Goal: Task Accomplishment & Management: Manage account settings

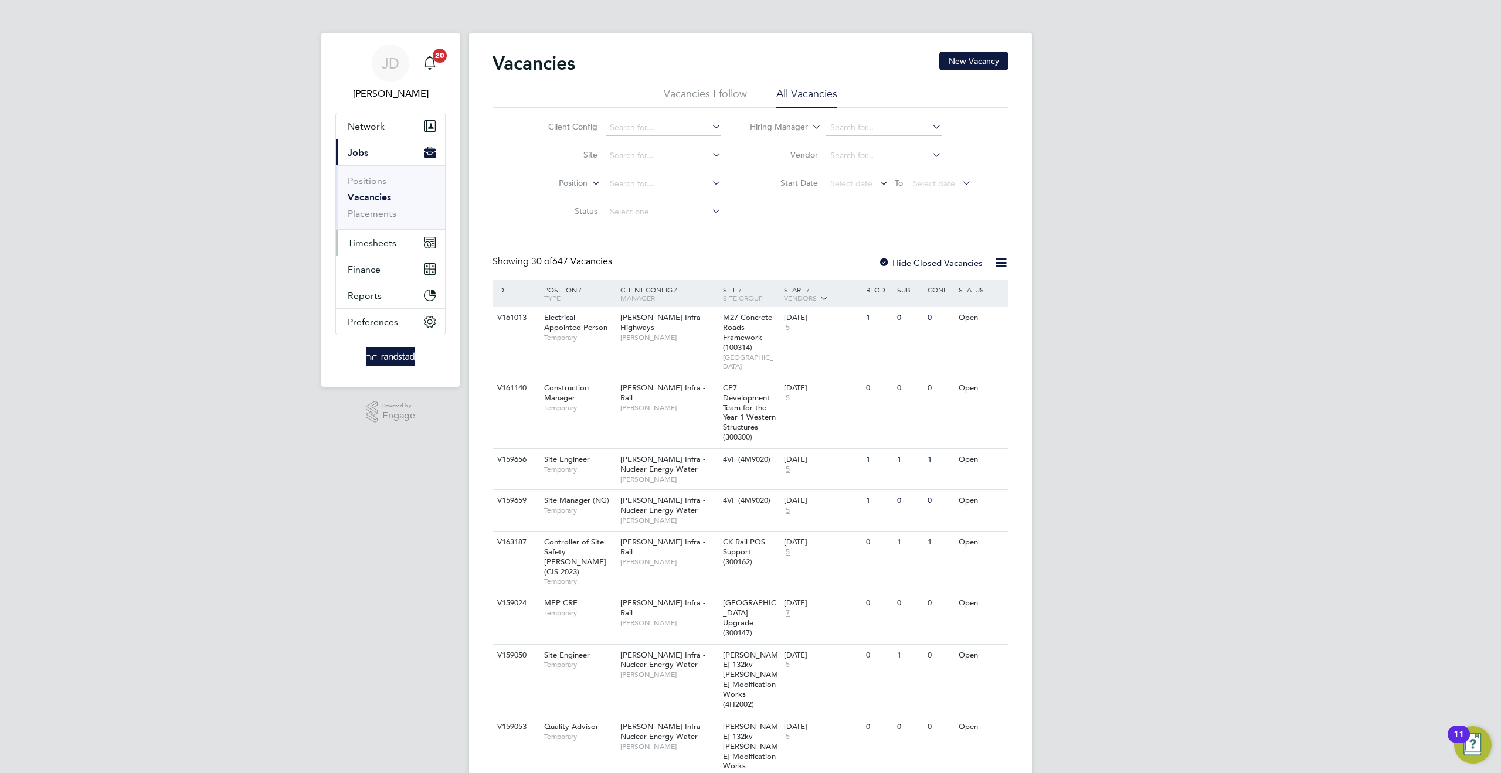
click at [376, 237] on span "Timesheets" at bounding box center [372, 242] width 49 height 11
click at [378, 203] on link "Timesheets" at bounding box center [372, 207] width 49 height 11
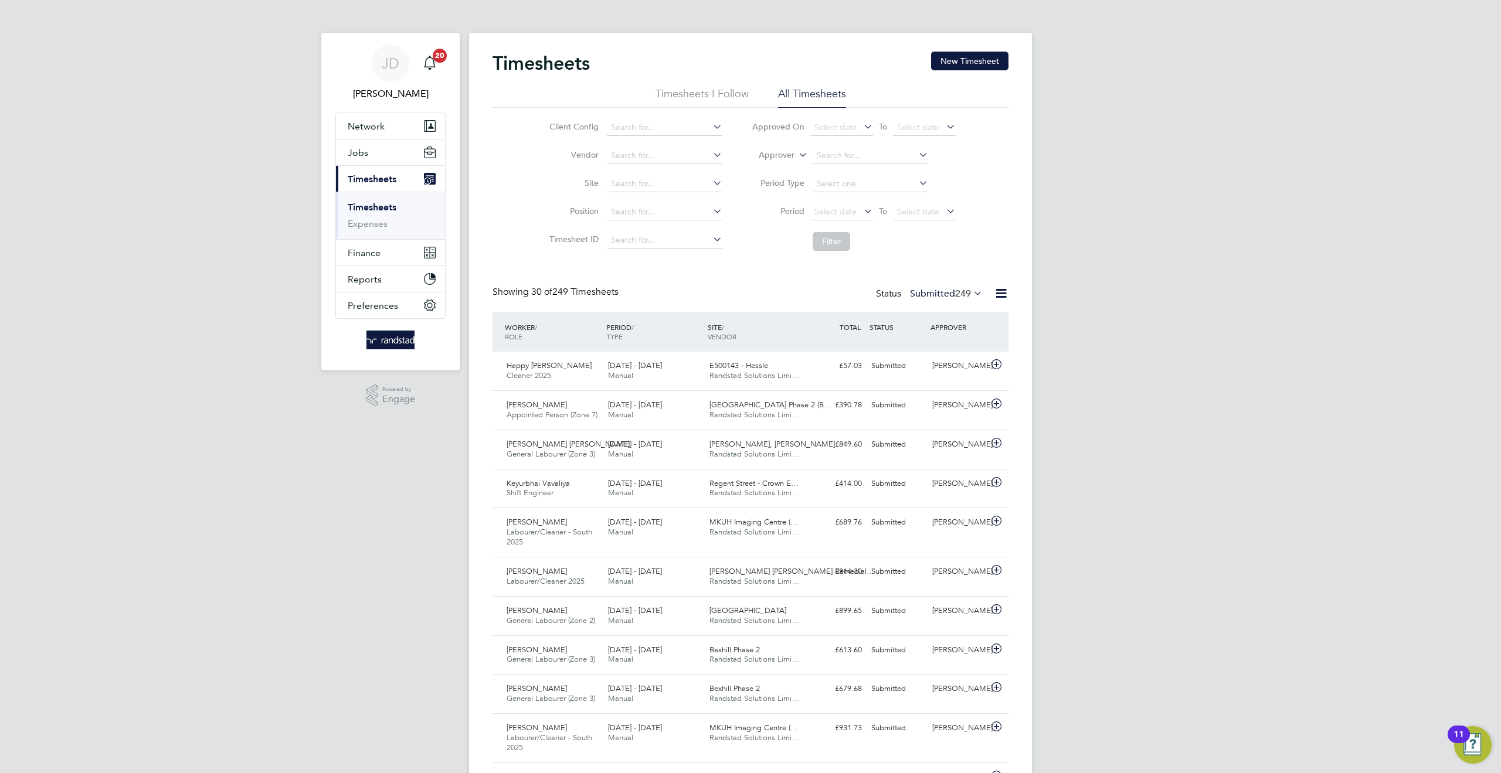
click at [796, 150] on icon at bounding box center [796, 152] width 0 height 11
click at [541, 183] on li "Site" at bounding box center [634, 184] width 206 height 28
click at [620, 181] on input at bounding box center [664, 184] width 115 height 16
click at [657, 222] on li "Beckton Depot (300148)" at bounding box center [669, 216] width 126 height 16
type input "Beckton Depot (300148)"
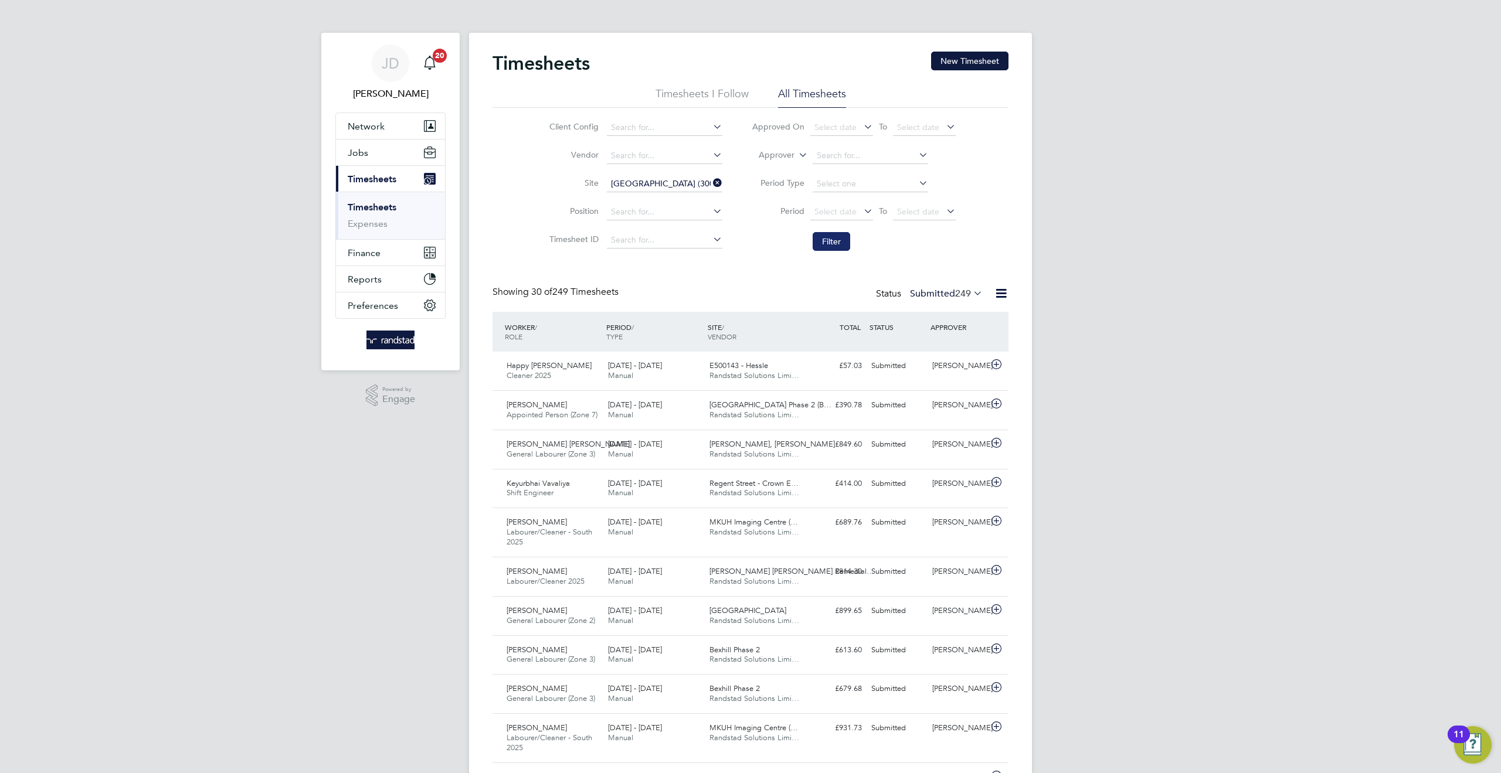
click at [823, 240] on button "Filter" at bounding box center [832, 241] width 38 height 19
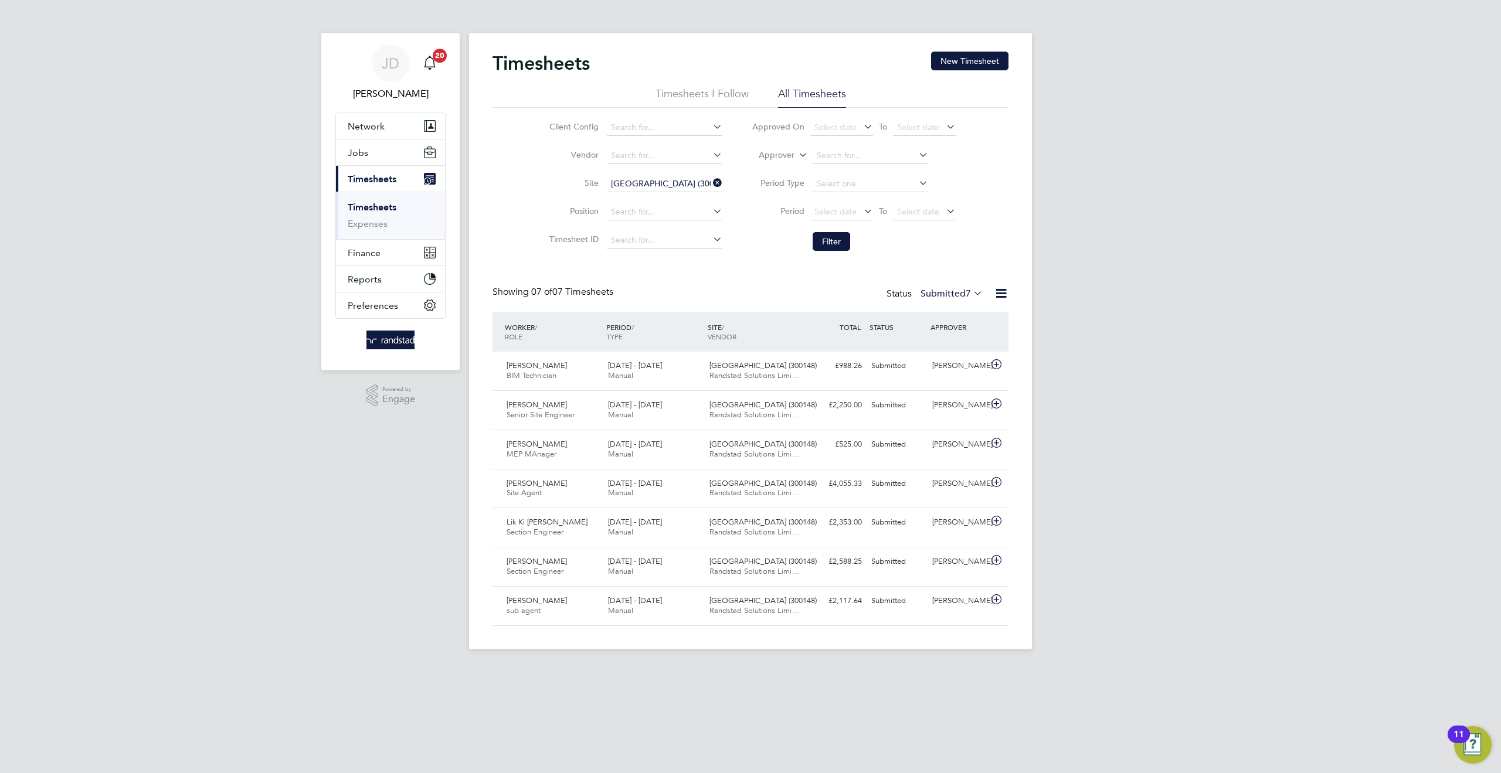
click at [711, 185] on icon at bounding box center [711, 183] width 0 height 16
click at [796, 155] on icon at bounding box center [796, 152] width 0 height 11
click at [774, 168] on li "Worker" at bounding box center [765, 168] width 58 height 15
click at [823, 155] on input at bounding box center [870, 156] width 115 height 16
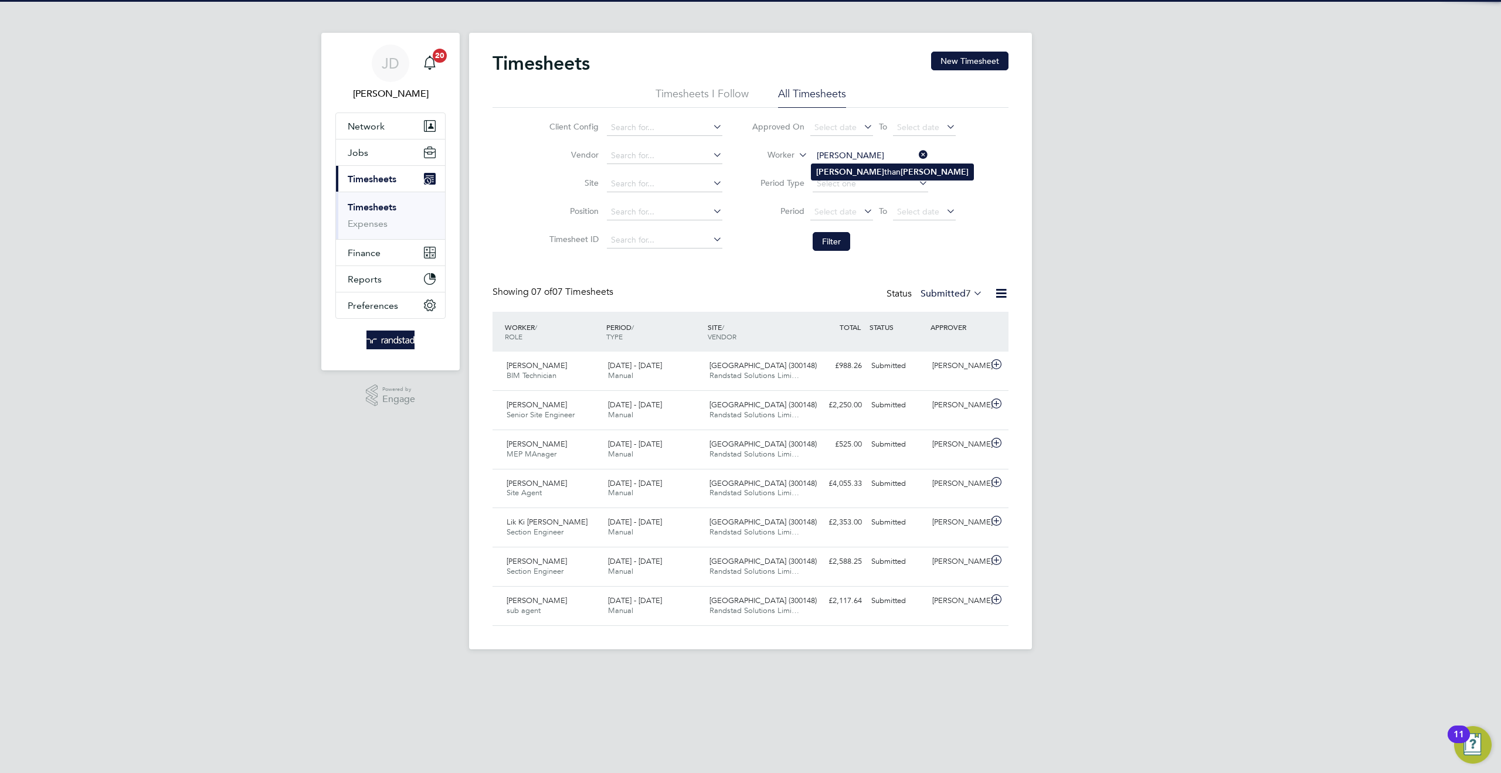
click at [840, 171] on li "Jona than Harvey" at bounding box center [892, 172] width 162 height 16
type input "Jonathan Harvey"
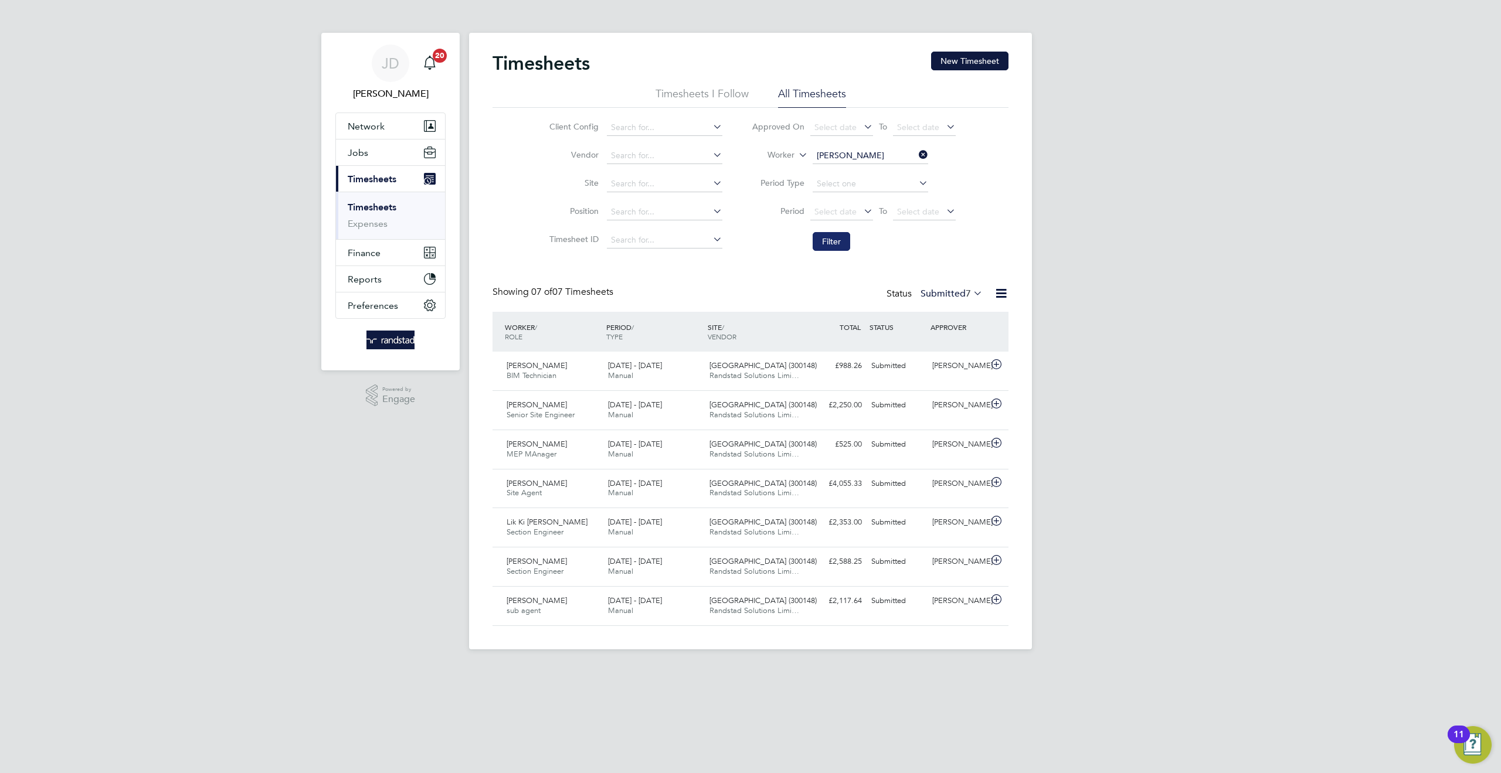
click at [830, 241] on button "Filter" at bounding box center [832, 241] width 38 height 19
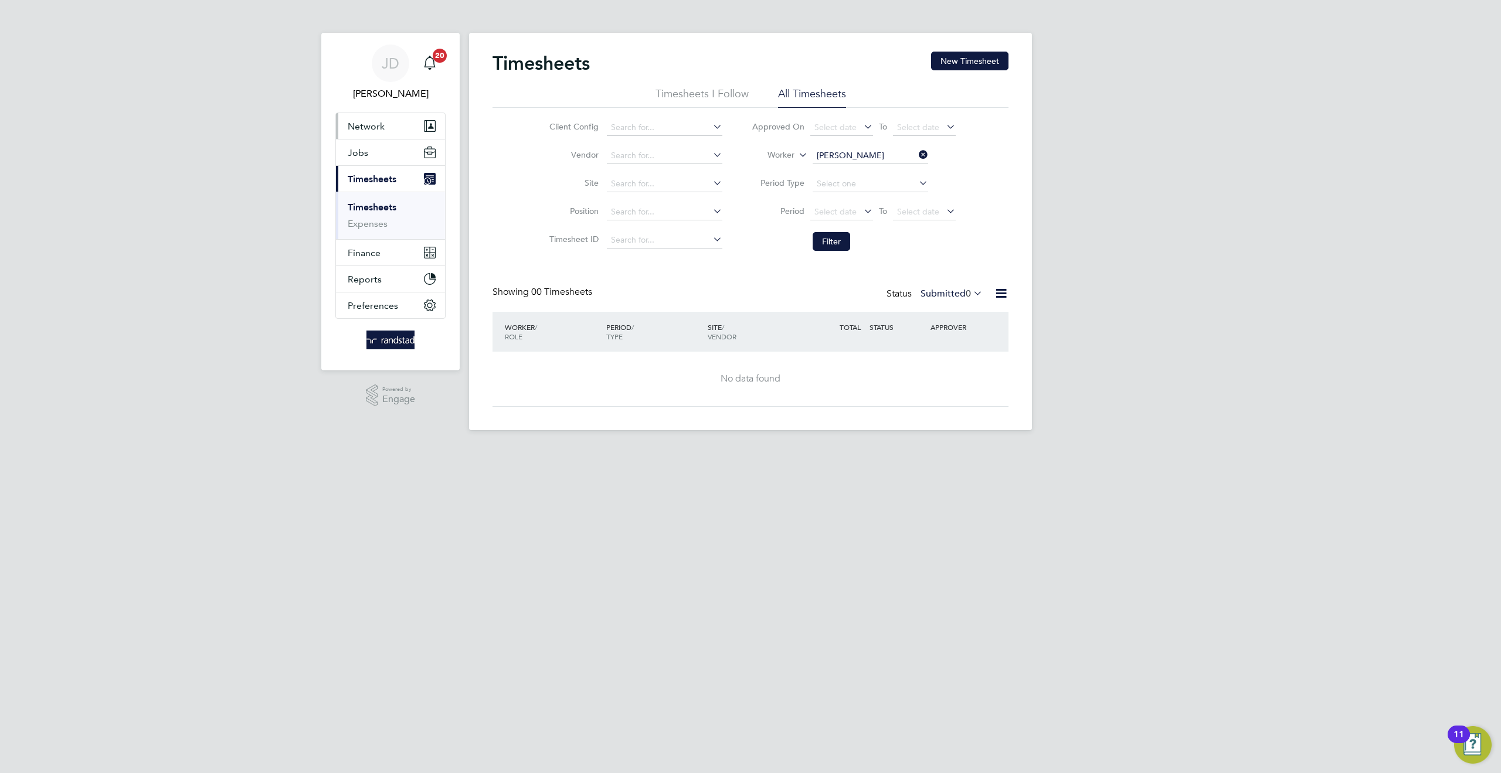
click at [377, 123] on span "Network" at bounding box center [366, 126] width 37 height 11
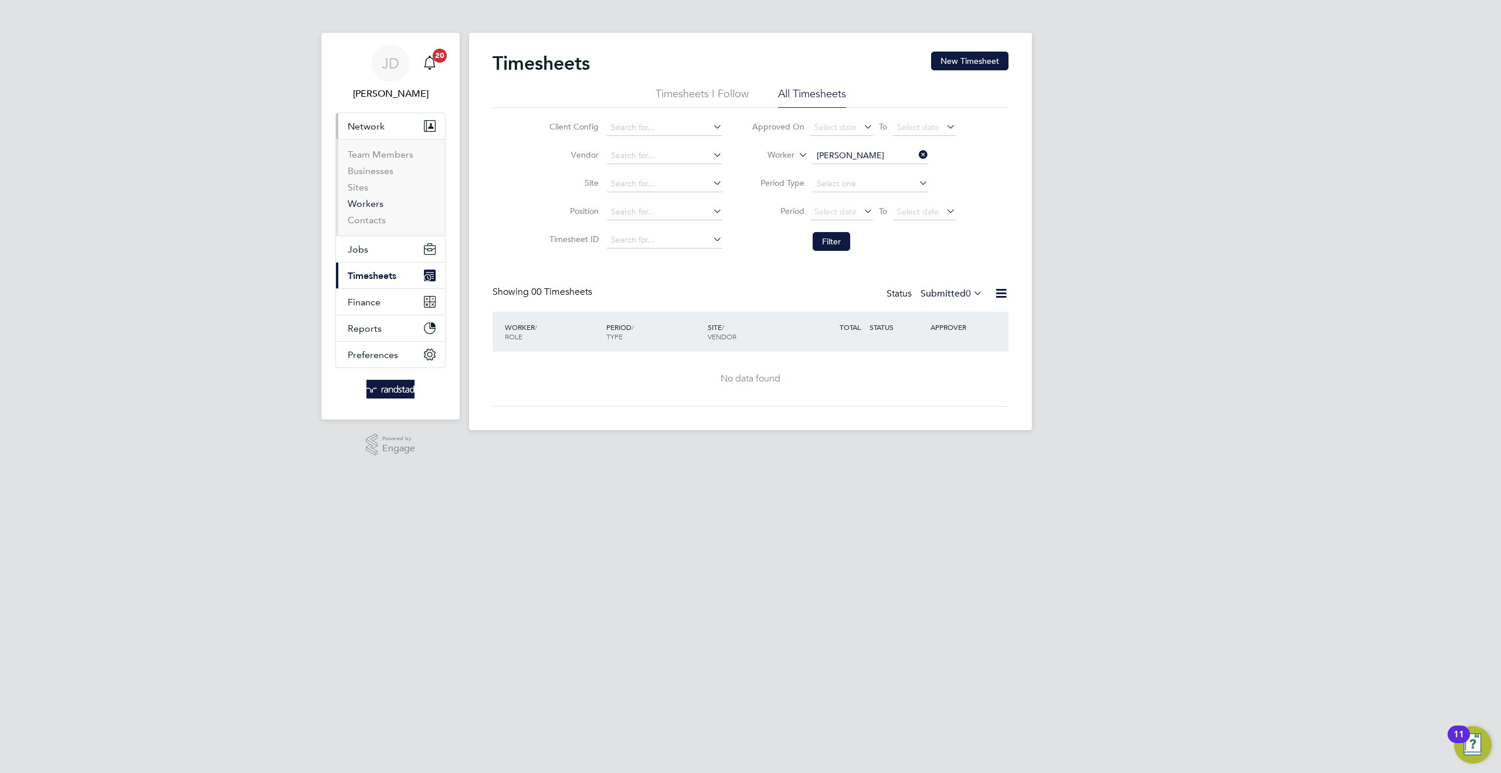
click at [376, 207] on link "Workers" at bounding box center [366, 203] width 36 height 11
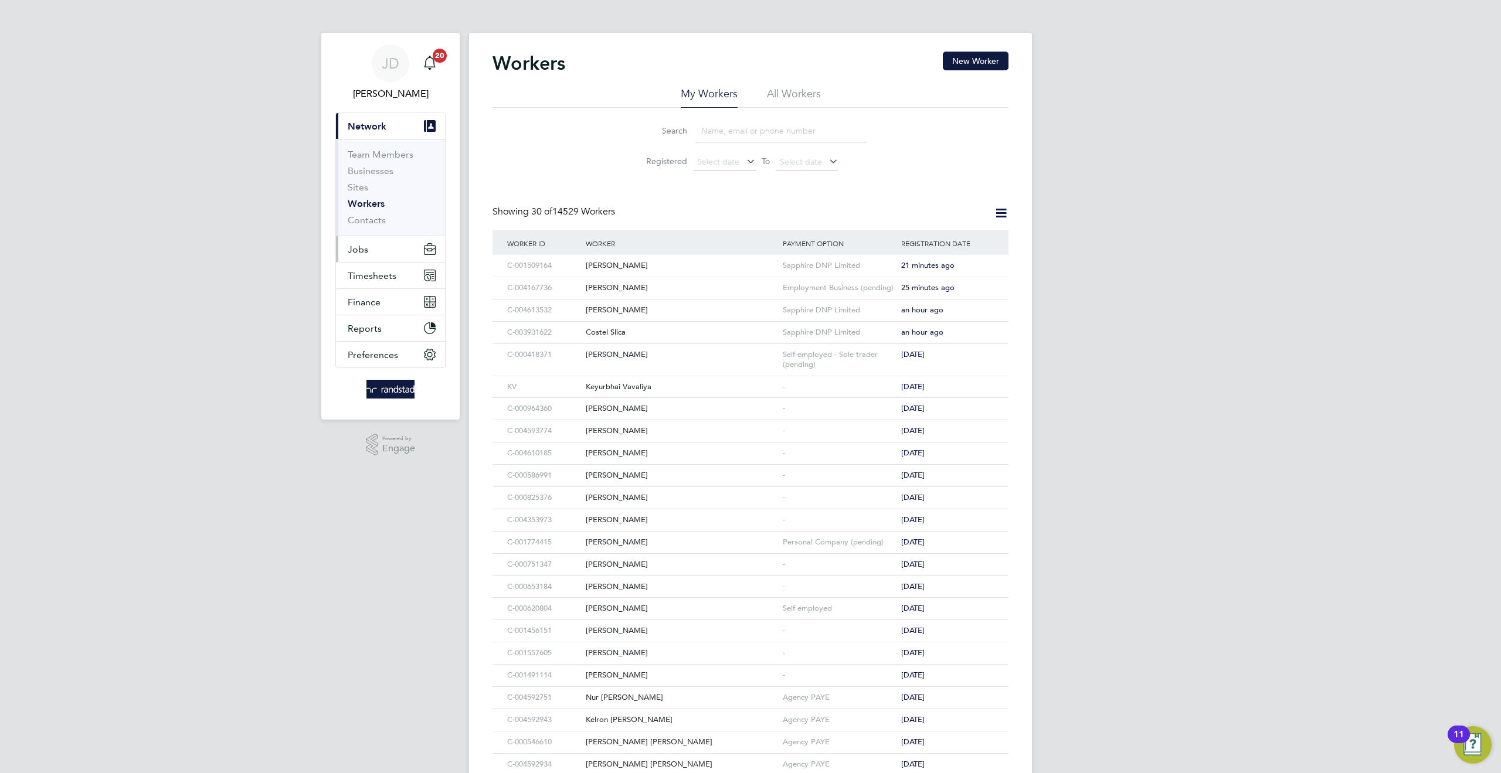
click at [359, 246] on span "Jobs" at bounding box center [358, 249] width 21 height 11
click at [374, 198] on link "Vacancies" at bounding box center [369, 197] width 42 height 11
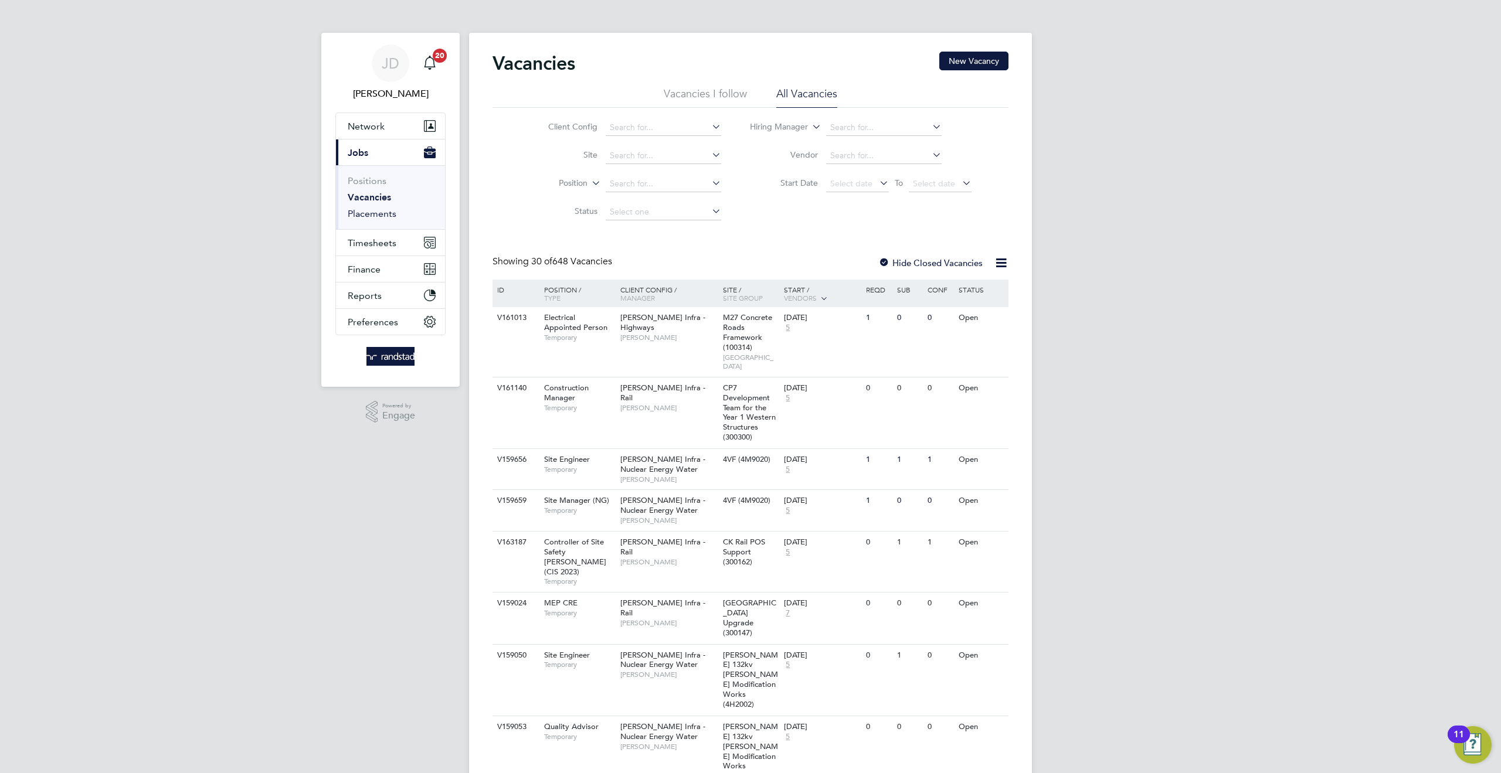
click at [385, 216] on link "Placements" at bounding box center [372, 213] width 49 height 11
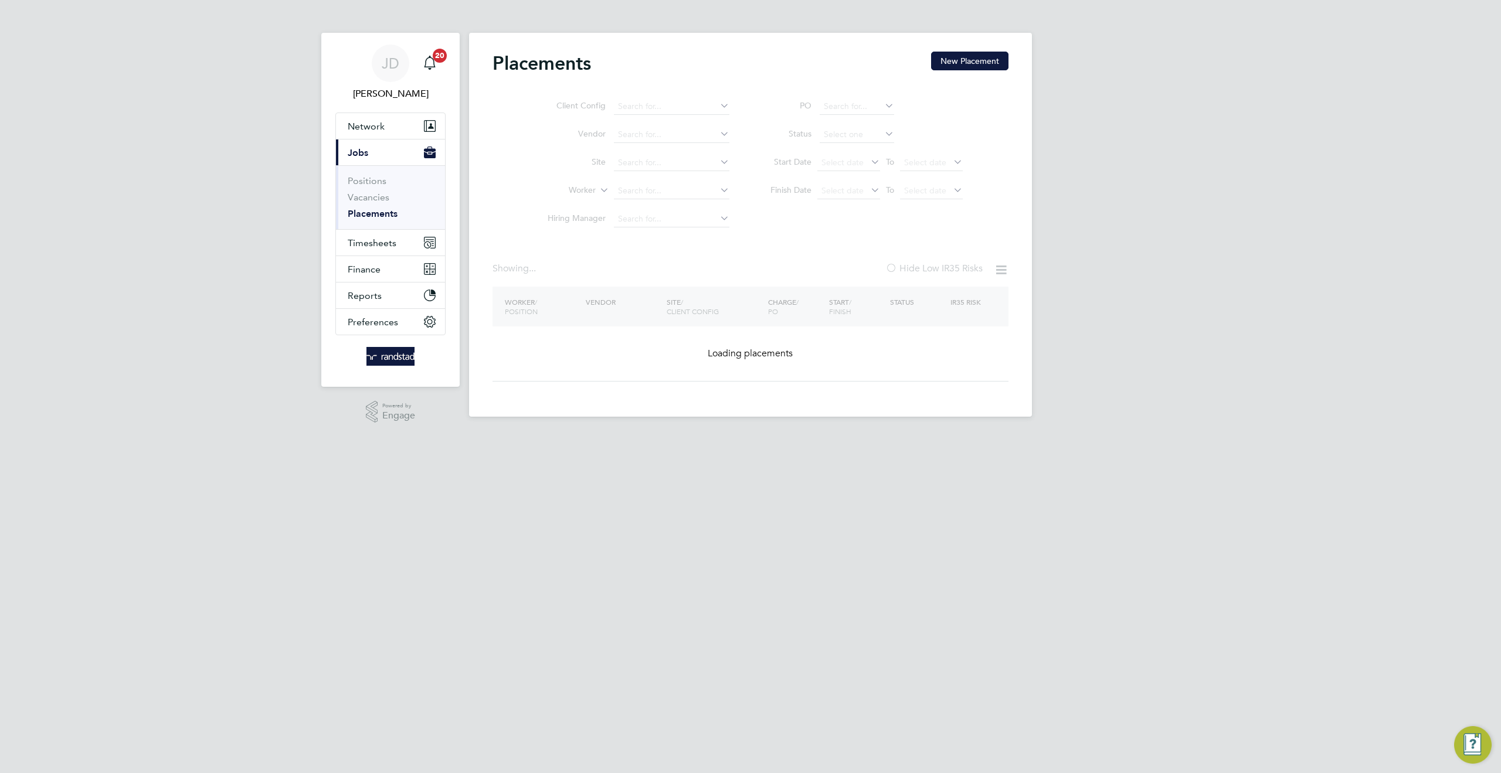
click at [623, 163] on ul "Client Config Vendor Site Worker Hiring Manager" at bounding box center [634, 163] width 220 height 141
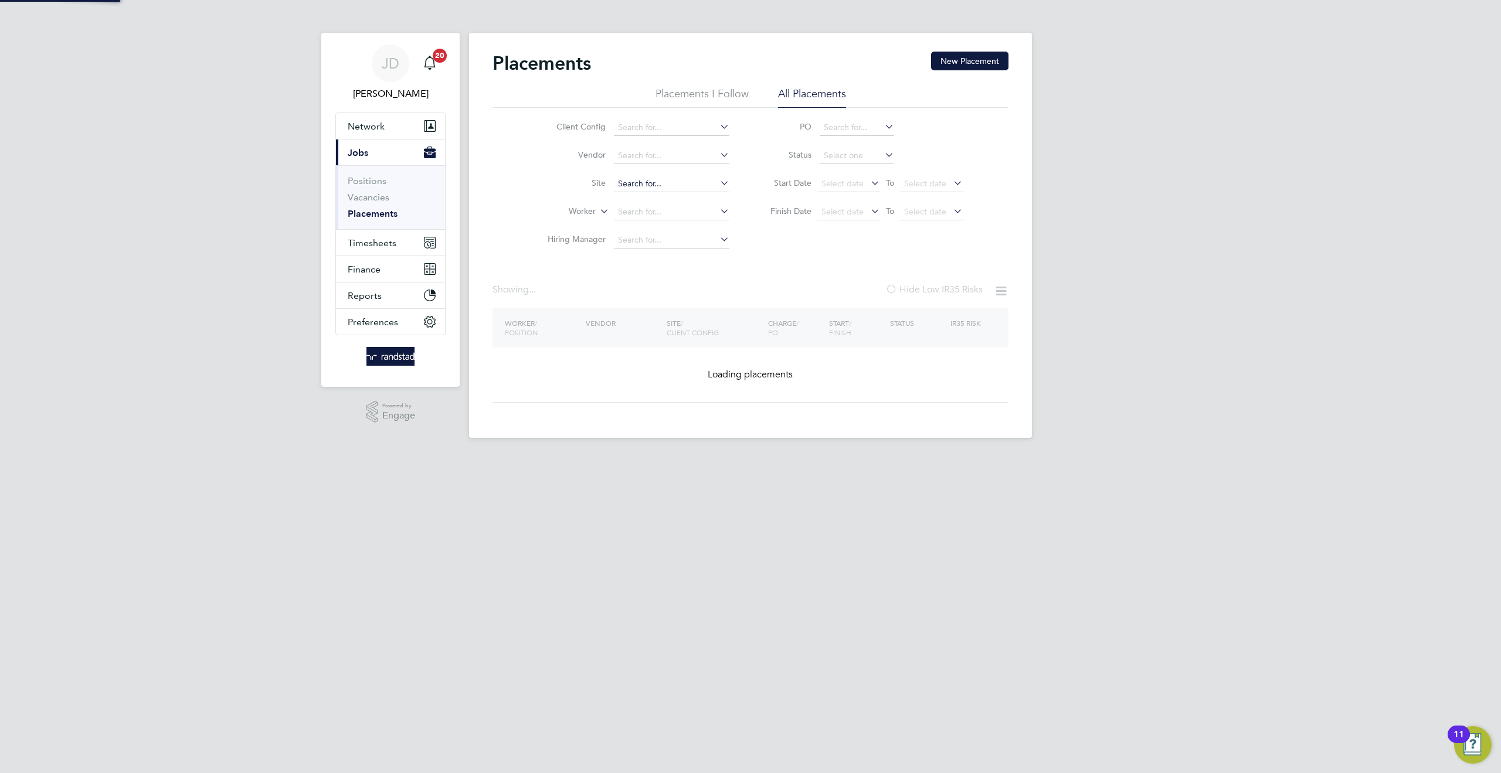
click at [626, 180] on input at bounding box center [671, 184] width 115 height 16
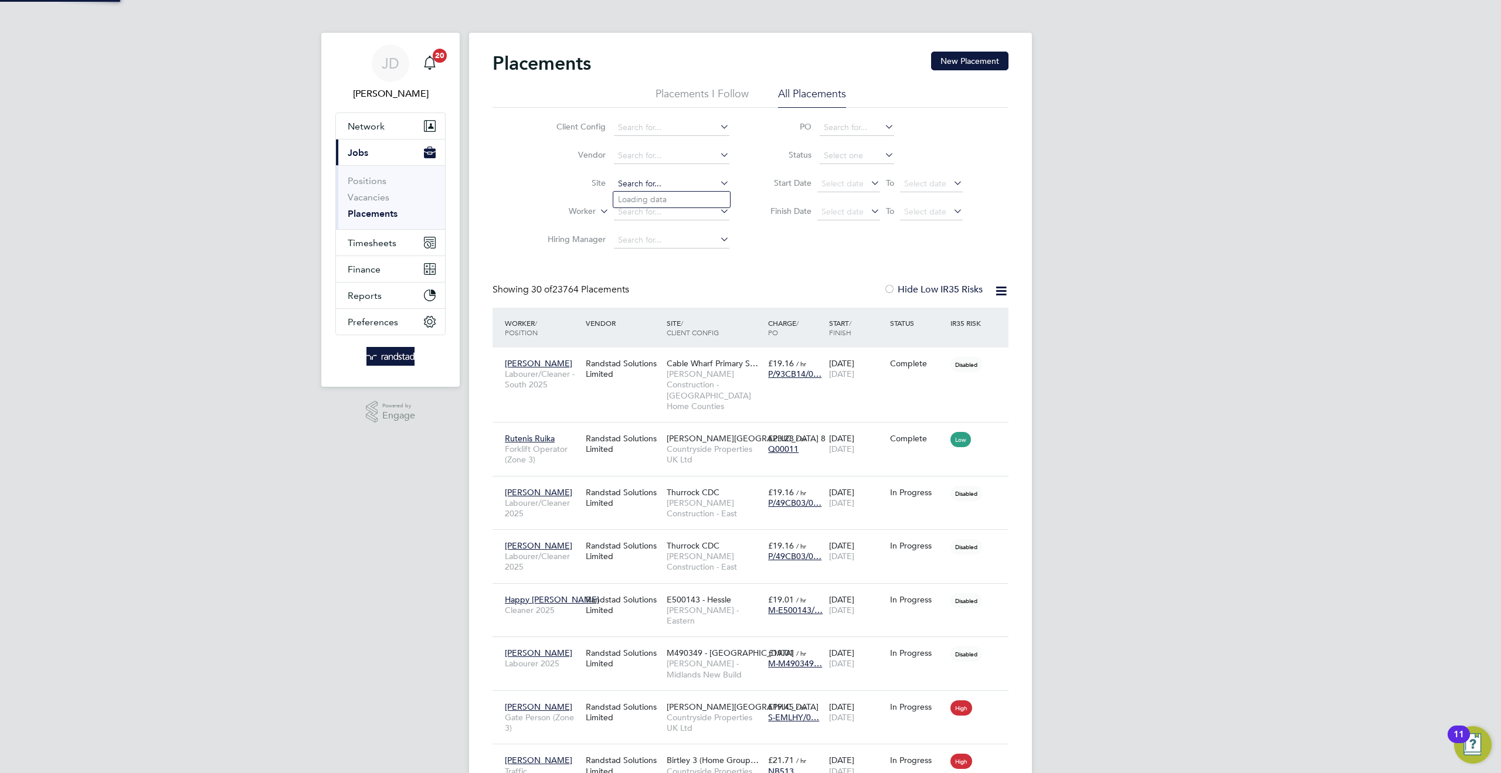
scroll to position [44, 102]
click at [654, 215] on li "Beckton Depot (300148)" at bounding box center [676, 216] width 126 height 16
type input "[GEOGRAPHIC_DATA] (300148)"
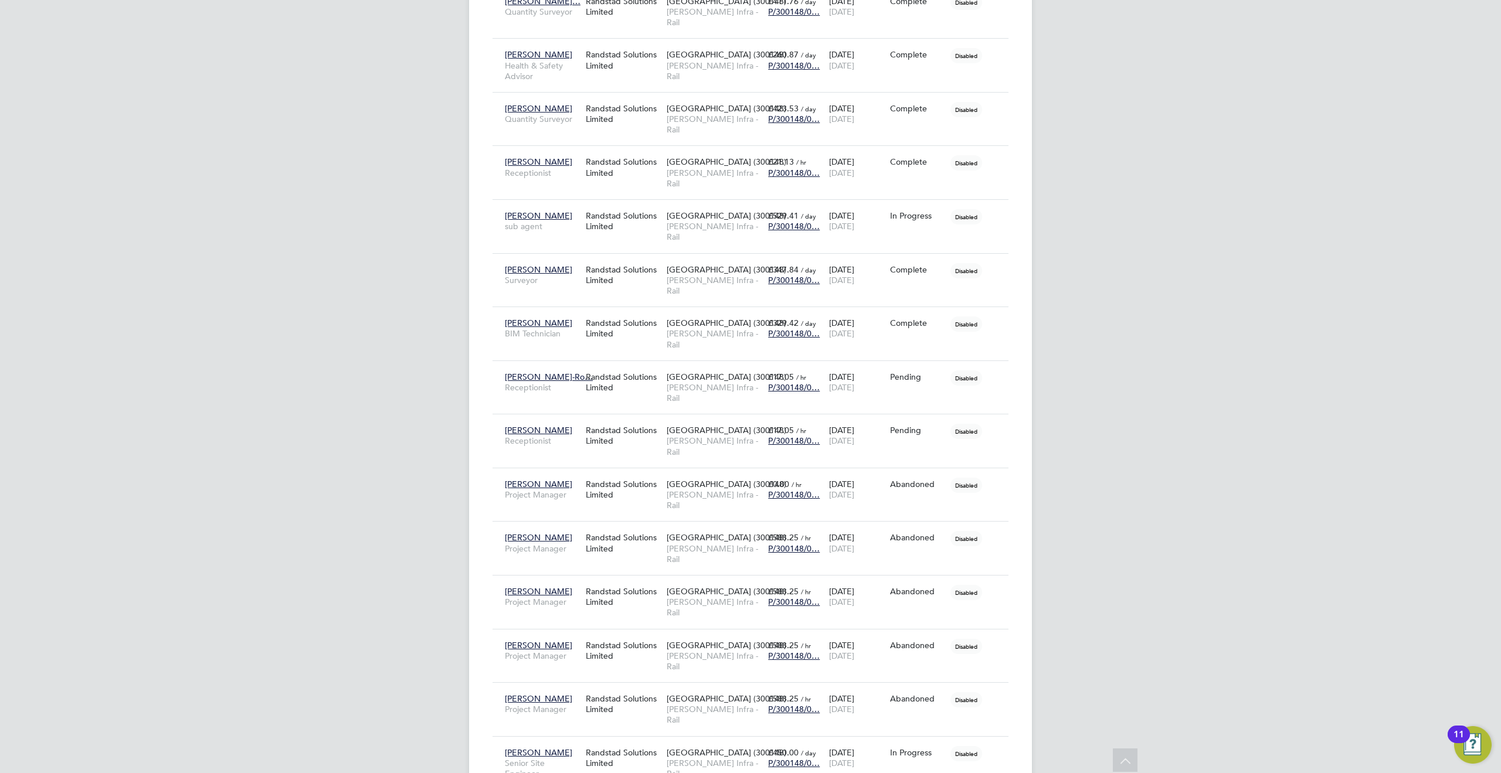
click at [938, 728] on li "Start" at bounding box center [958, 730] width 83 height 16
type input "[PERSON_NAME]"
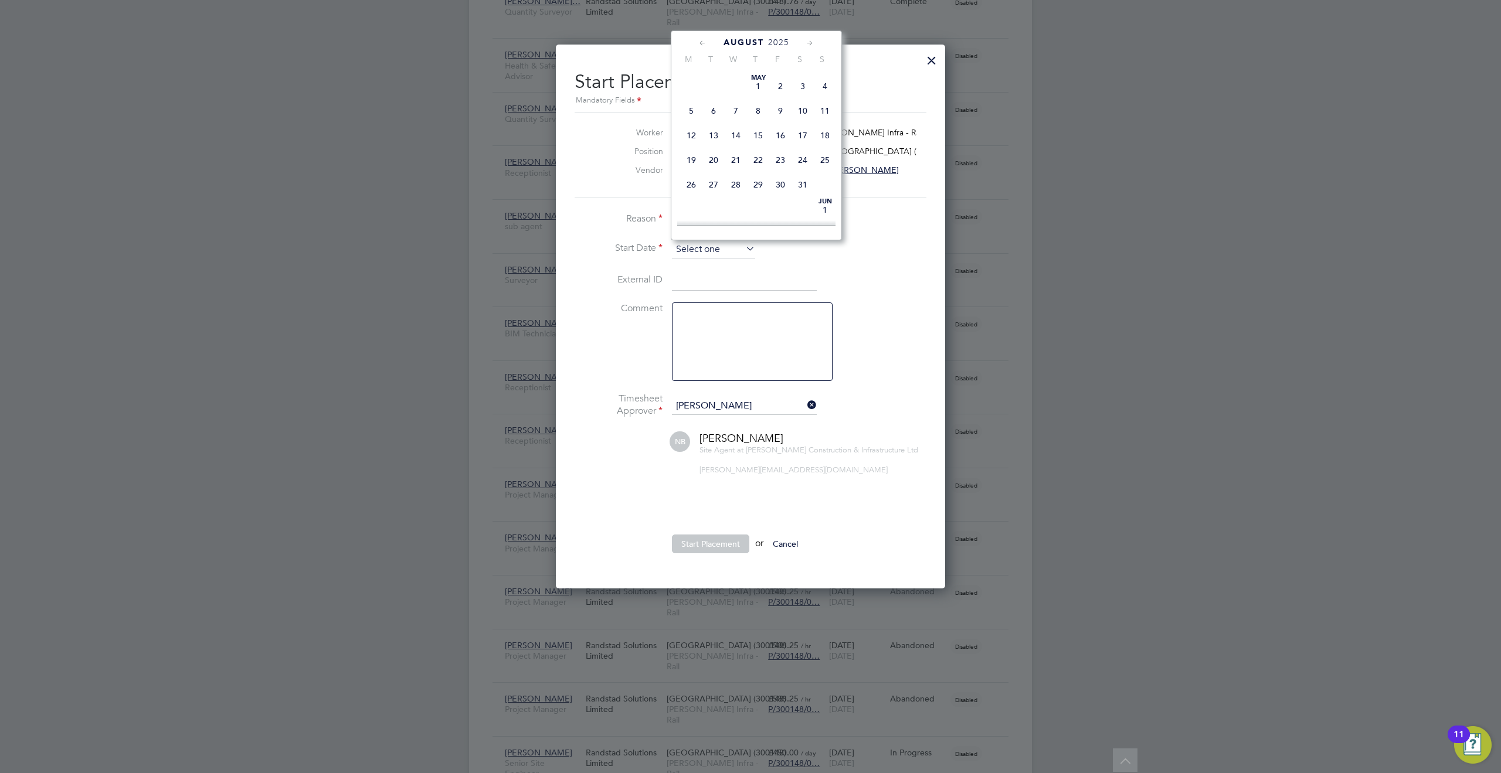
click at [697, 246] on input at bounding box center [713, 250] width 83 height 18
click at [735, 107] on span "20" at bounding box center [736, 99] width 22 height 22
click at [723, 245] on input "20 Aug 2025" at bounding box center [713, 250] width 83 height 18
click at [691, 135] on span "18" at bounding box center [691, 124] width 22 height 22
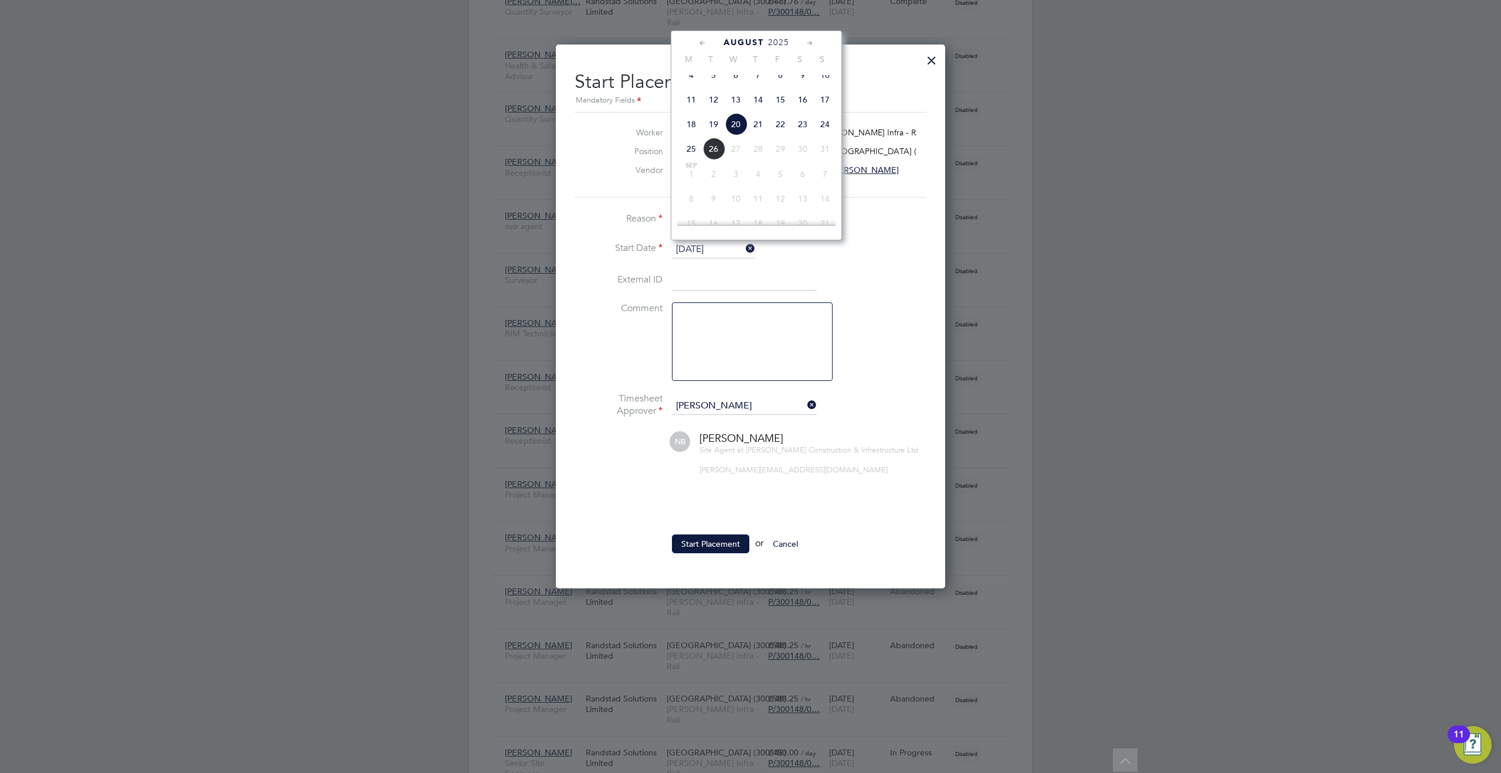
type input "18 Aug 2025"
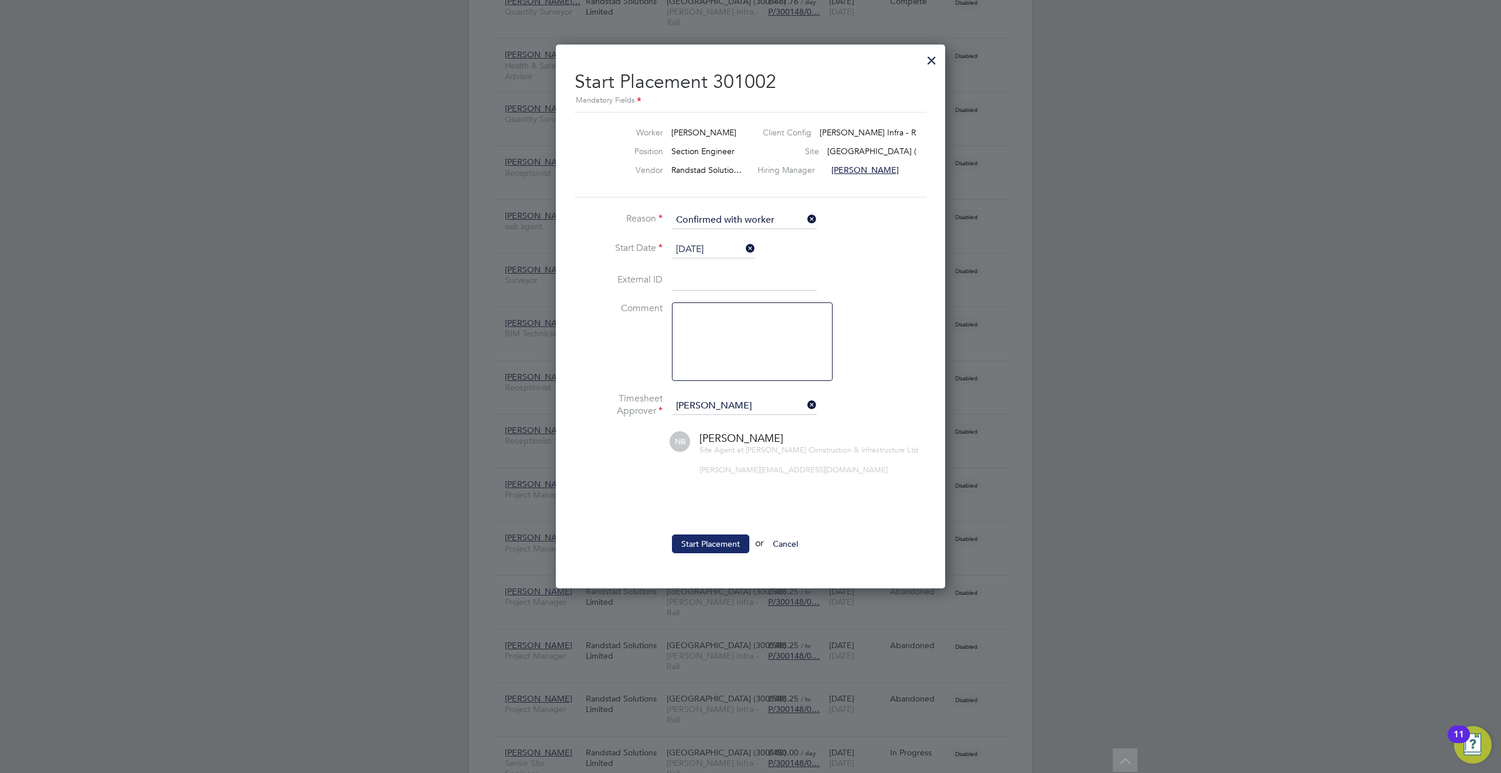
click at [715, 548] on button "Start Placement" at bounding box center [710, 544] width 77 height 19
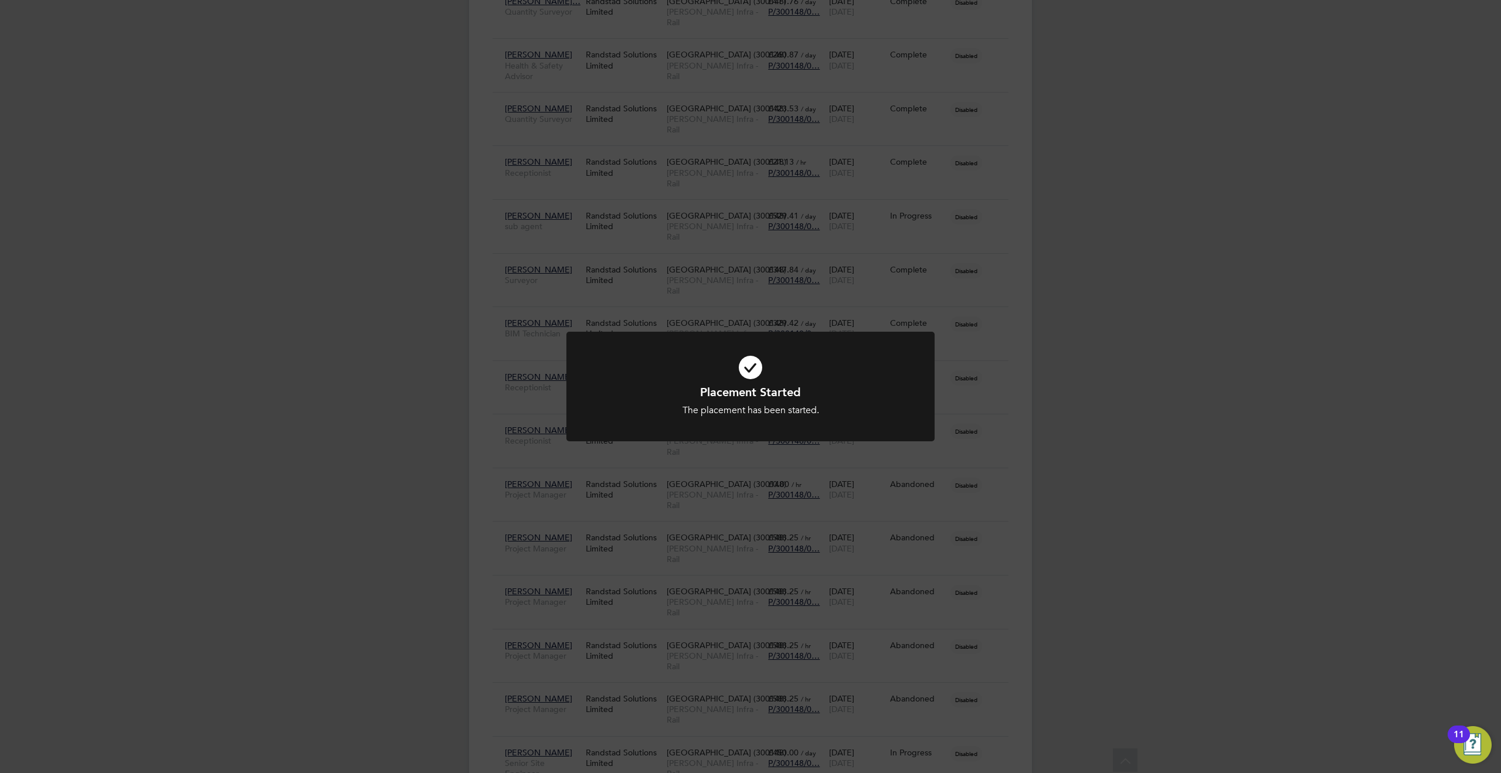
click at [1195, 362] on div "Placement Started The placement has been started. Cancel Okay" at bounding box center [750, 386] width 1501 height 773
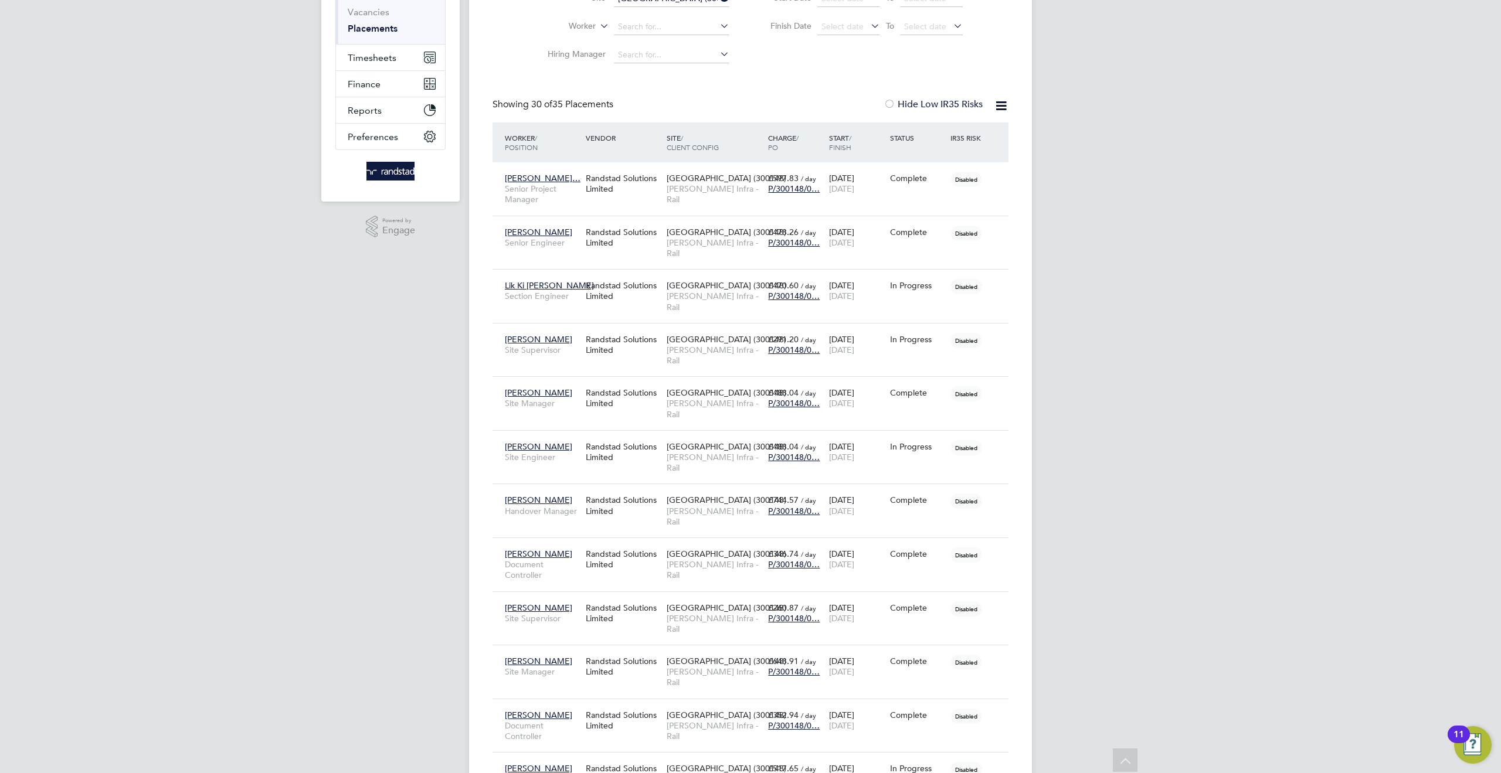
scroll to position [0, 0]
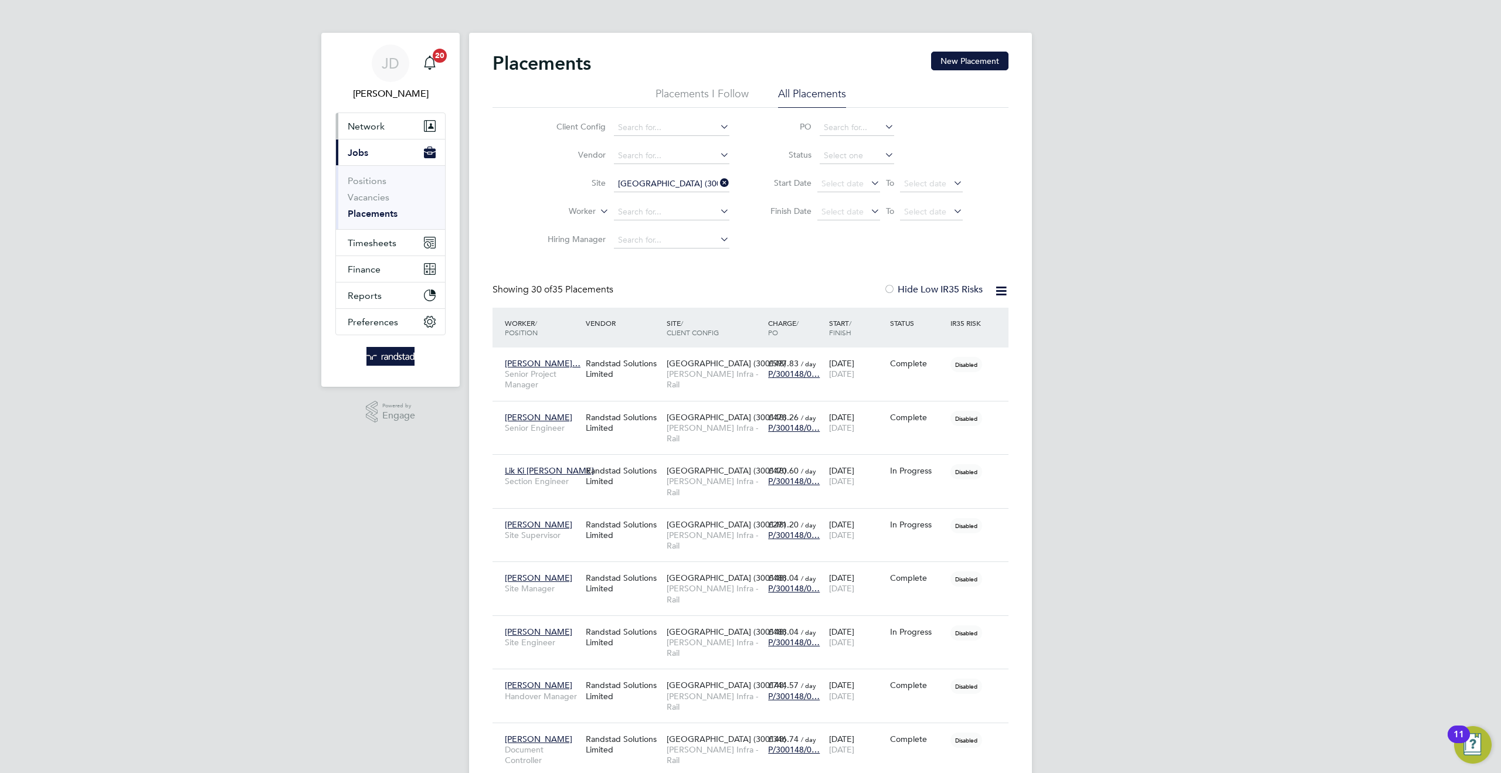
click at [368, 123] on span "Network" at bounding box center [366, 126] width 37 height 11
click at [367, 204] on li "Vacancies" at bounding box center [392, 200] width 88 height 16
click at [375, 125] on span "Network" at bounding box center [366, 126] width 37 height 11
click at [369, 201] on link "Workers" at bounding box center [366, 203] width 36 height 11
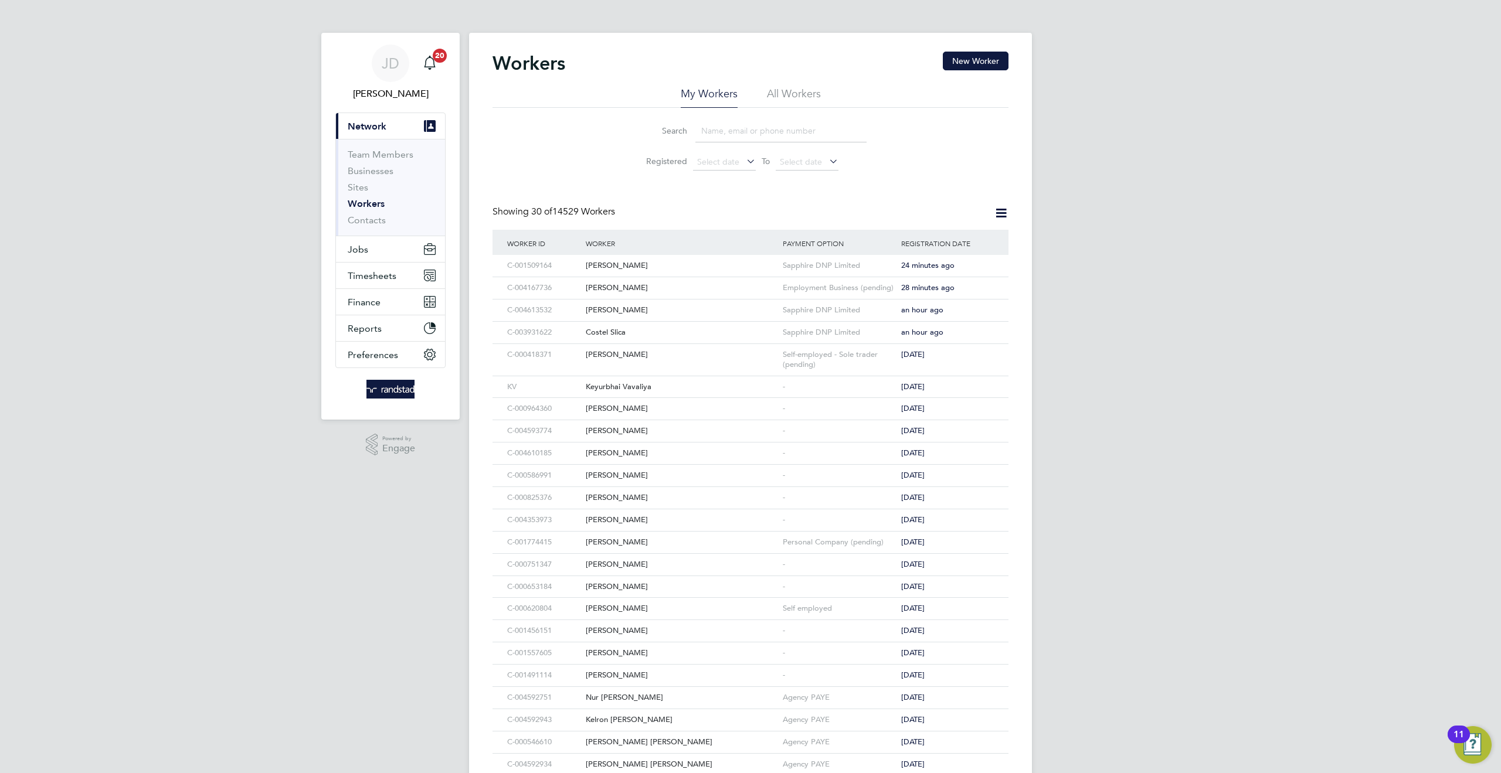
click at [722, 135] on input at bounding box center [780, 131] width 171 height 23
type input "jonathan"
click at [553, 266] on div "C-004129620" at bounding box center [543, 266] width 79 height 22
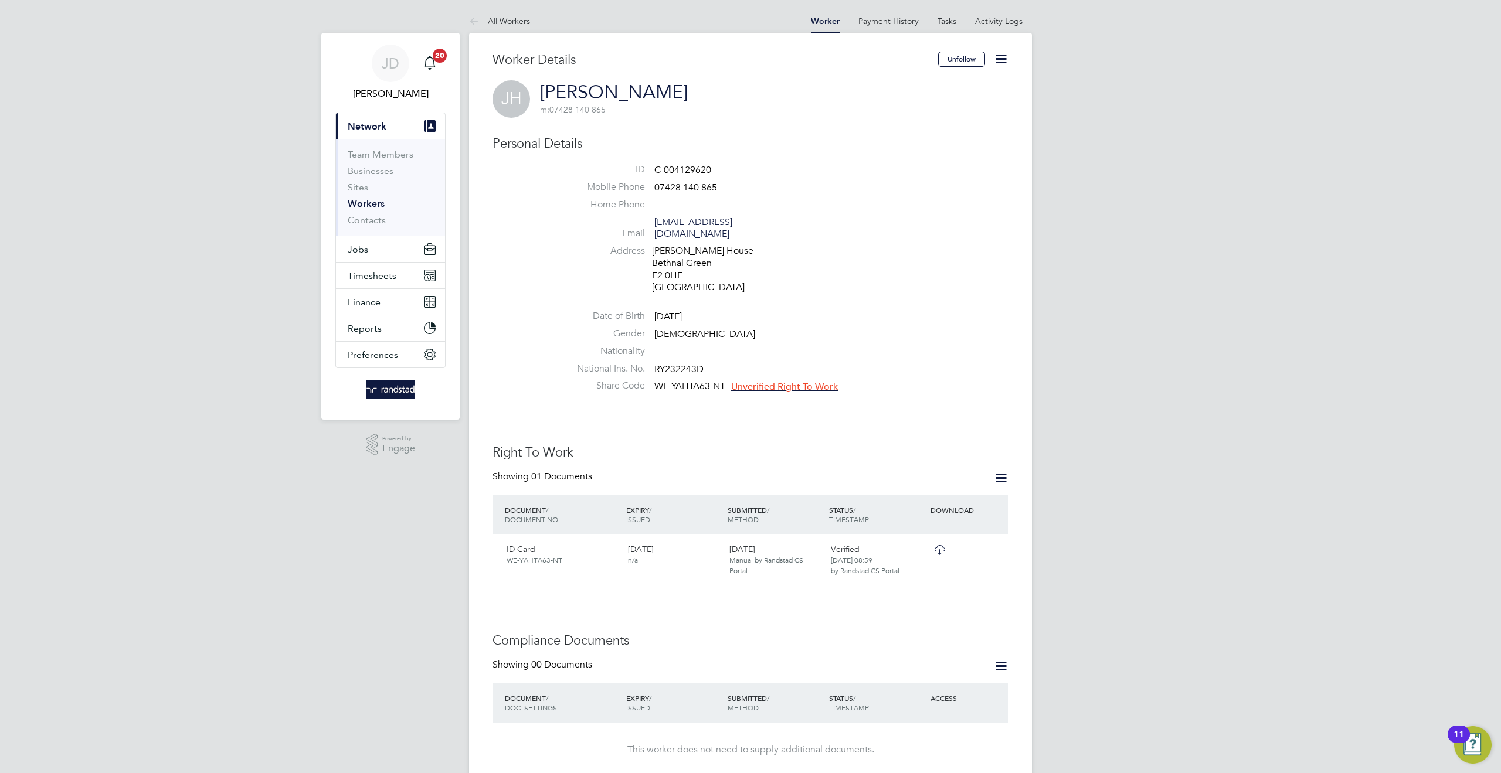
click at [998, 59] on icon at bounding box center [1001, 59] width 15 height 15
click at [874, 84] on li "Invite Worker" at bounding box center [934, 87] width 147 height 16
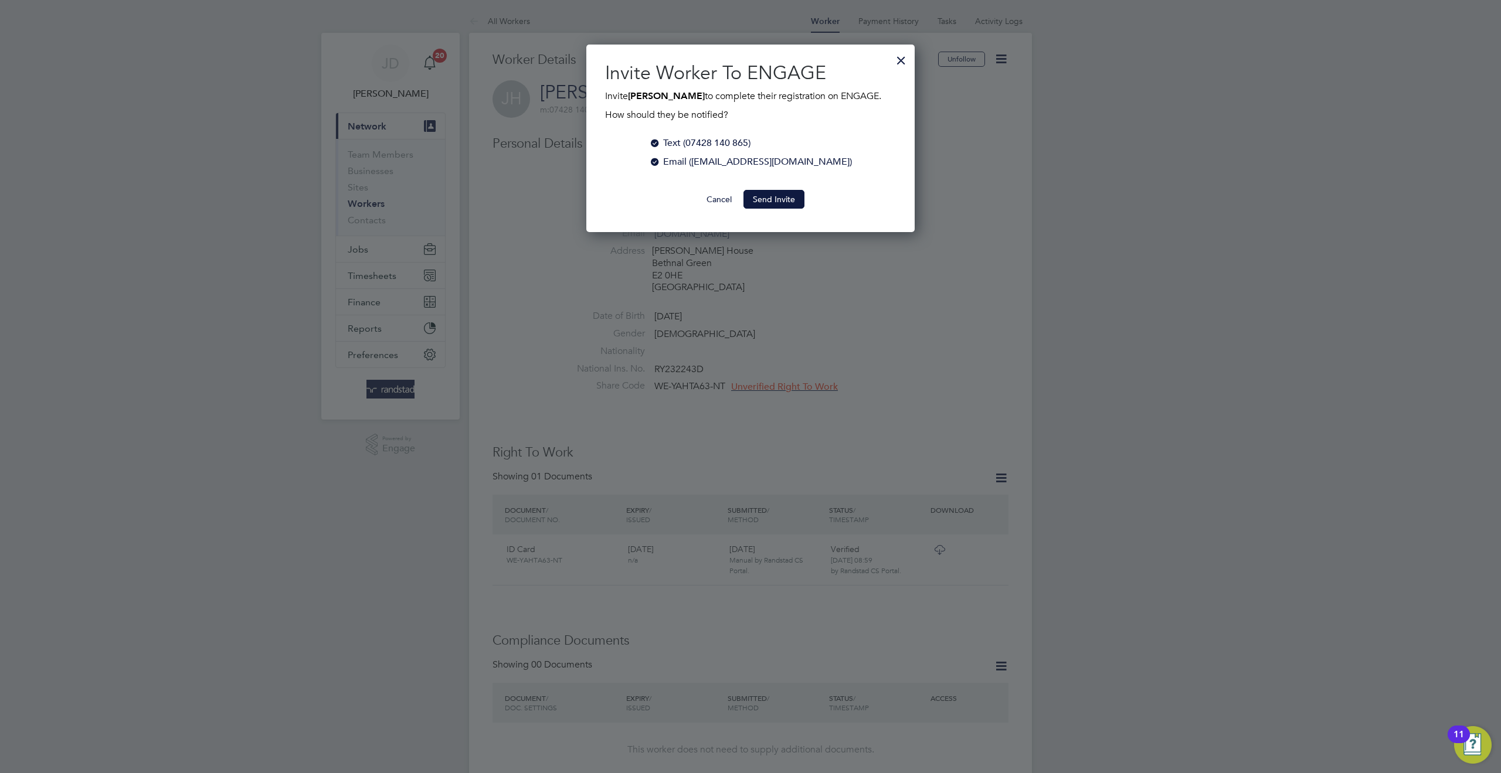
scroll to position [188, 329]
click at [776, 198] on button "Send Invite" at bounding box center [773, 199] width 61 height 19
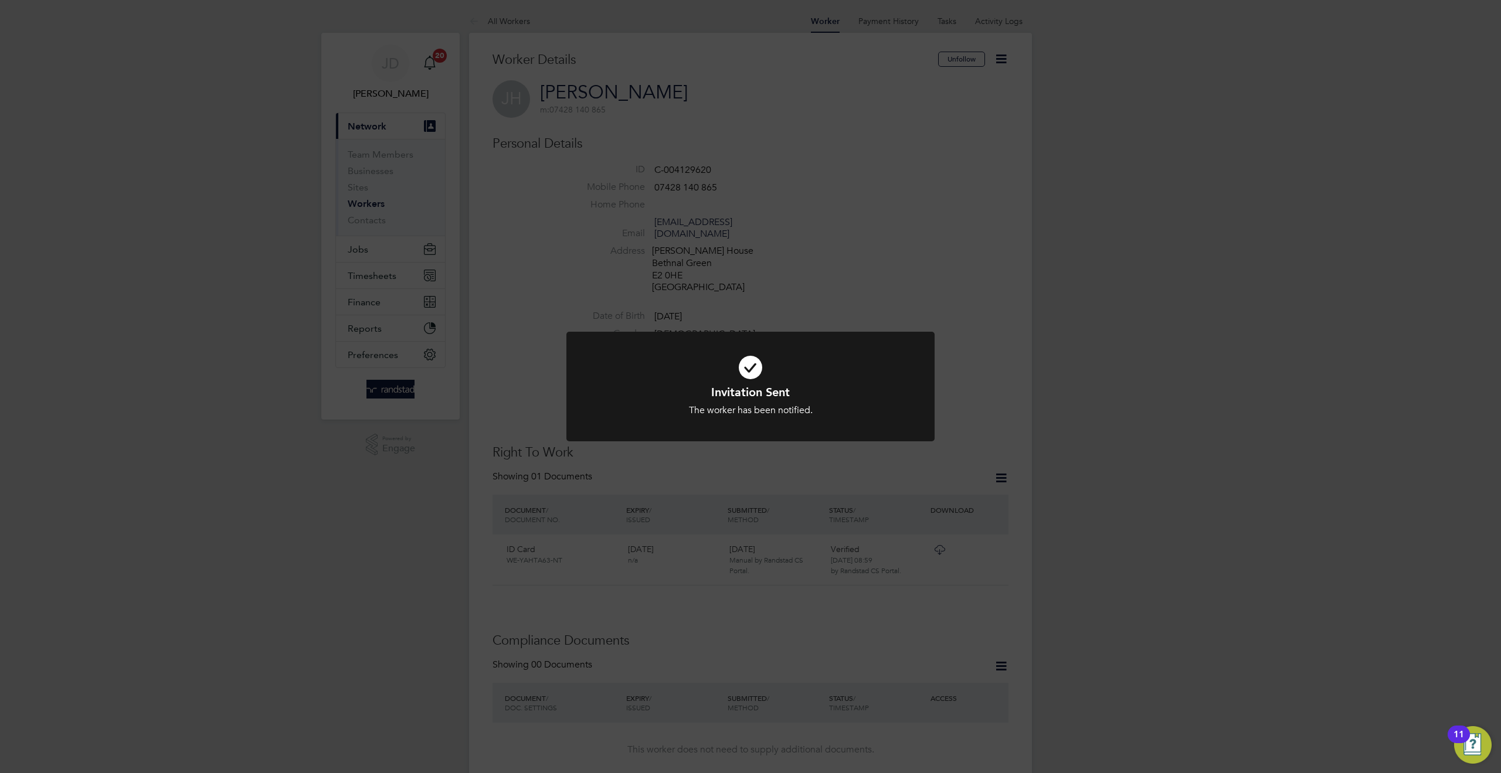
click at [1264, 181] on div "Invitation Sent The worker has been notified. Cancel Okay" at bounding box center [750, 386] width 1501 height 773
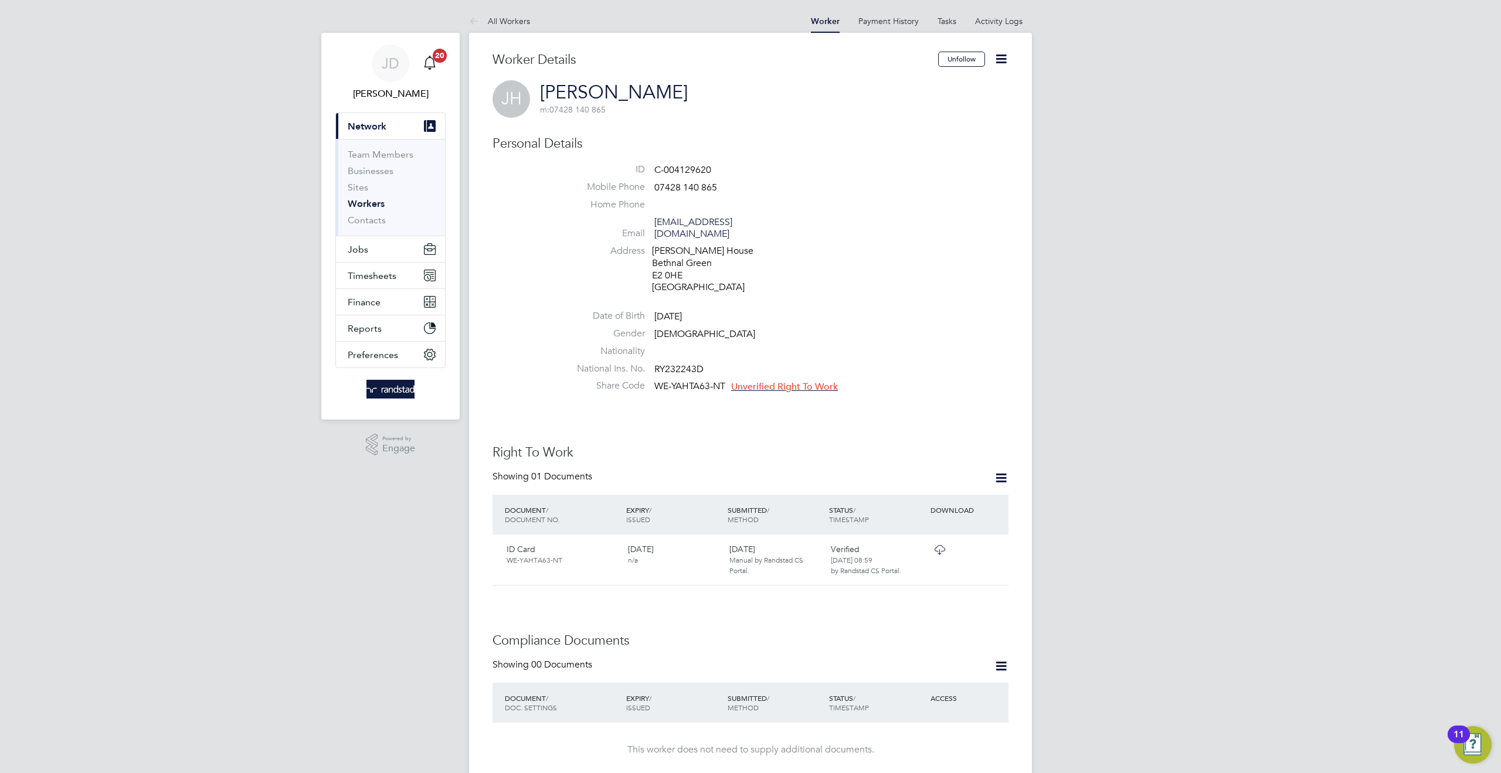
click at [892, 178] on li "ID C-004129620" at bounding box center [786, 173] width 446 height 18
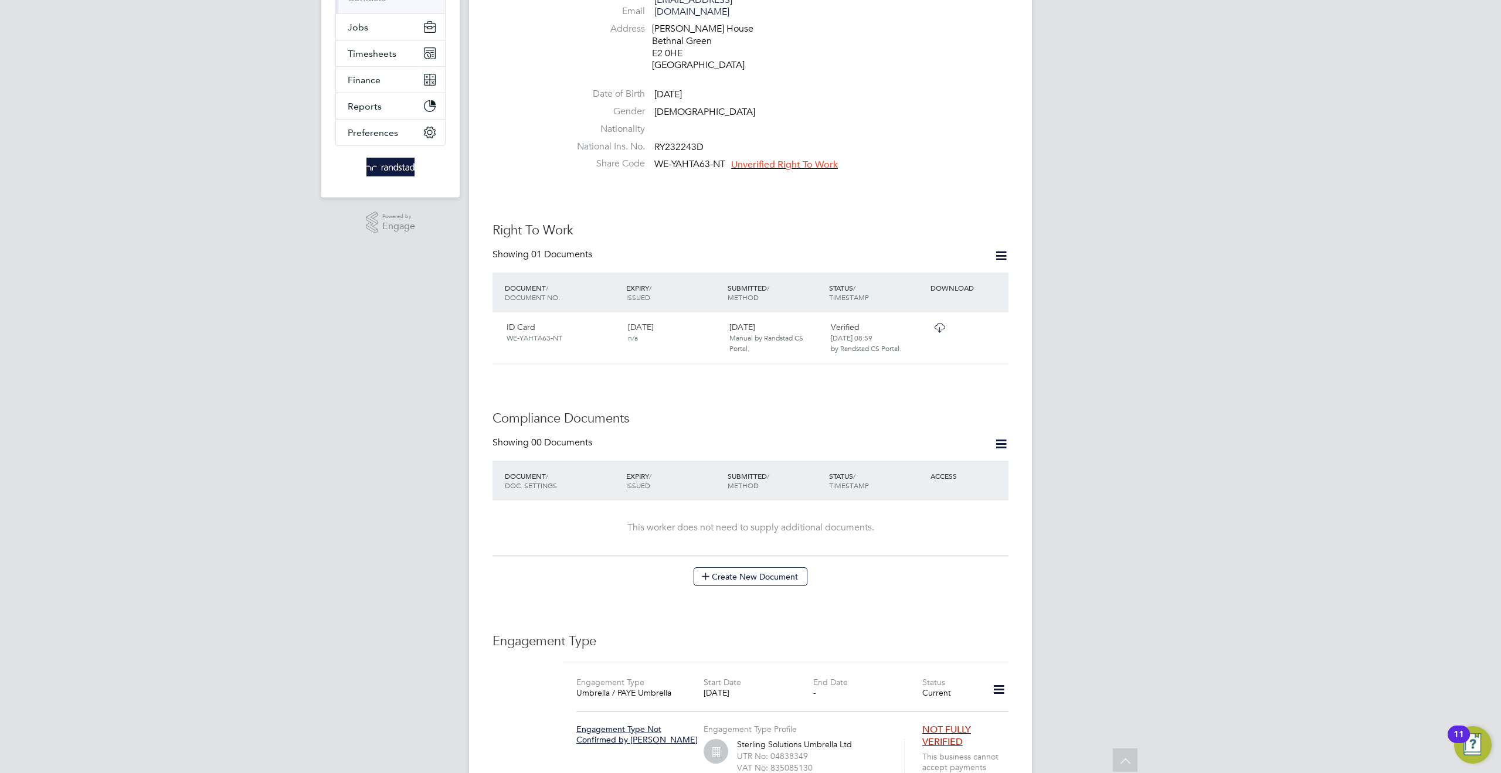
scroll to position [0, 0]
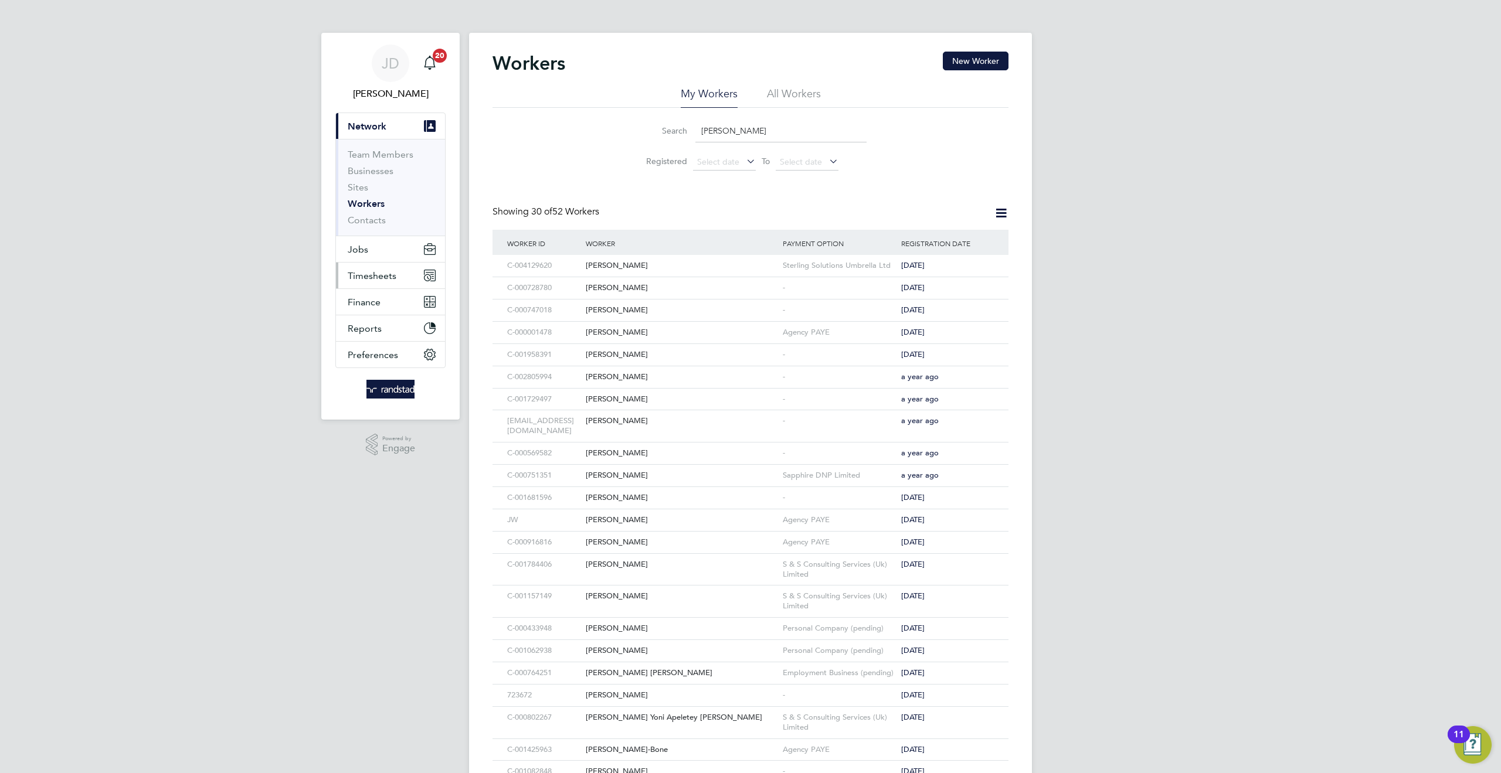
click at [390, 276] on span "Timesheets" at bounding box center [372, 275] width 49 height 11
click at [379, 206] on link "Timesheets" at bounding box center [372, 207] width 49 height 11
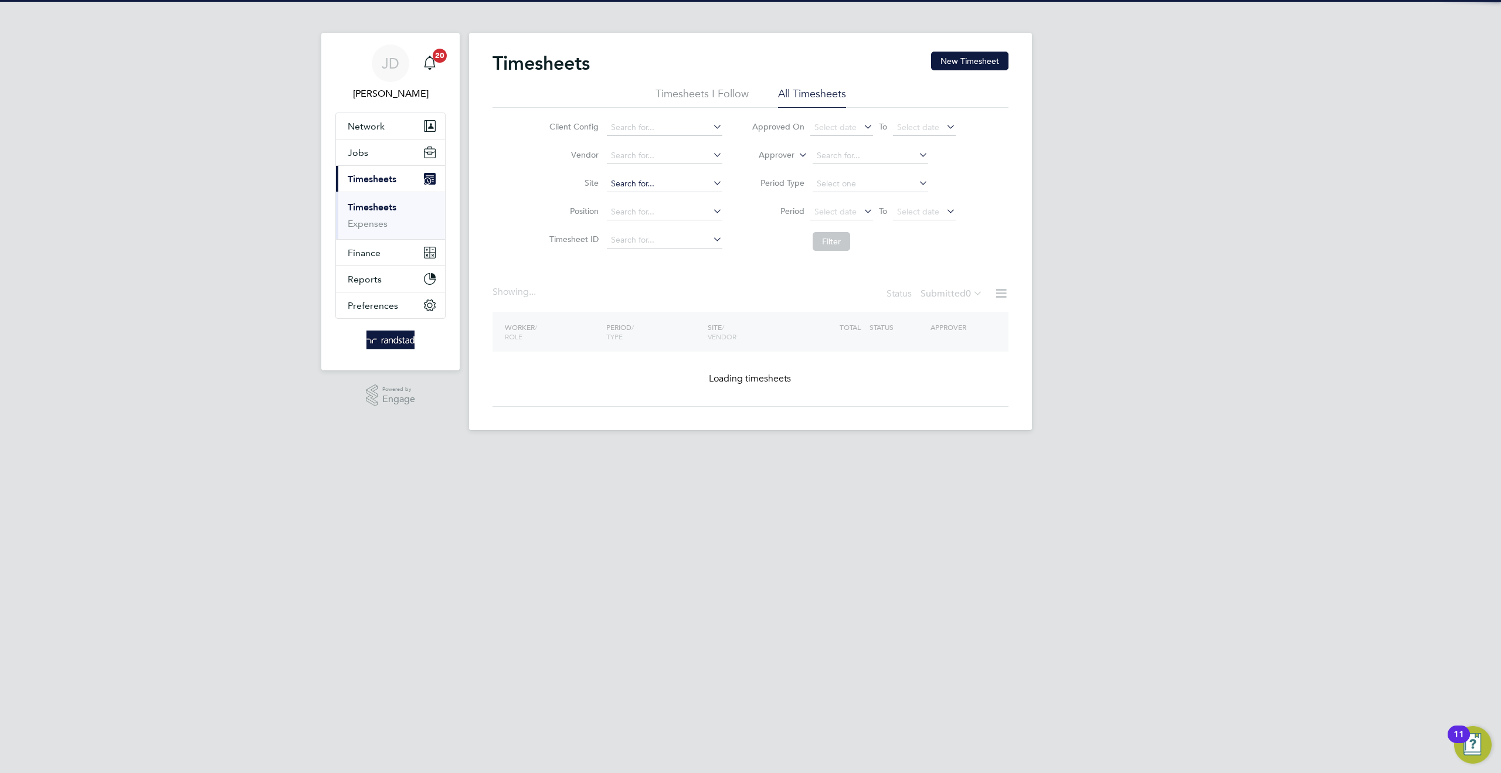
click at [620, 182] on input at bounding box center [664, 184] width 115 height 16
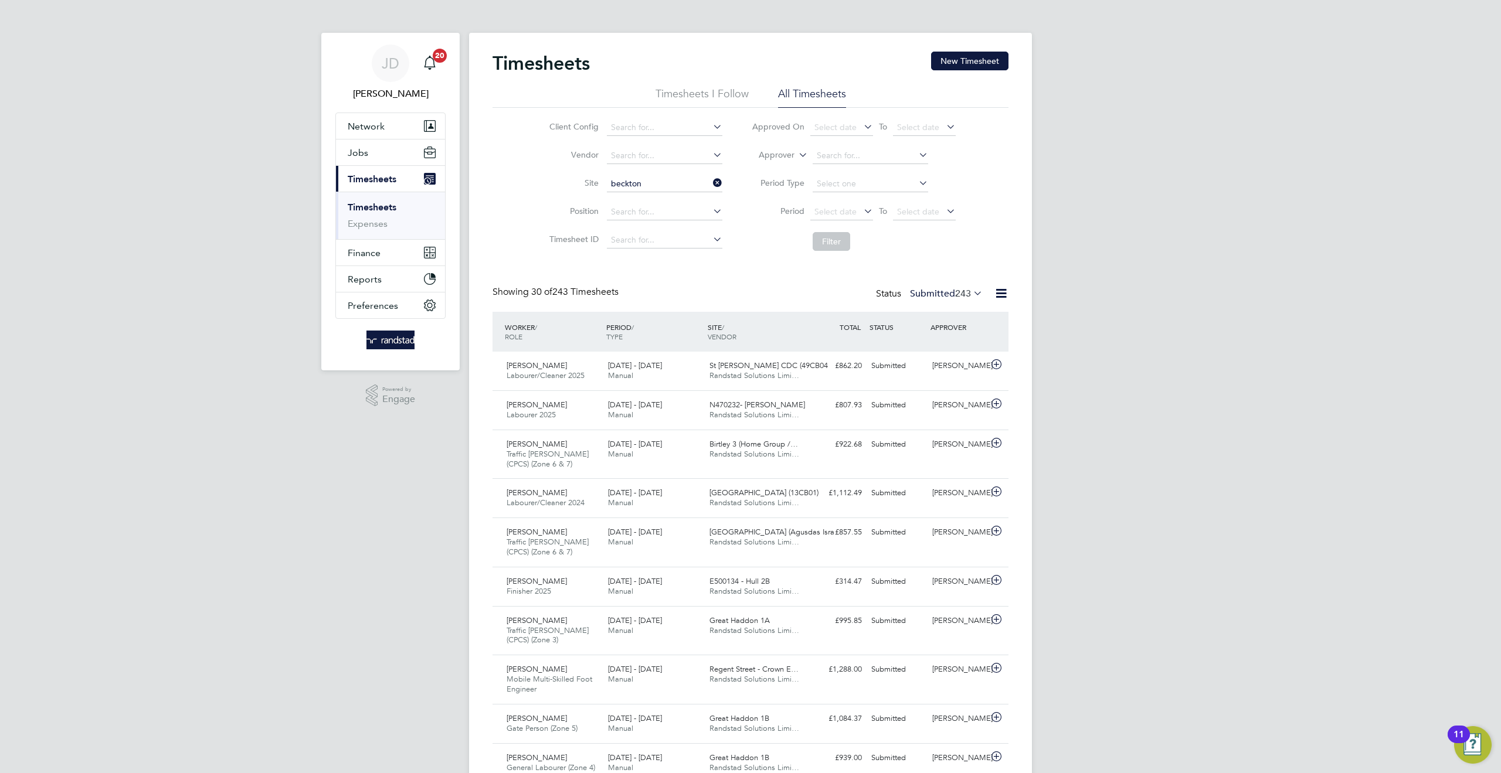
click at [677, 219] on li "Beckton Depot (300148)" at bounding box center [669, 216] width 126 height 16
type input "Beckton Depot (300148)"
click at [820, 241] on button "Filter" at bounding box center [832, 241] width 38 height 19
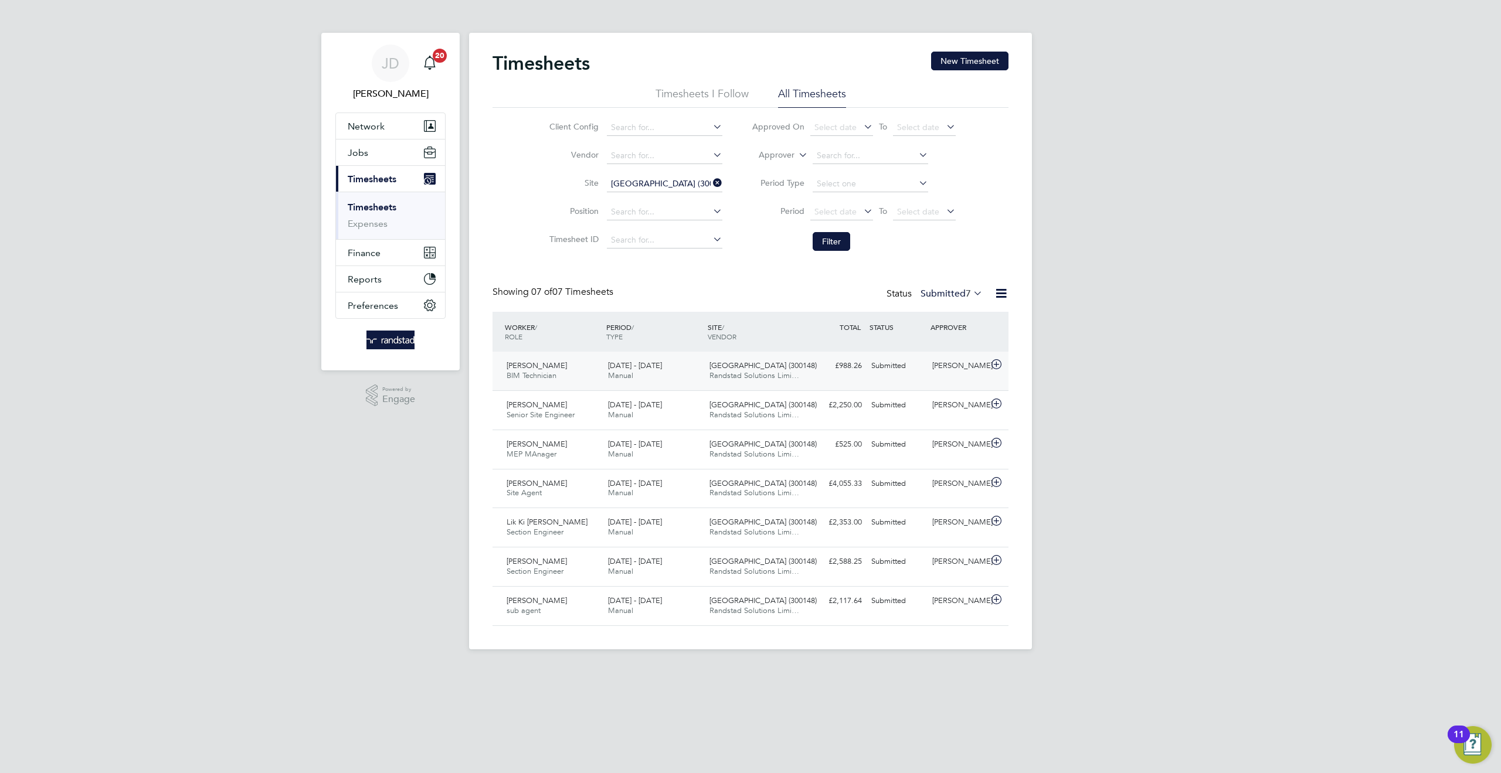
click at [967, 362] on div "Rob Townsend" at bounding box center [958, 365] width 61 height 19
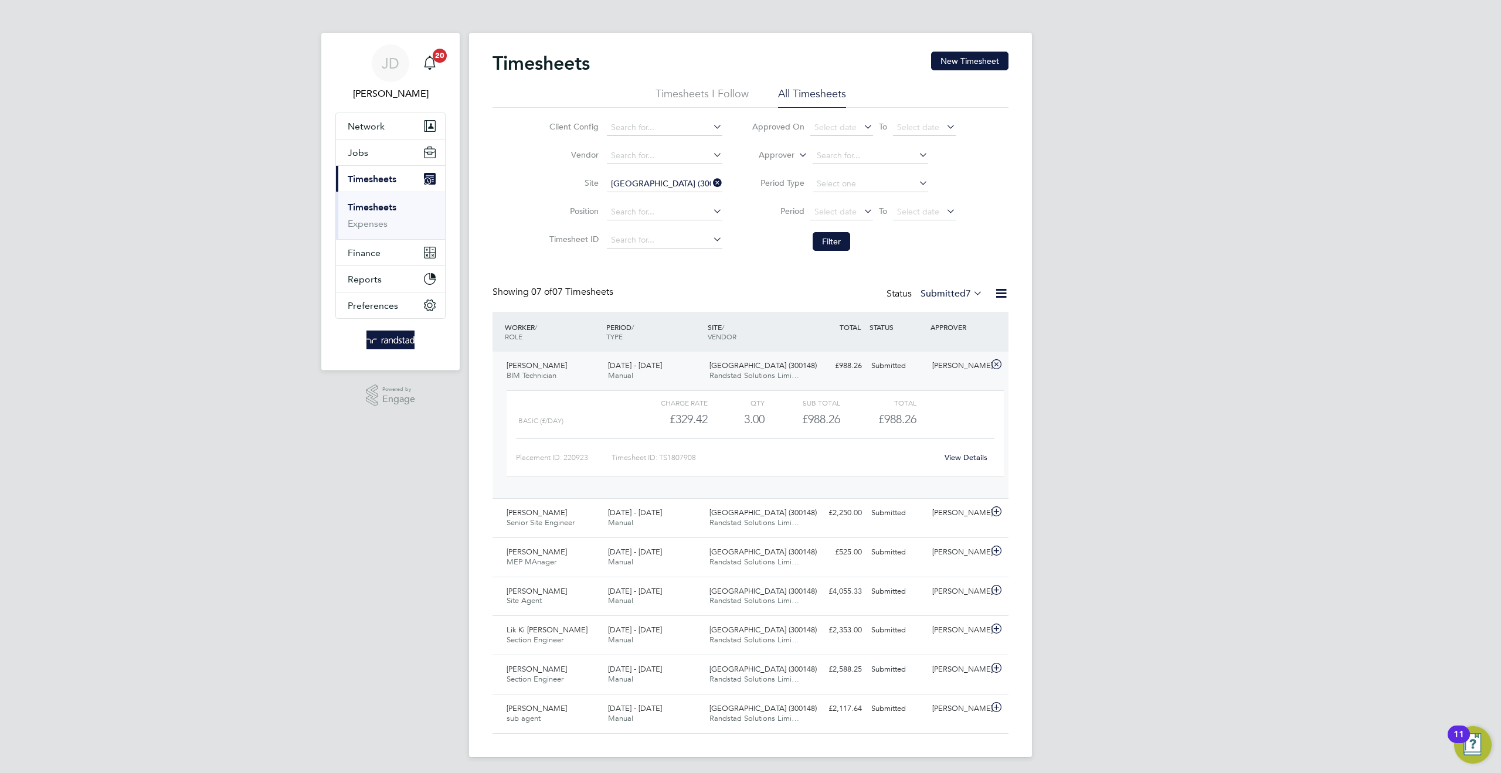
click at [964, 457] on link "View Details" at bounding box center [966, 458] width 43 height 10
click at [956, 512] on div "Michael Eborn" at bounding box center [958, 510] width 61 height 19
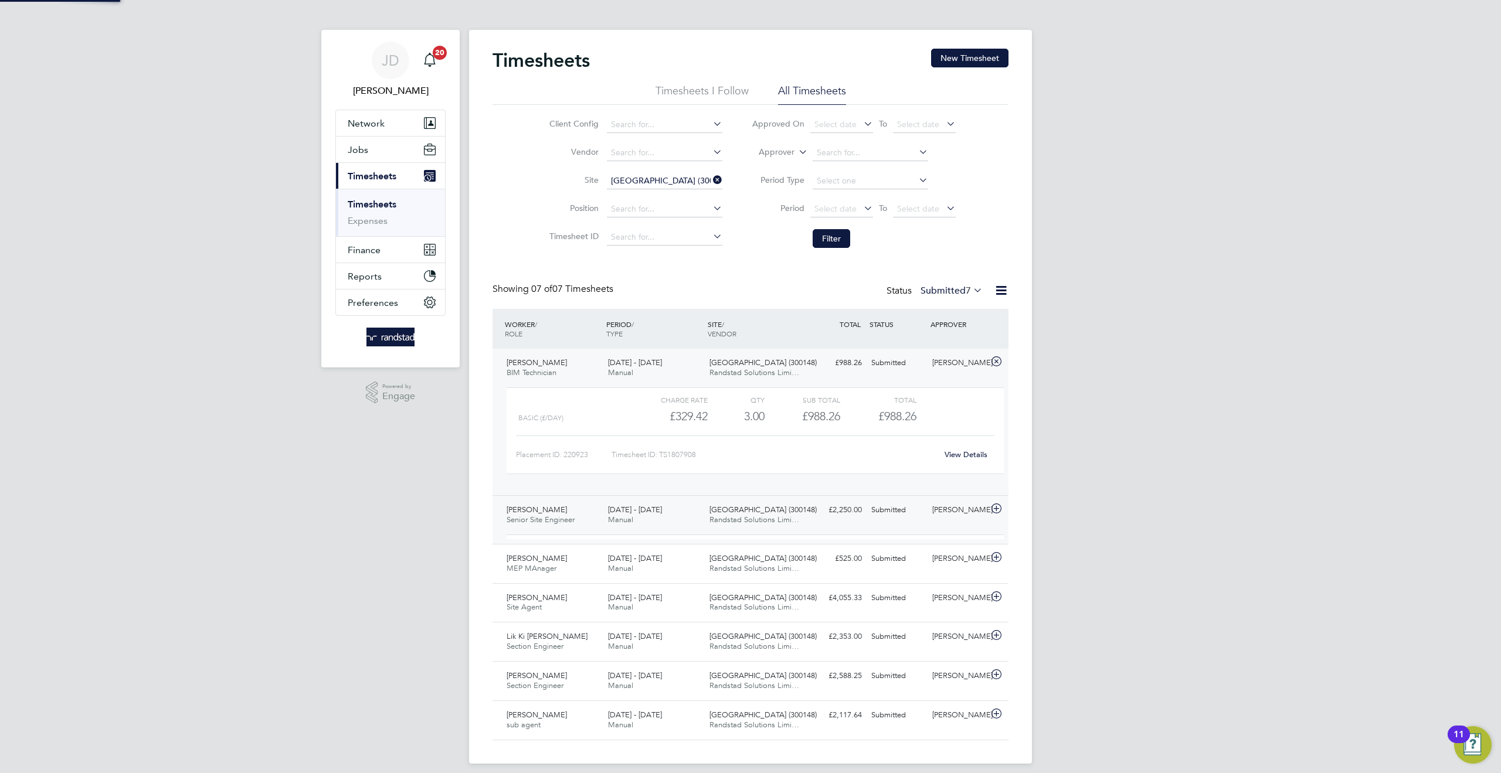
scroll to position [20, 114]
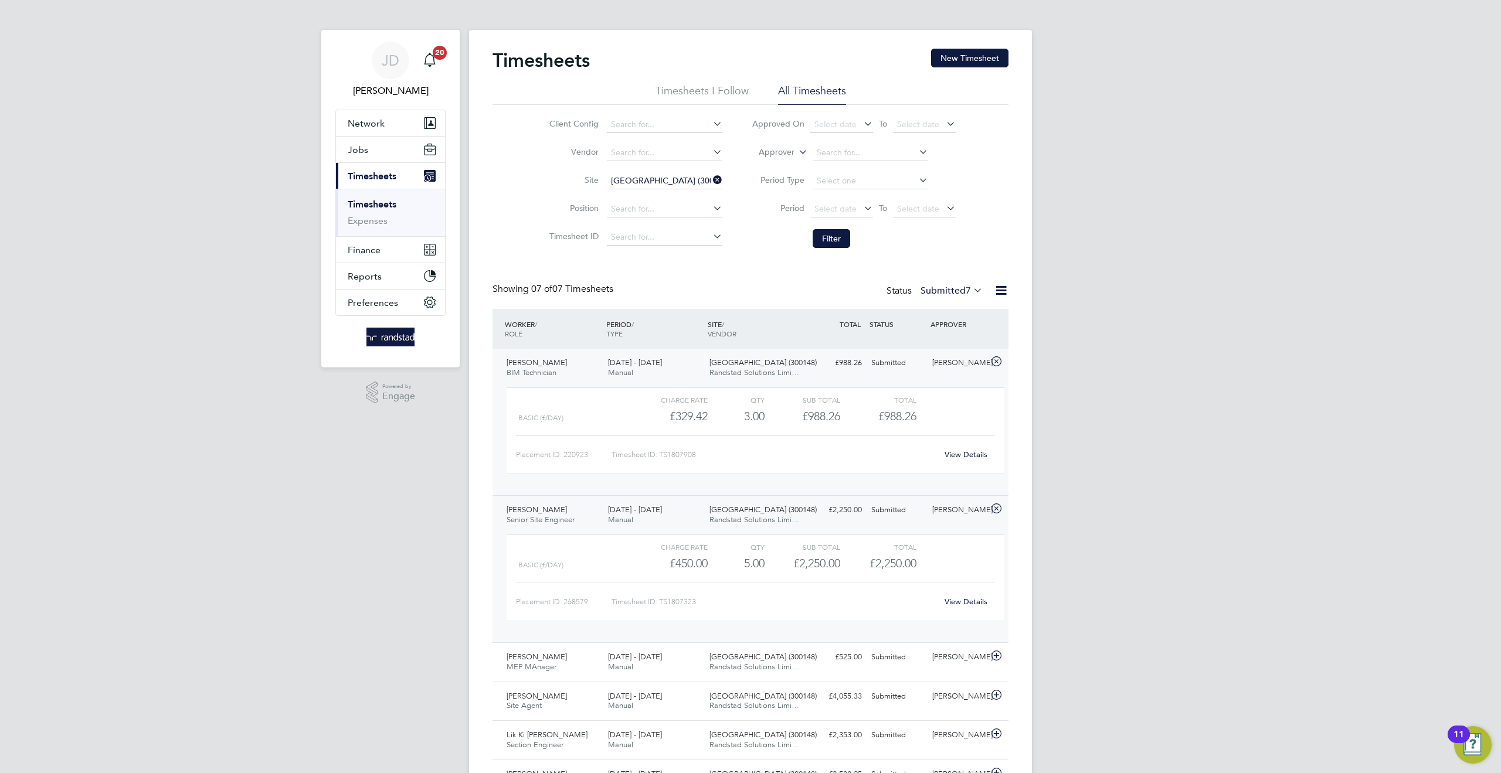
click at [969, 596] on div "View Details" at bounding box center [965, 602] width 57 height 19
click at [967, 599] on link "View Details" at bounding box center [966, 602] width 43 height 10
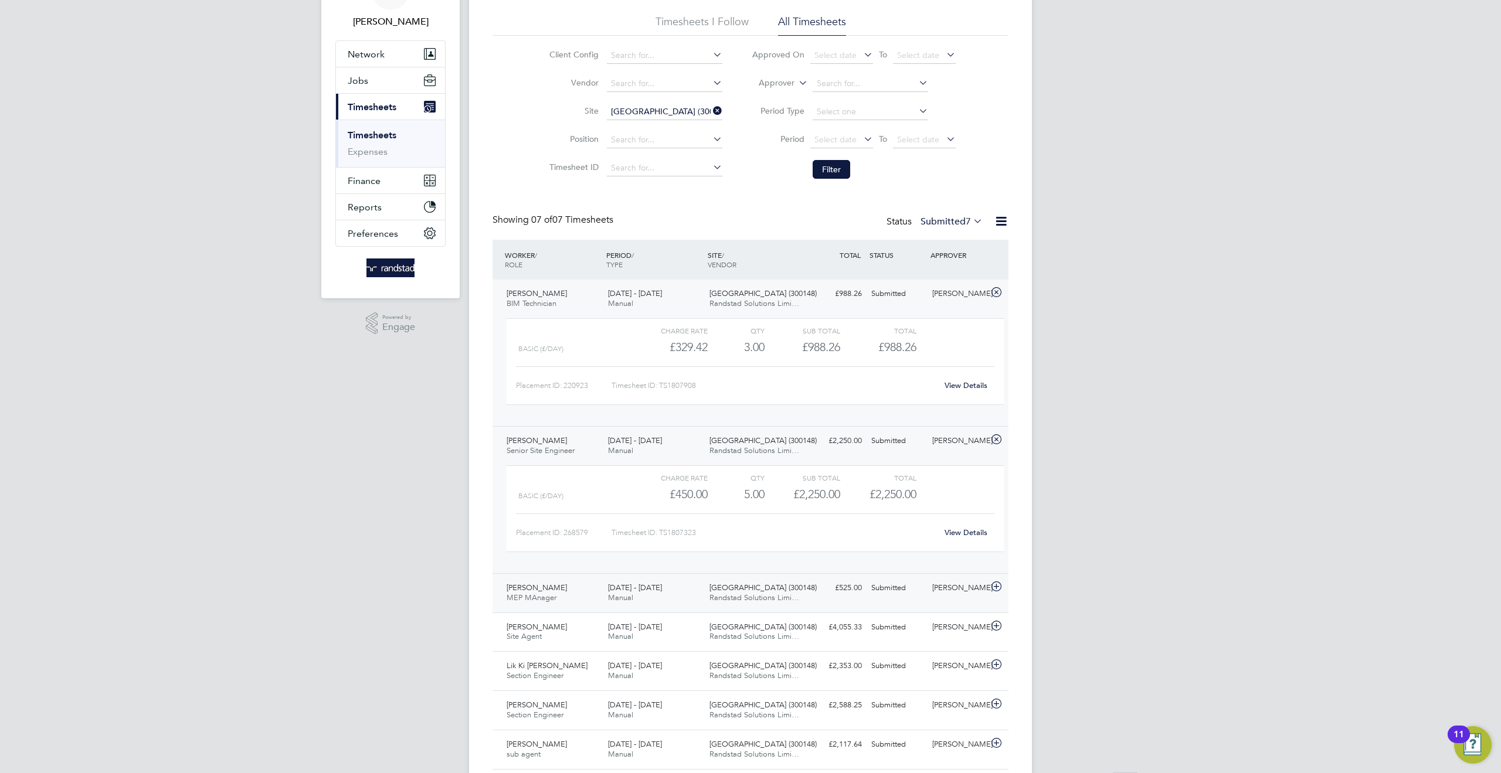
scroll to position [111, 0]
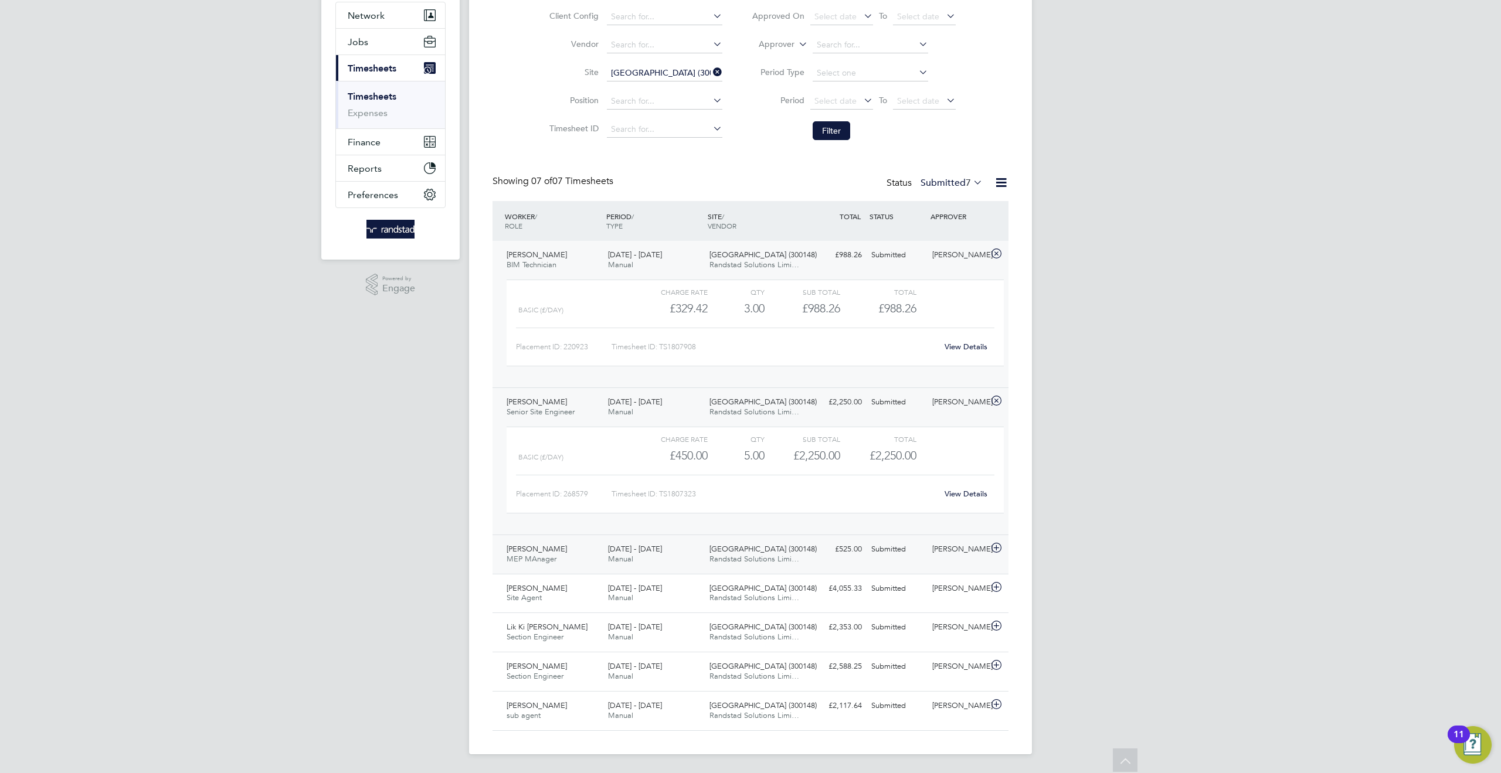
click at [949, 551] on div "Michael Eborn" at bounding box center [958, 549] width 61 height 19
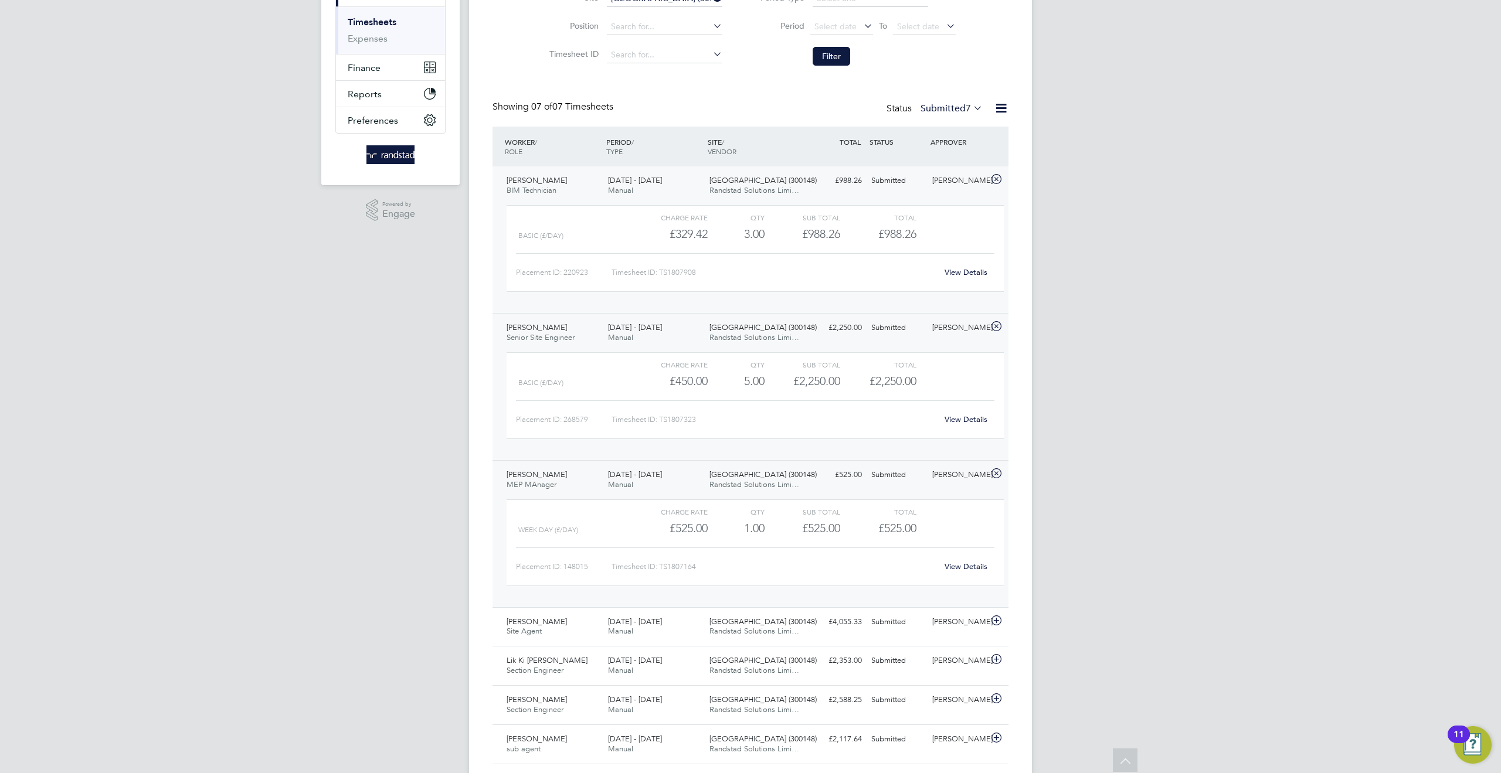
scroll to position [219, 0]
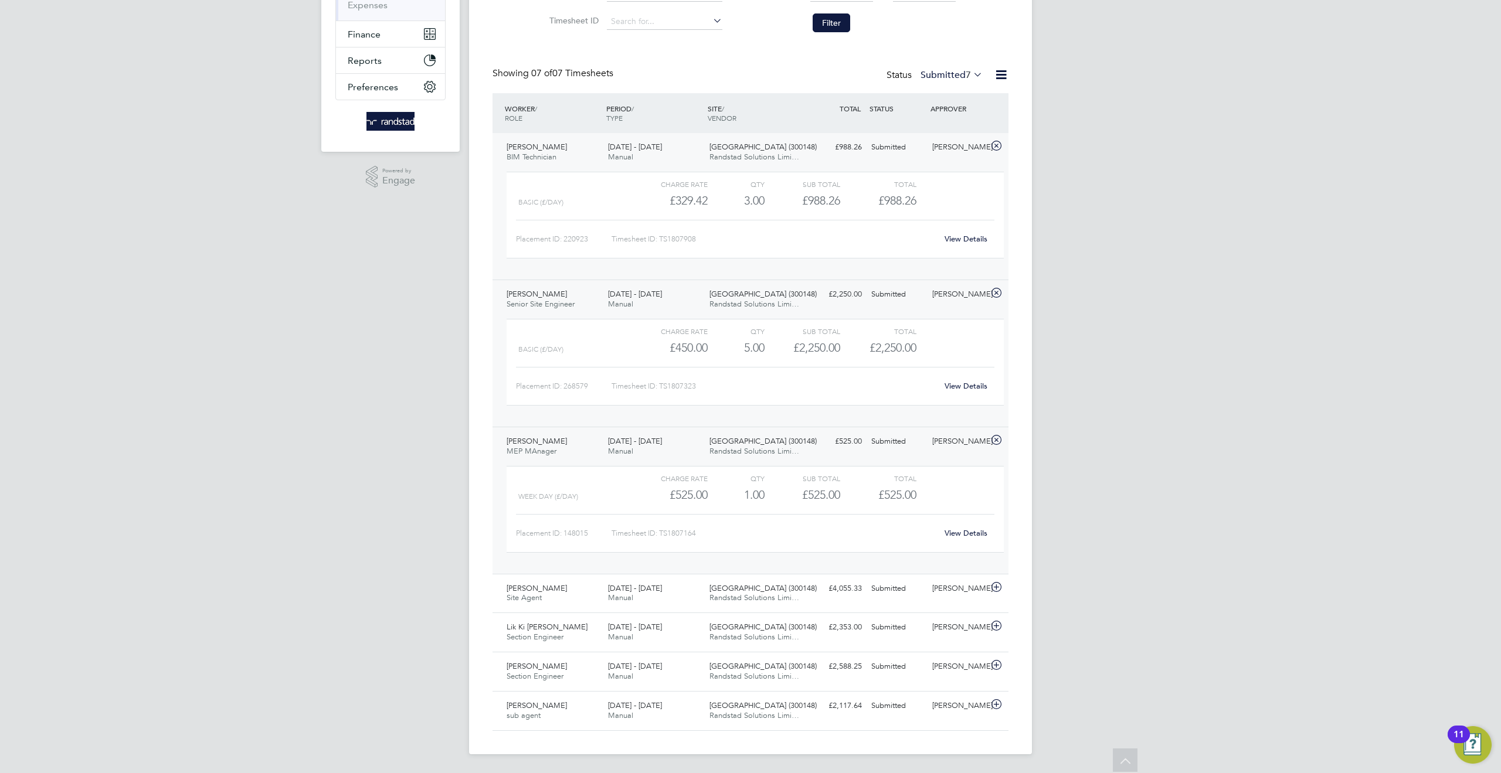
click at [962, 536] on link "View Details" at bounding box center [966, 533] width 43 height 10
click at [960, 604] on div "Johan Vos Site Agent 16 - 22 Aug 2025 16 - 22 Aug 2025 Manual Beckton Depot (30…" at bounding box center [750, 593] width 516 height 39
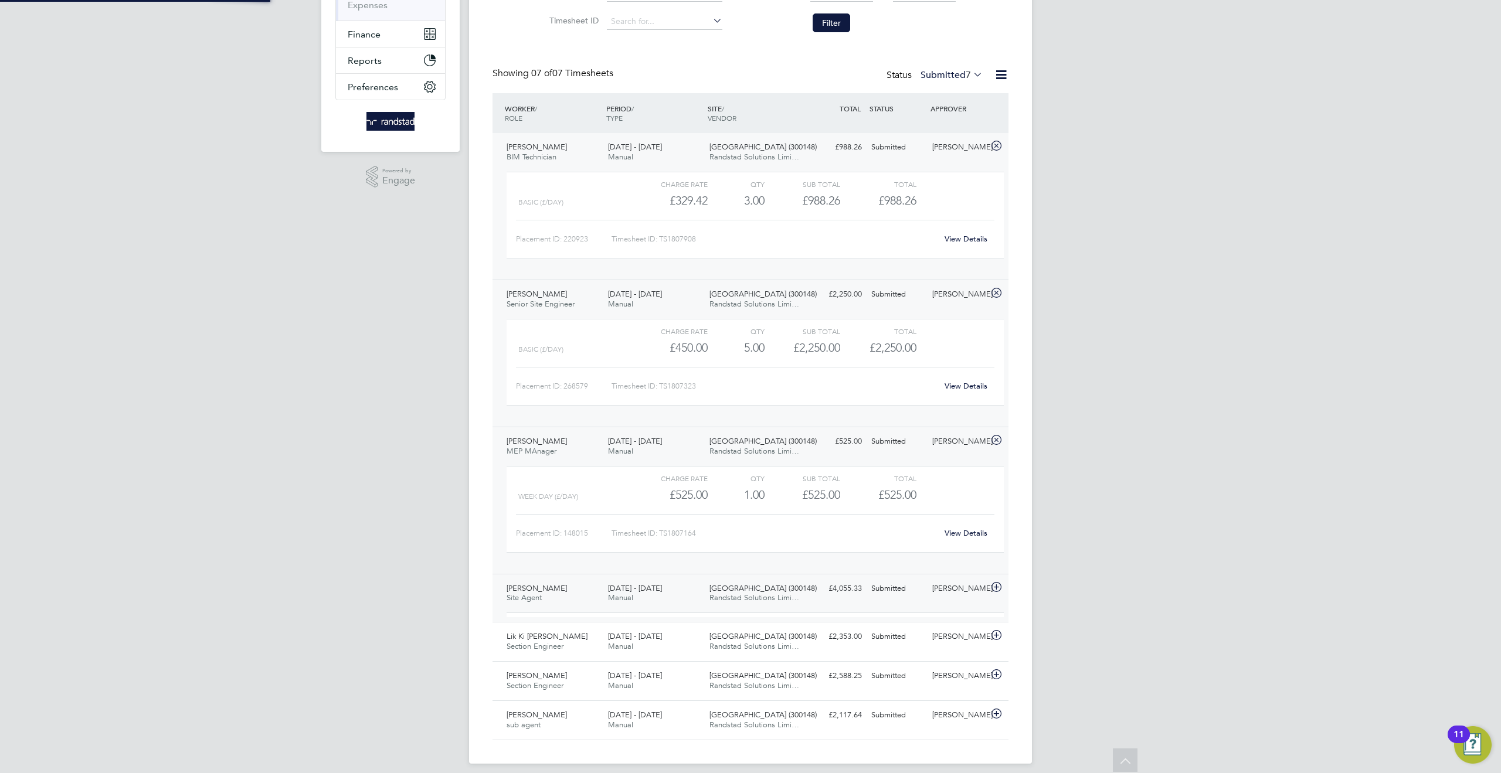
scroll to position [20, 114]
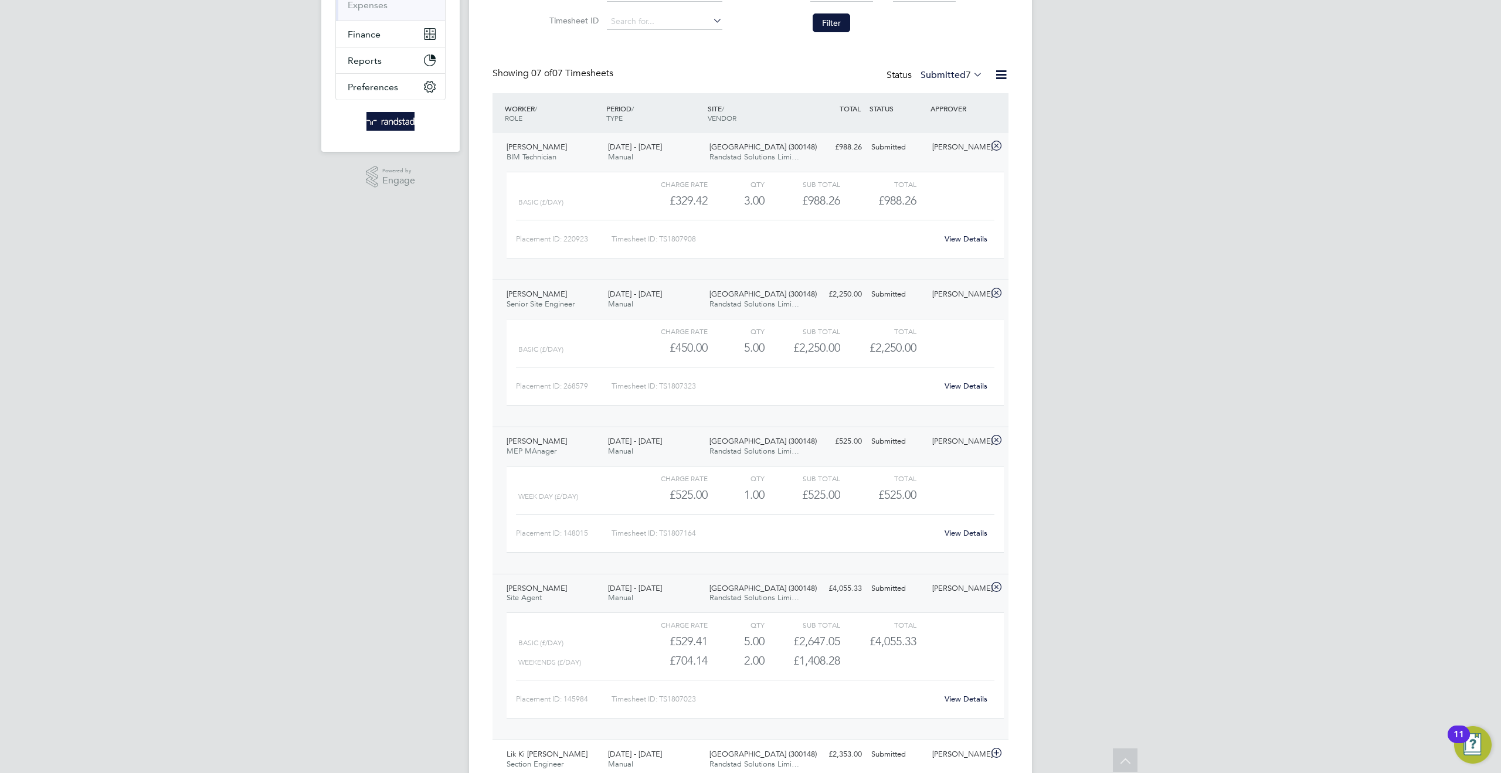
click at [952, 697] on link "View Details" at bounding box center [966, 699] width 43 height 10
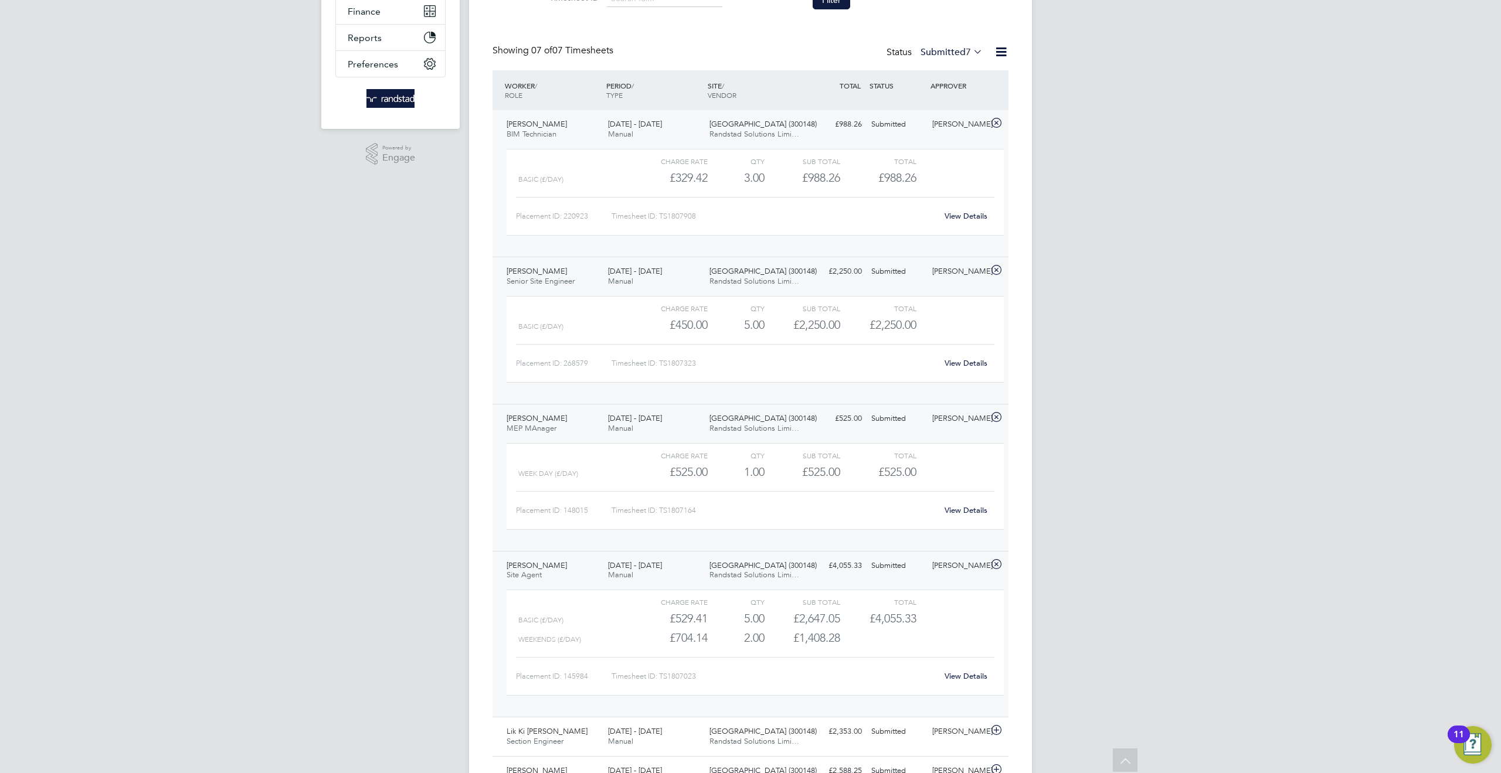
scroll to position [346, 0]
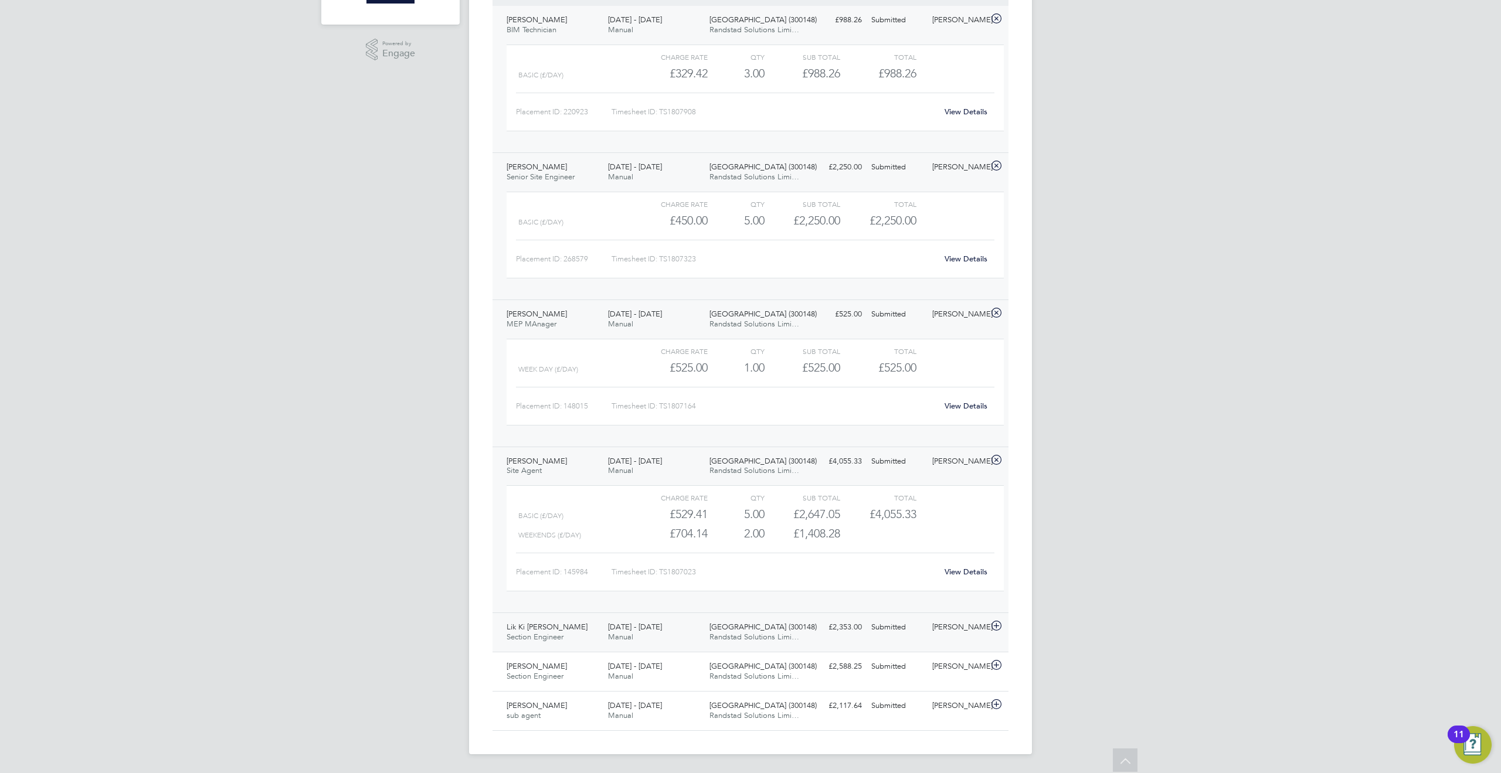
click at [959, 630] on div "[PERSON_NAME]" at bounding box center [958, 627] width 61 height 19
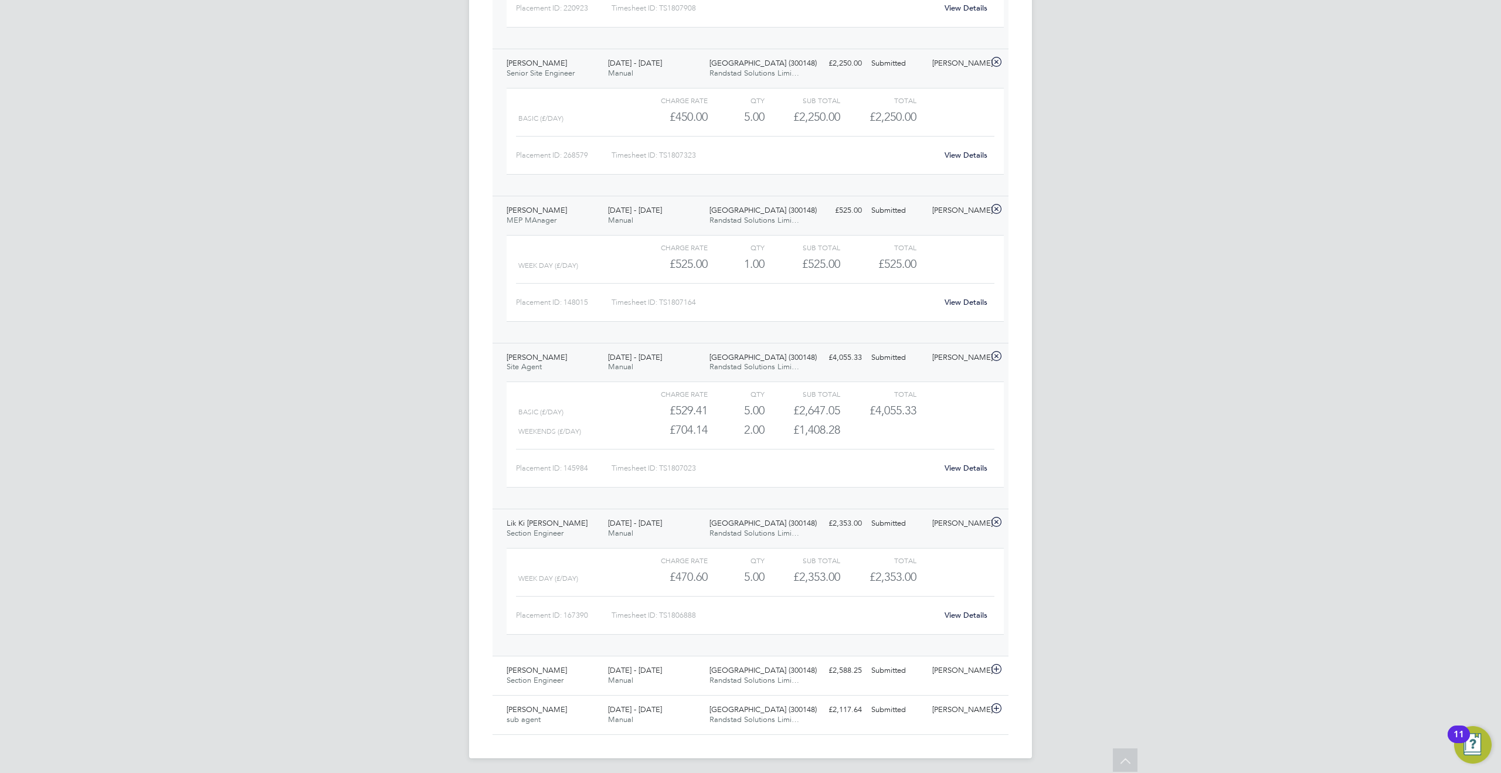
scroll to position [454, 0]
click at [964, 611] on link "View Details" at bounding box center [966, 611] width 43 height 10
click at [915, 670] on div "Submitted" at bounding box center [897, 666] width 61 height 19
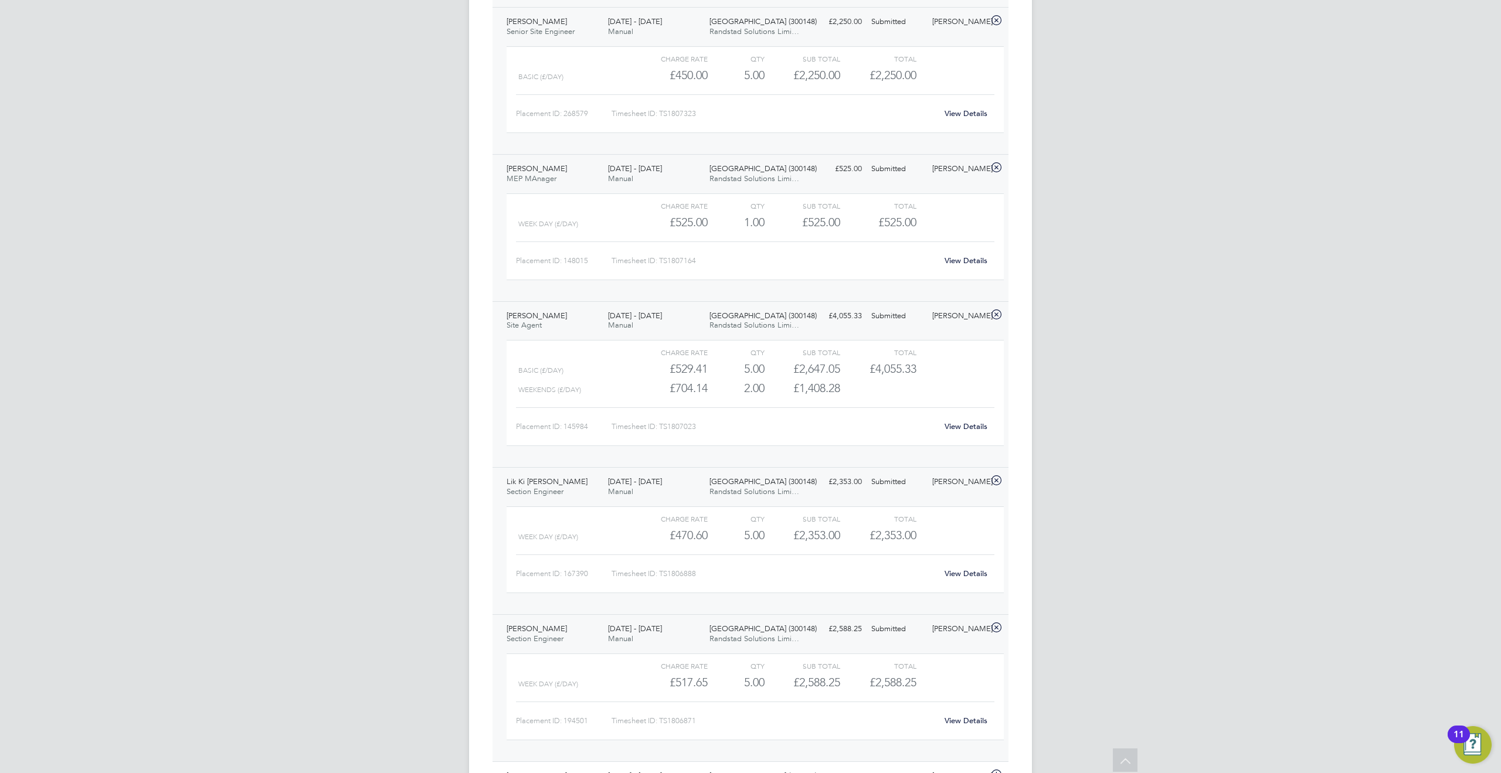
scroll to position [562, 0]
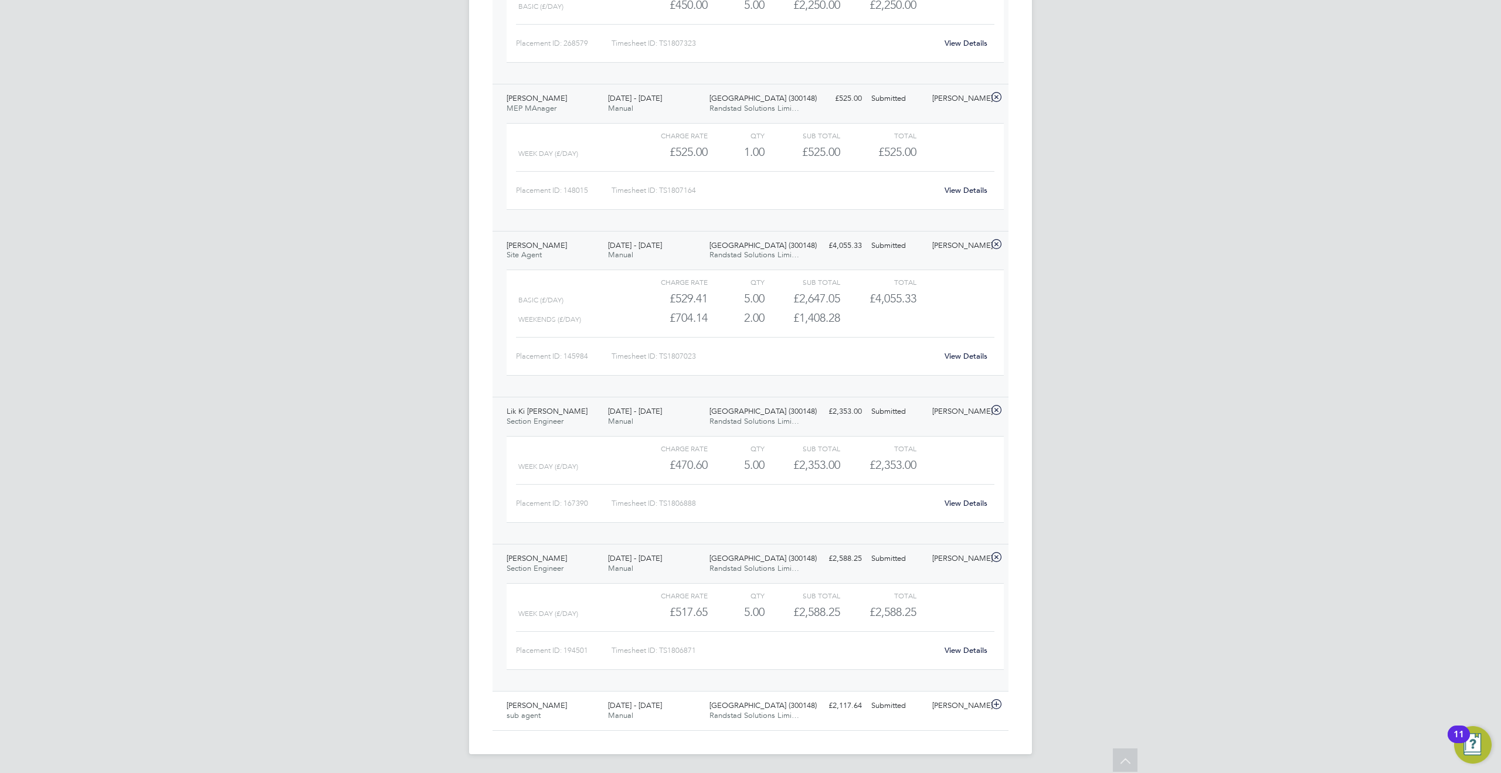
click at [966, 639] on div "Placement ID: 194501 Timesheet ID: TS1806871 View Details" at bounding box center [755, 645] width 478 height 29
click at [966, 654] on link "View Details" at bounding box center [966, 651] width 43 height 10
click at [953, 706] on div "[PERSON_NAME]" at bounding box center [958, 706] width 61 height 19
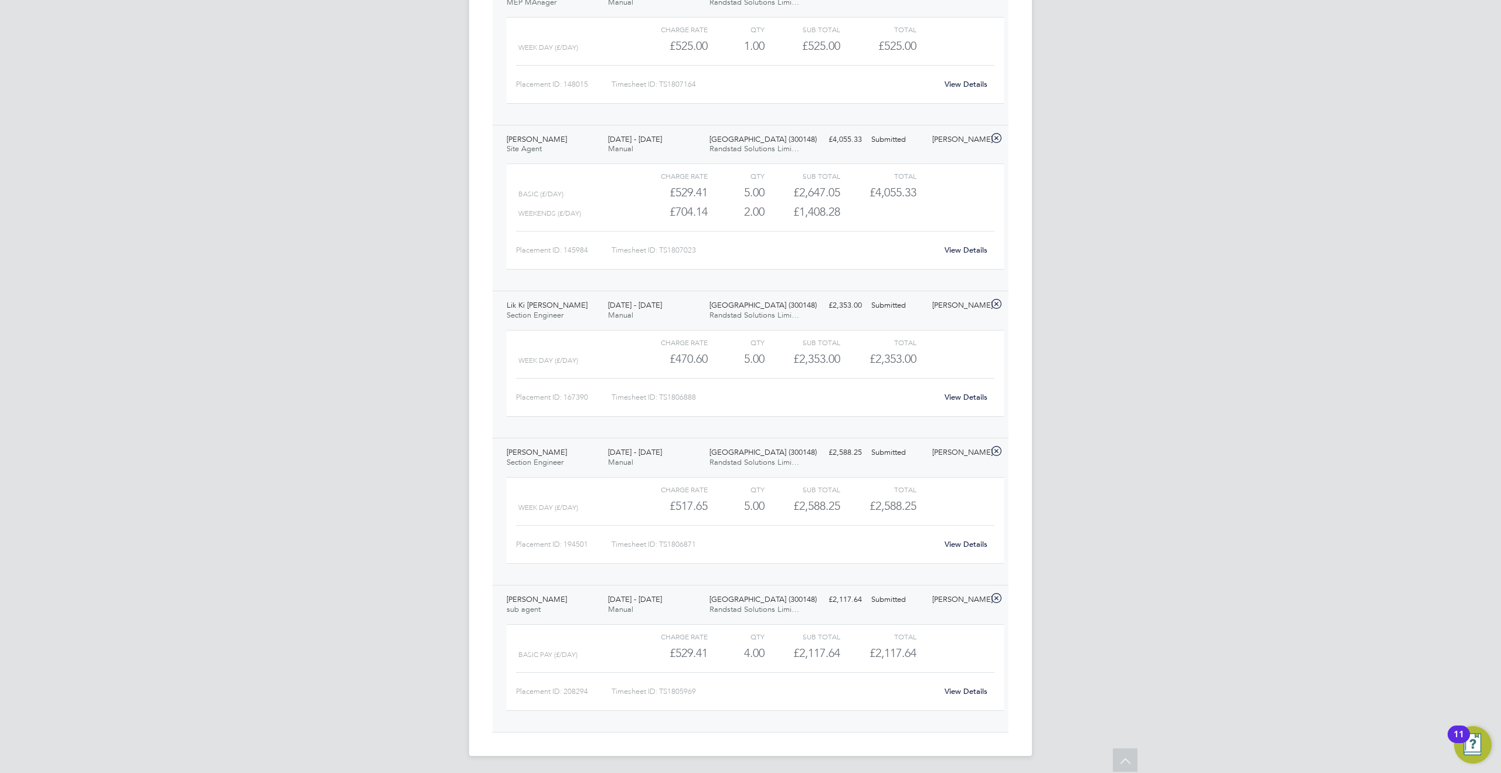
scroll to position [670, 0]
click at [957, 691] on link "View Details" at bounding box center [966, 690] width 43 height 10
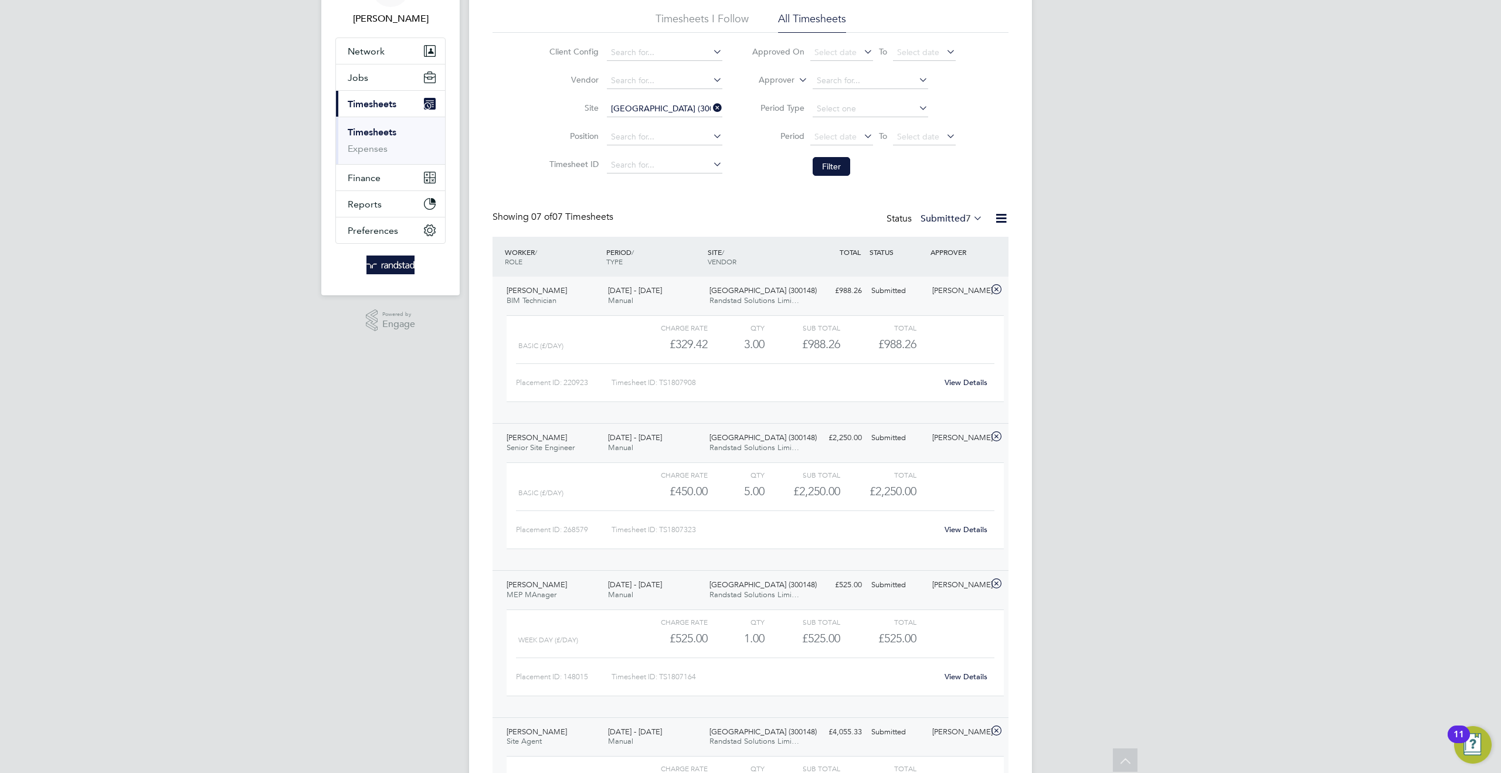
scroll to position [0, 0]
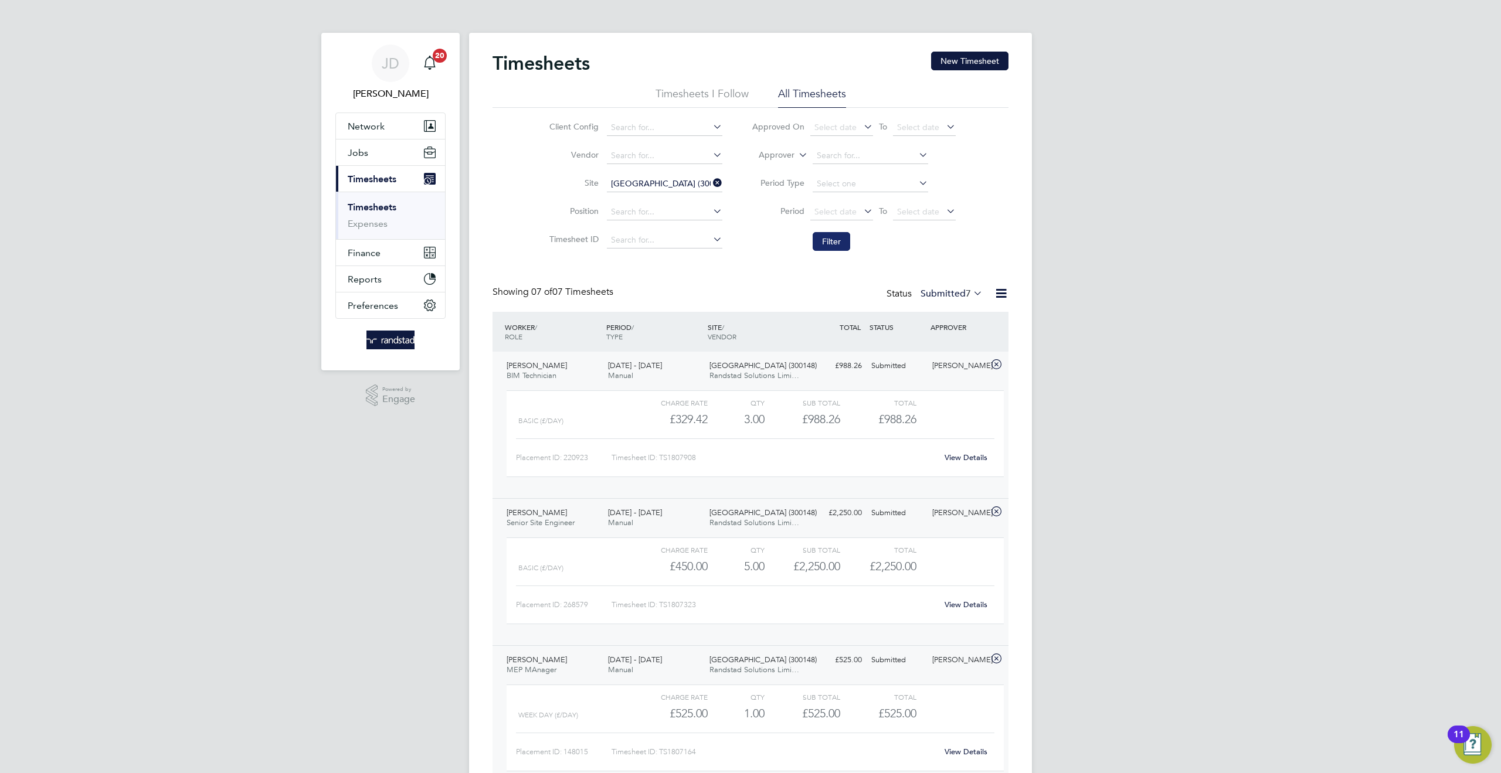
click at [833, 247] on button "Filter" at bounding box center [832, 241] width 38 height 19
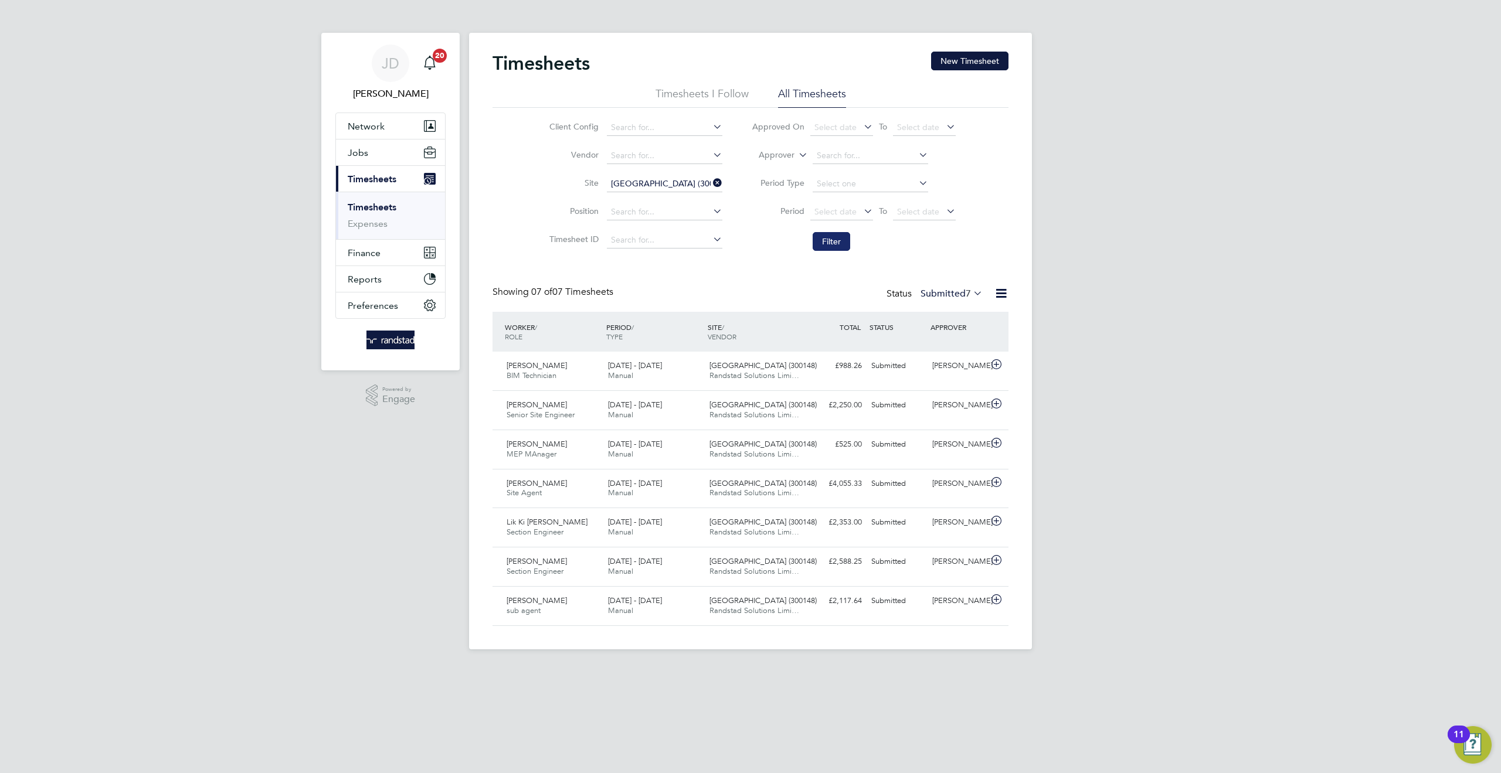
scroll to position [30, 102]
click at [833, 245] on button "Filter" at bounding box center [832, 241] width 38 height 19
click at [939, 373] on div "Rob Townsend" at bounding box center [958, 365] width 61 height 19
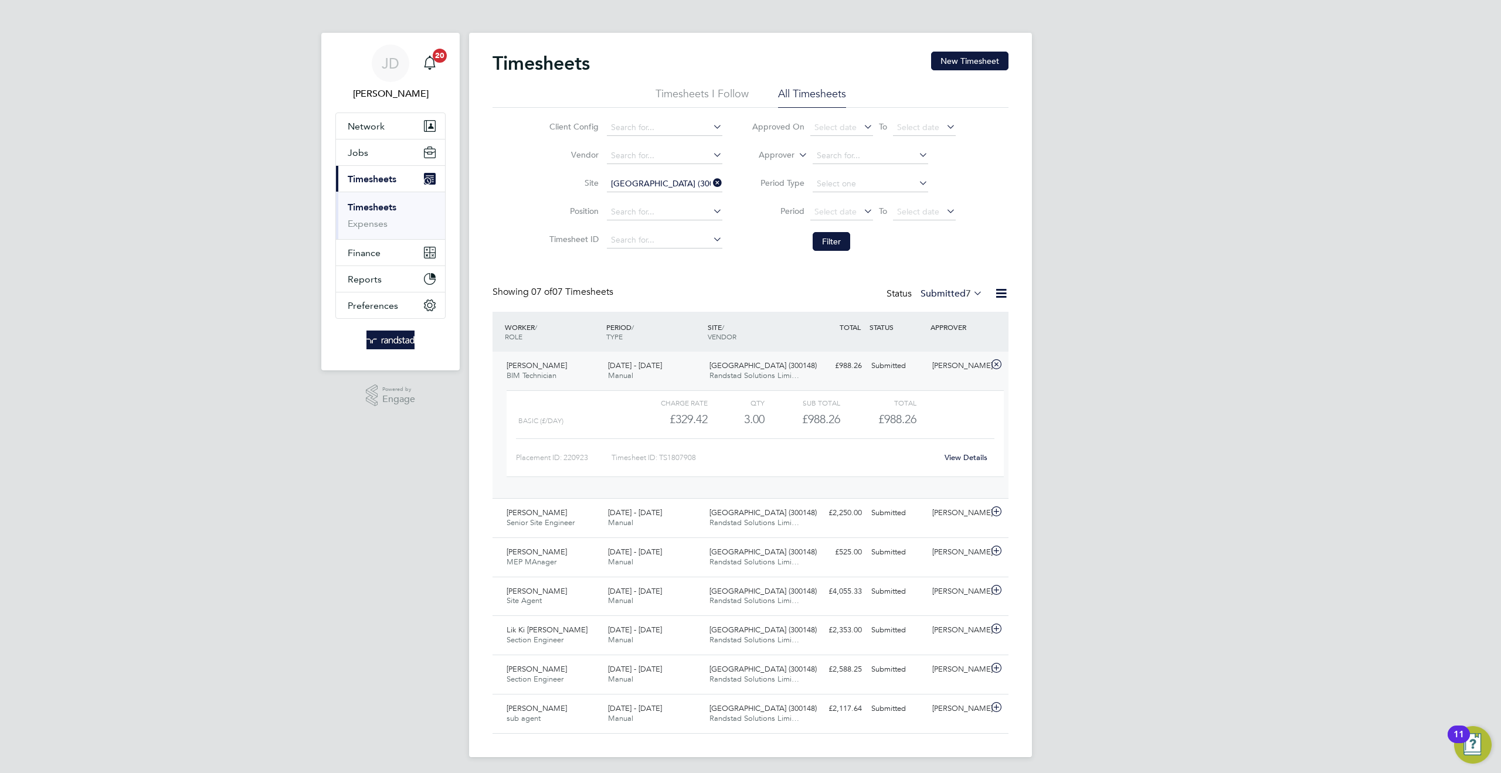
click at [953, 457] on link "View Details" at bounding box center [966, 458] width 43 height 10
click at [827, 234] on button "Filter" at bounding box center [832, 241] width 38 height 19
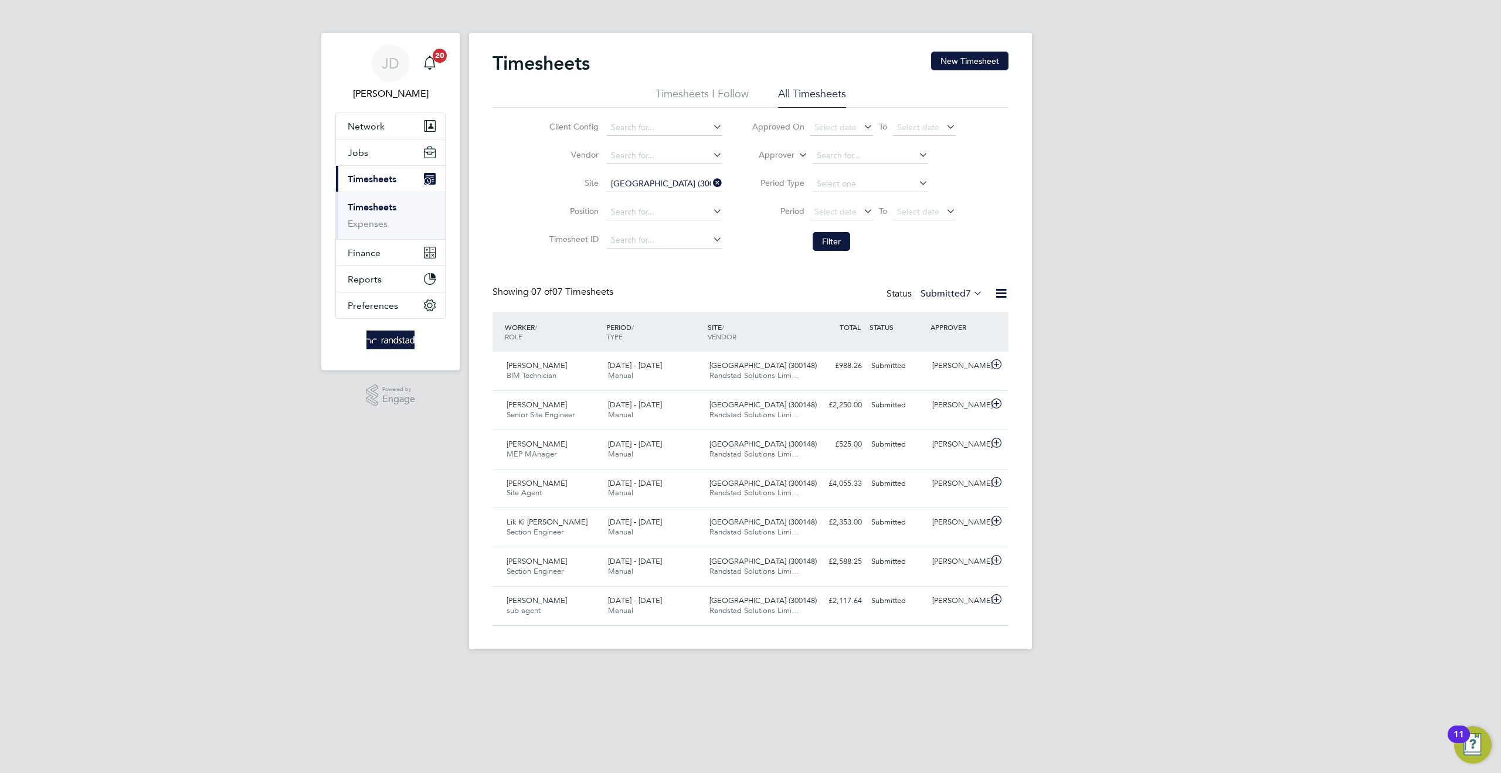
click at [711, 182] on icon at bounding box center [711, 183] width 0 height 16
click at [796, 155] on icon at bounding box center [796, 152] width 0 height 11
click at [773, 167] on li "Worker" at bounding box center [765, 168] width 58 height 15
click at [825, 153] on input at bounding box center [870, 156] width 115 height 16
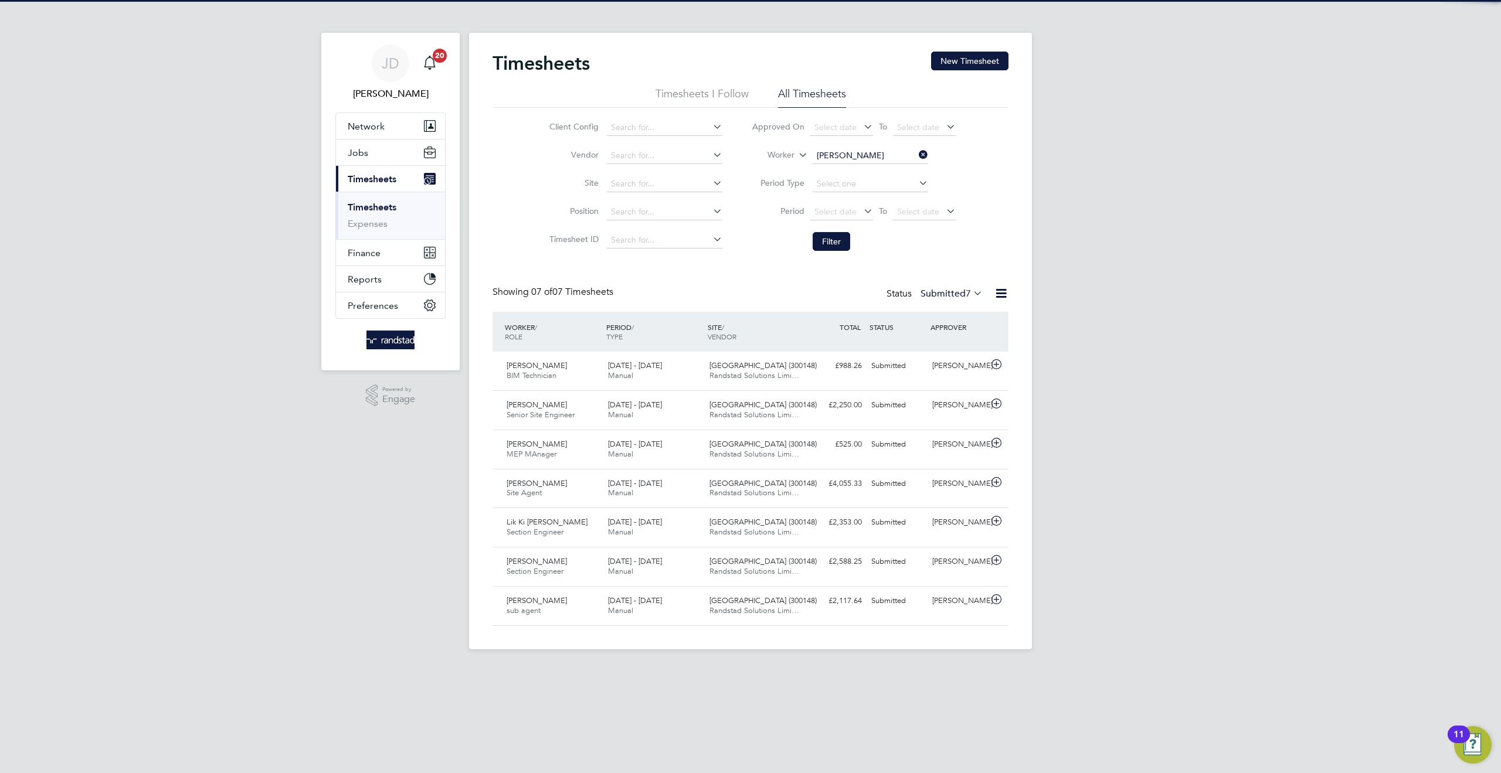
click at [845, 169] on li "Jon athan Harvey" at bounding box center [894, 172] width 166 height 16
type input "Jonathan Harvey"
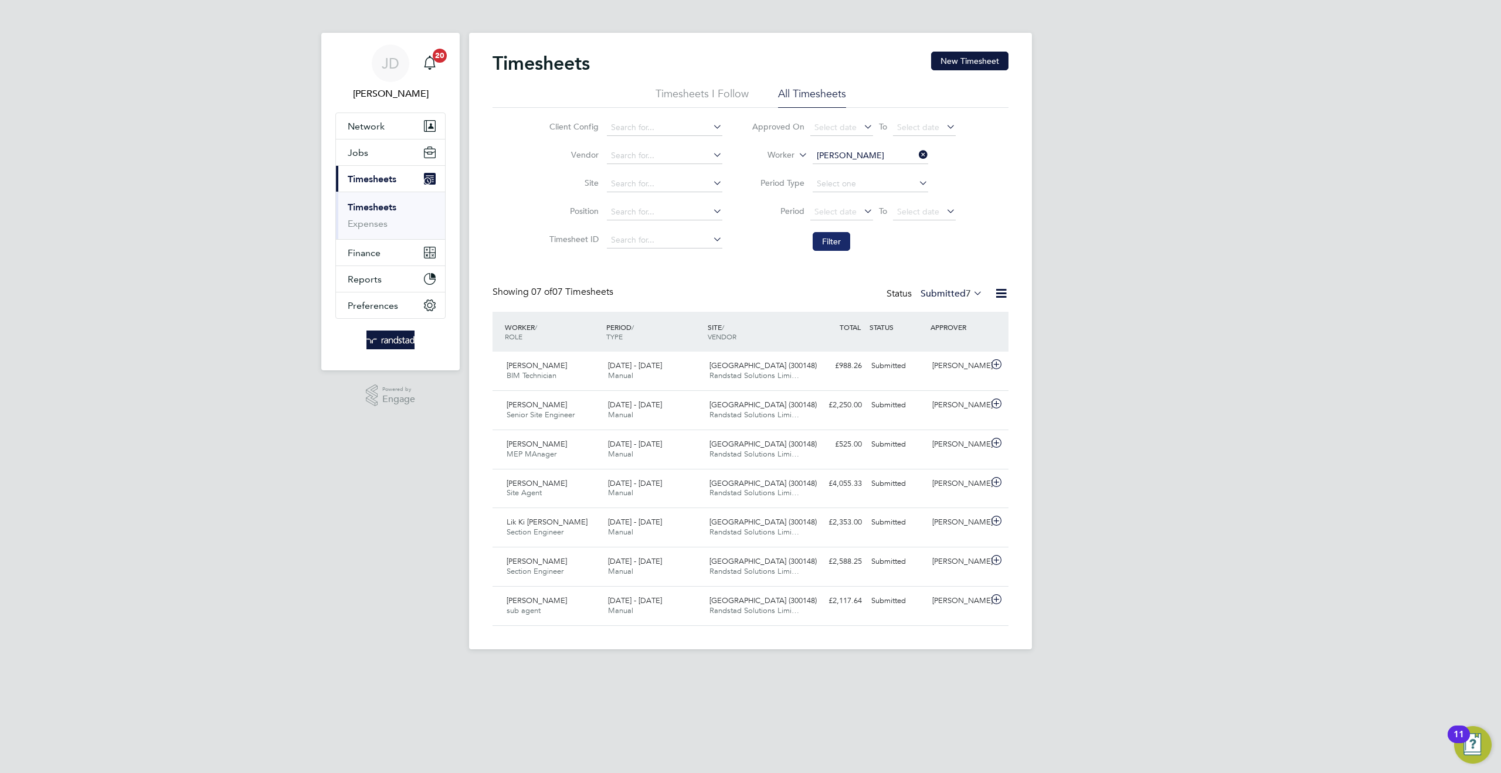
click at [842, 233] on button "Filter" at bounding box center [832, 241] width 38 height 19
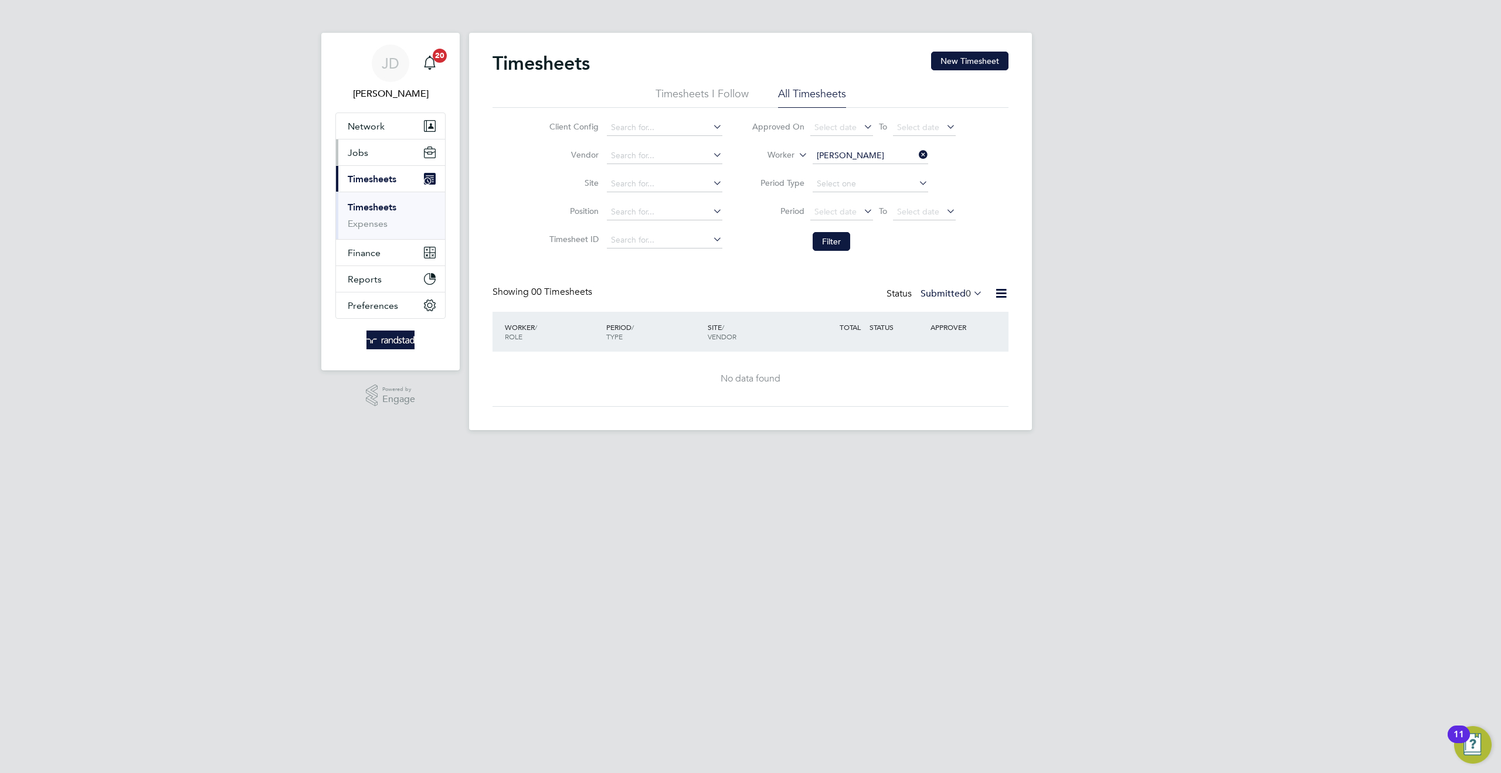
click at [361, 153] on span "Jobs" at bounding box center [358, 152] width 21 height 11
click at [371, 196] on link "Vacancies" at bounding box center [369, 197] width 42 height 11
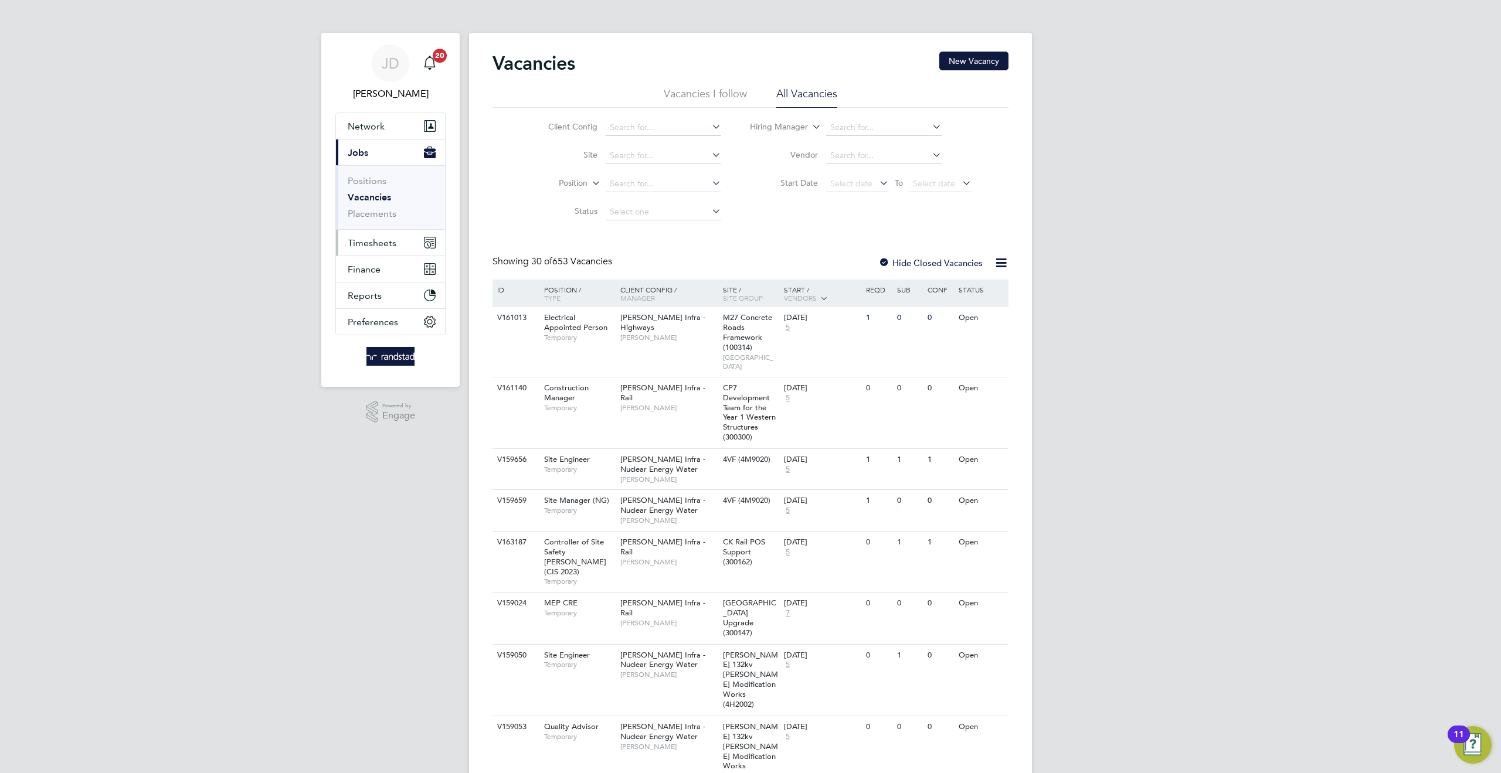
click at [378, 242] on span "Timesheets" at bounding box center [372, 242] width 49 height 11
click at [383, 205] on link "Timesheets" at bounding box center [372, 207] width 49 height 11
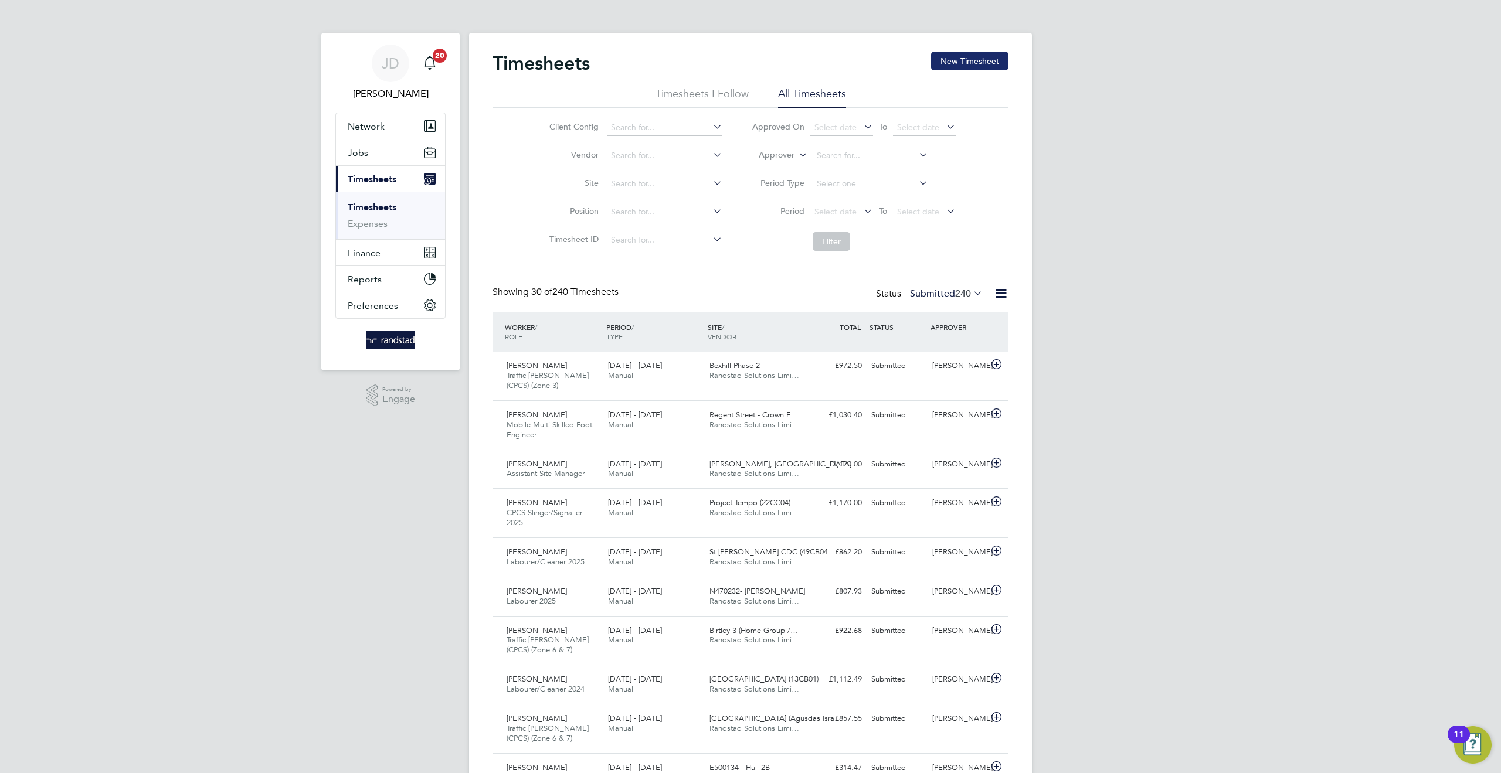
scroll to position [39, 102]
click at [963, 65] on button "New Timesheet" at bounding box center [969, 61] width 77 height 19
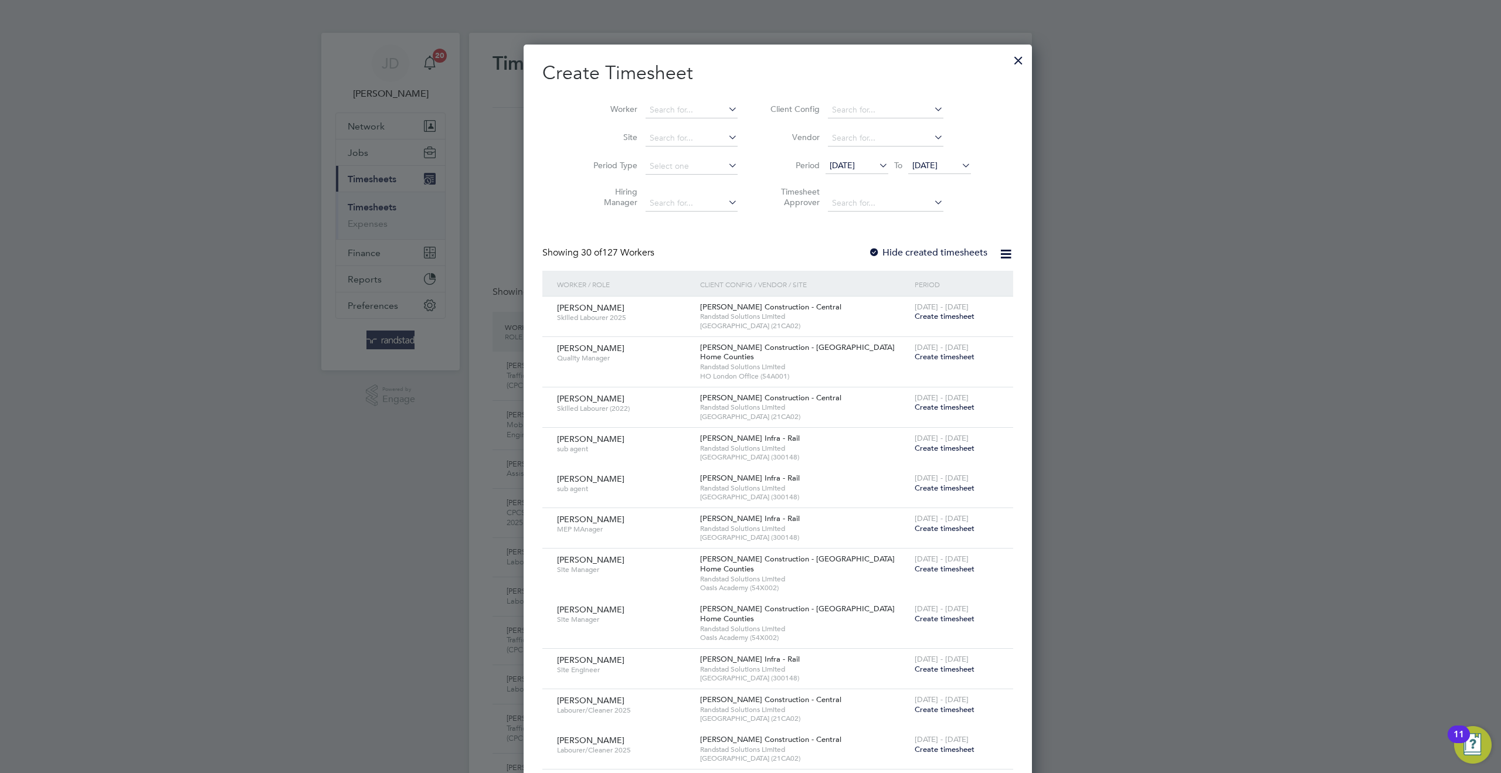
click at [1008, 62] on div at bounding box center [1018, 57] width 21 height 21
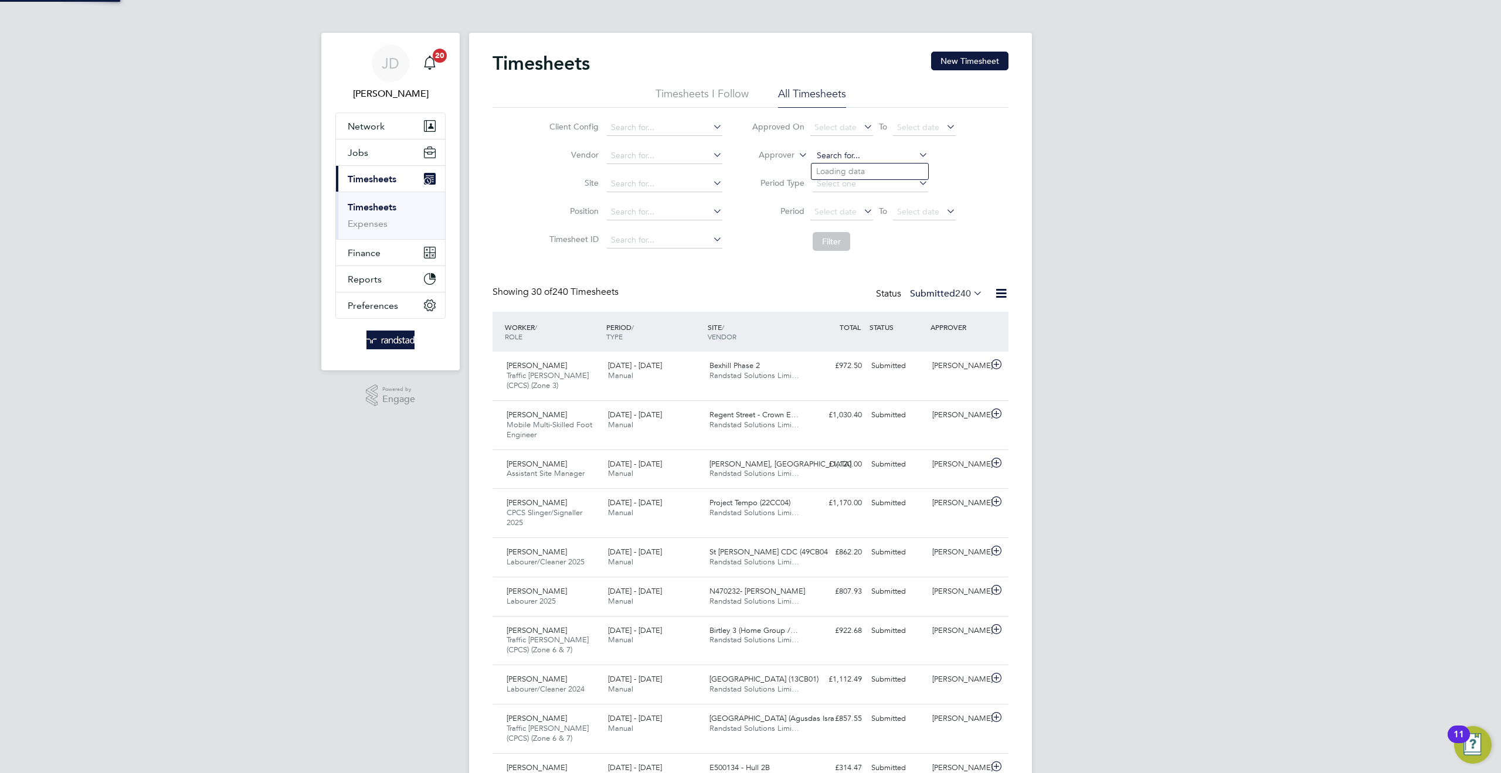
click at [830, 152] on input at bounding box center [870, 156] width 115 height 16
click at [884, 168] on b "Blow" at bounding box center [893, 172] width 19 height 10
type input "[PERSON_NAME]"
click at [826, 244] on button "Filter" at bounding box center [832, 241] width 38 height 19
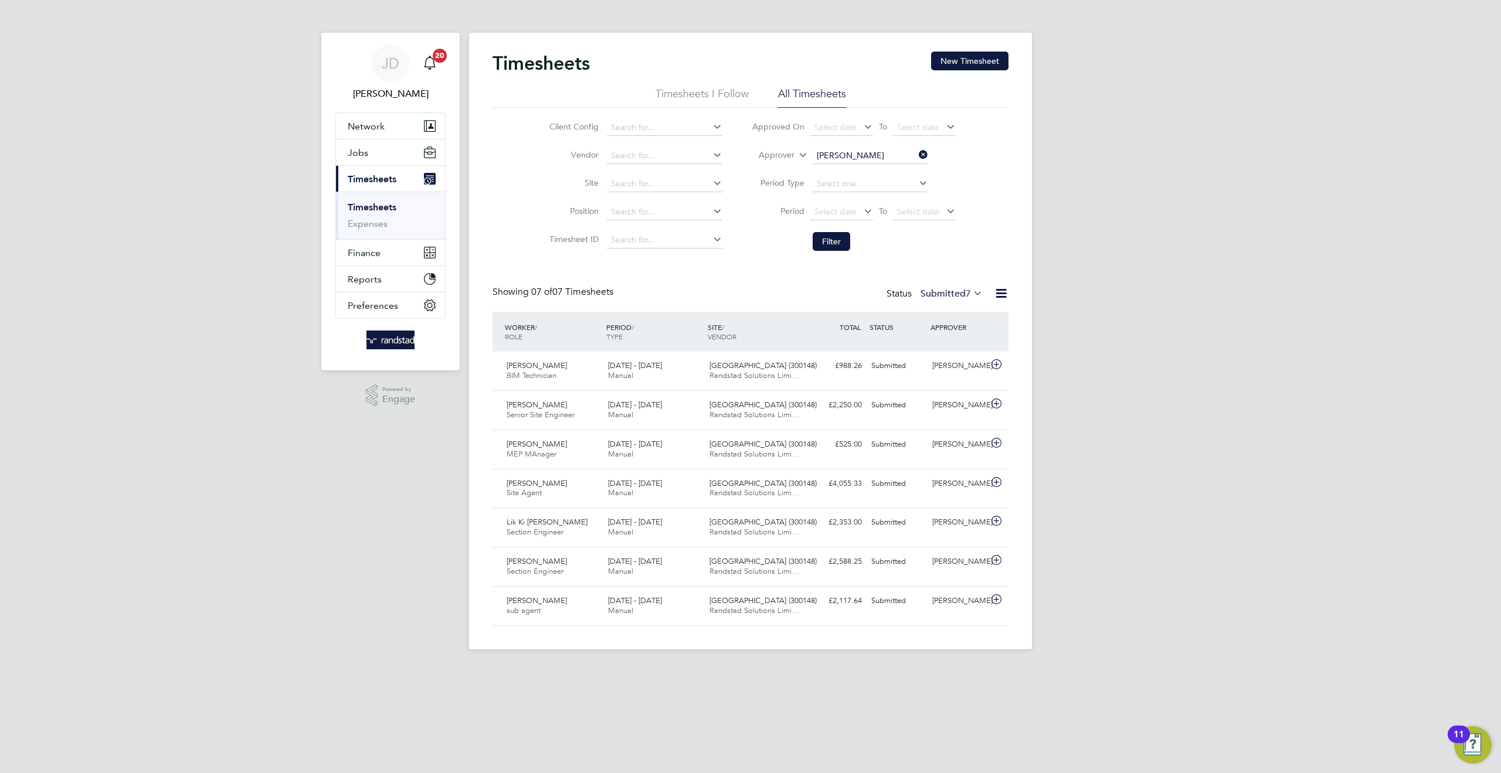
click at [916, 155] on icon at bounding box center [916, 155] width 0 height 16
click at [363, 125] on span "Network" at bounding box center [366, 126] width 37 height 11
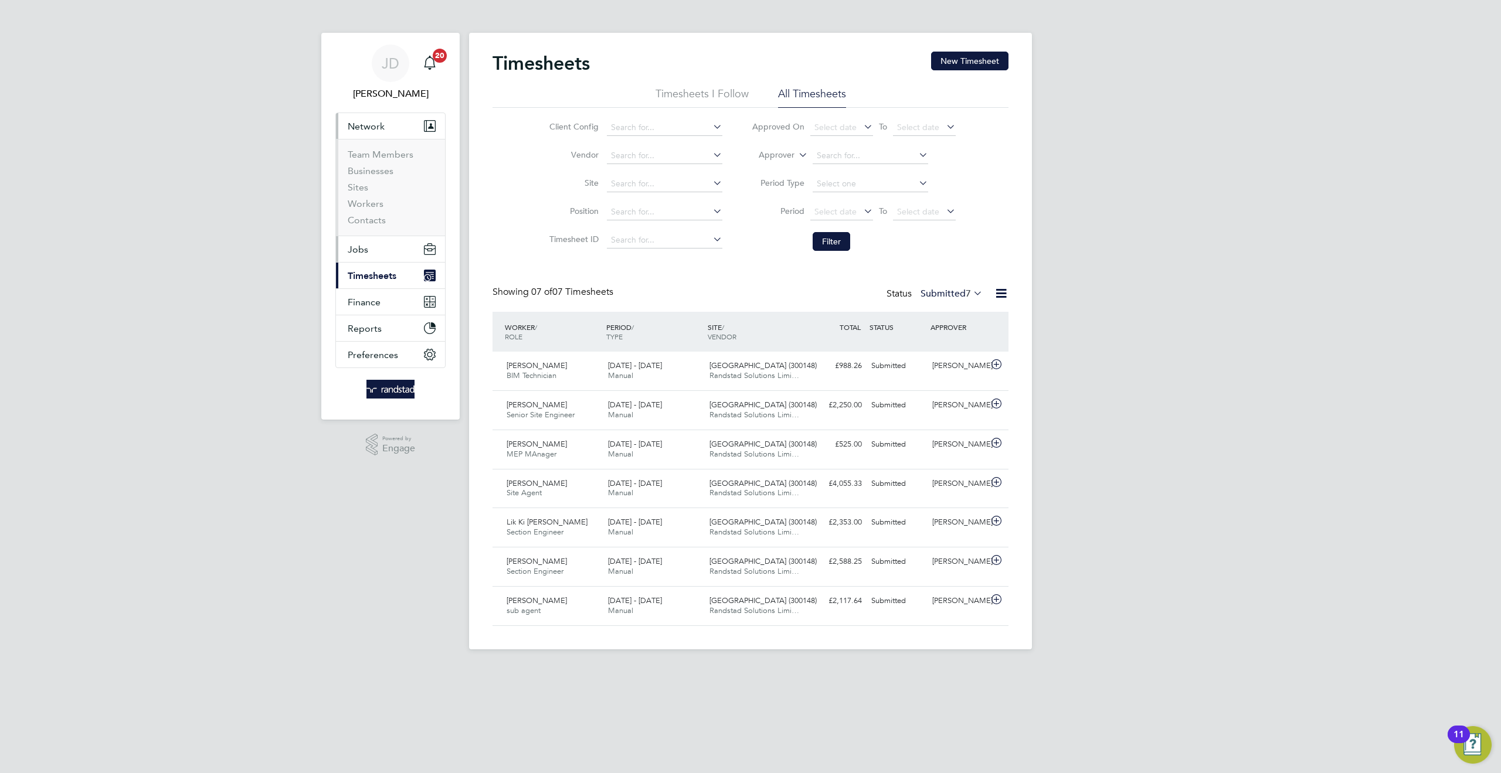
click at [368, 247] on button "Jobs" at bounding box center [390, 249] width 109 height 26
click at [375, 199] on link "Vacancies" at bounding box center [369, 197] width 42 height 11
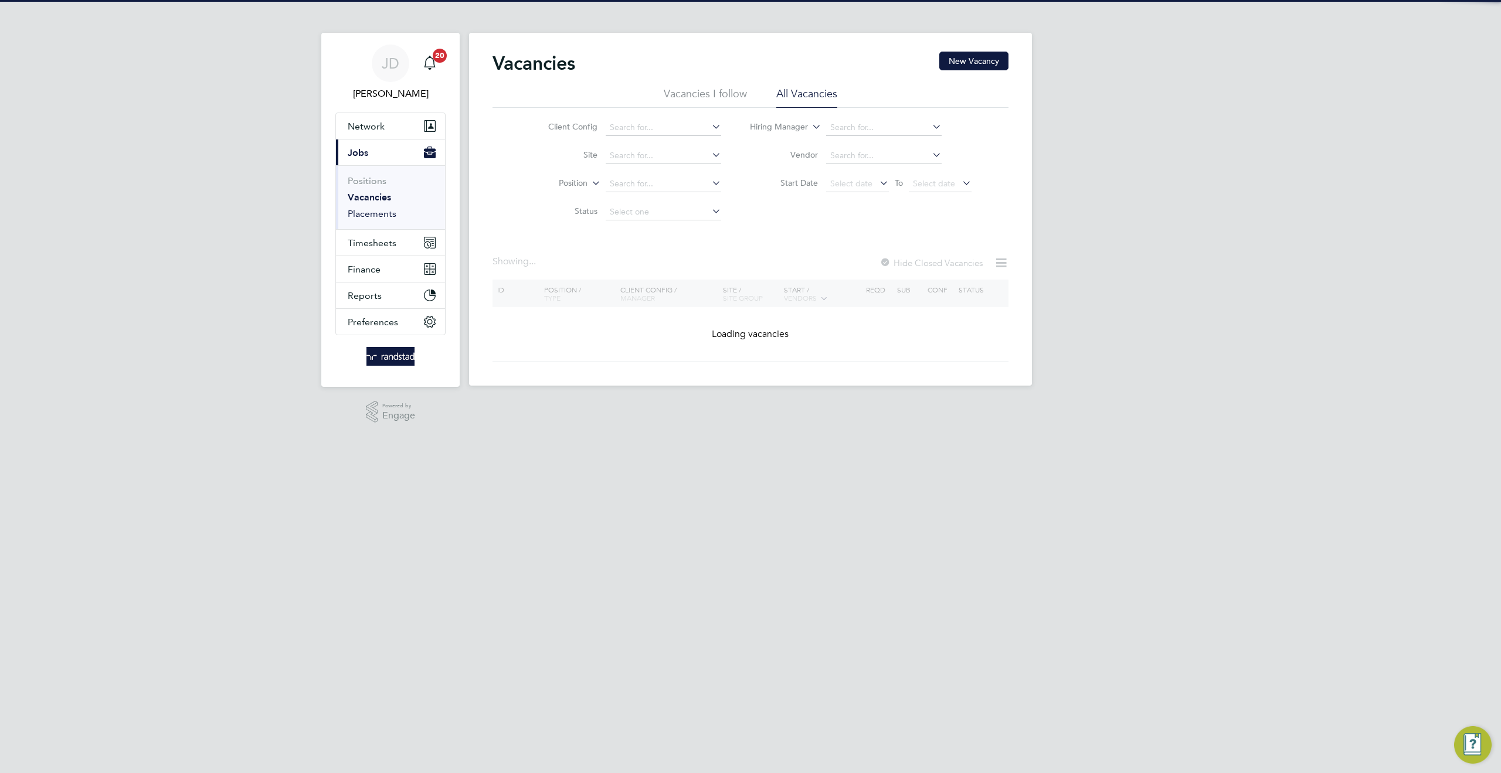
click at [379, 212] on link "Placements" at bounding box center [372, 213] width 49 height 11
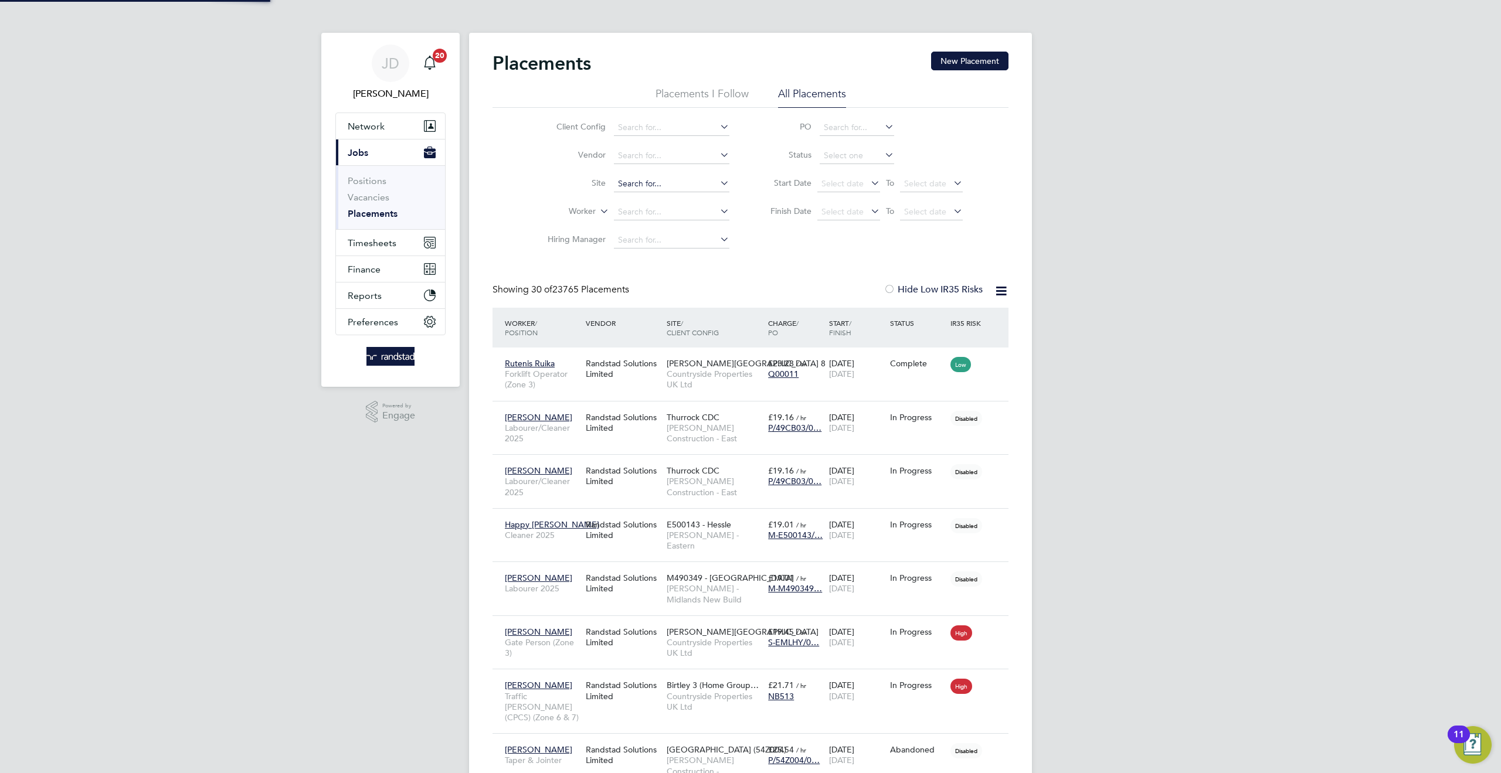
click at [622, 183] on input at bounding box center [671, 184] width 115 height 16
click at [627, 182] on input at bounding box center [671, 184] width 115 height 16
click at [663, 210] on li "Beckton Depot (300148)" at bounding box center [676, 216] width 126 height 16
type input "[GEOGRAPHIC_DATA] (300148)"
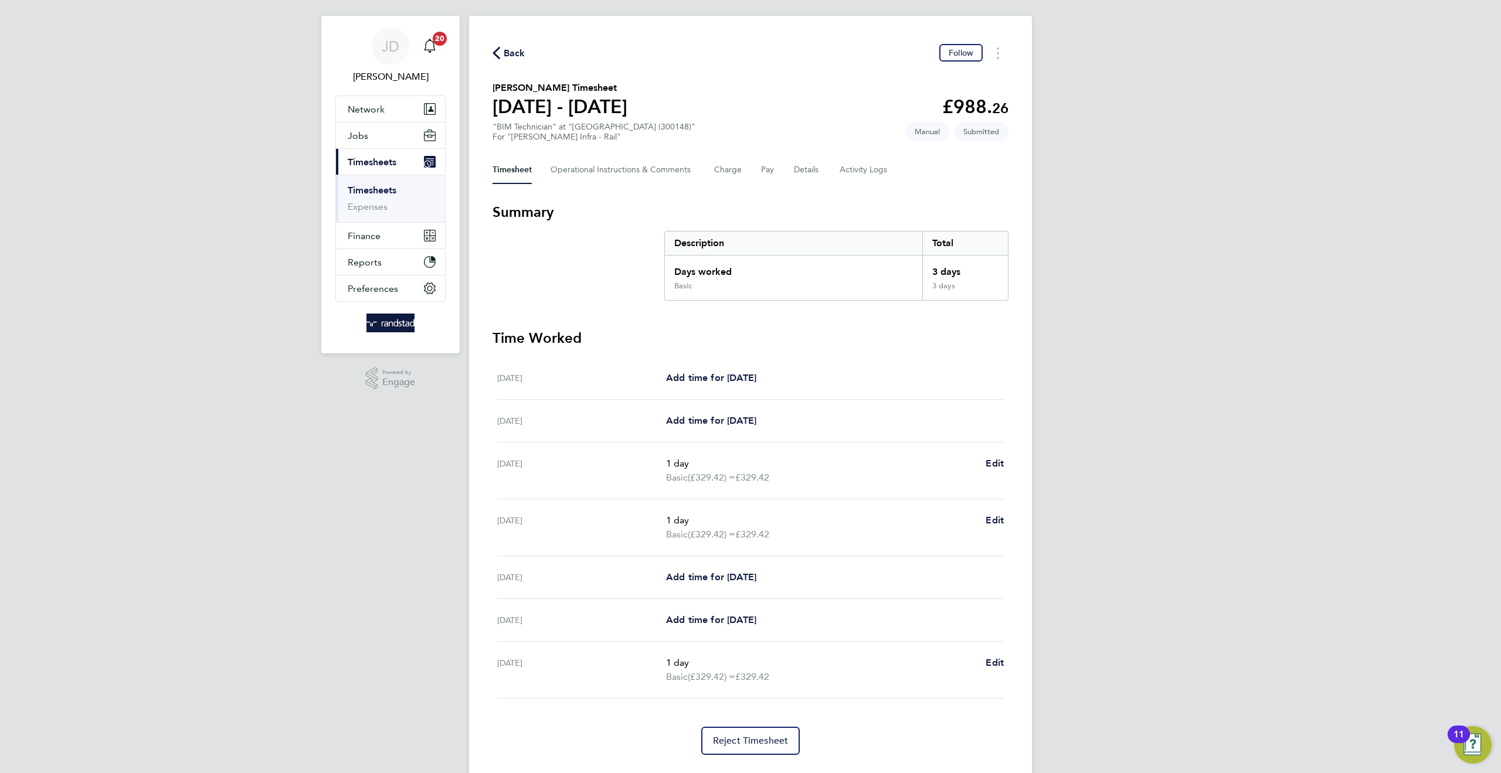
scroll to position [46, 0]
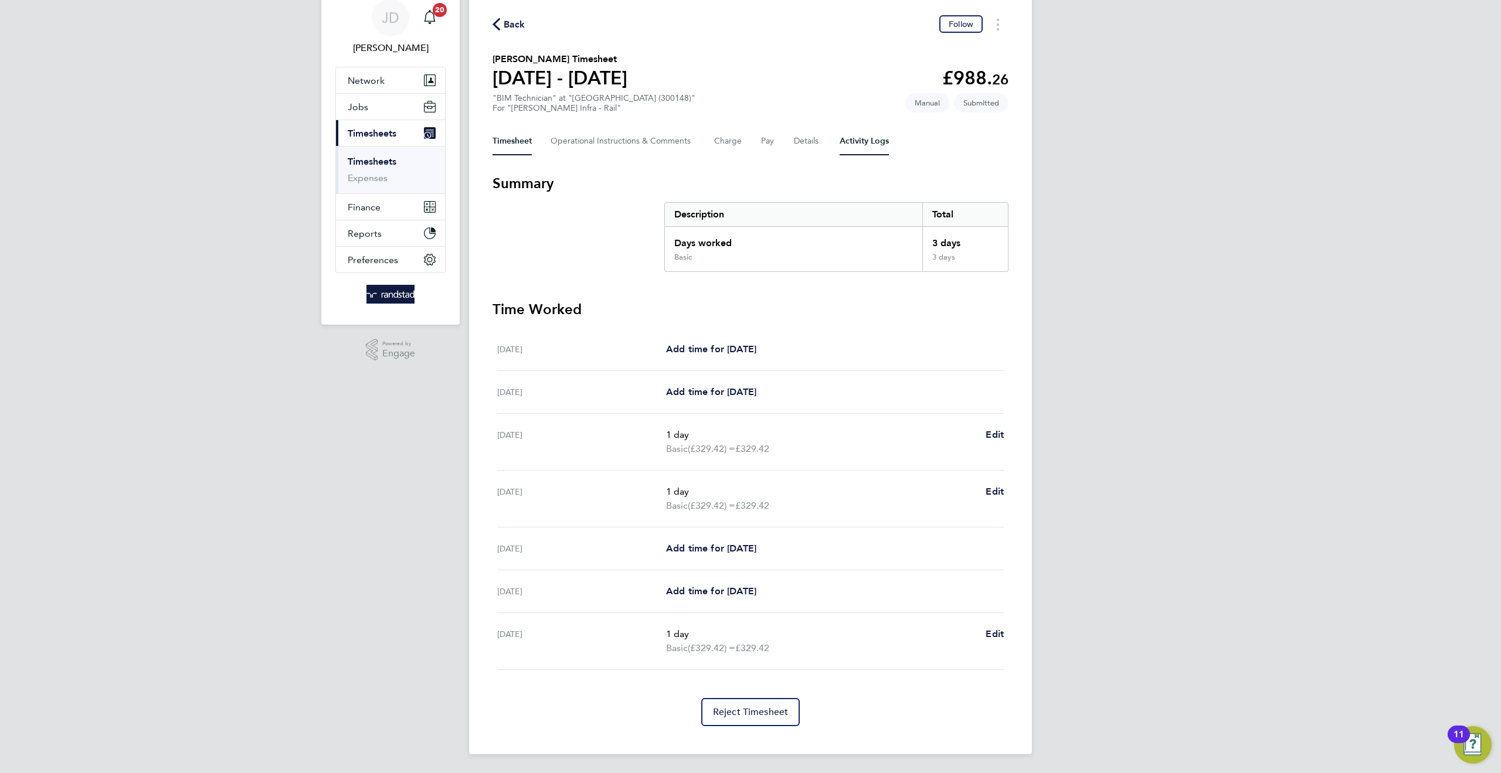
click at [855, 141] on Logs-tab "Activity Logs" at bounding box center [864, 141] width 49 height 28
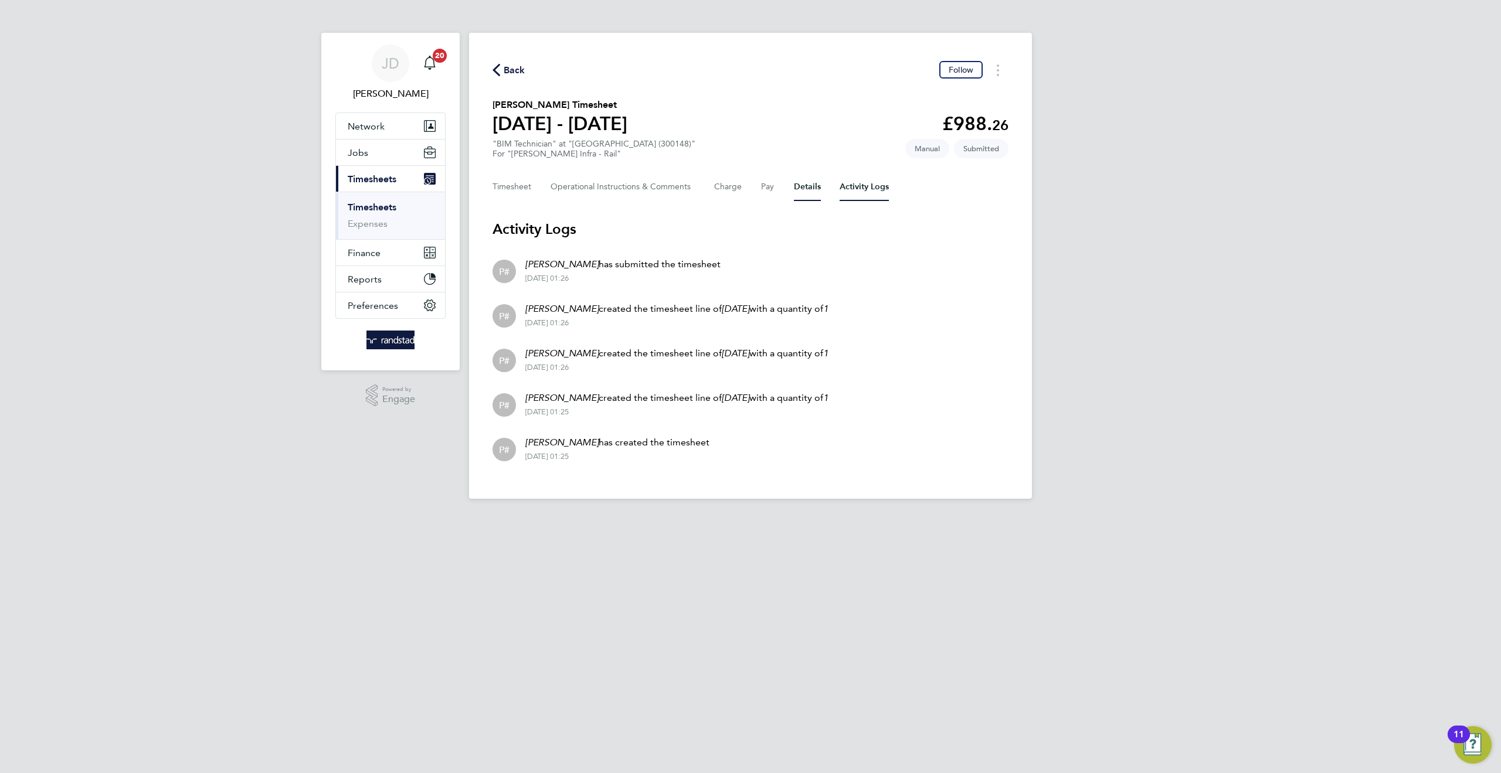
click at [807, 182] on button "Details" at bounding box center [807, 187] width 27 height 28
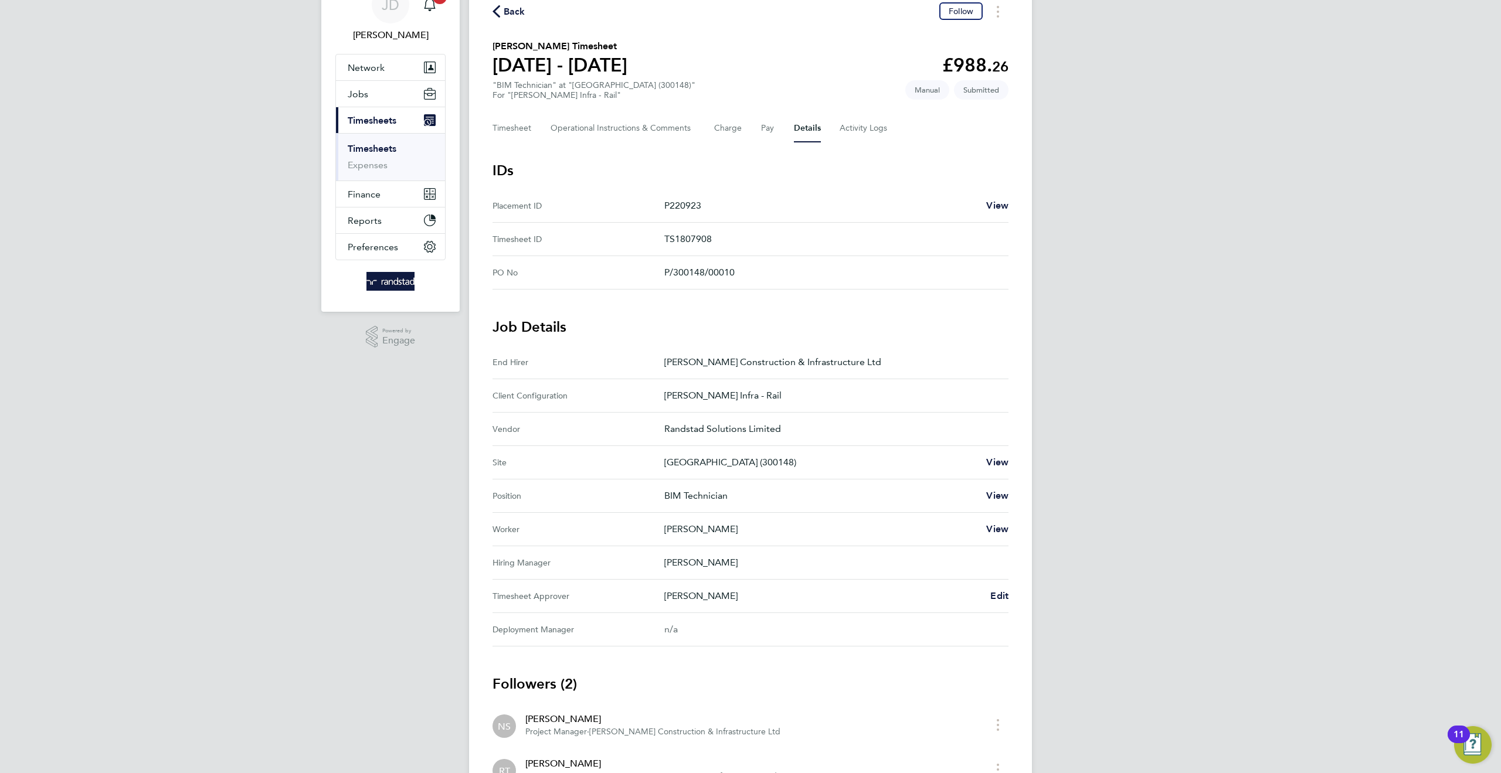
scroll to position [157, 0]
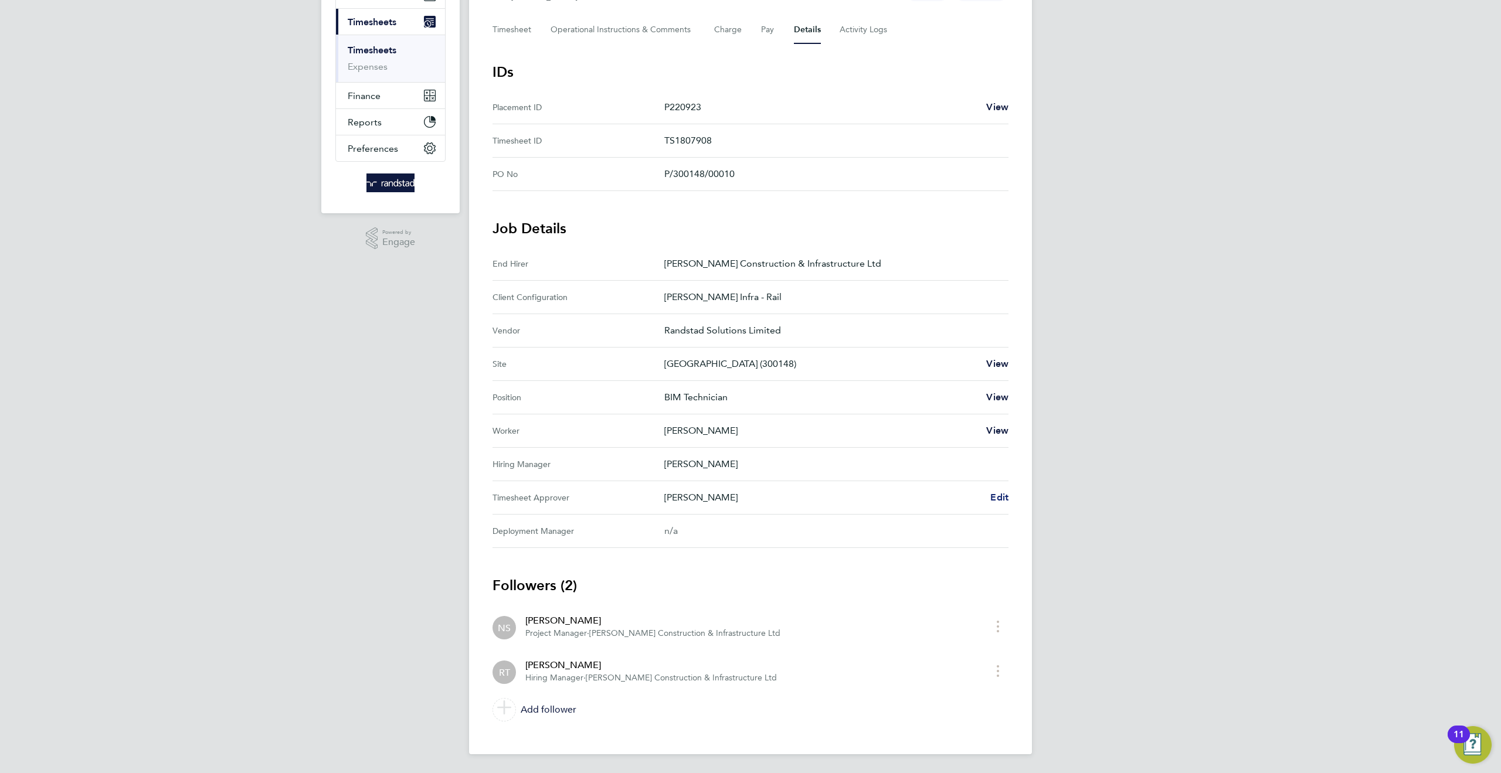
click at [998, 494] on span "Edit" at bounding box center [999, 497] width 18 height 11
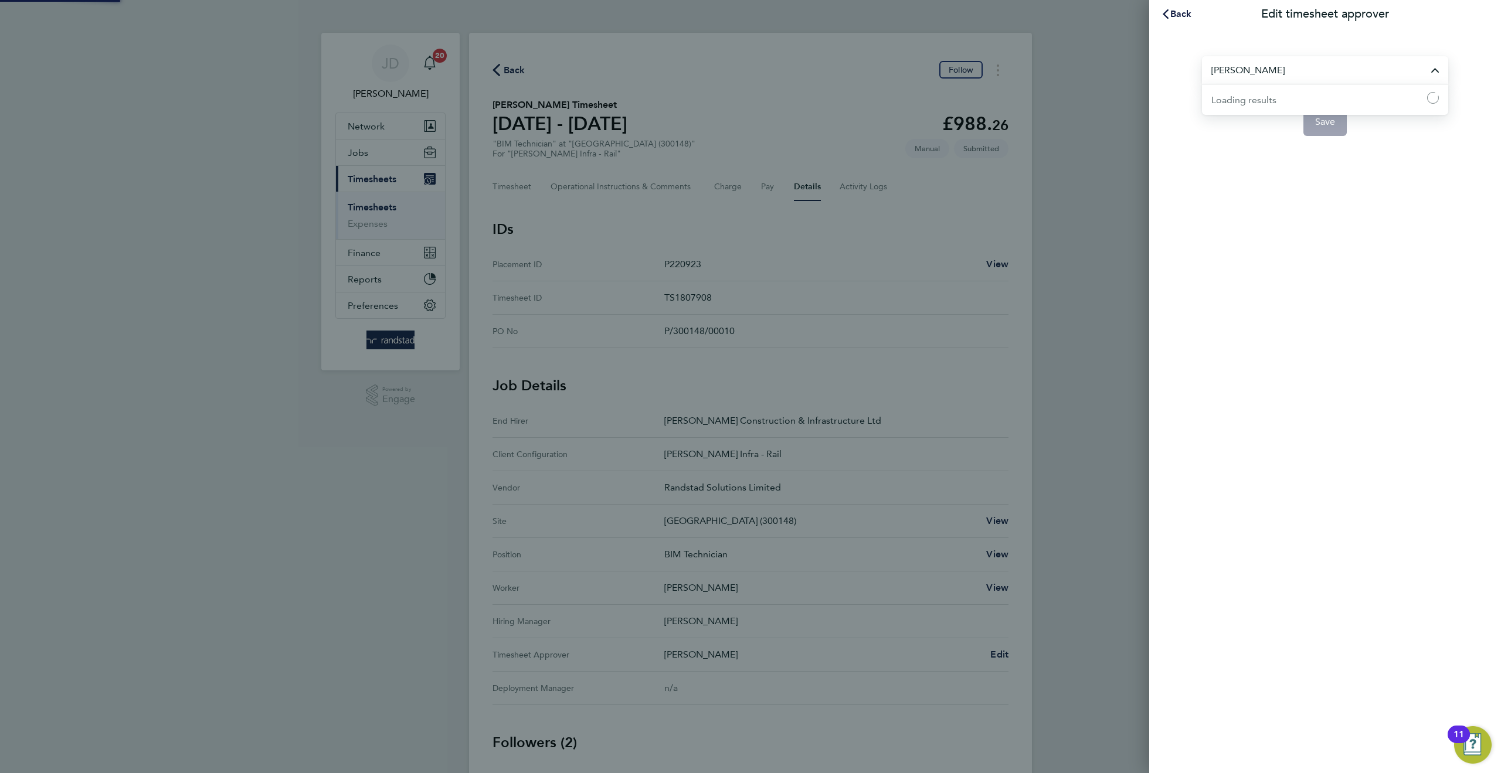
click at [1272, 76] on input "Rob Townsend" at bounding box center [1325, 70] width 246 height 28
click at [1236, 99] on span "Neil Blow" at bounding box center [1249, 99] width 76 height 14
type input "Neil Blow"
click at [1317, 124] on span "Save" at bounding box center [1325, 122] width 21 height 12
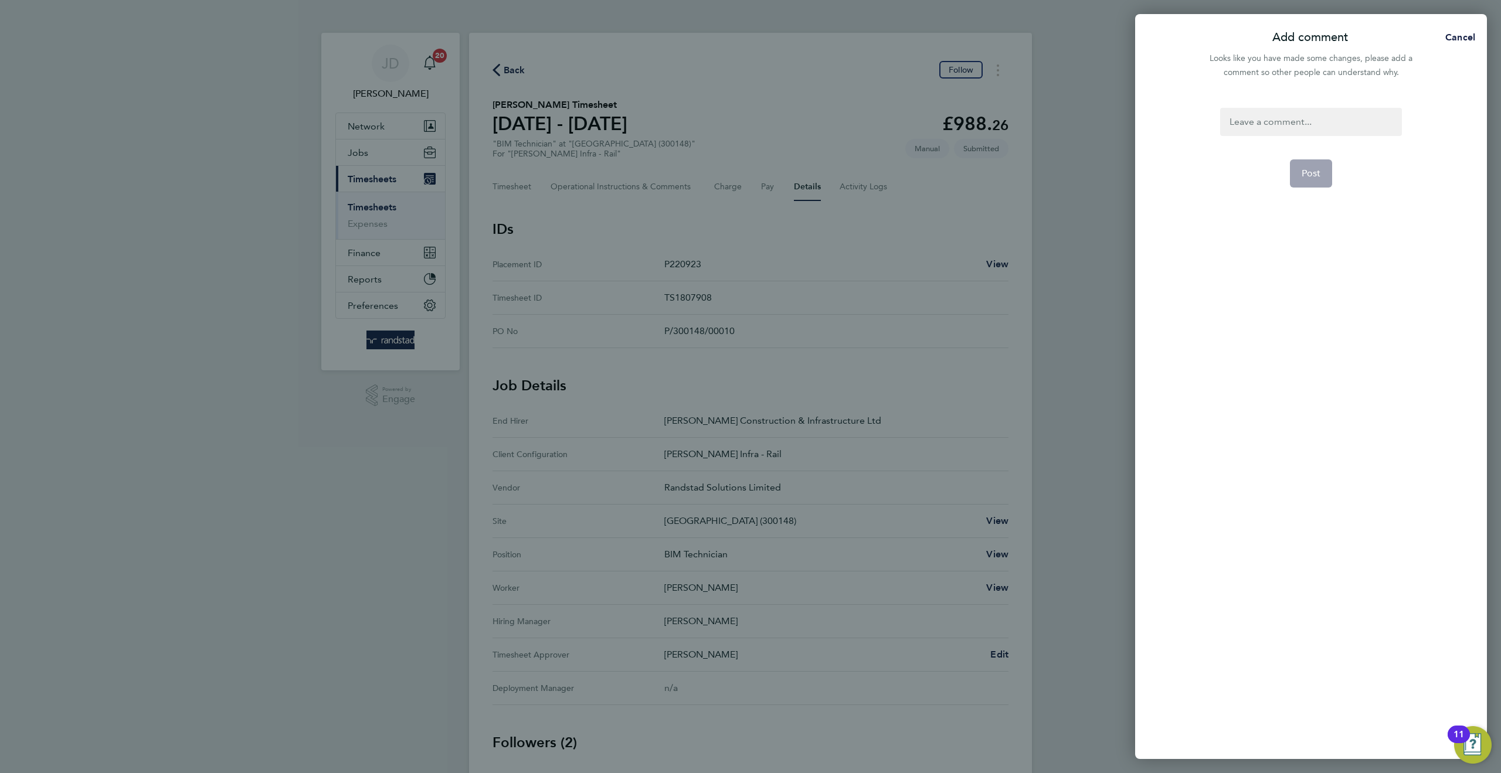
click at [1266, 121] on div at bounding box center [1310, 122] width 181 height 28
click at [1312, 170] on span "Post" at bounding box center [1311, 174] width 19 height 12
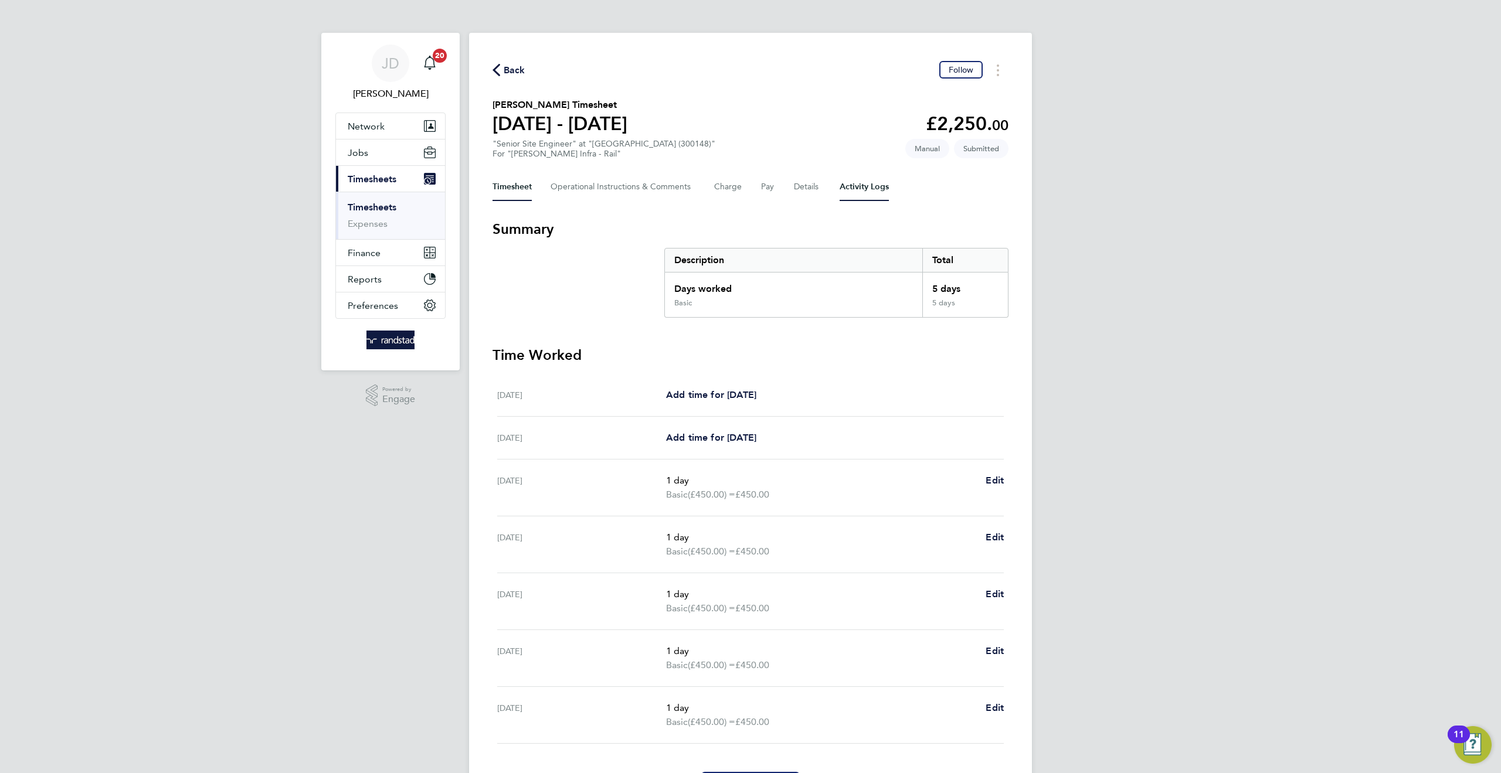
click at [861, 185] on Logs-tab "Activity Logs" at bounding box center [864, 187] width 49 height 28
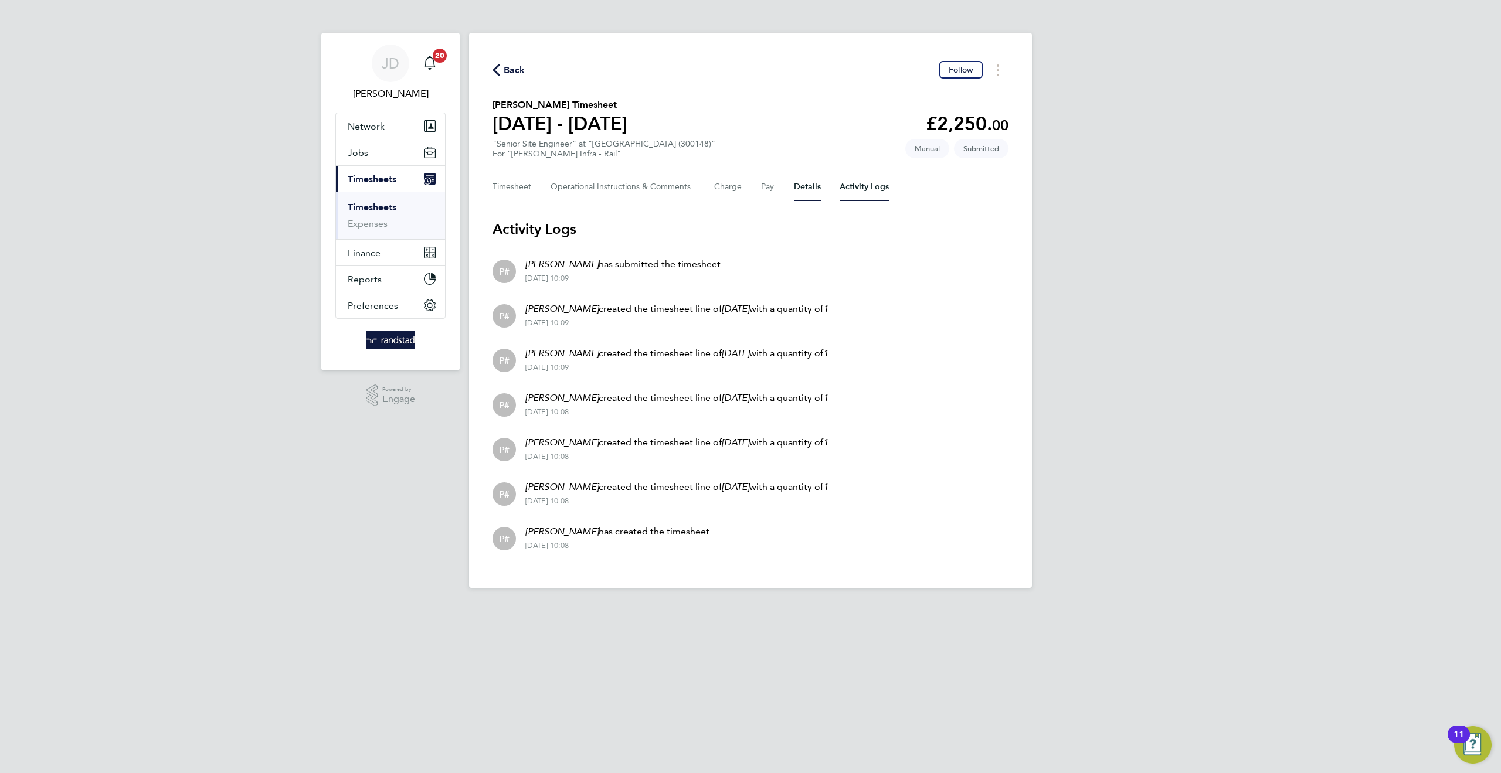
click at [809, 191] on button "Details" at bounding box center [807, 187] width 27 height 28
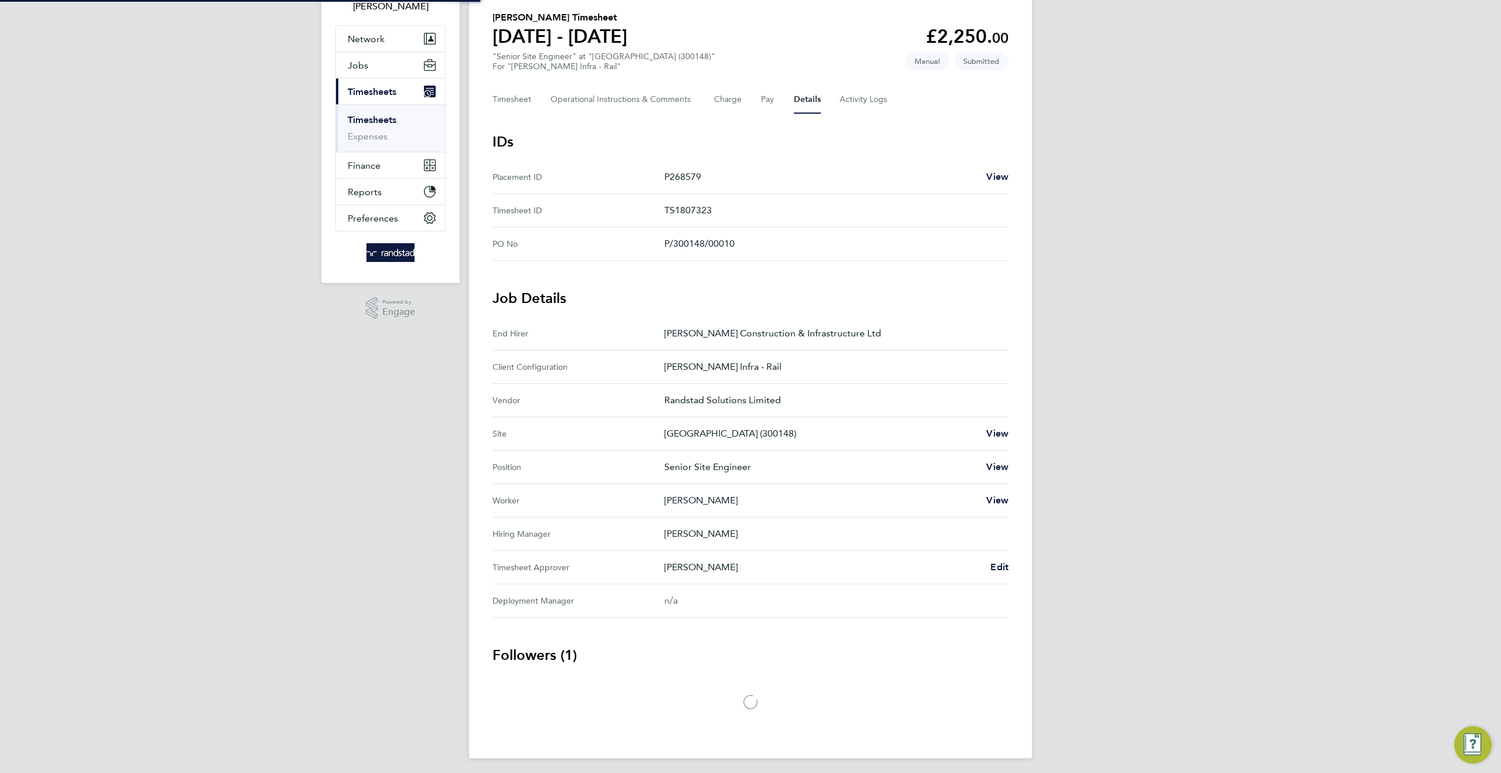
scroll to position [91, 0]
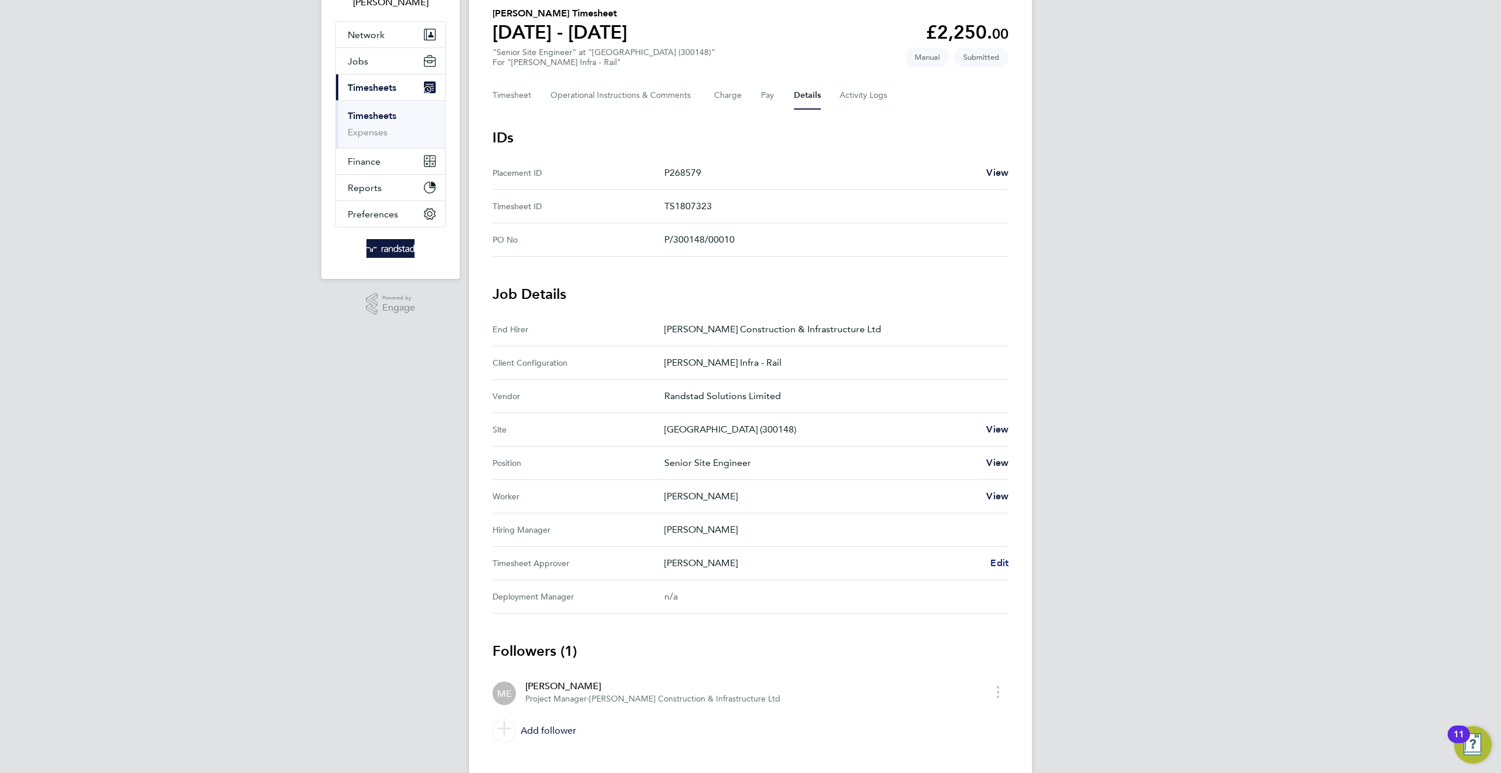
click at [992, 562] on span "Edit" at bounding box center [999, 563] width 18 height 11
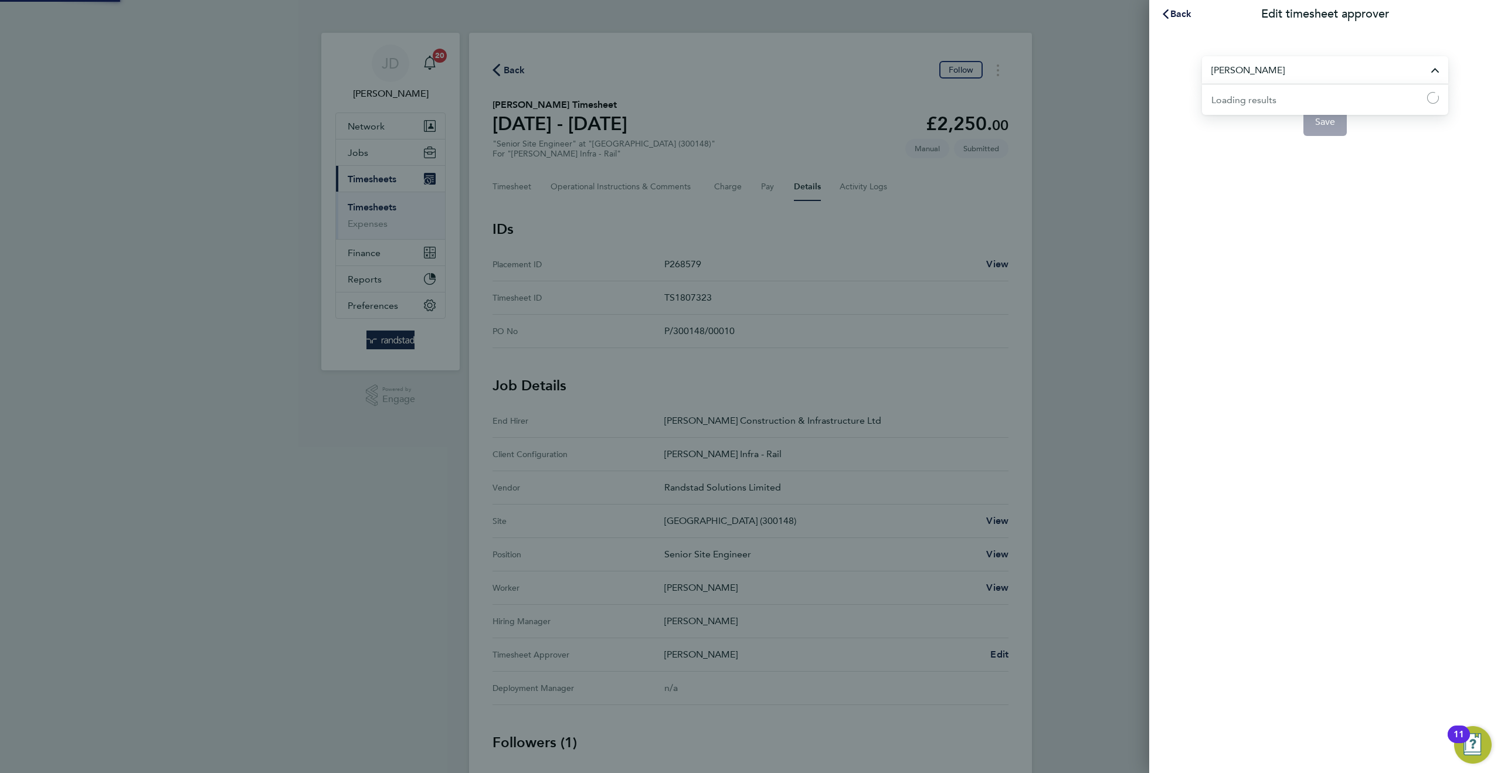
click at [1285, 68] on input "[PERSON_NAME]" at bounding box center [1325, 70] width 246 height 28
click at [1247, 97] on span "[PERSON_NAME]" at bounding box center [1249, 99] width 76 height 14
type input "[PERSON_NAME]"
click at [1321, 121] on span "Save" at bounding box center [1325, 122] width 21 height 12
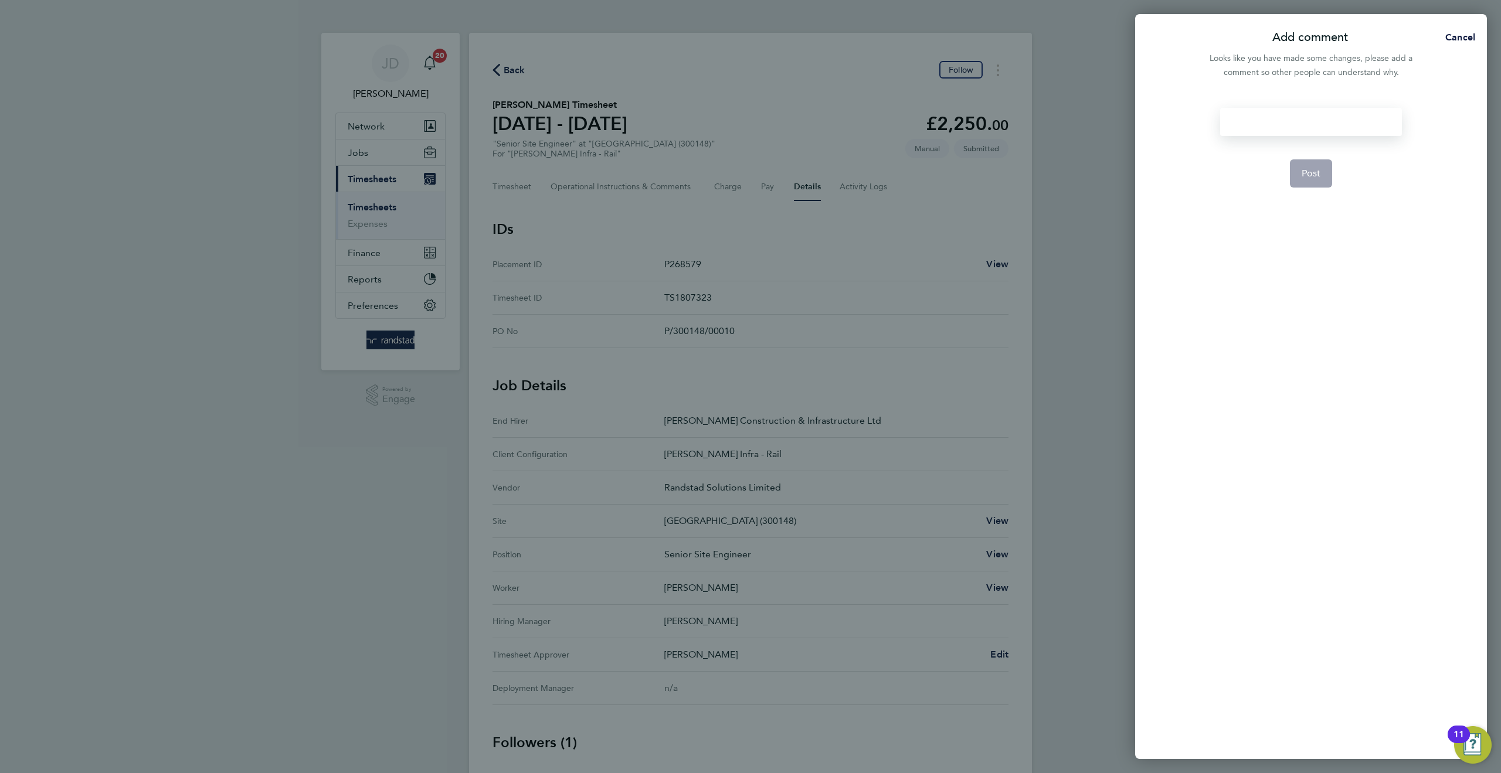
click at [1253, 125] on div at bounding box center [1310, 122] width 181 height 28
click at [1251, 117] on div at bounding box center [1310, 122] width 181 height 28
drag, startPoint x: 1293, startPoint y: 121, endPoint x: 1214, endPoint y: 121, distance: 79.7
click at [1198, 121] on div "Mike on leave Post" at bounding box center [1311, 426] width 352 height 665
copy div "[PERSON_NAME] on leave"
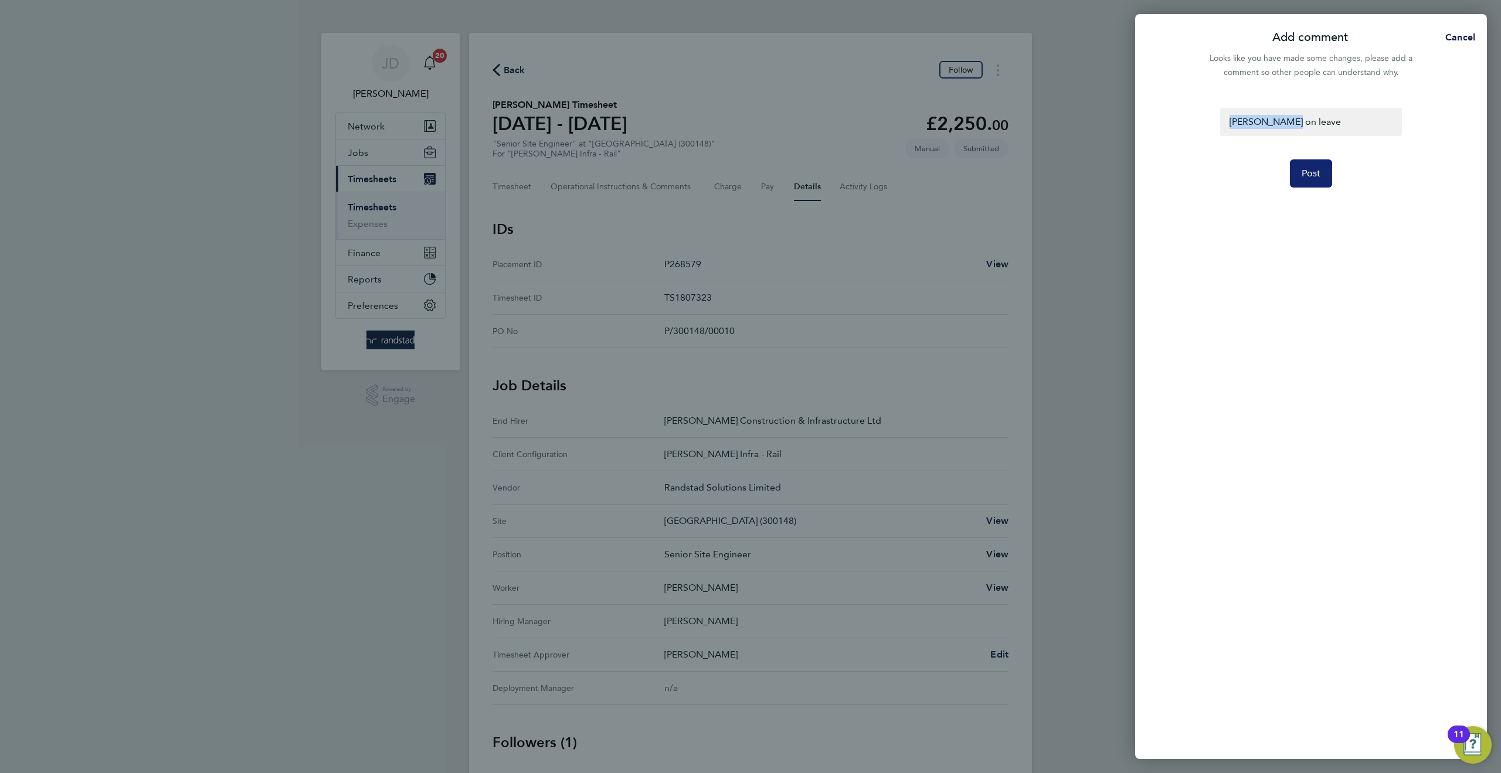
click at [1307, 174] on span "Post" at bounding box center [1311, 174] width 19 height 12
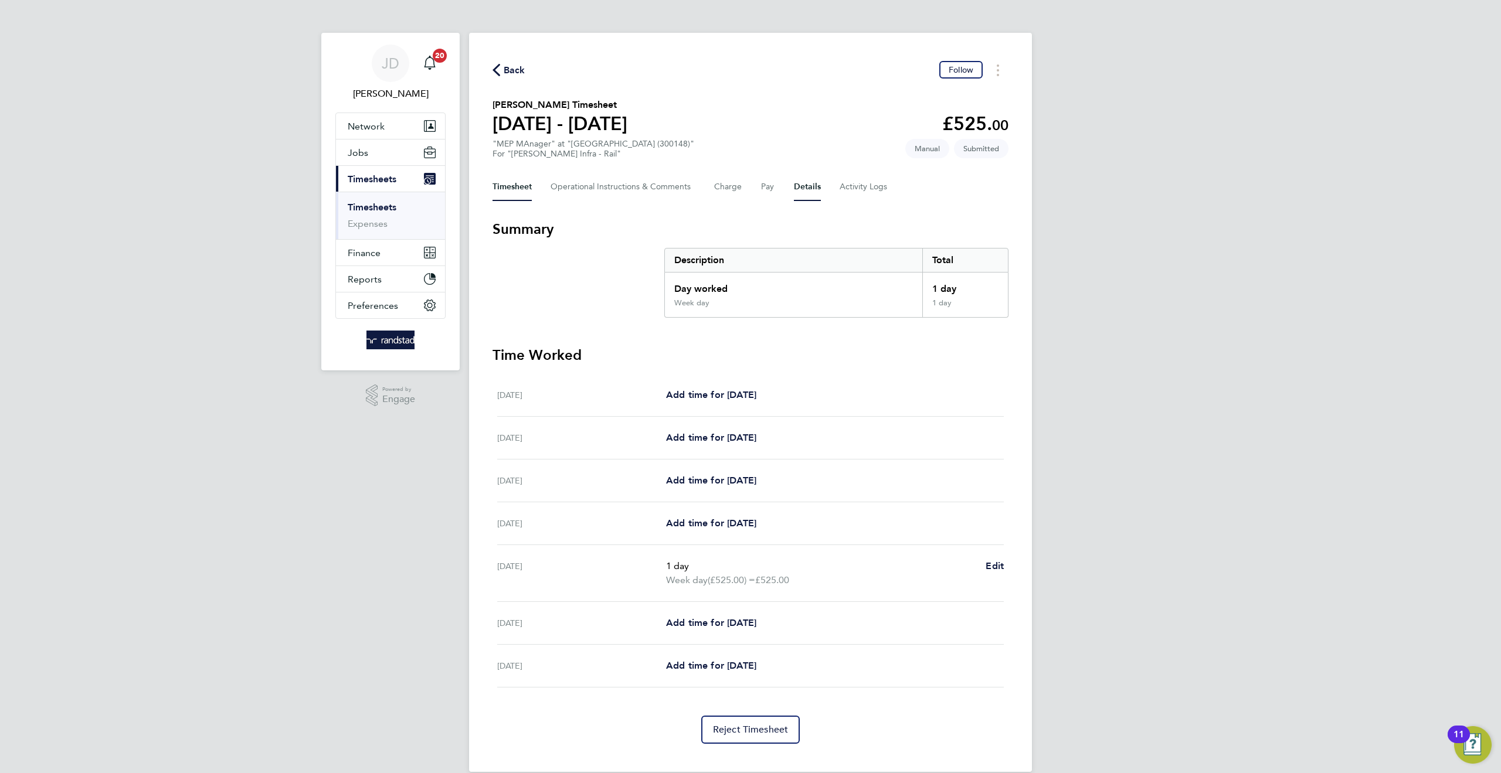
click at [798, 191] on button "Details" at bounding box center [807, 187] width 27 height 28
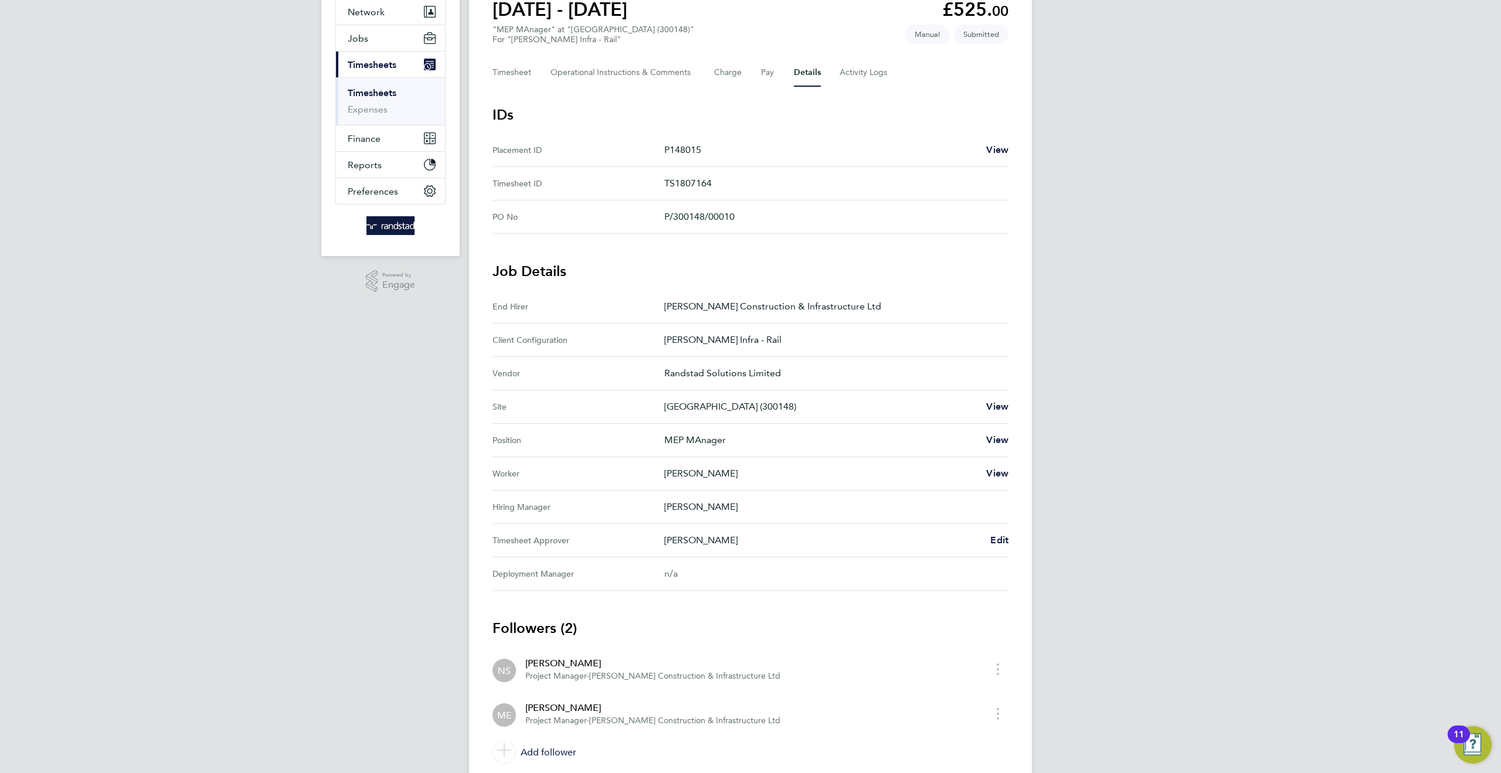
scroll to position [157, 0]
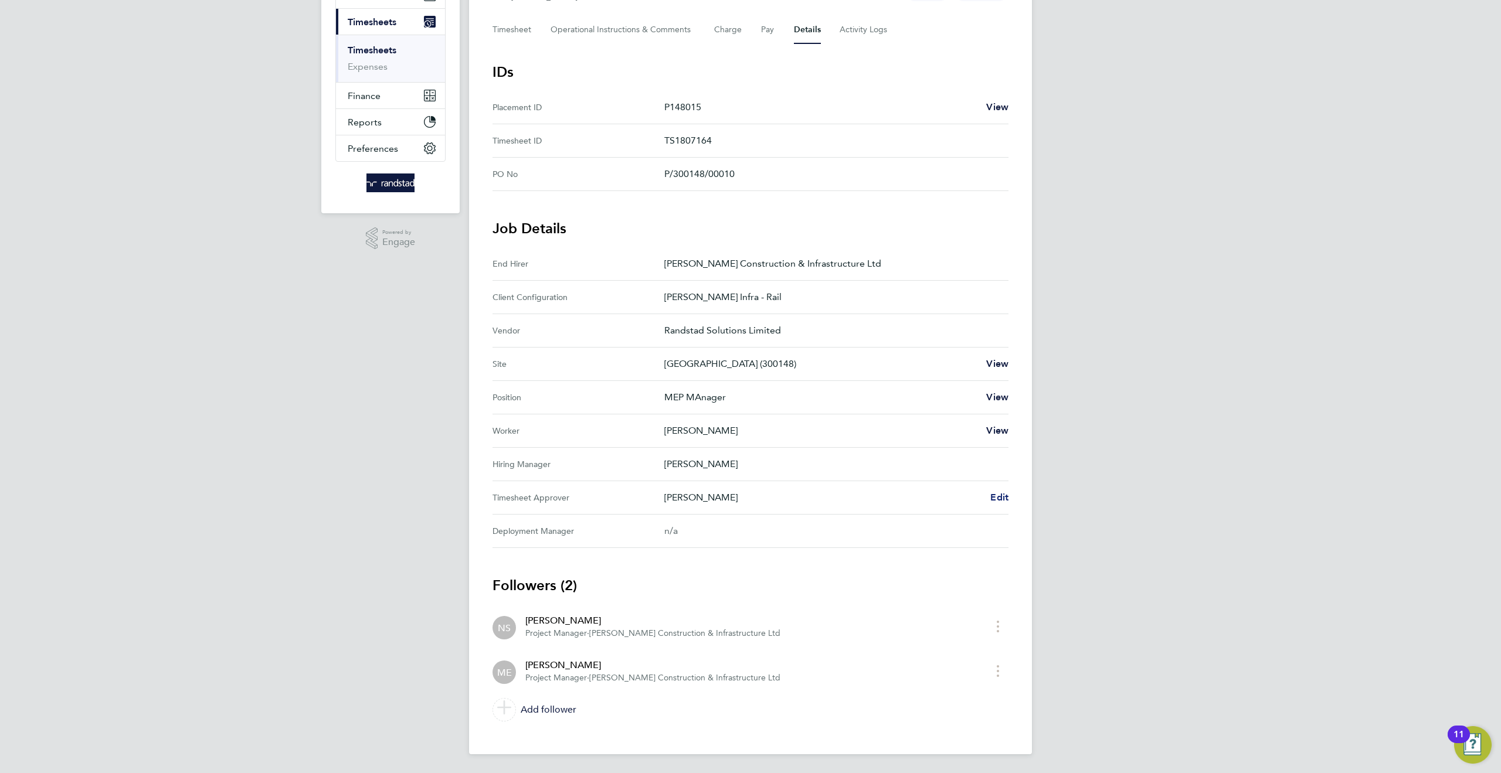
click at [1003, 498] on span "Edit" at bounding box center [999, 497] width 18 height 11
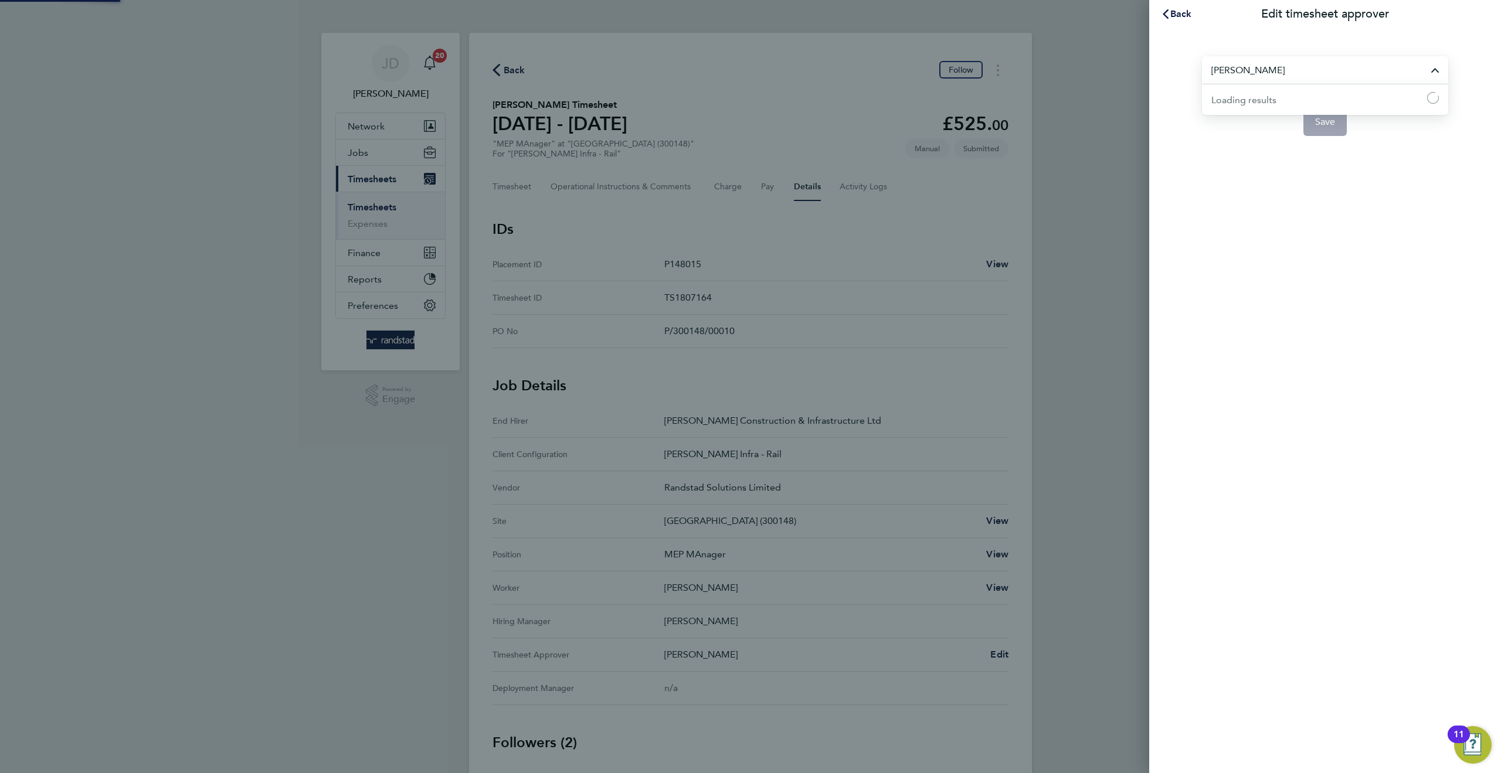
click at [1289, 72] on input "[PERSON_NAME]" at bounding box center [1325, 70] width 246 height 28
click at [1254, 100] on li "[PERSON_NAME]" at bounding box center [1325, 98] width 246 height 29
type input "[PERSON_NAME]"
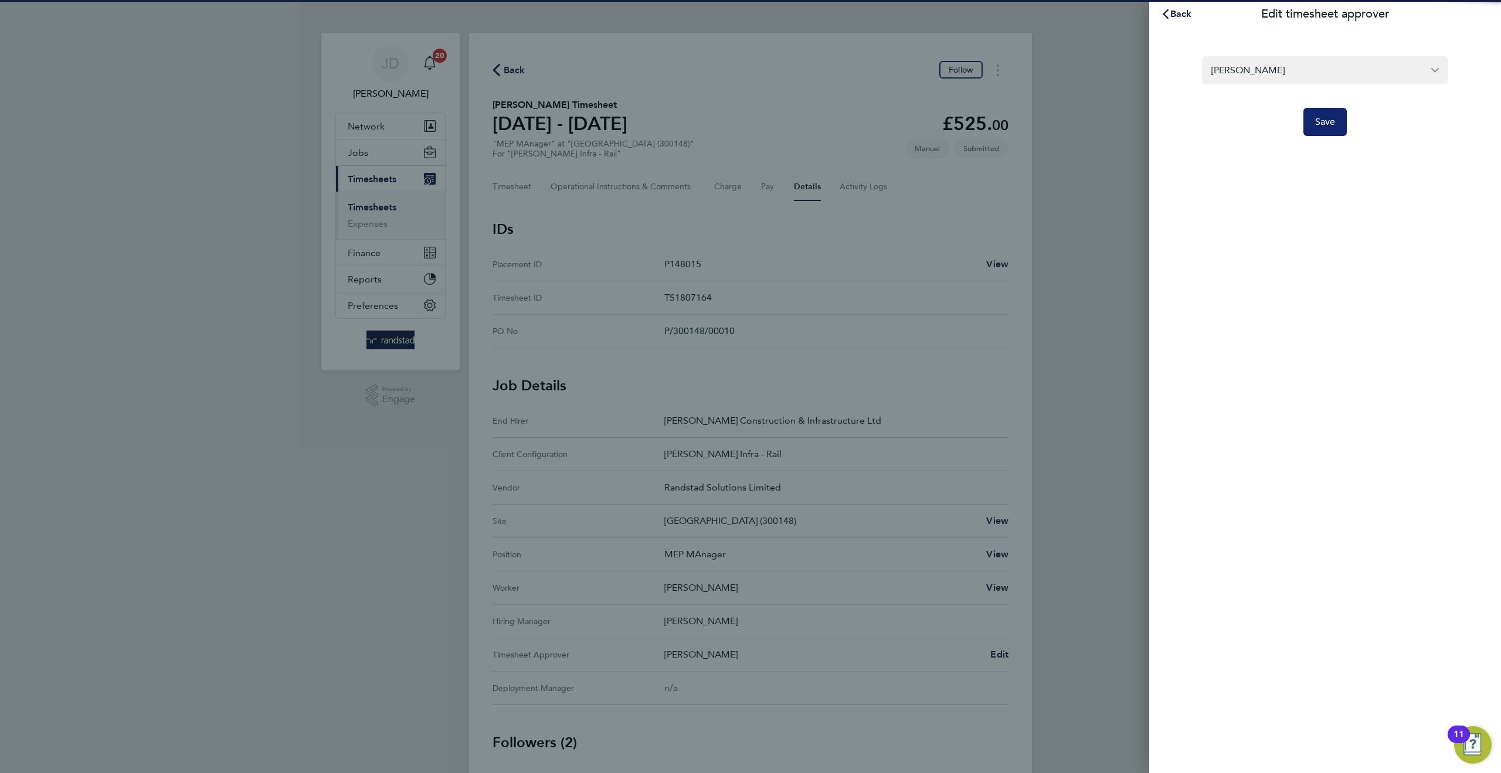
click at [1324, 125] on span "Save" at bounding box center [1325, 122] width 21 height 12
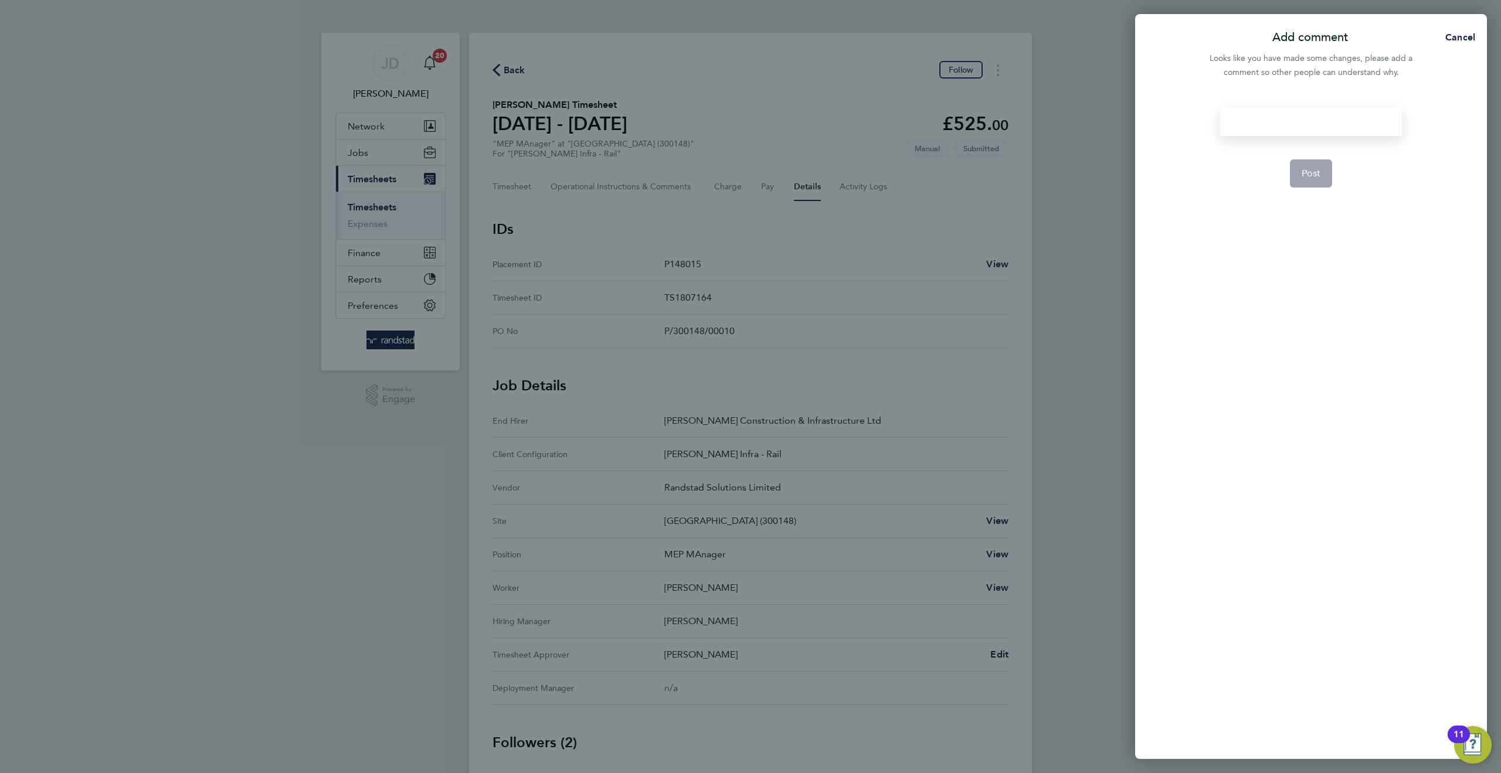
click at [1261, 121] on div at bounding box center [1310, 122] width 181 height 28
click at [1260, 121] on div at bounding box center [1310, 122] width 181 height 28
paste div
click at [1310, 174] on span "Post" at bounding box center [1311, 174] width 19 height 12
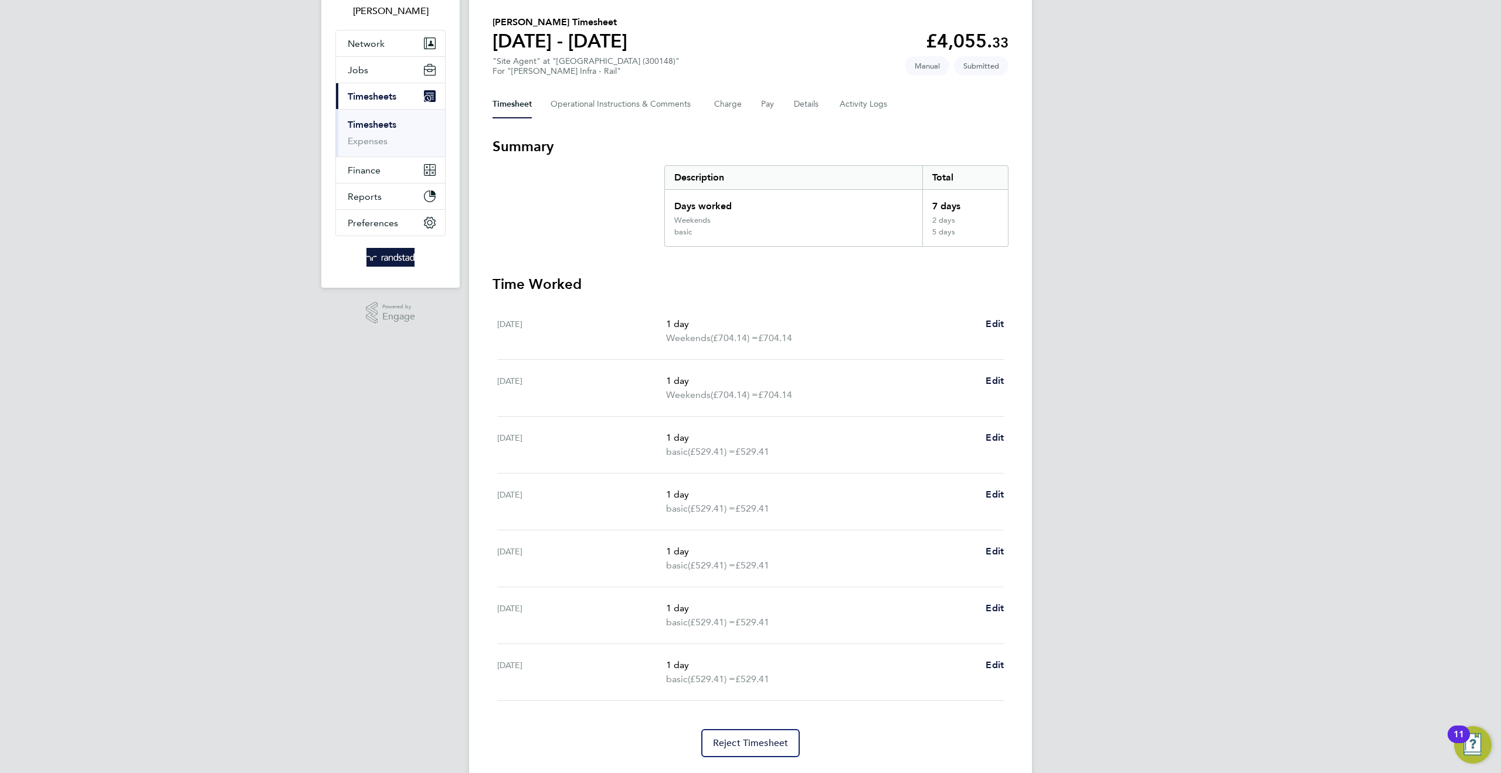
scroll to position [105, 0]
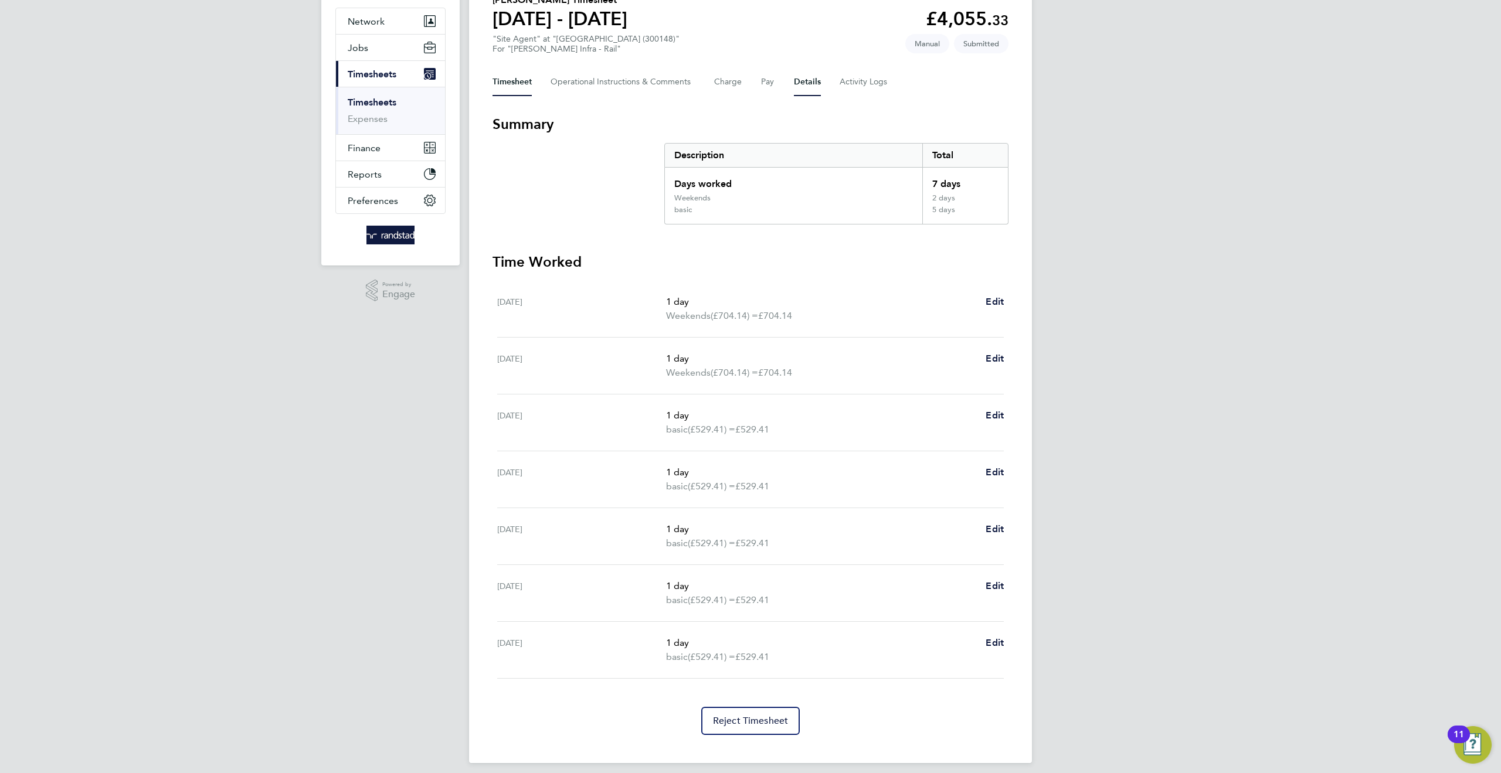
click at [810, 84] on button "Details" at bounding box center [807, 82] width 27 height 28
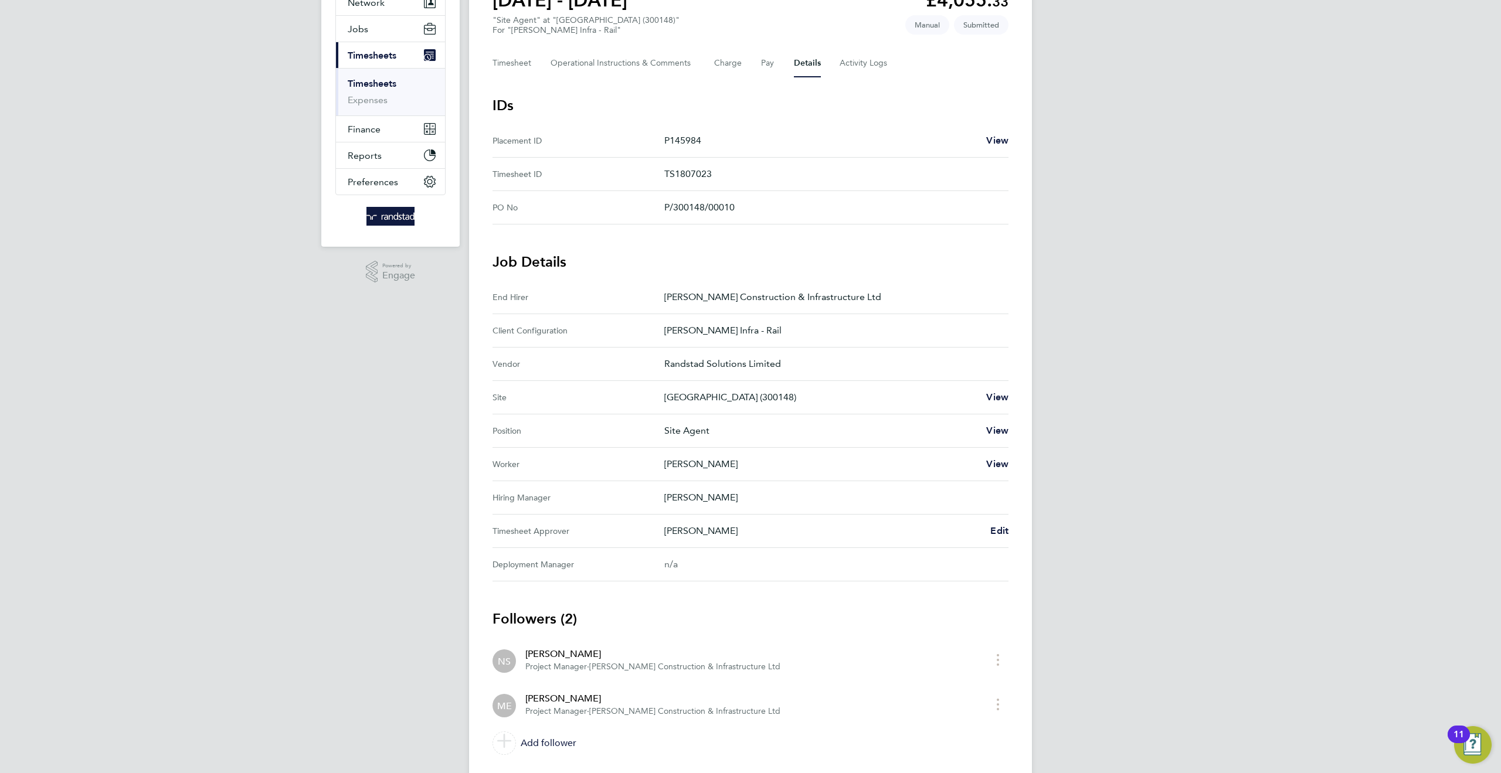
scroll to position [157, 0]
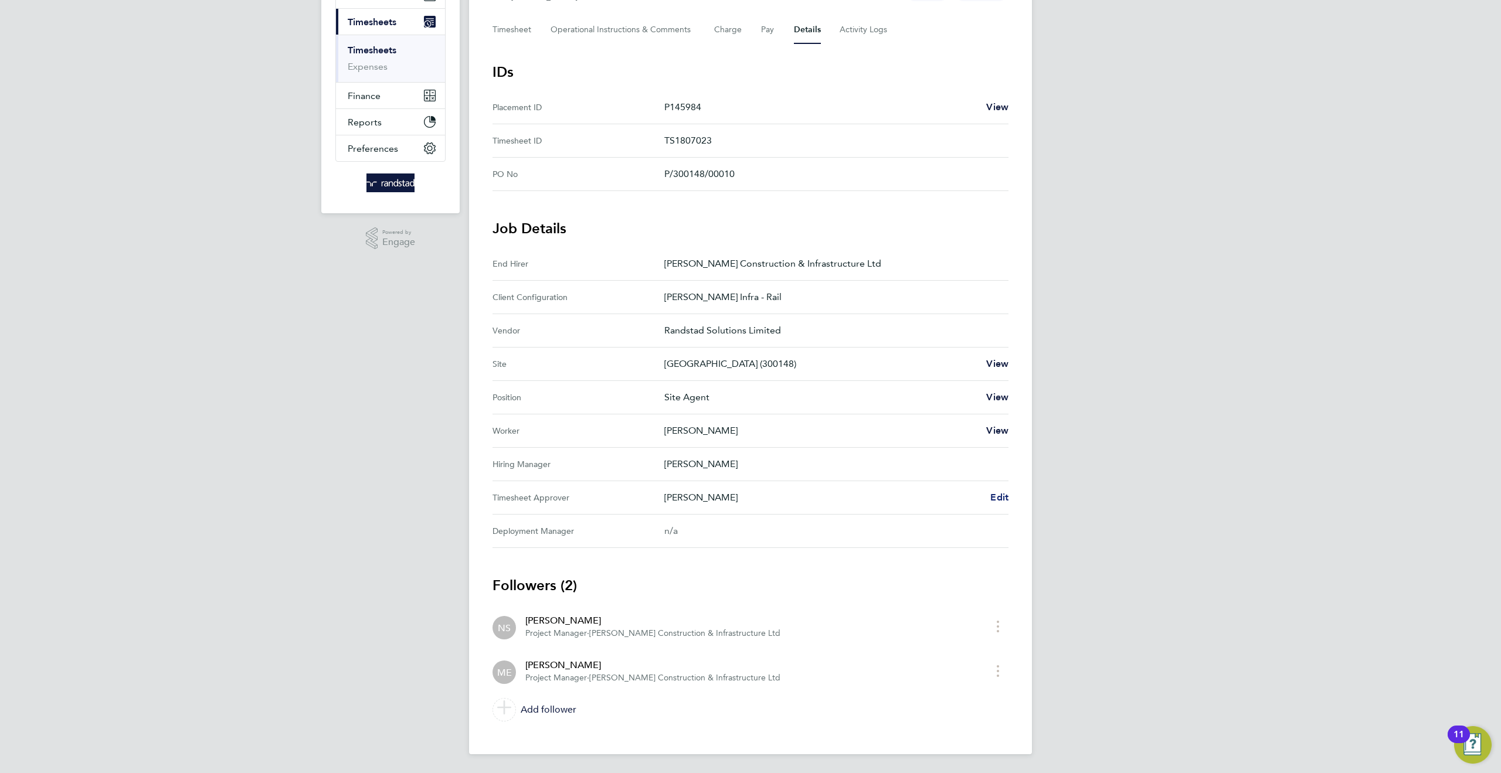
click at [997, 499] on span "Edit" at bounding box center [999, 497] width 18 height 11
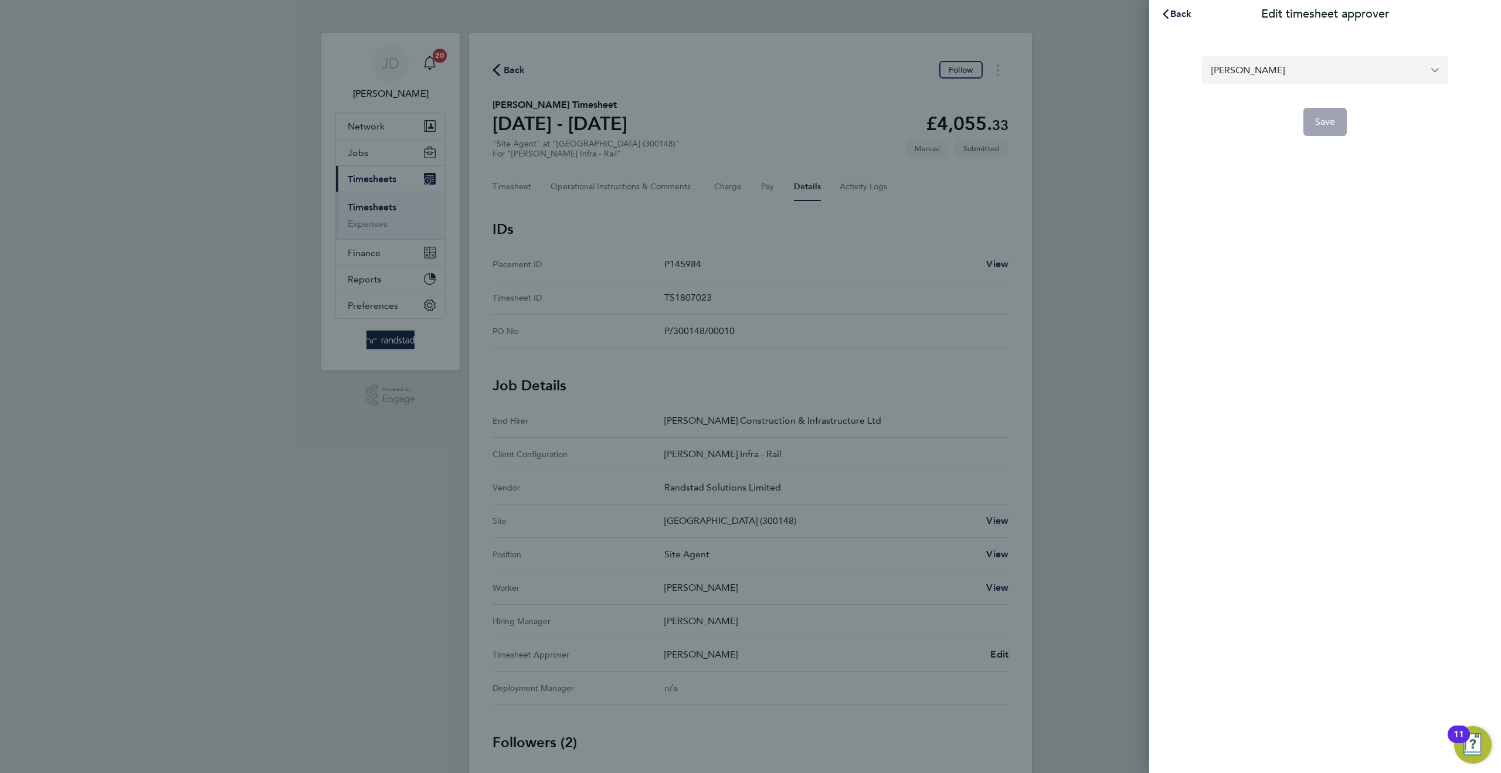
click at [1272, 69] on input "[PERSON_NAME]" at bounding box center [1325, 70] width 246 height 28
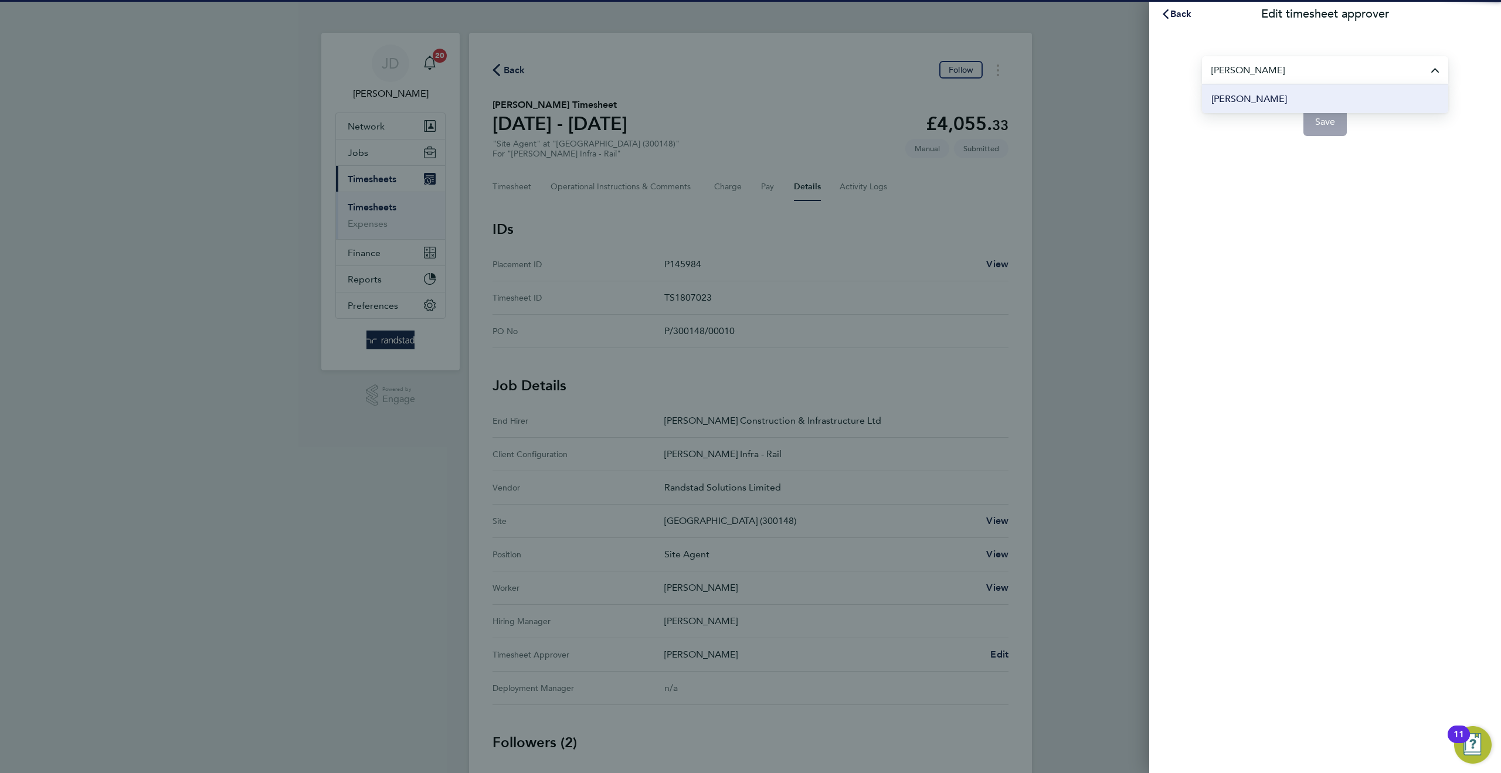
click at [1261, 101] on li "[PERSON_NAME]" at bounding box center [1325, 98] width 246 height 29
type input "[PERSON_NAME]"
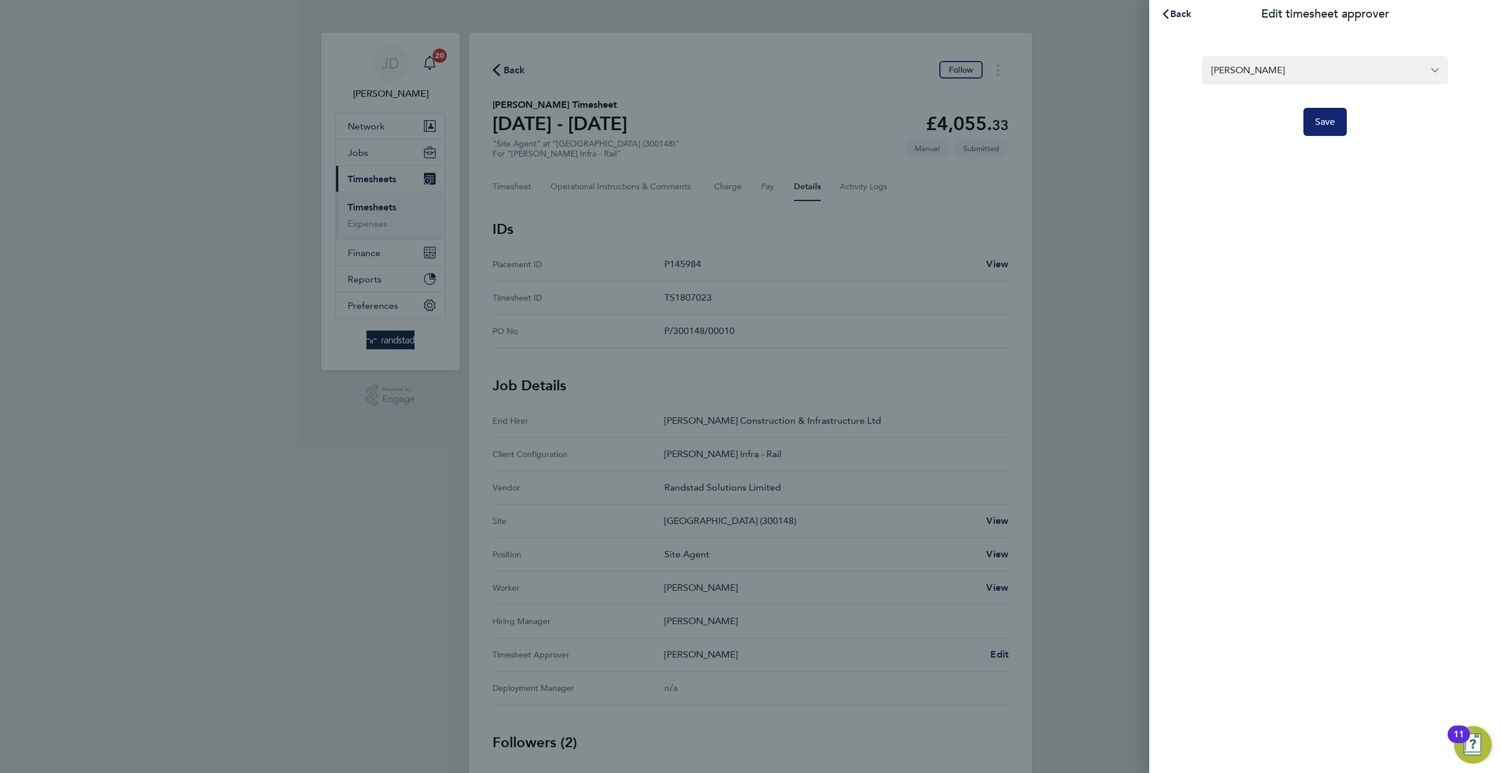
click at [1308, 132] on button "Save" at bounding box center [1325, 122] width 44 height 28
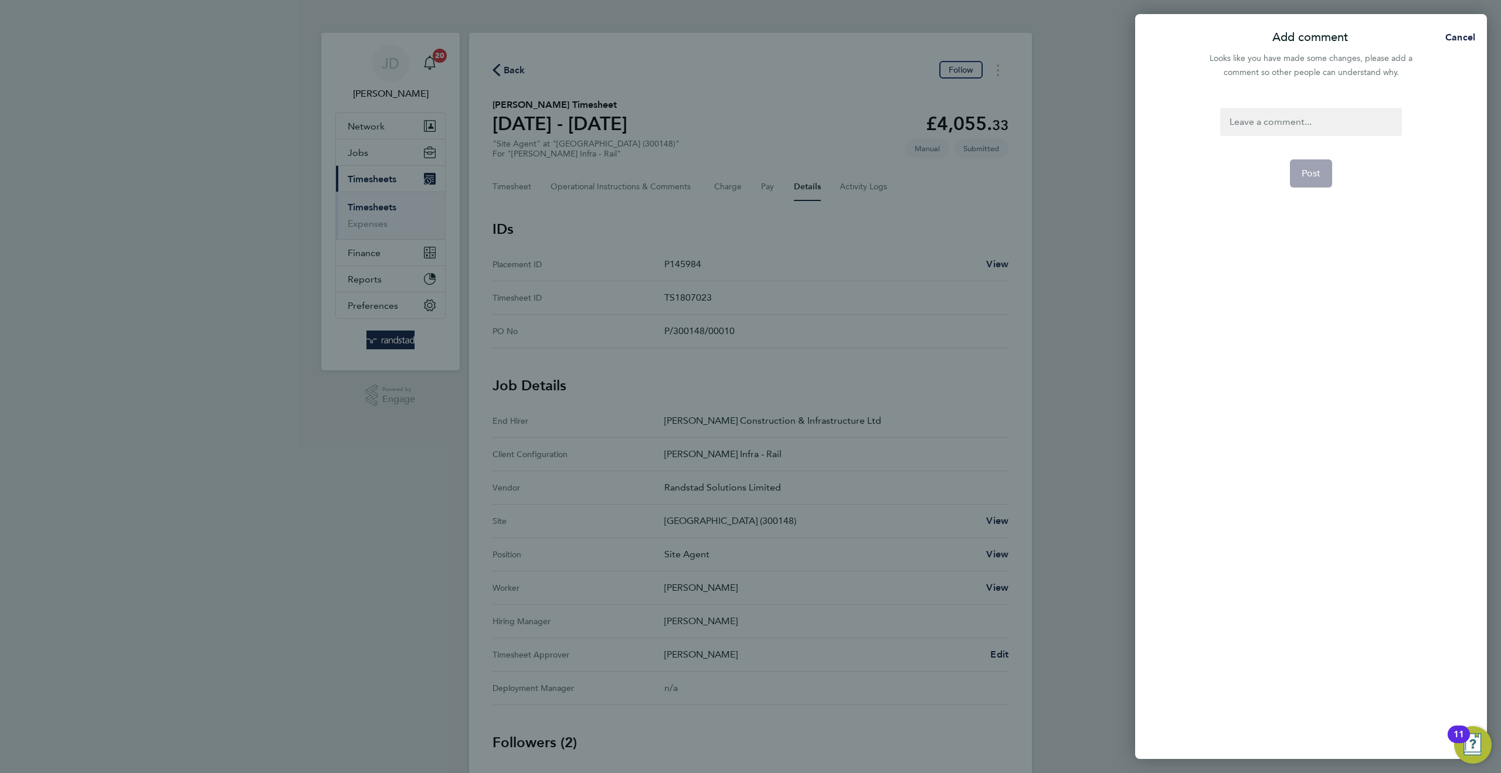
click at [1280, 120] on div at bounding box center [1310, 122] width 181 height 28
click at [1273, 121] on div at bounding box center [1310, 122] width 181 height 28
paste div
click at [1308, 182] on button "Post" at bounding box center [1311, 173] width 43 height 28
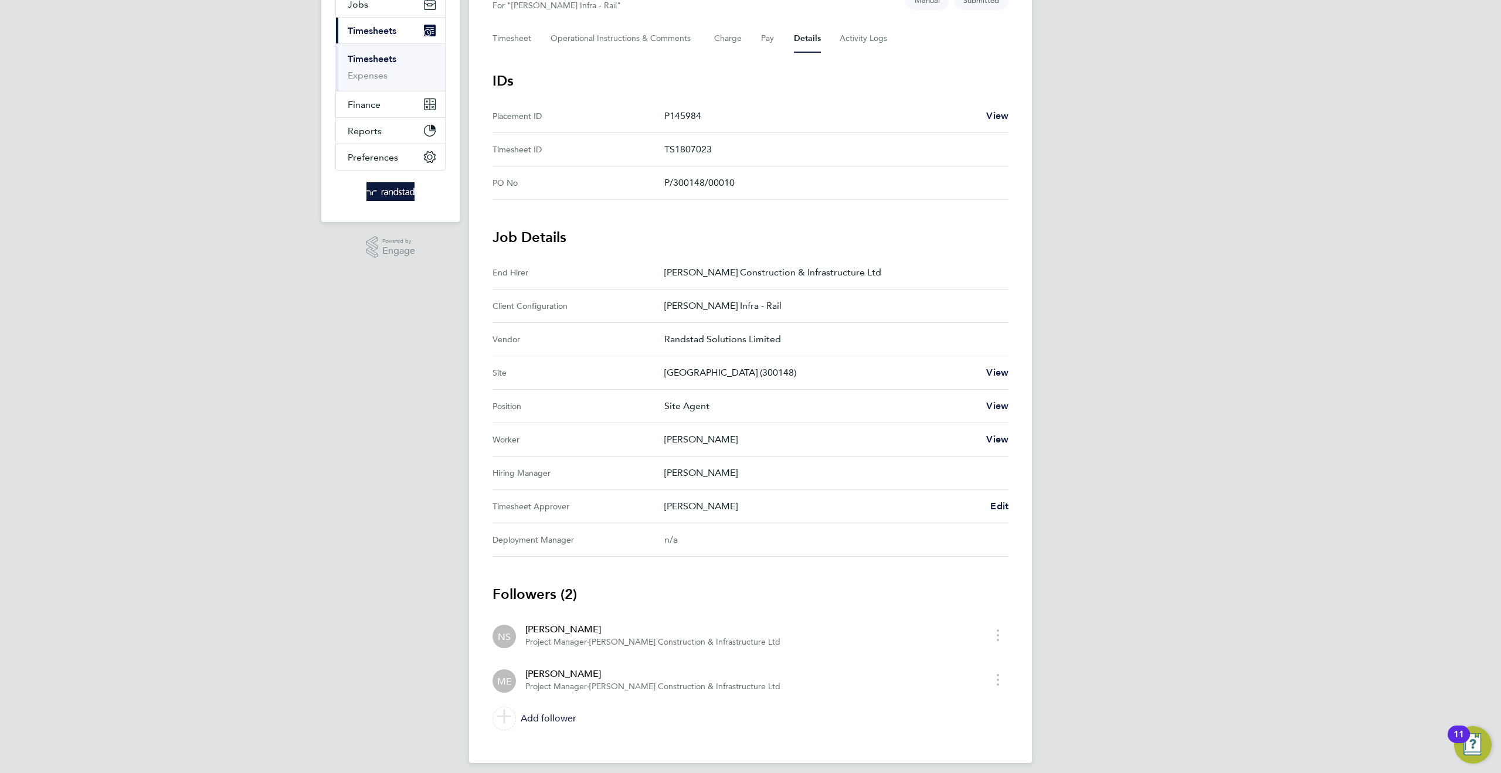
scroll to position [157, 0]
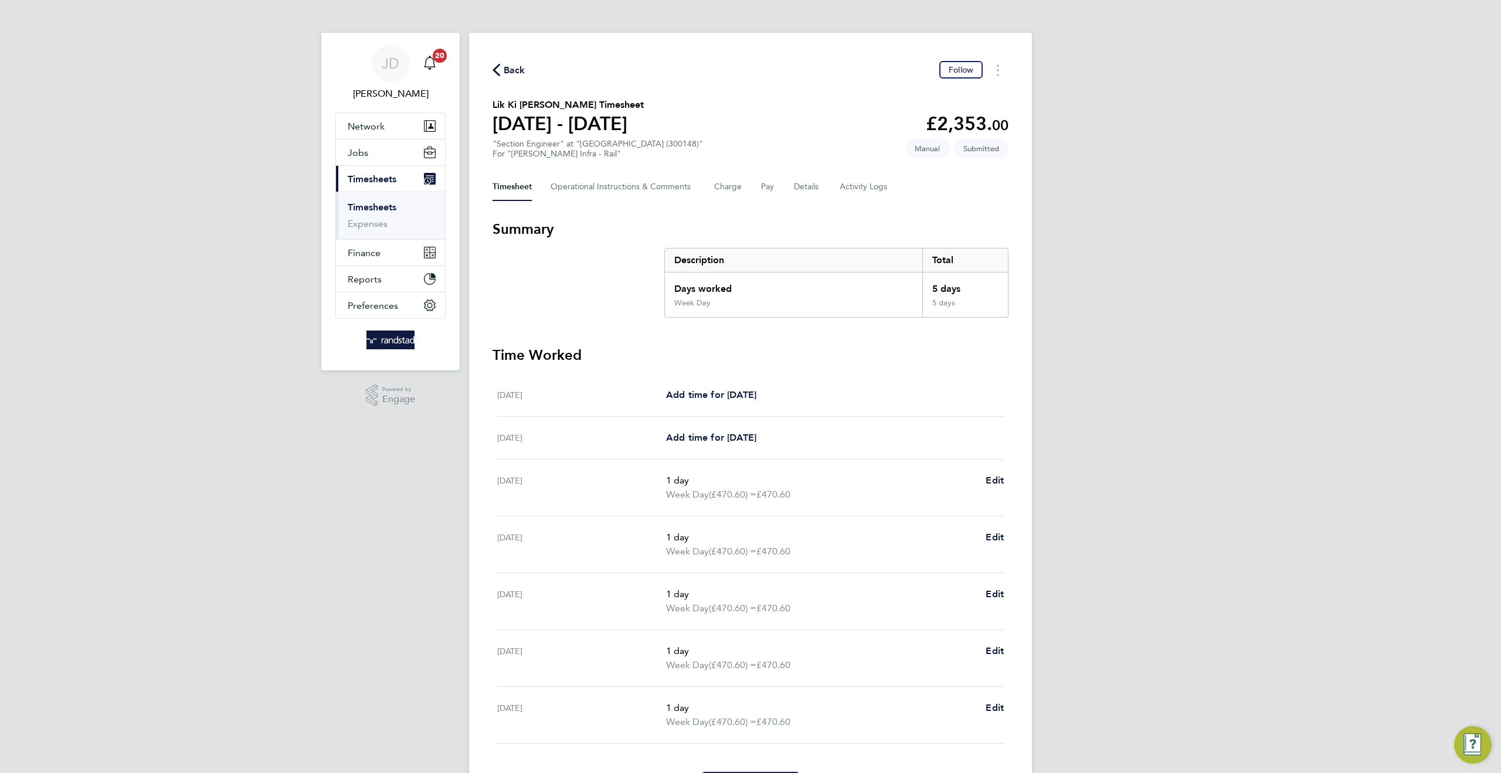
click at [822, 182] on div "Timesheet Operational Instructions & Comments Charge Pay Details Activity Logs" at bounding box center [750, 187] width 516 height 28
click at [819, 182] on div "Timesheet Operational Instructions & Comments Charge Pay Details Activity Logs" at bounding box center [750, 187] width 516 height 28
click at [811, 183] on button "Details" at bounding box center [807, 187] width 27 height 28
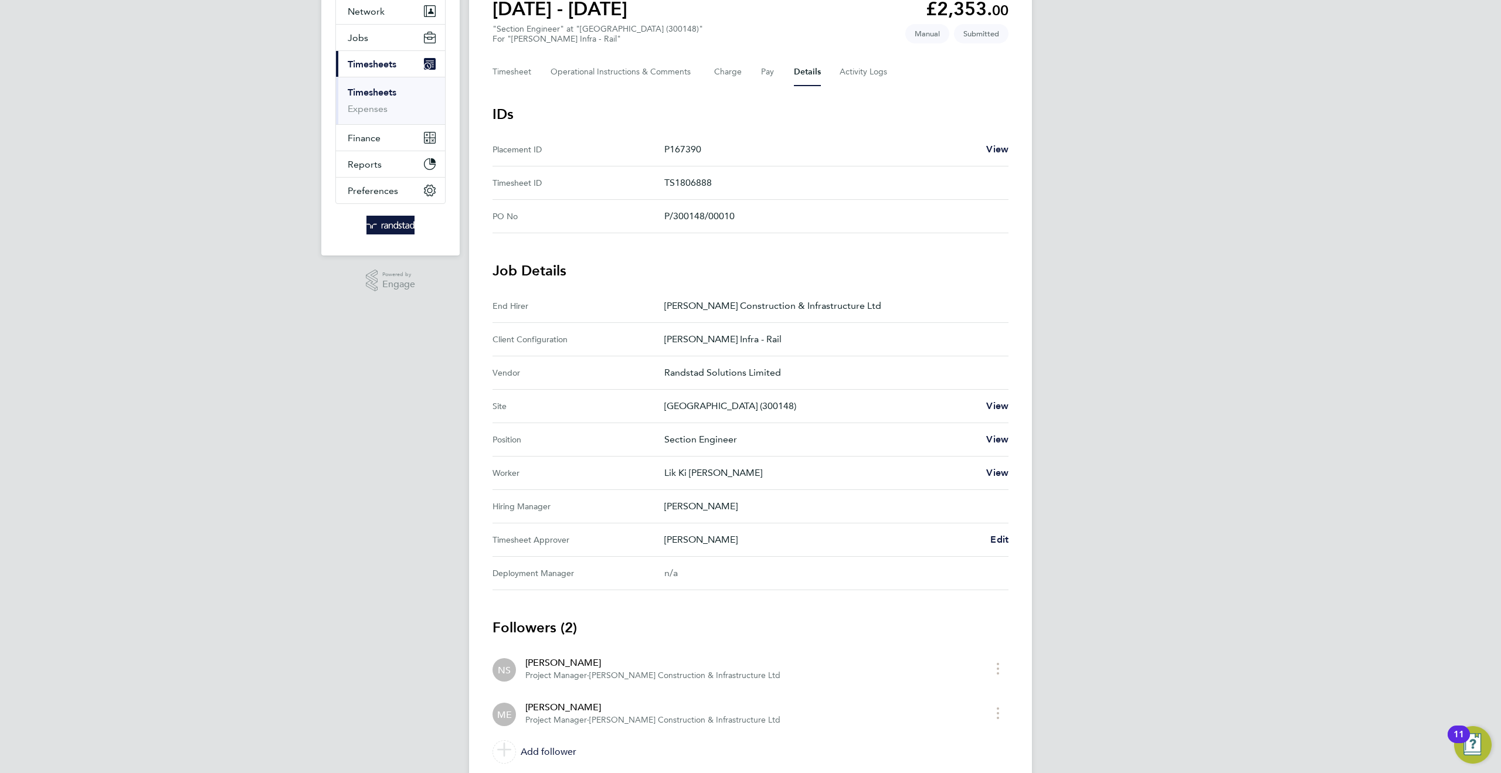
scroll to position [157, 0]
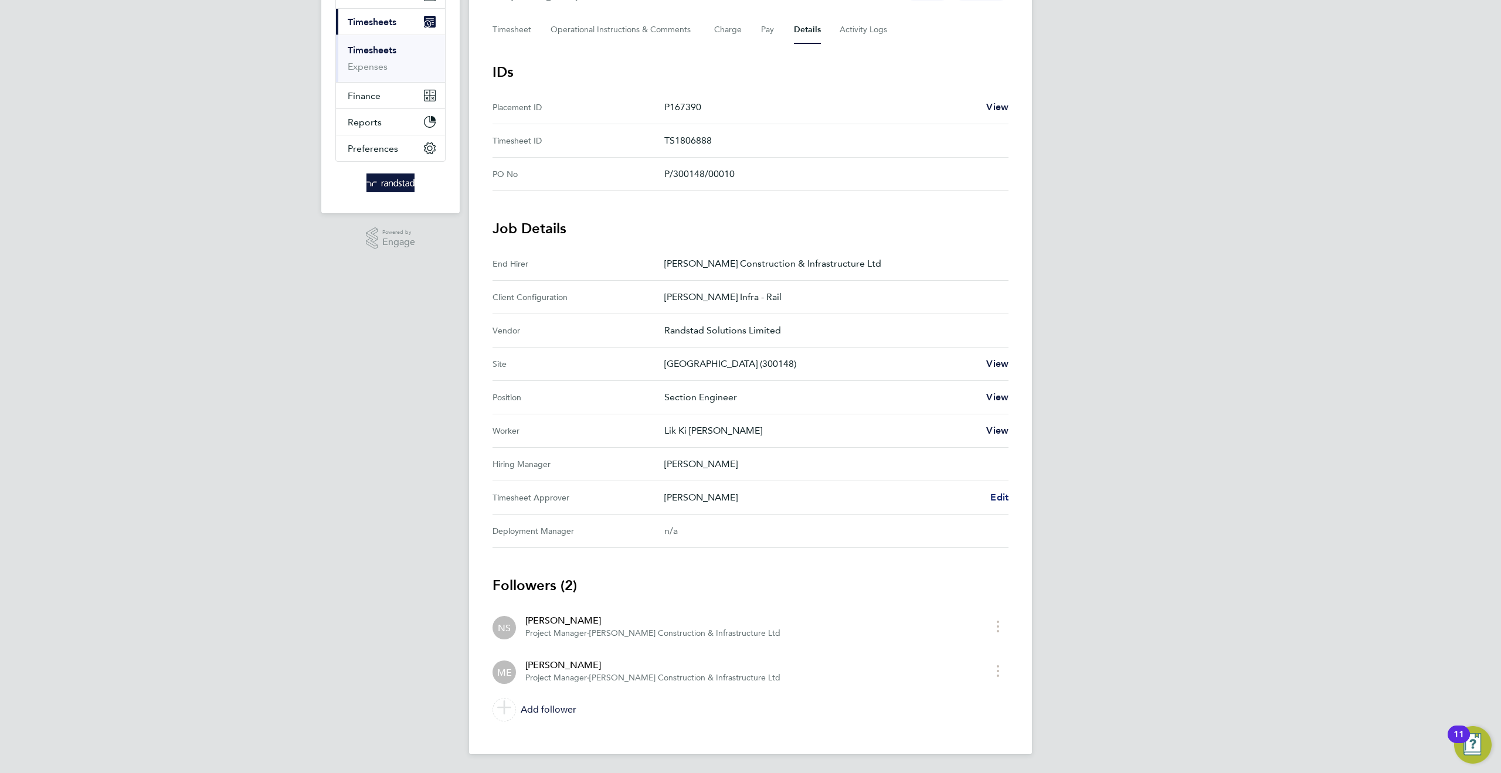
click at [993, 500] on span "Edit" at bounding box center [999, 497] width 18 height 11
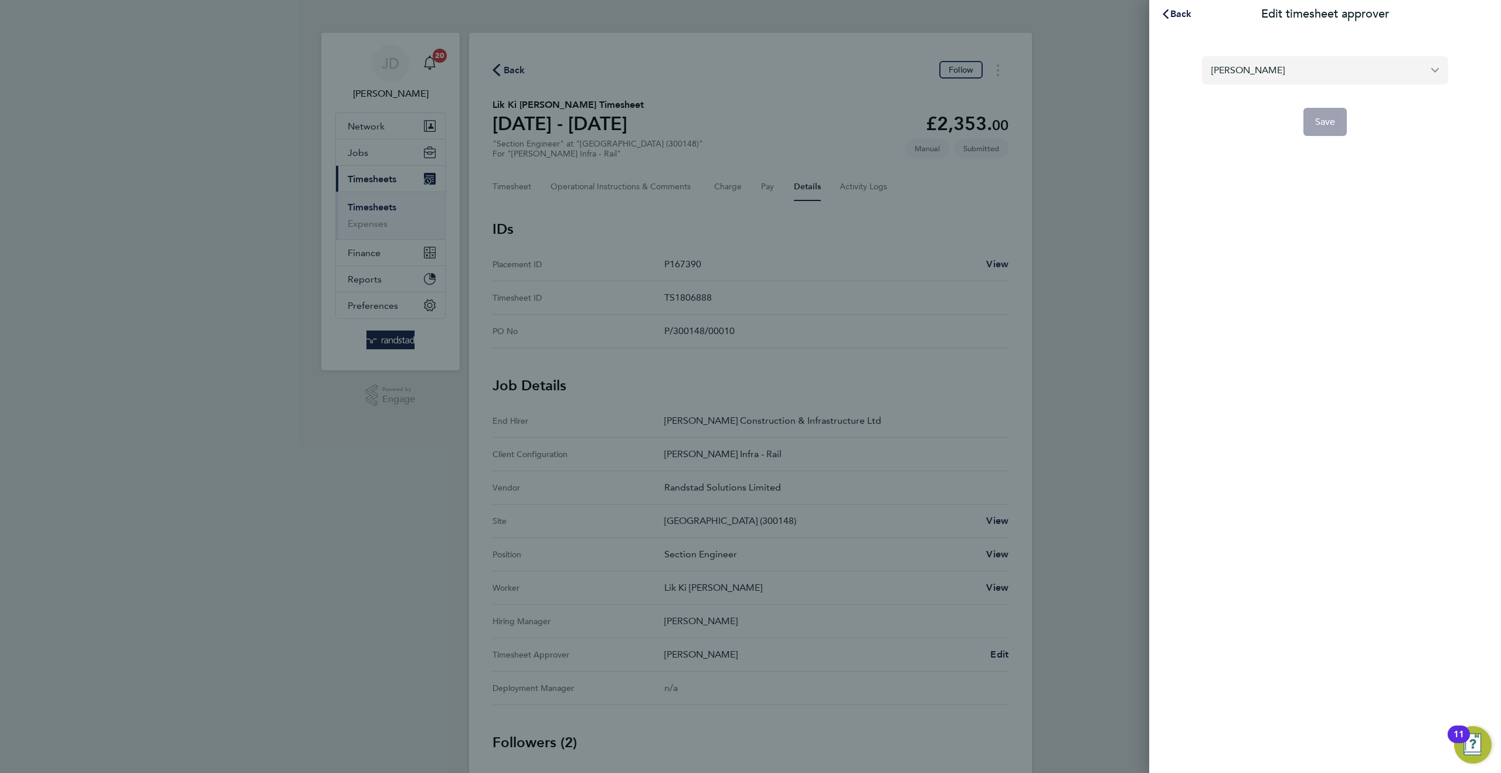
click at [1317, 75] on input "Michael Eborn" at bounding box center [1325, 70] width 246 height 28
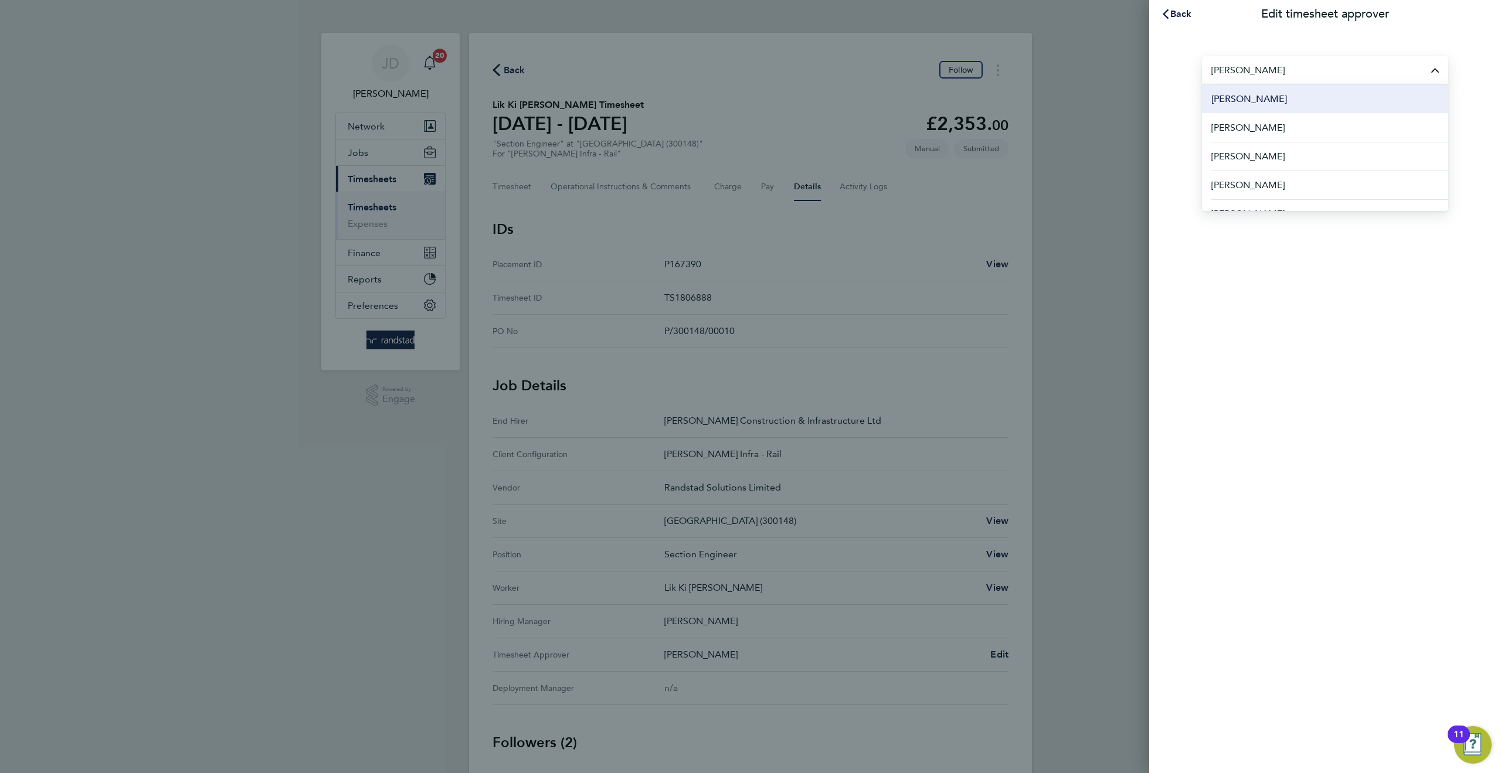
paste input "ke on leave"
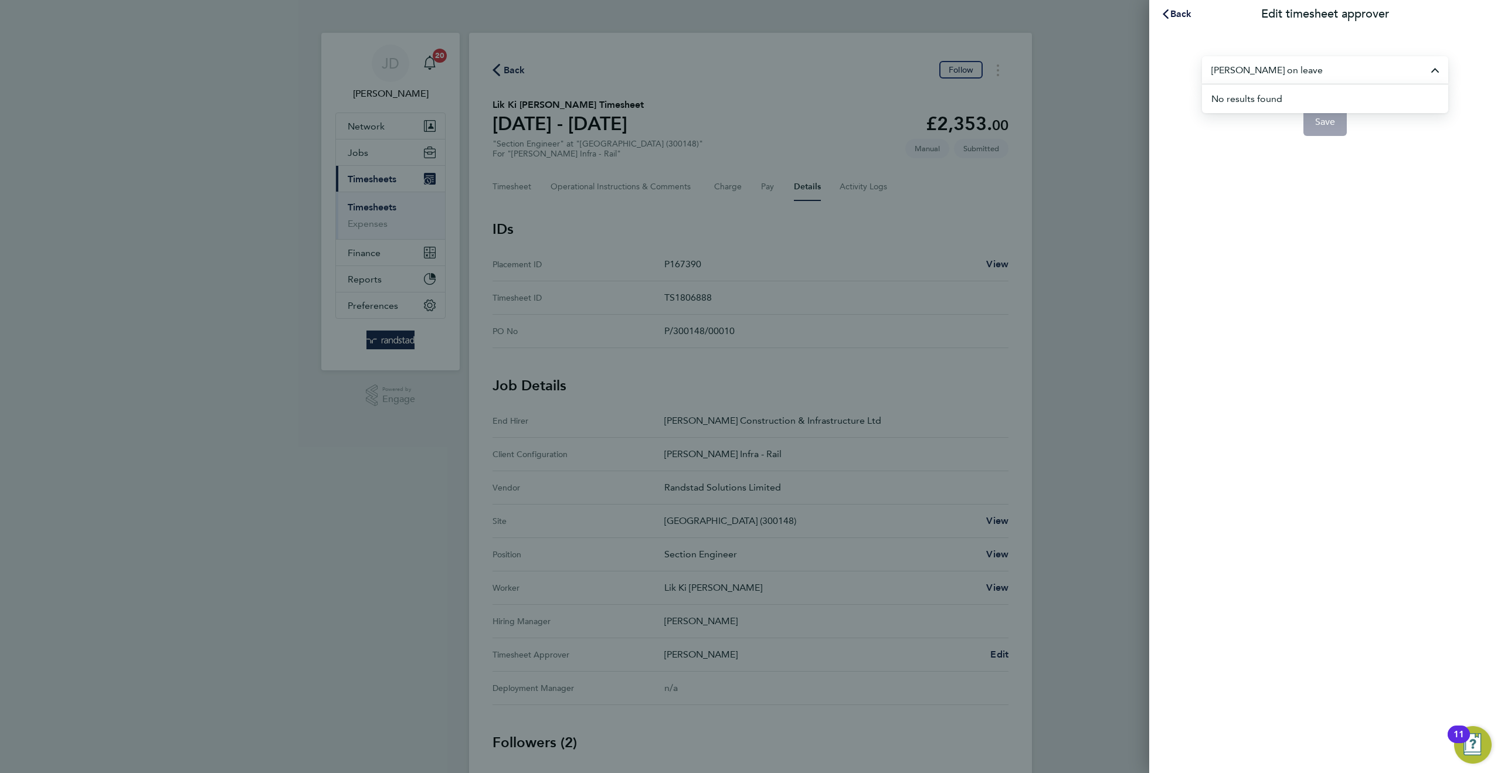
drag, startPoint x: 1295, startPoint y: 70, endPoint x: 1130, endPoint y: 75, distance: 164.8
click at [1132, 76] on div "Back Edit timesheet approver Mike on leave No results found Save" at bounding box center [750, 386] width 1501 height 773
drag, startPoint x: 1293, startPoint y: 75, endPoint x: 1102, endPoint y: 89, distance: 191.6
click at [1102, 89] on div "Back Edit timesheet approver Michael Ebornneil Save" at bounding box center [750, 386] width 1501 height 773
click at [1219, 72] on input "neil blow" at bounding box center [1325, 70] width 246 height 28
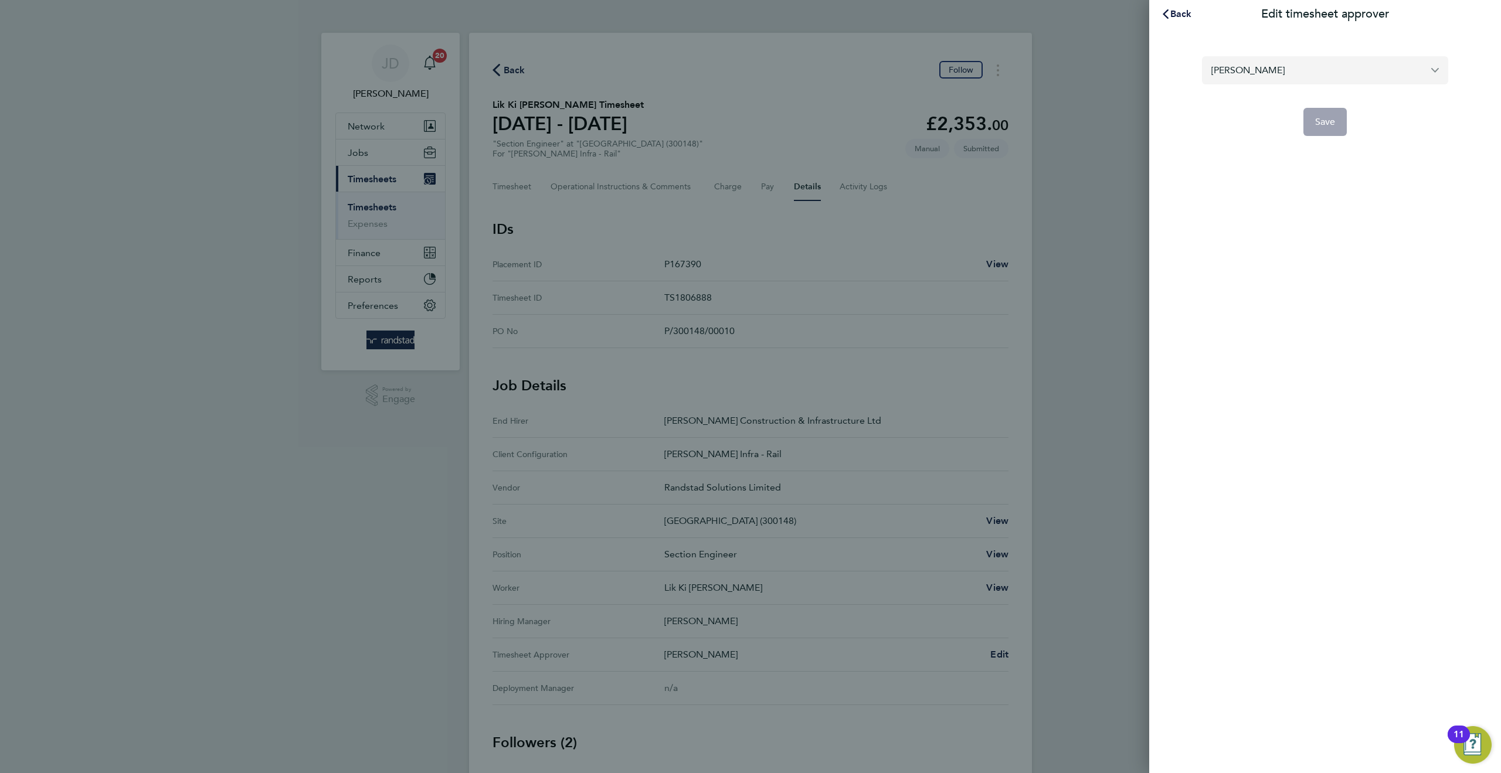
click at [1266, 69] on input "neil blow" at bounding box center [1325, 70] width 246 height 28
drag, startPoint x: 1327, startPoint y: 124, endPoint x: 1320, endPoint y: 117, distance: 9.5
click at [1327, 124] on app-form-button "Save" at bounding box center [1325, 122] width 246 height 28
click at [1263, 67] on input "neil blow" at bounding box center [1325, 70] width 246 height 28
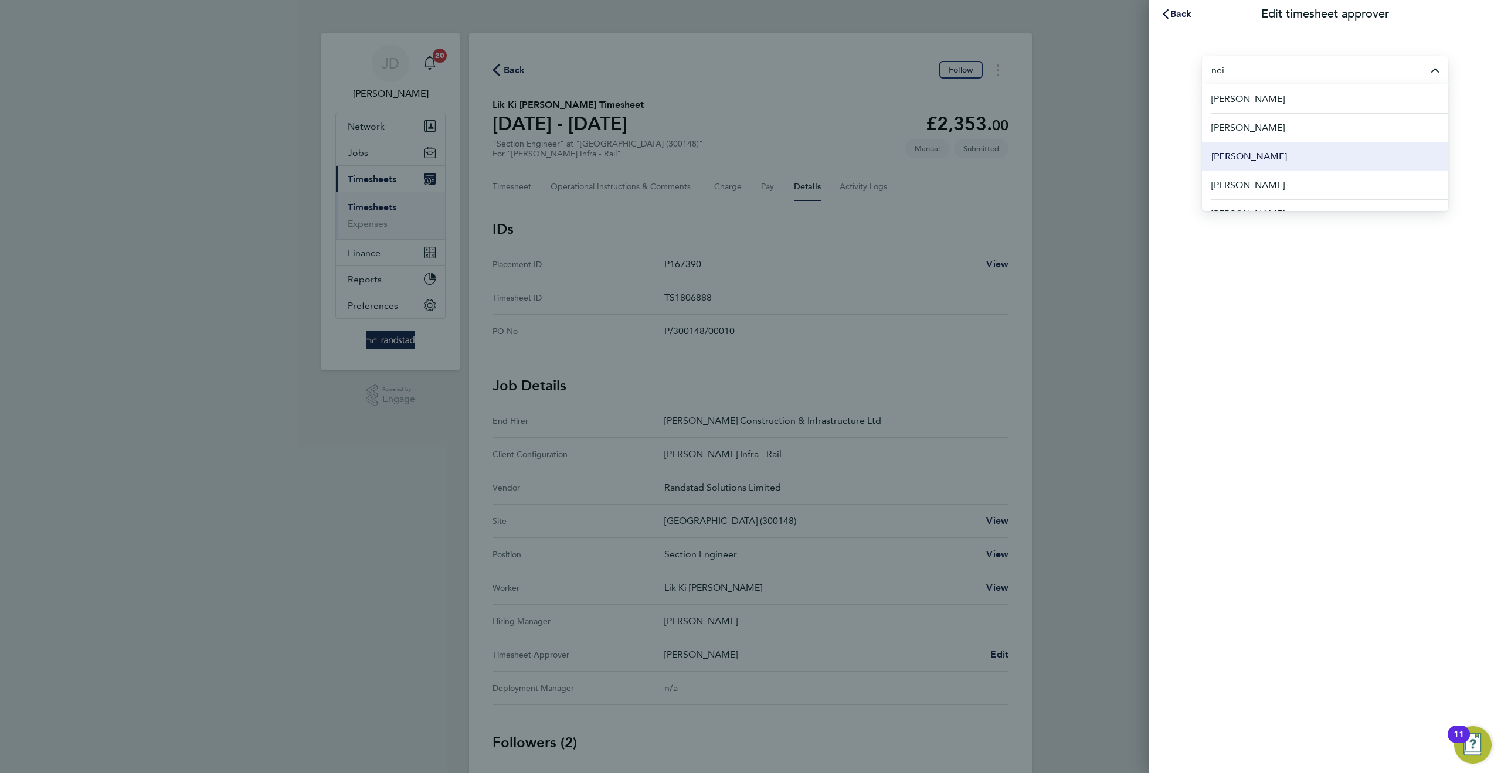
click at [1241, 157] on span "[PERSON_NAME]" at bounding box center [1249, 157] width 76 height 14
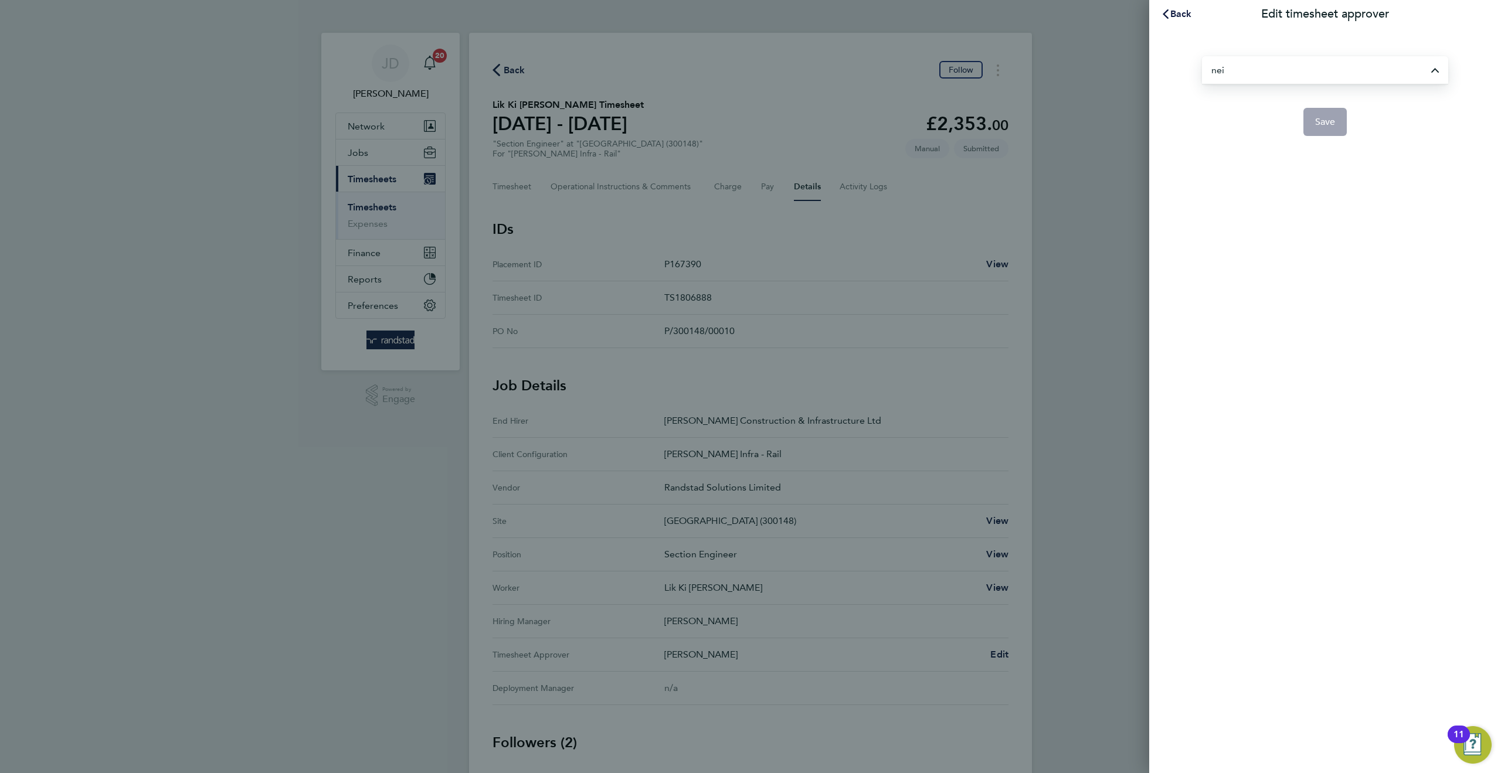
type input "[PERSON_NAME]"
click at [1326, 132] on button "Save" at bounding box center [1325, 122] width 44 height 28
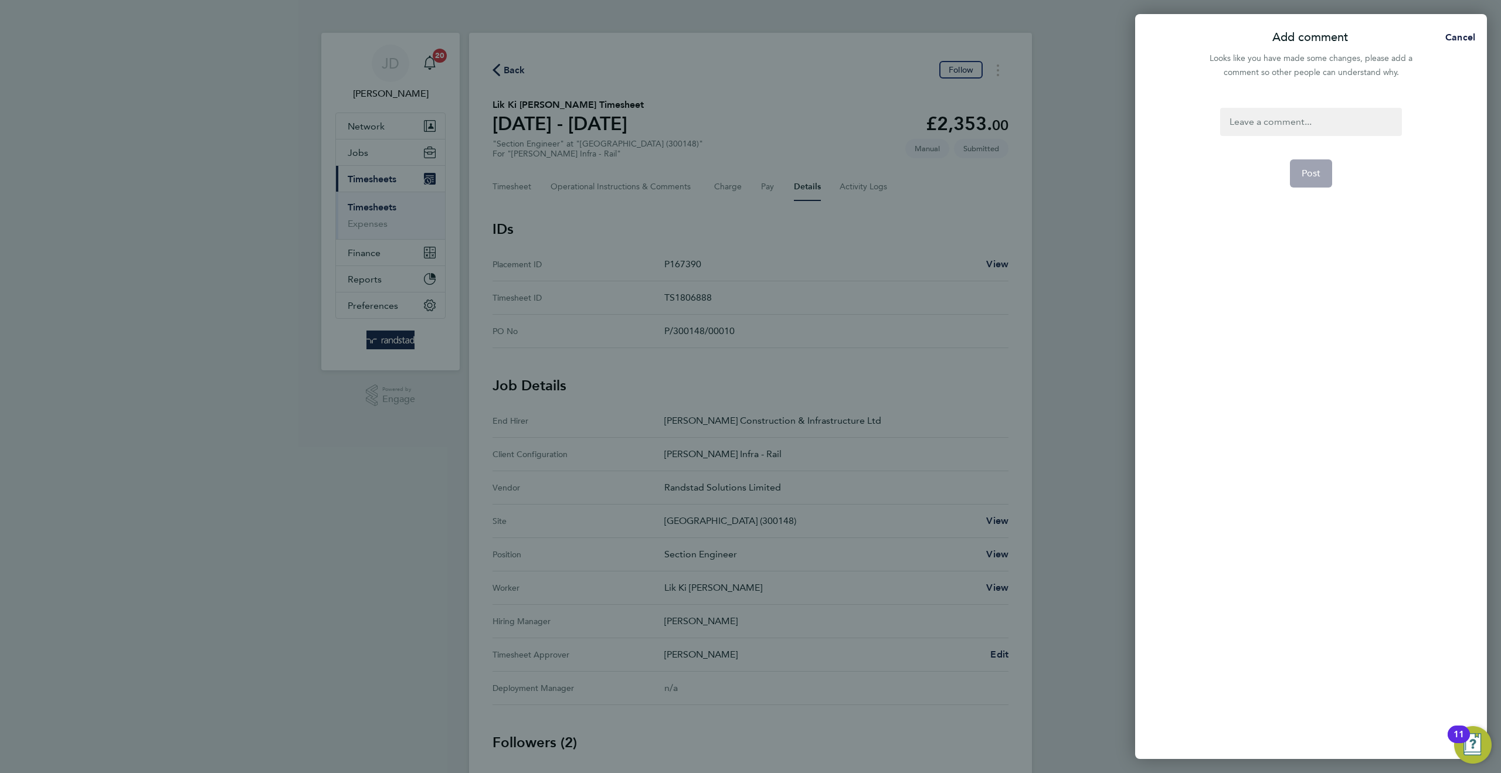
click at [1260, 127] on div at bounding box center [1310, 122] width 181 height 28
click at [1259, 127] on div at bounding box center [1310, 122] width 181 height 28
paste div
click at [1306, 169] on span "Post" at bounding box center [1311, 174] width 19 height 12
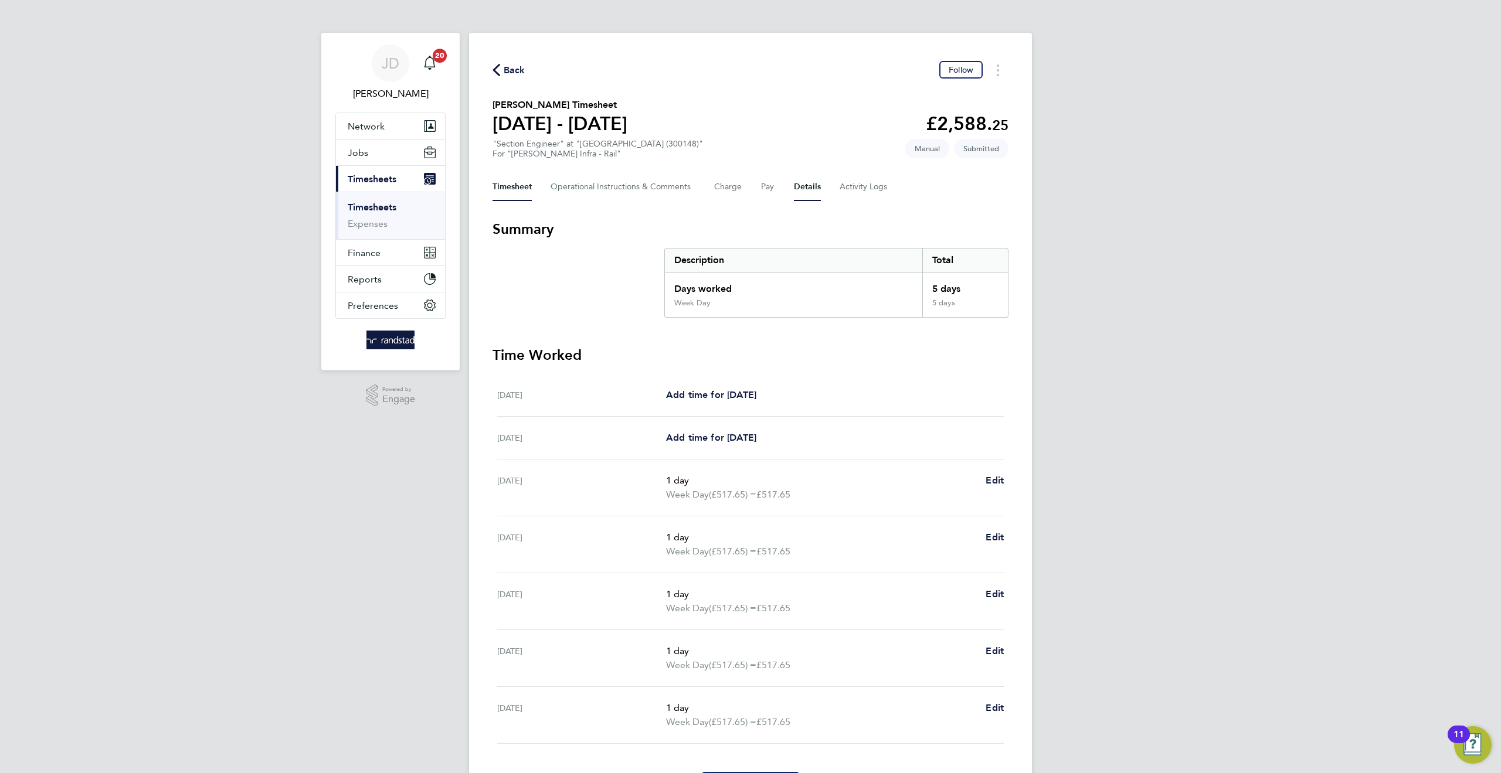
click at [793, 186] on div "Timesheet Operational Instructions & Comments Charge Pay Details Activity Logs" at bounding box center [750, 187] width 516 height 28
click at [803, 193] on button "Details" at bounding box center [807, 187] width 27 height 28
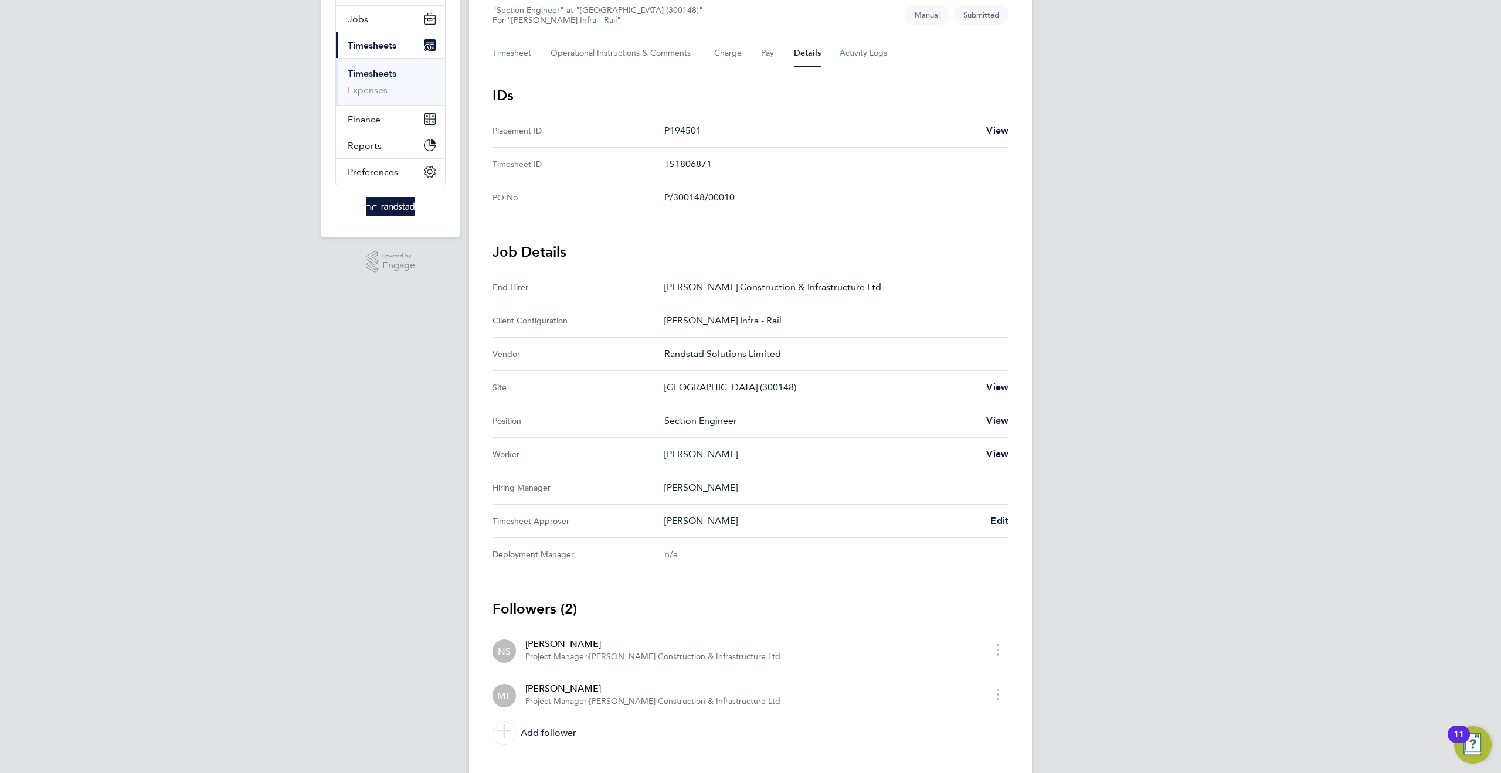
scroll to position [157, 0]
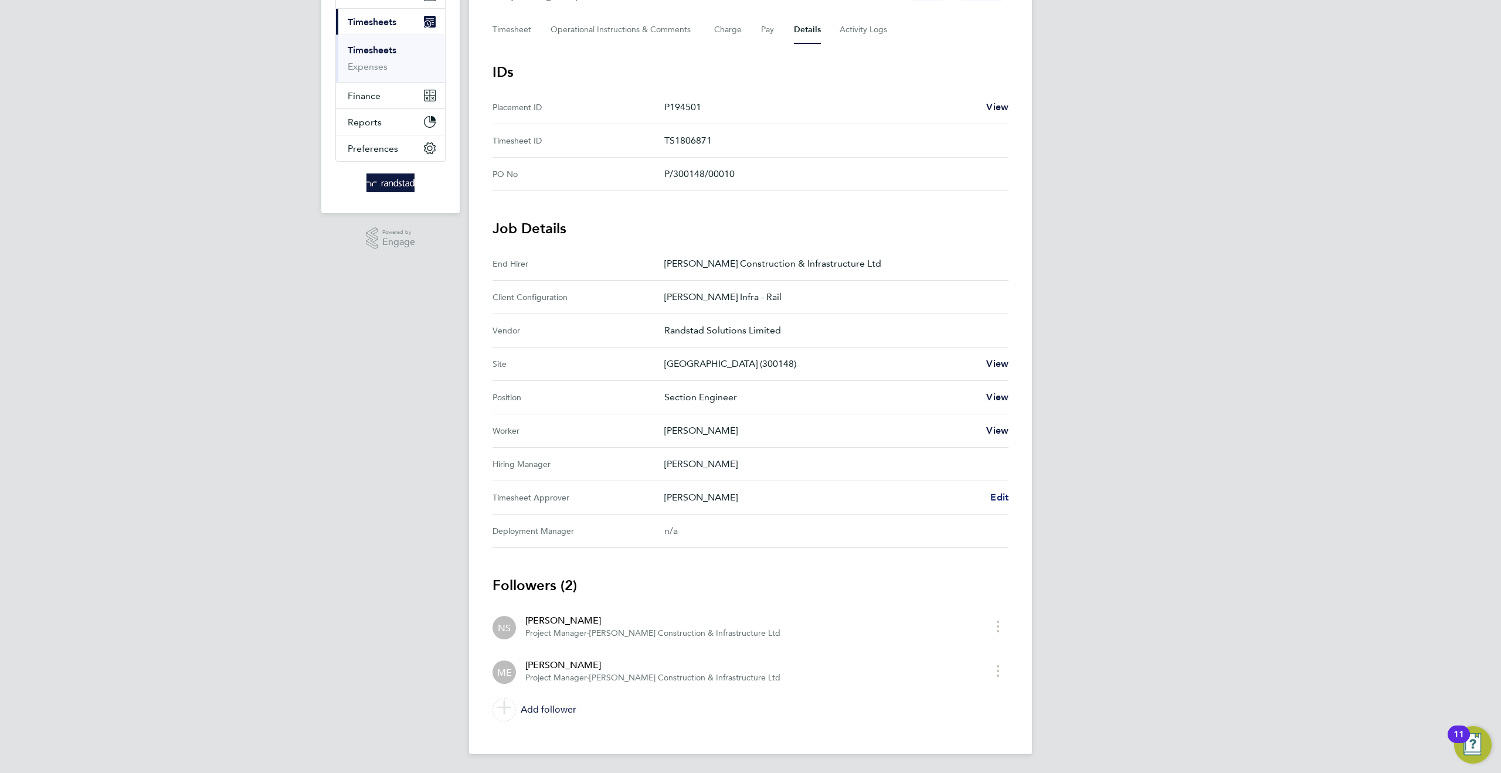
click at [996, 495] on span "Edit" at bounding box center [999, 497] width 18 height 11
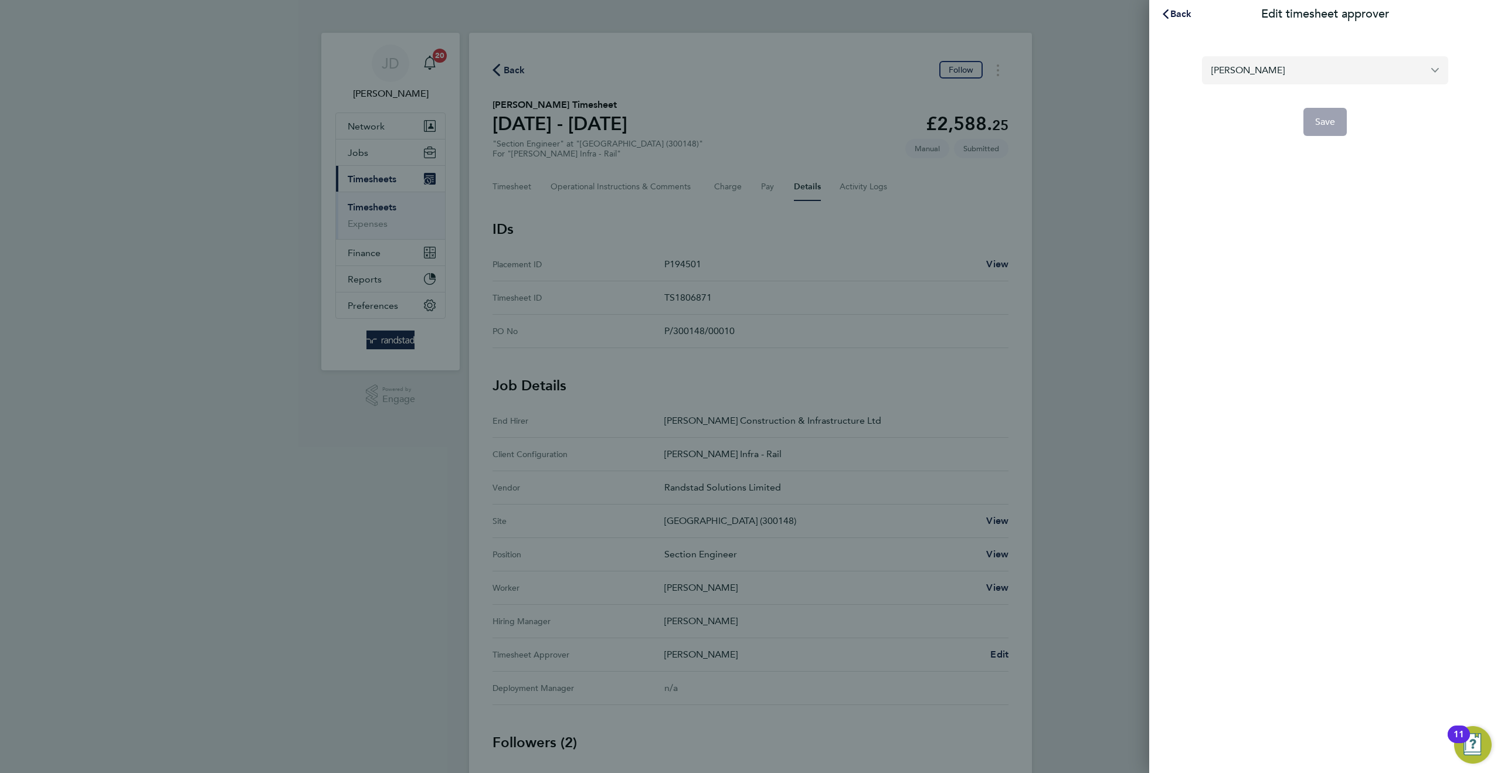
click at [1260, 66] on input "Michael Eborn" at bounding box center [1325, 70] width 246 height 28
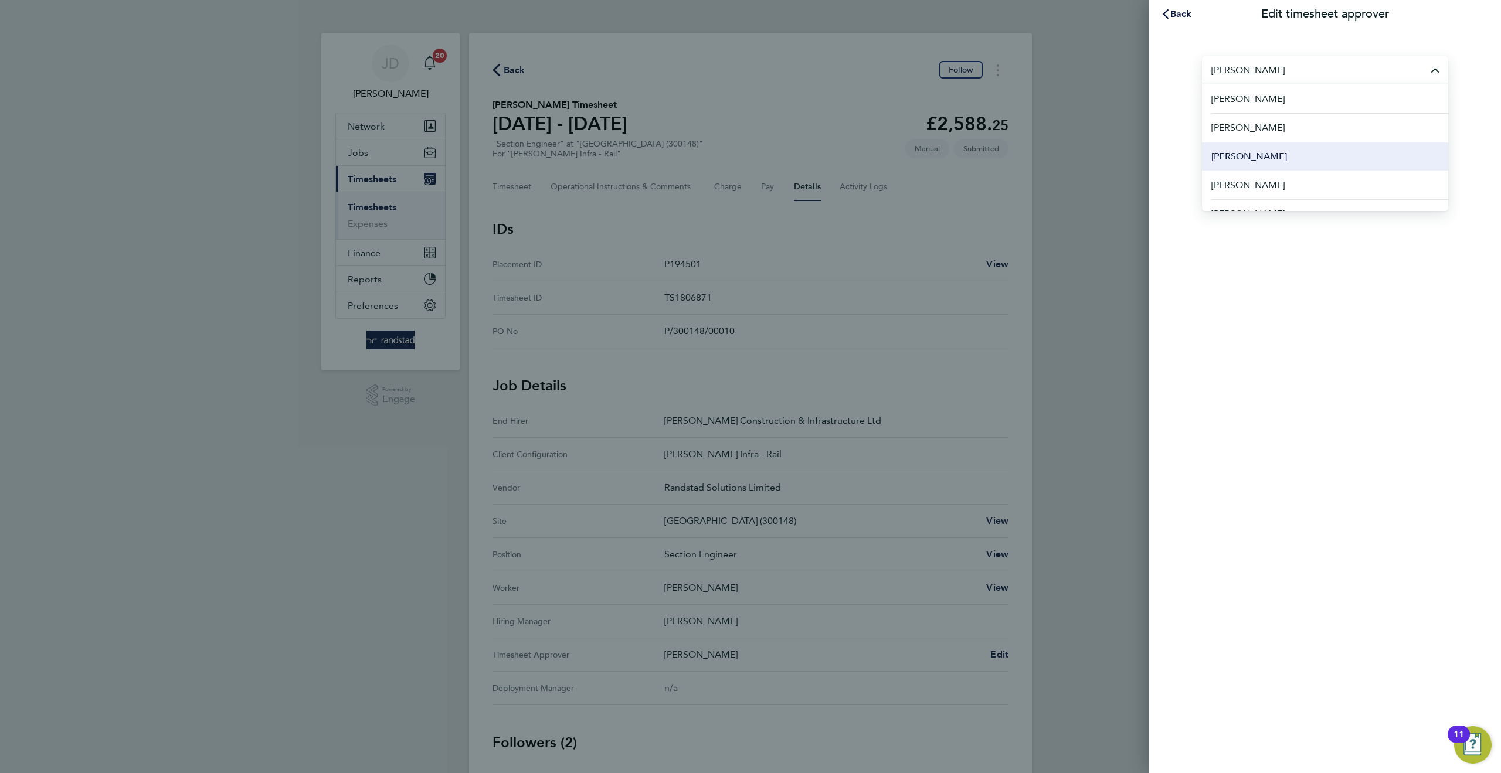
click at [1248, 150] on span "[PERSON_NAME]" at bounding box center [1249, 157] width 76 height 14
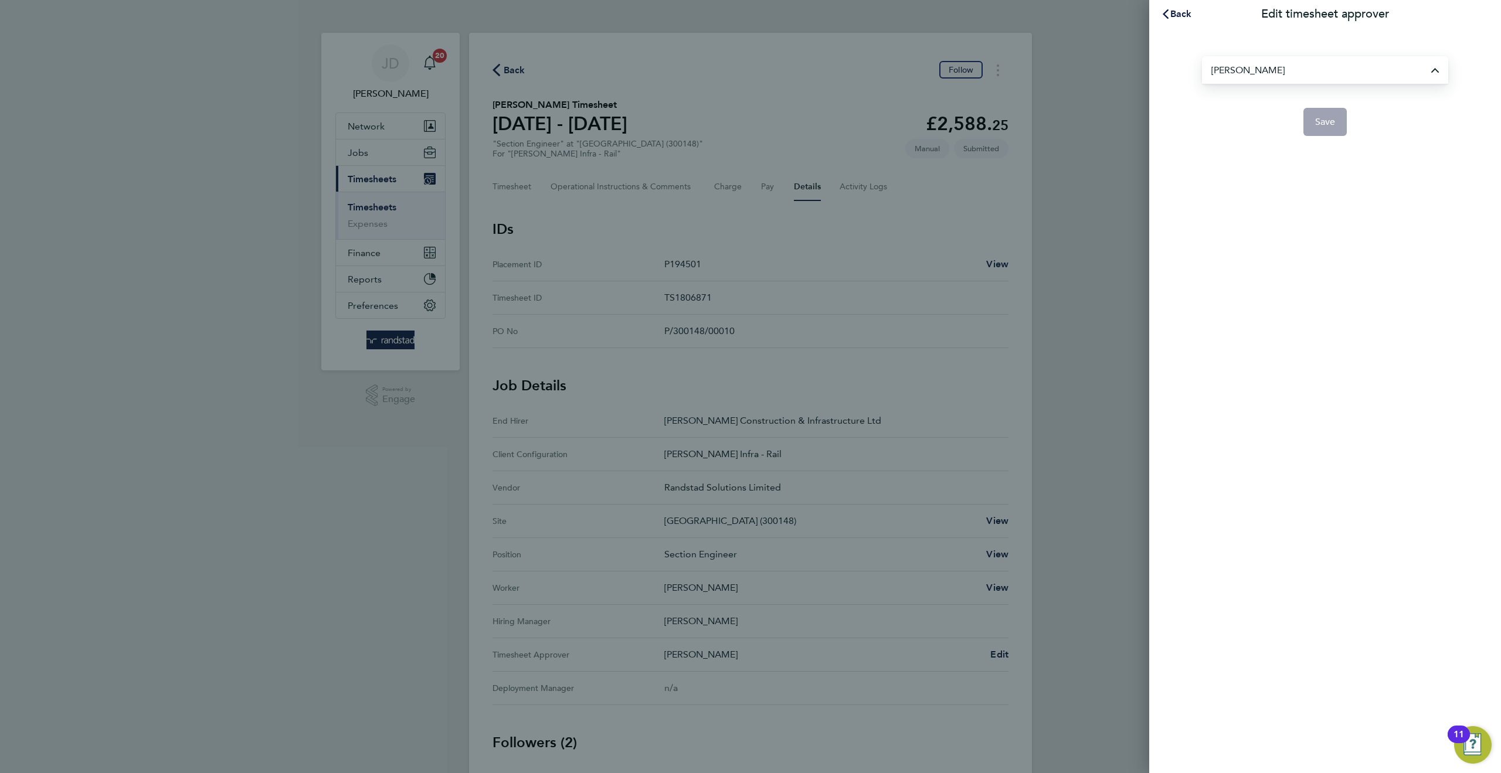
type input "[PERSON_NAME]"
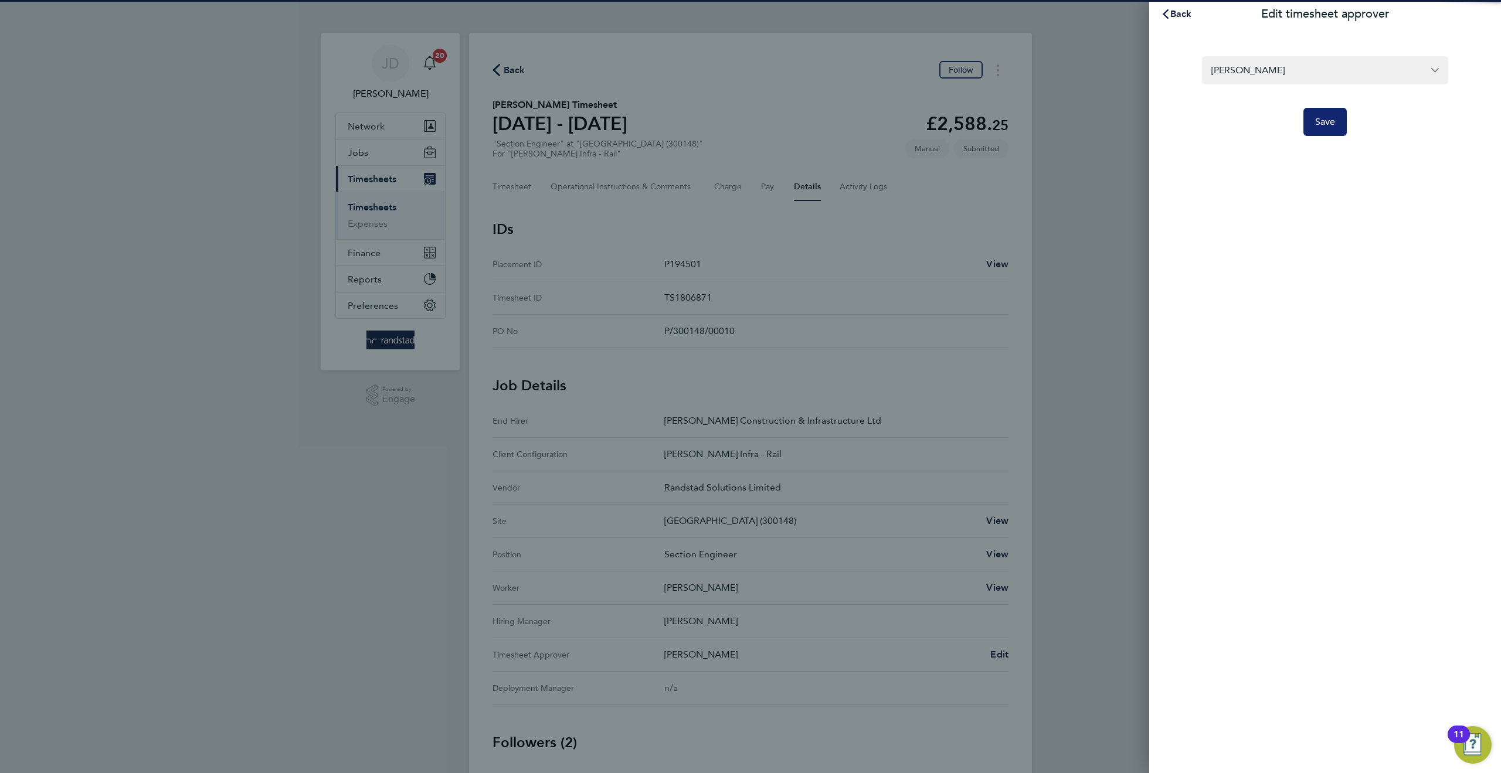
click at [1325, 128] on button "Save" at bounding box center [1325, 122] width 44 height 28
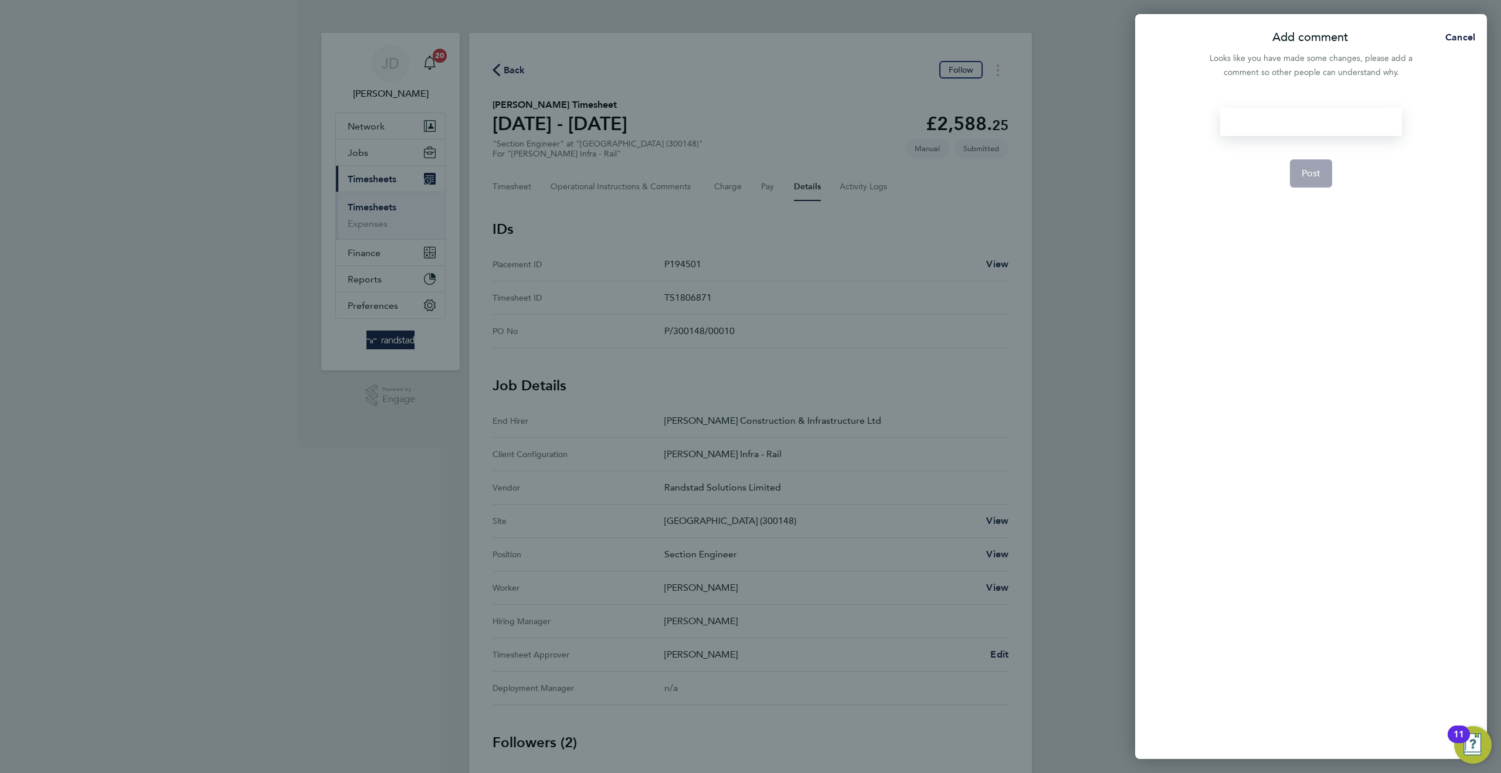
click at [1261, 123] on div at bounding box center [1310, 122] width 181 height 28
paste div
click at [1305, 168] on span "Post" at bounding box center [1311, 174] width 19 height 12
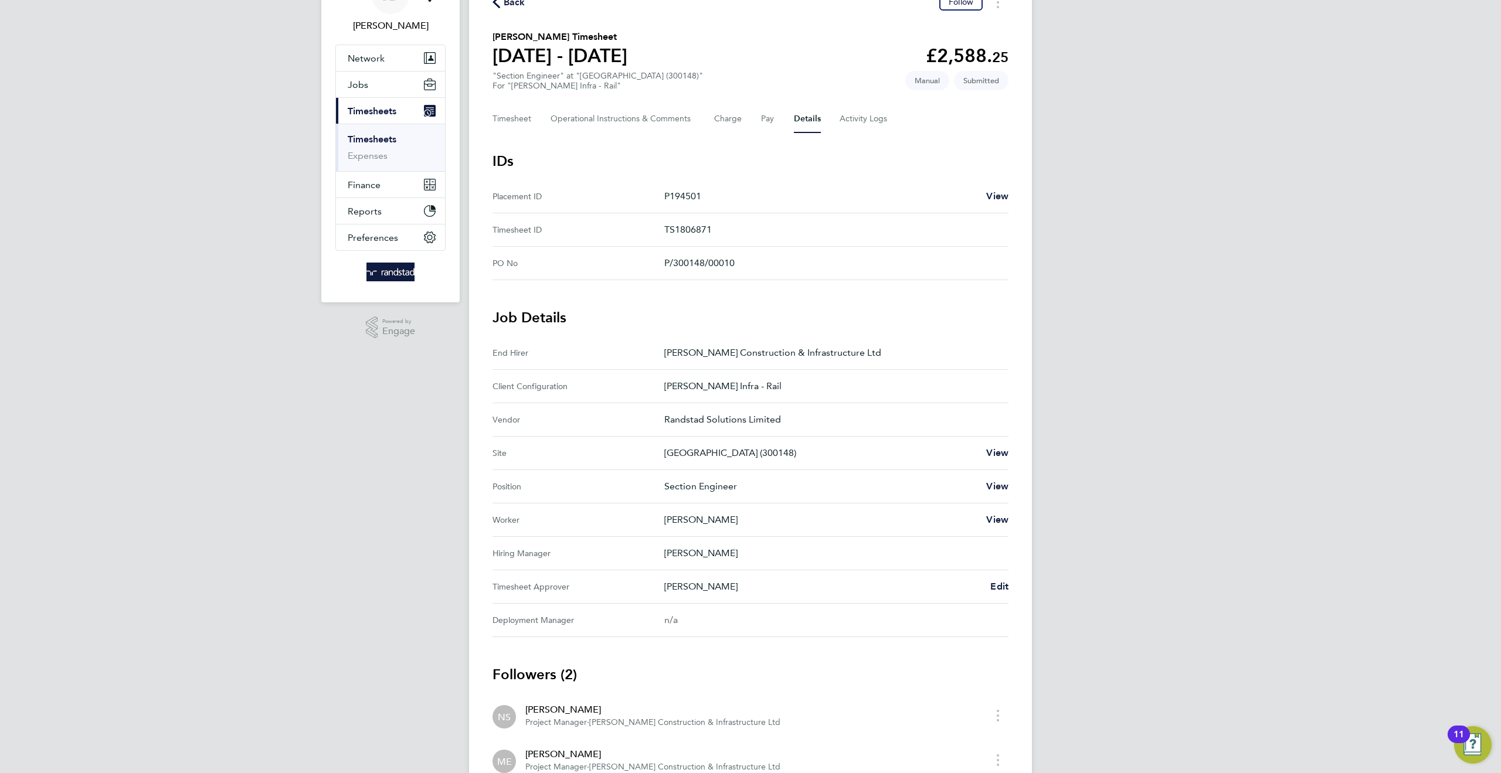
scroll to position [157, 0]
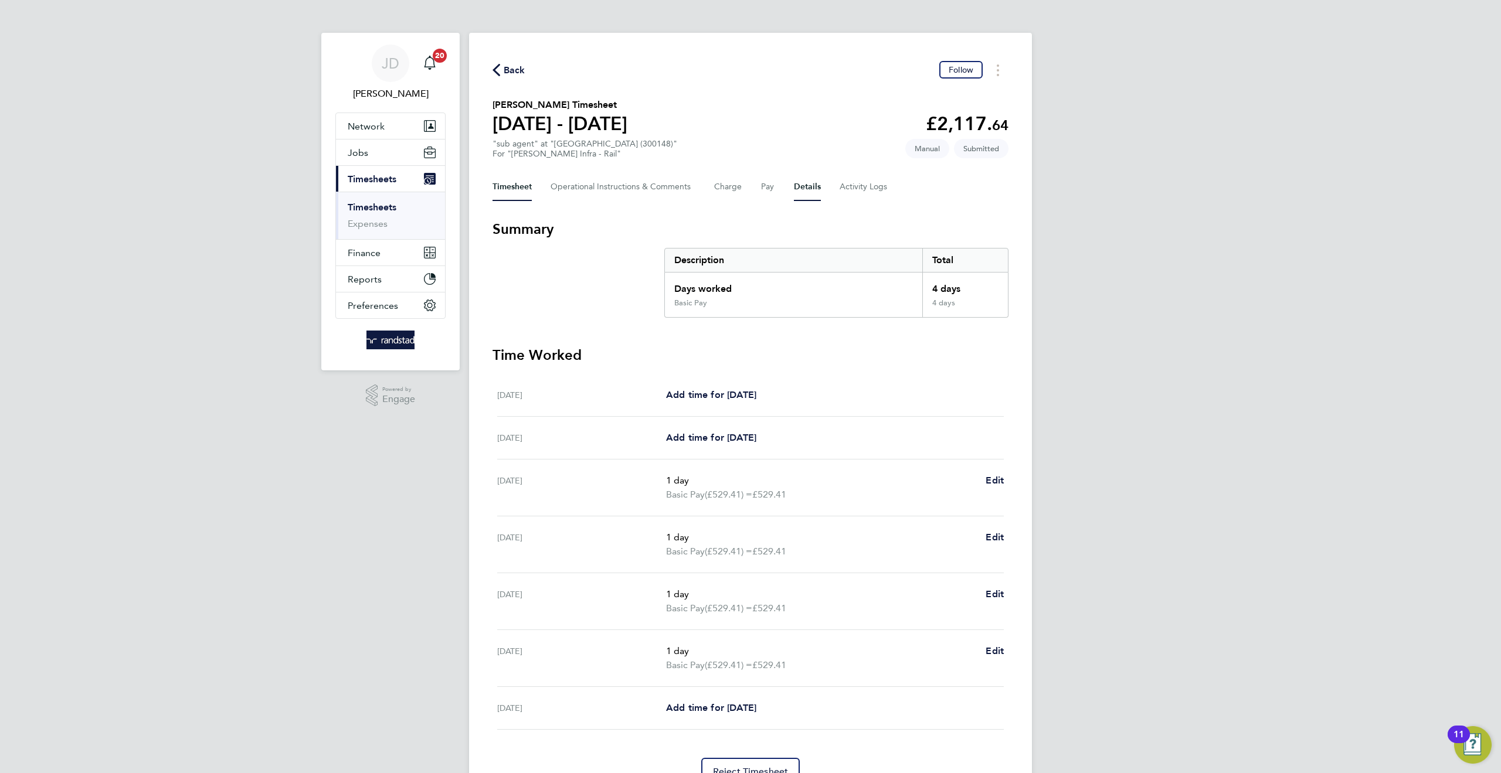
click at [806, 186] on button "Details" at bounding box center [807, 187] width 27 height 28
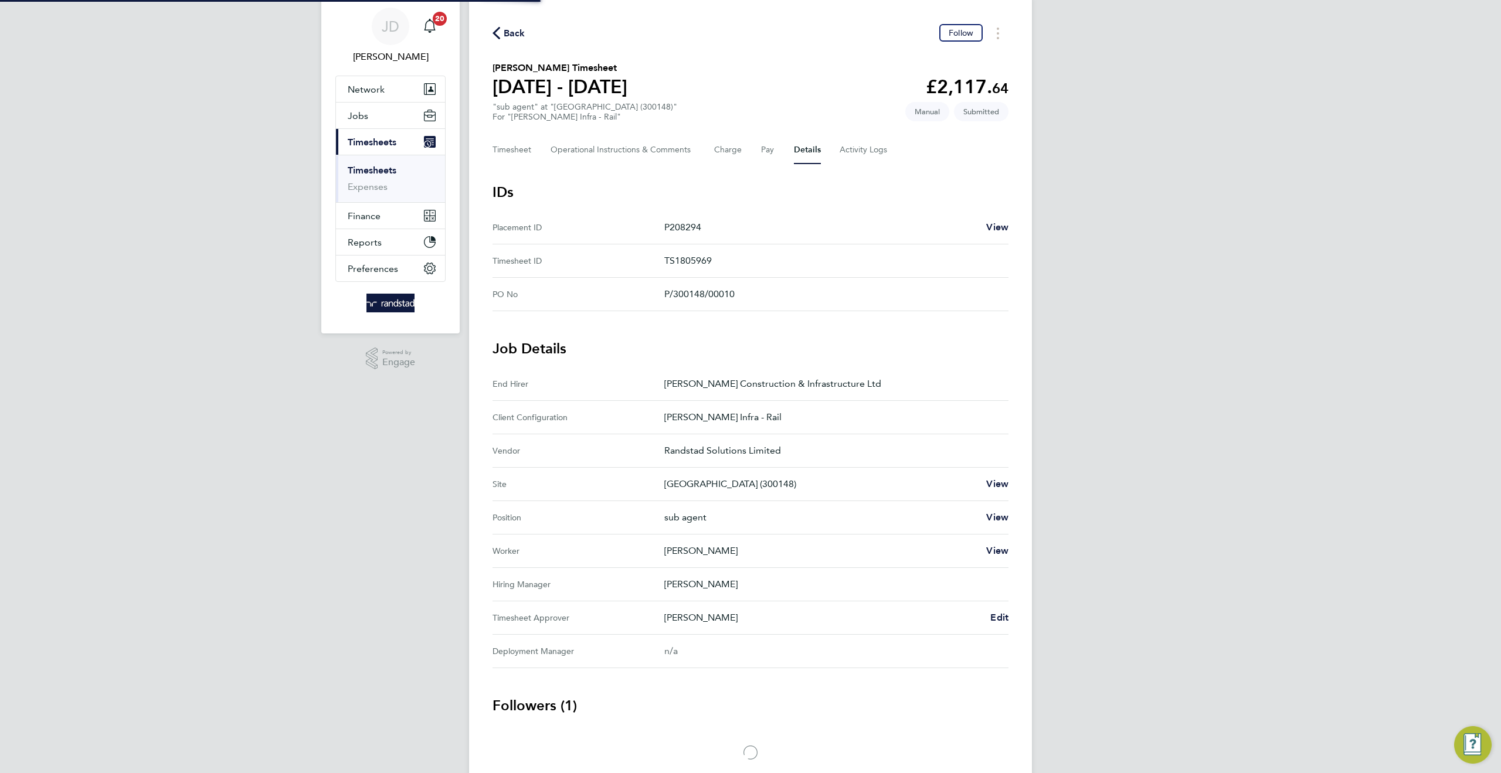
scroll to position [91, 0]
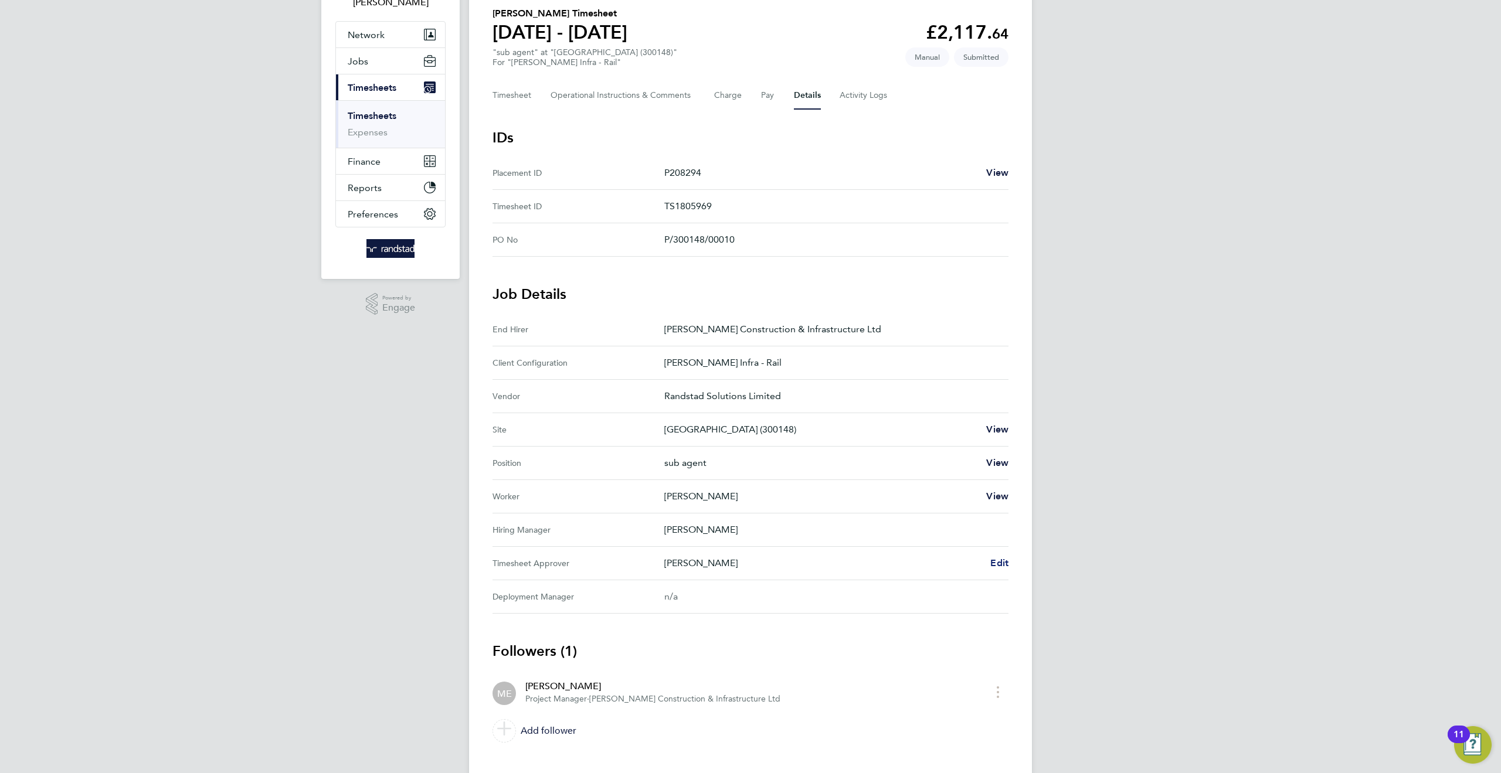
click at [1000, 563] on span "Edit" at bounding box center [999, 563] width 18 height 11
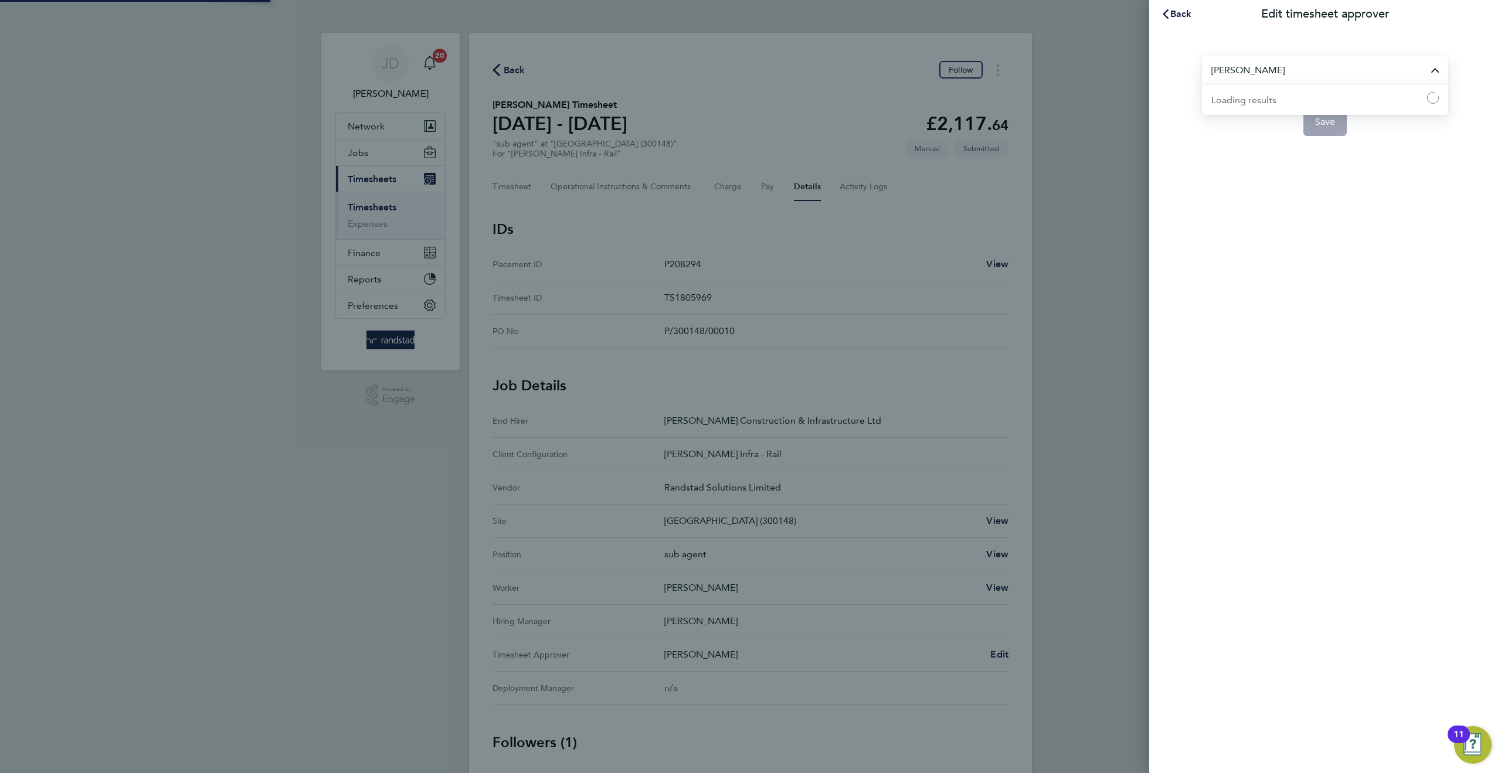
click at [1275, 72] on input "Michael Eborn" at bounding box center [1325, 70] width 246 height 28
paste input "ke on leave"
drag, startPoint x: 1277, startPoint y: 70, endPoint x: 1127, endPoint y: 83, distance: 150.6
click at [1127, 83] on div "Back Edit timesheet approver Mike on leave Loading results Loading Save" at bounding box center [750, 386] width 1501 height 773
drag, startPoint x: 1286, startPoint y: 72, endPoint x: 1098, endPoint y: 80, distance: 187.8
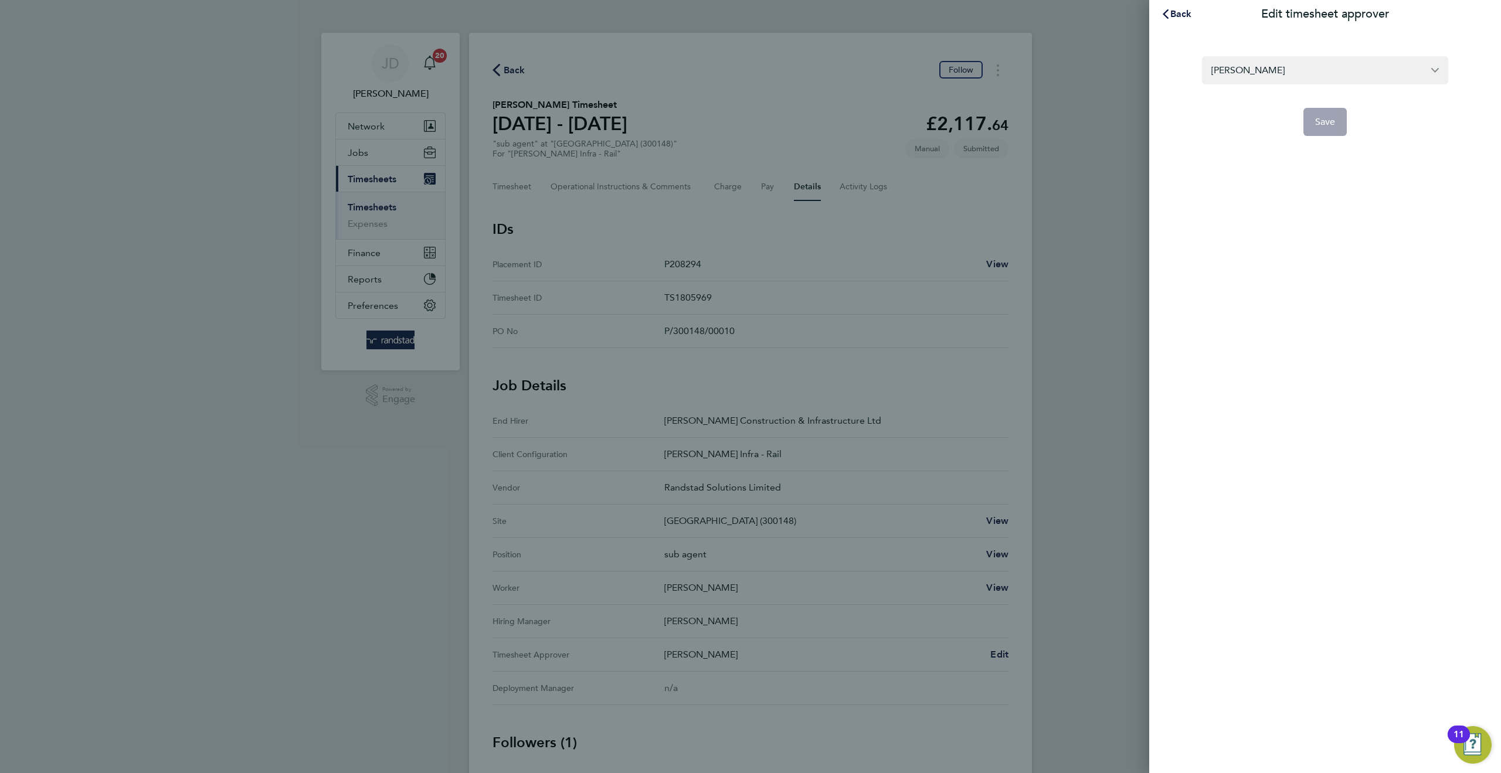
click at [1099, 81] on div "Back Edit timesheet approver Michael Eborn Save" at bounding box center [750, 386] width 1501 height 773
drag, startPoint x: 1246, startPoint y: 69, endPoint x: 1169, endPoint y: 69, distance: 77.4
click at [1169, 70] on div "neil Save" at bounding box center [1325, 89] width 352 height 122
type input "n"
type input "Neil"
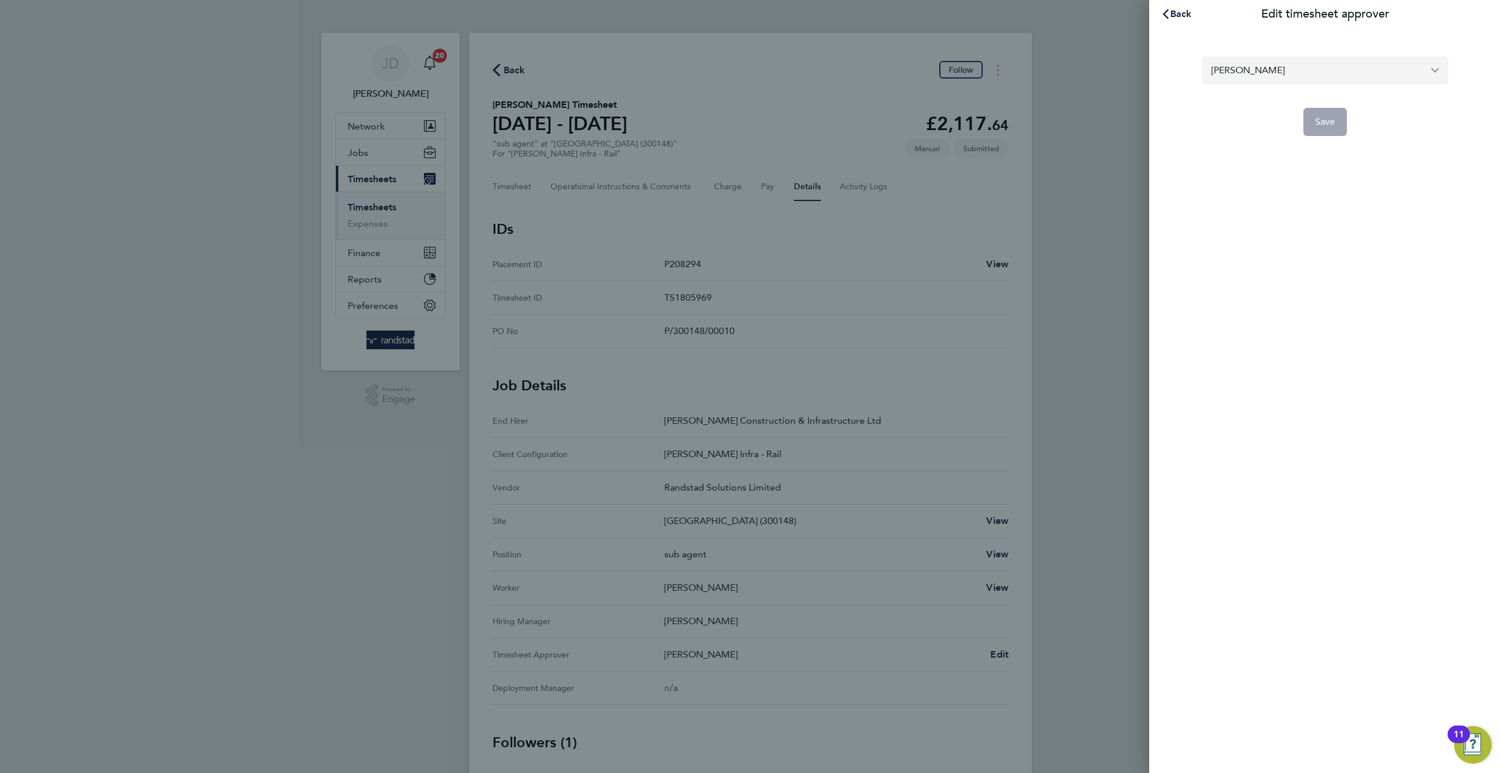
click at [1282, 76] on input "Neil" at bounding box center [1325, 70] width 246 height 28
drag, startPoint x: 1246, startPoint y: 74, endPoint x: 1200, endPoint y: 69, distance: 47.1
click at [1200, 69] on section "Neil Save" at bounding box center [1325, 89] width 286 height 94
drag, startPoint x: 1244, startPoint y: 128, endPoint x: 1244, endPoint y: 114, distance: 13.5
click at [1242, 124] on app-form-button "Save" at bounding box center [1325, 122] width 246 height 28
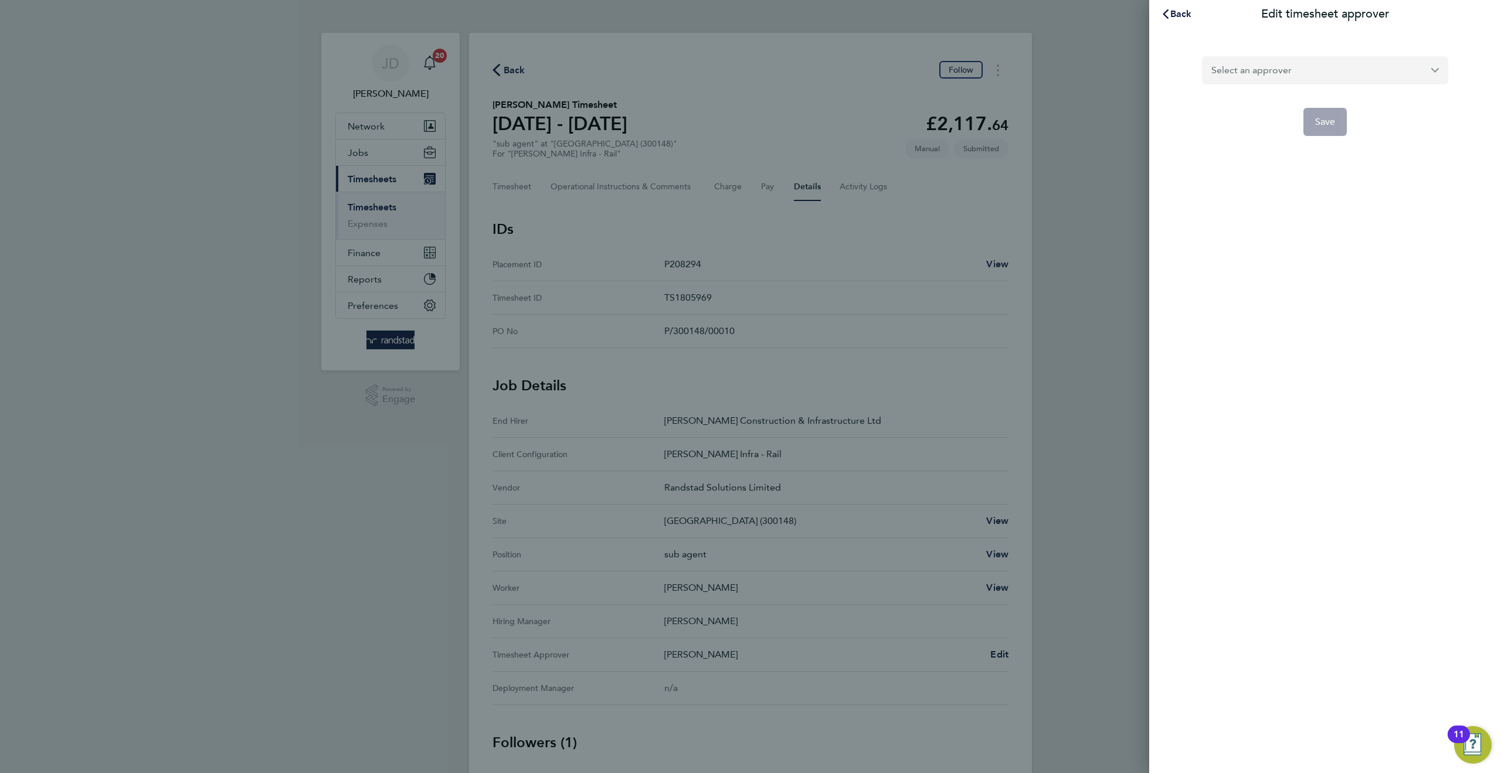
click at [1255, 74] on input "text" at bounding box center [1325, 70] width 246 height 28
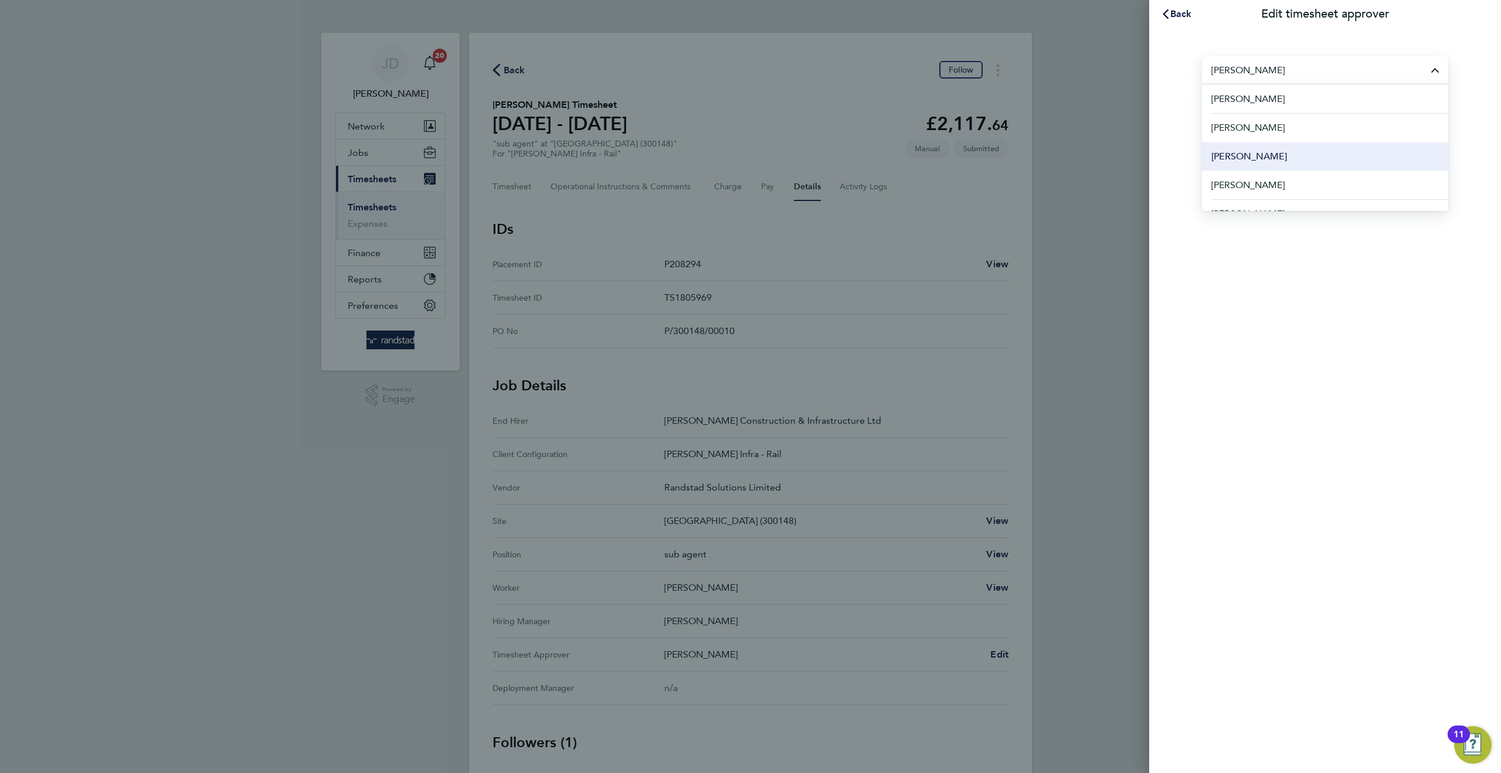
click at [1237, 157] on span "[PERSON_NAME]" at bounding box center [1249, 157] width 76 height 14
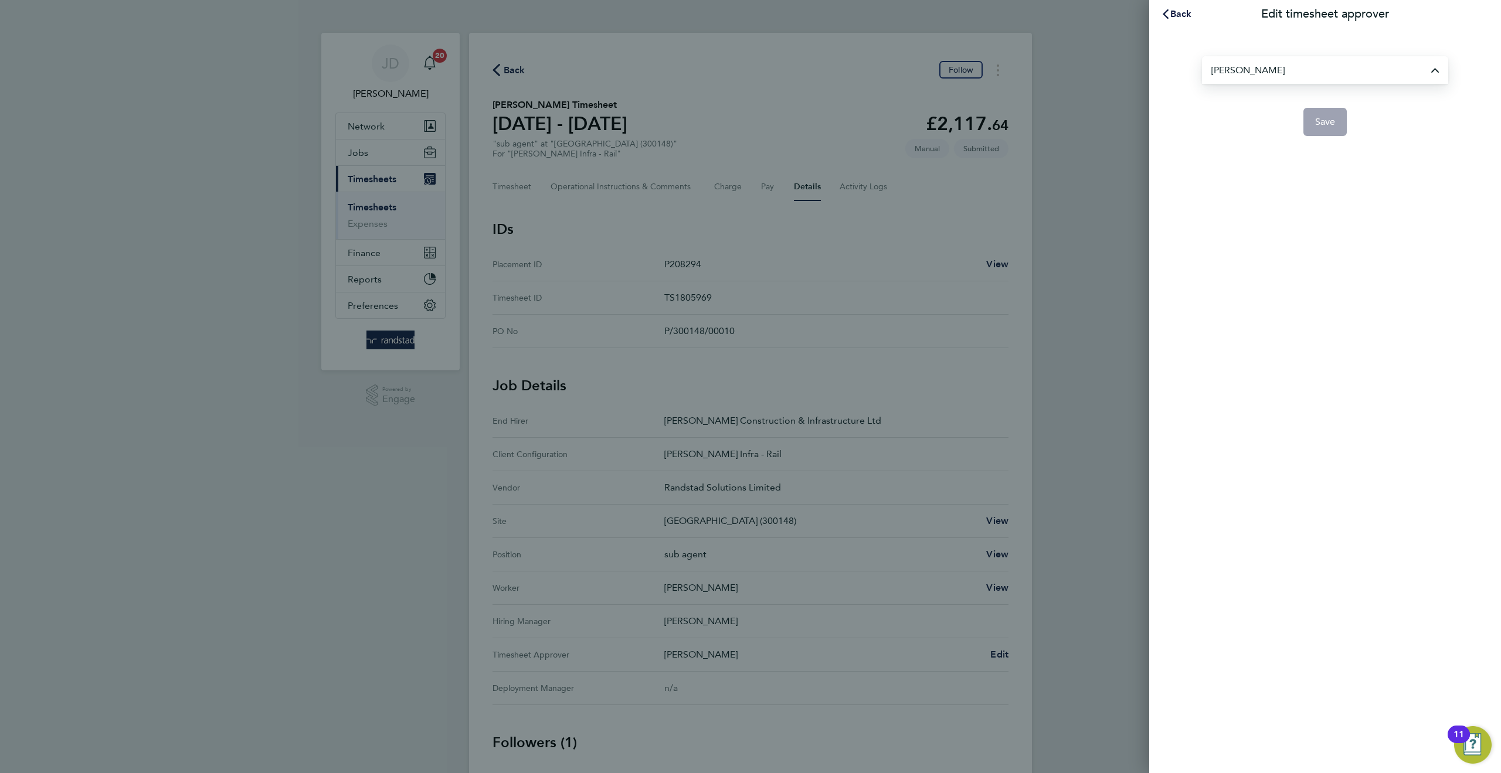
type input "[PERSON_NAME]"
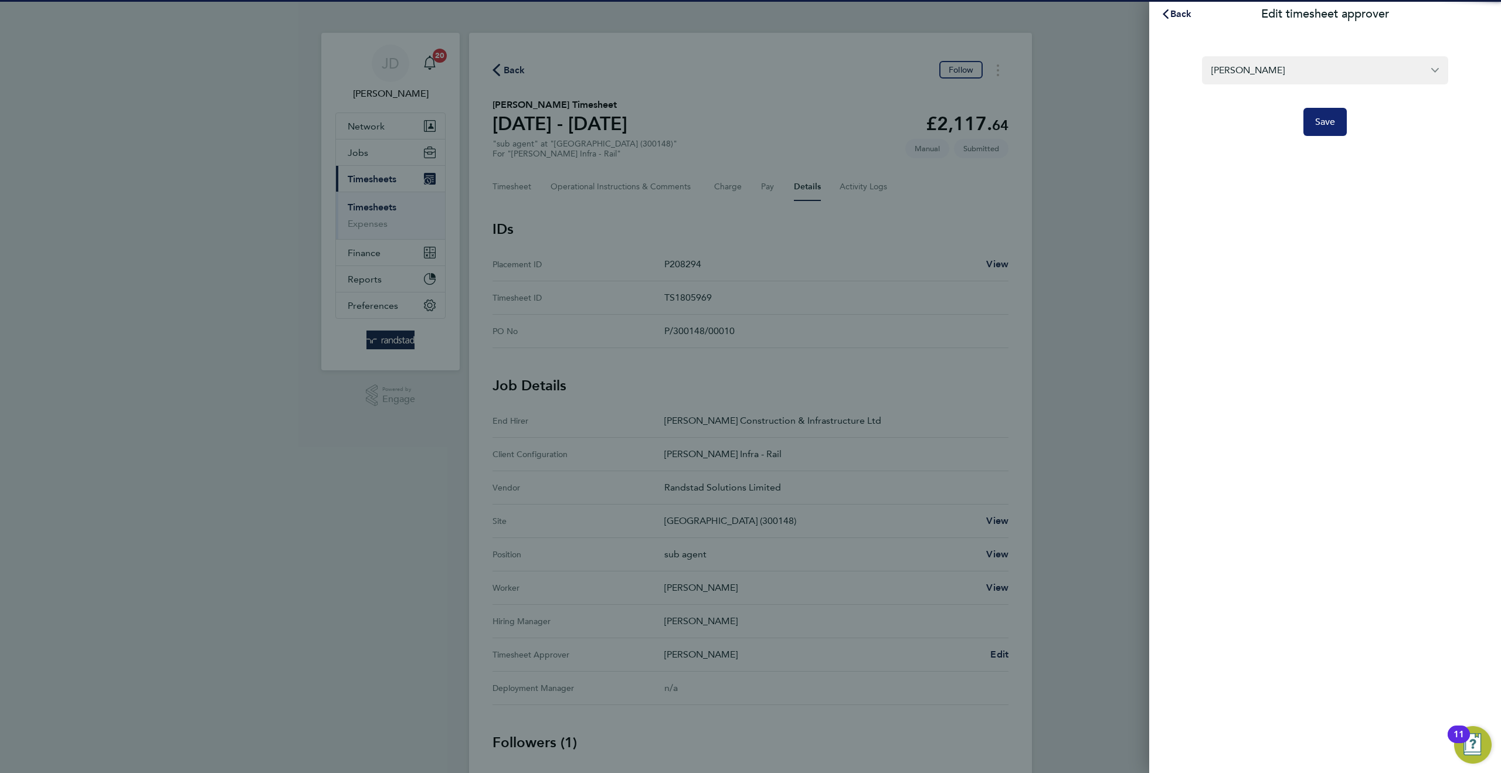
click at [1321, 127] on span "Save" at bounding box center [1325, 122] width 21 height 12
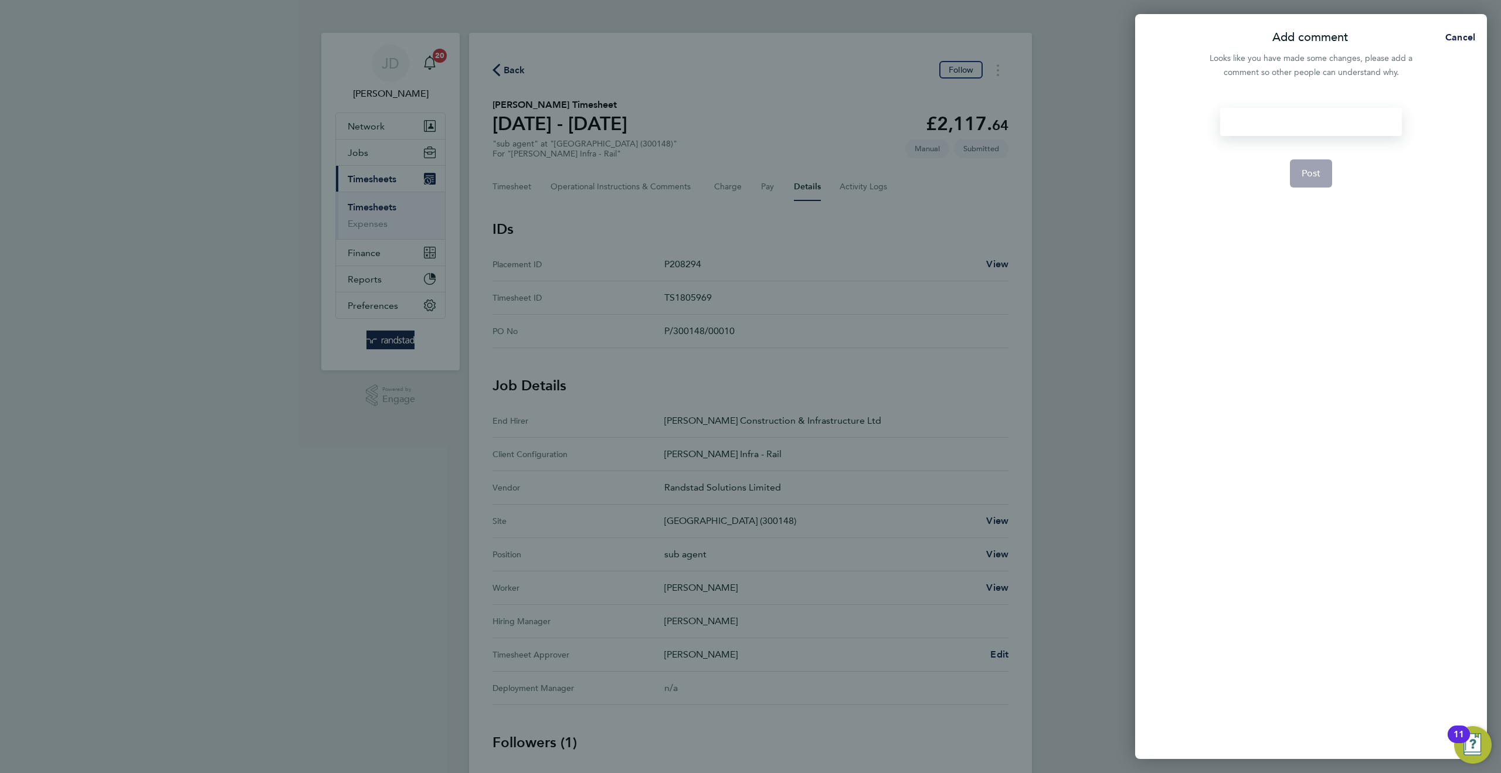
click at [1263, 128] on div at bounding box center [1310, 122] width 181 height 28
click at [1261, 125] on div at bounding box center [1310, 122] width 181 height 28
paste div
click at [1310, 176] on span "Post" at bounding box center [1311, 174] width 19 height 12
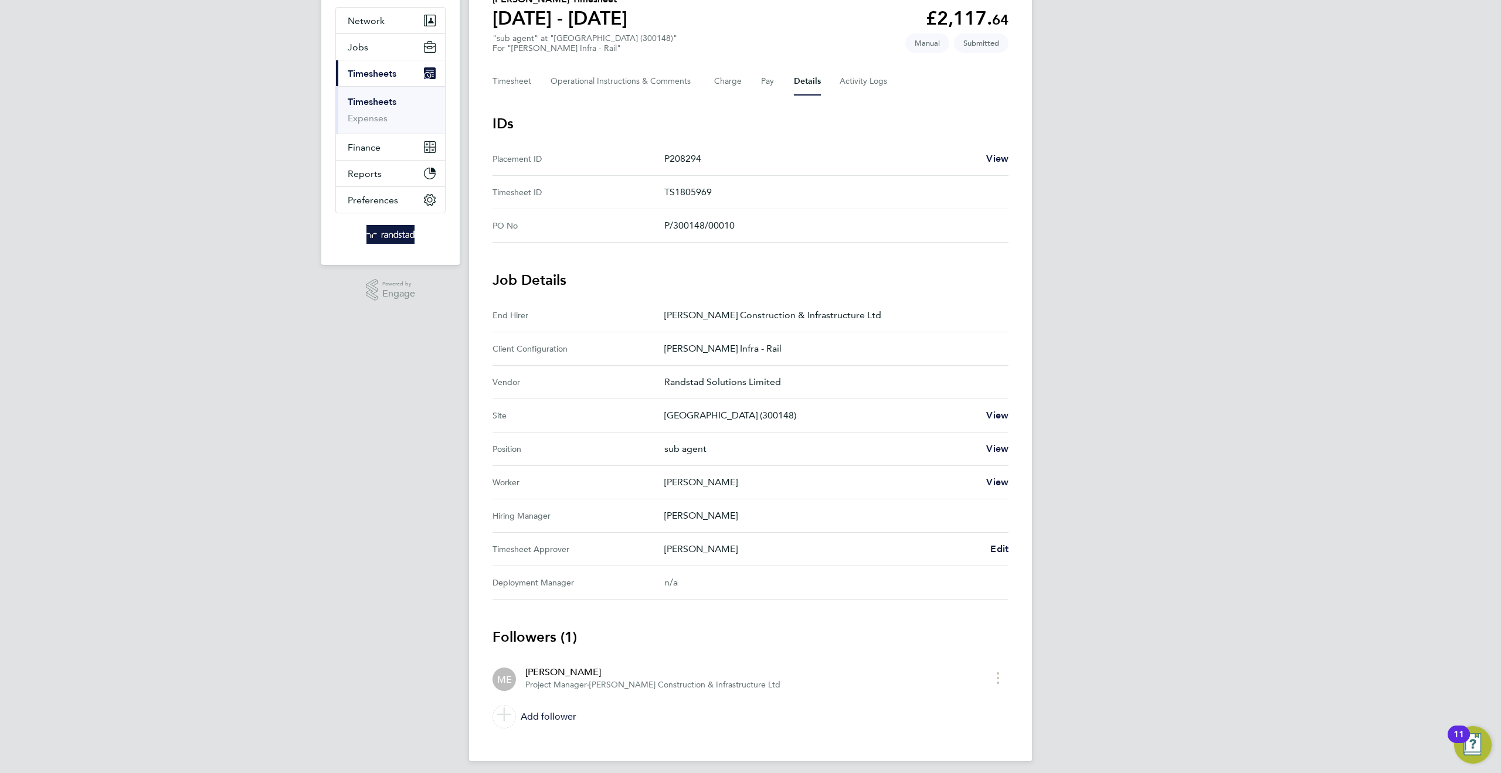
scroll to position [113, 0]
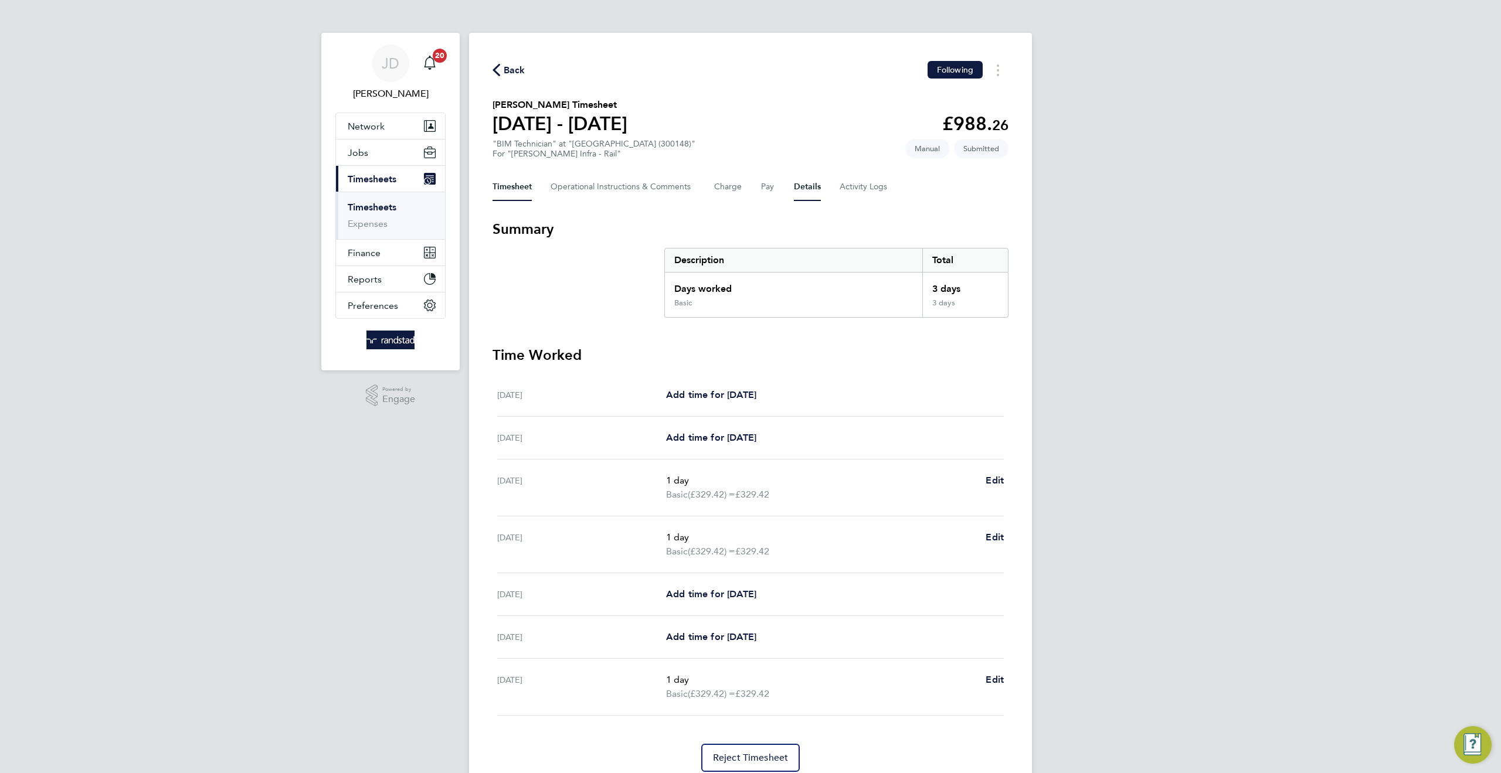
click at [801, 187] on button "Details" at bounding box center [807, 187] width 27 height 28
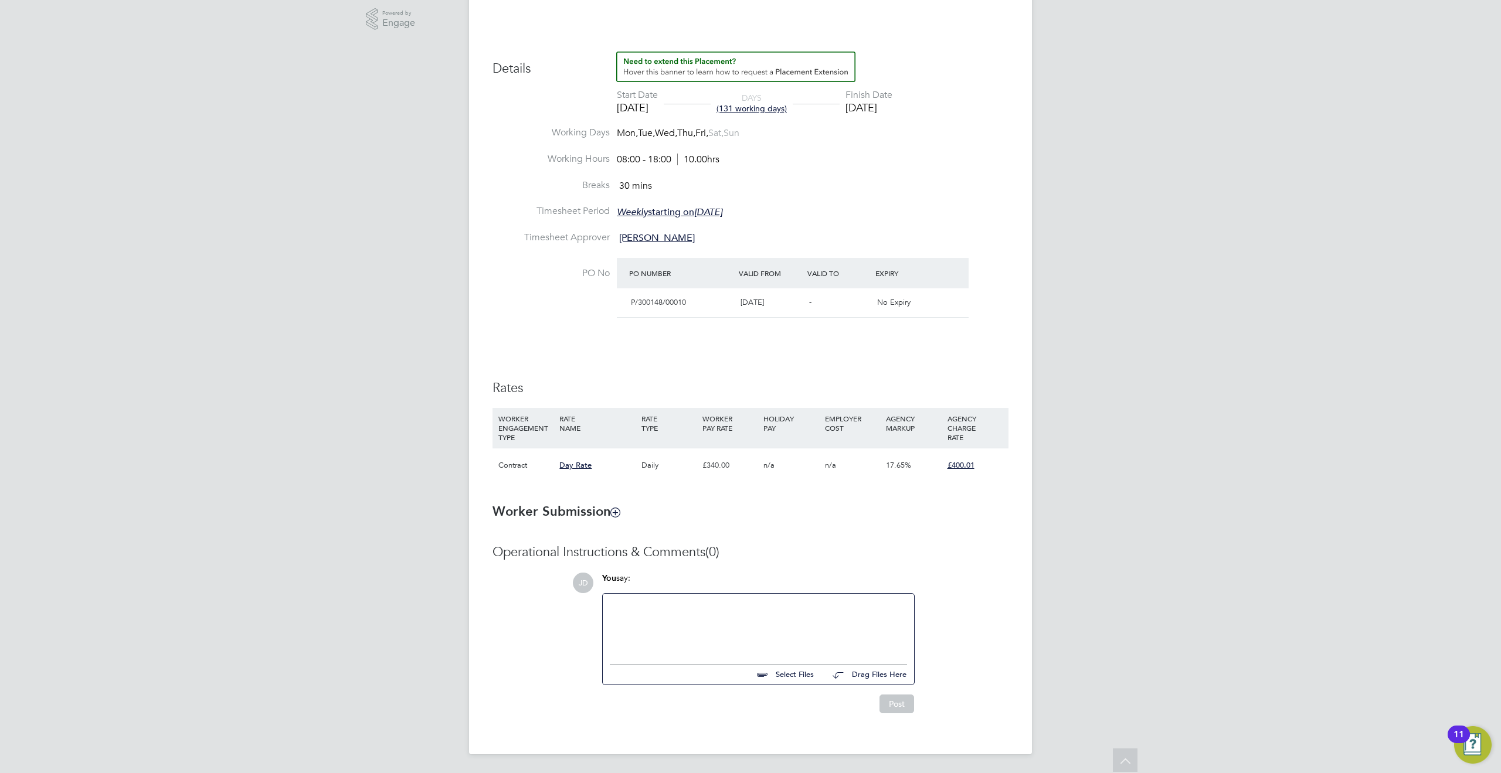
scroll to position [44, 0]
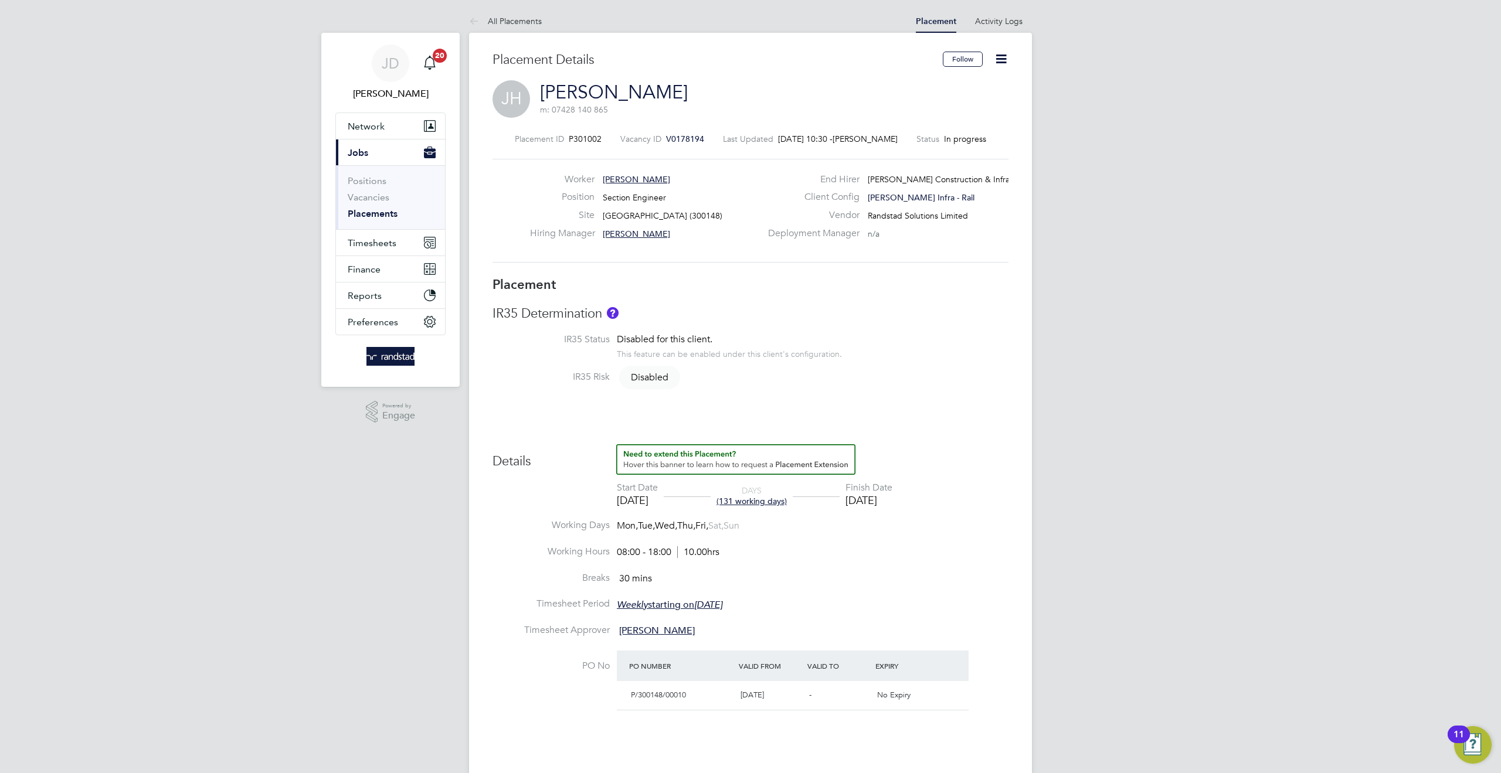
click at [1000, 54] on icon at bounding box center [1001, 59] width 15 height 15
click at [919, 383] on div "IR35 Risk Disabled" at bounding box center [750, 378] width 516 height 15
click at [398, 237] on button "Timesheets" at bounding box center [390, 243] width 109 height 26
click at [375, 205] on link "Timesheets" at bounding box center [372, 207] width 49 height 11
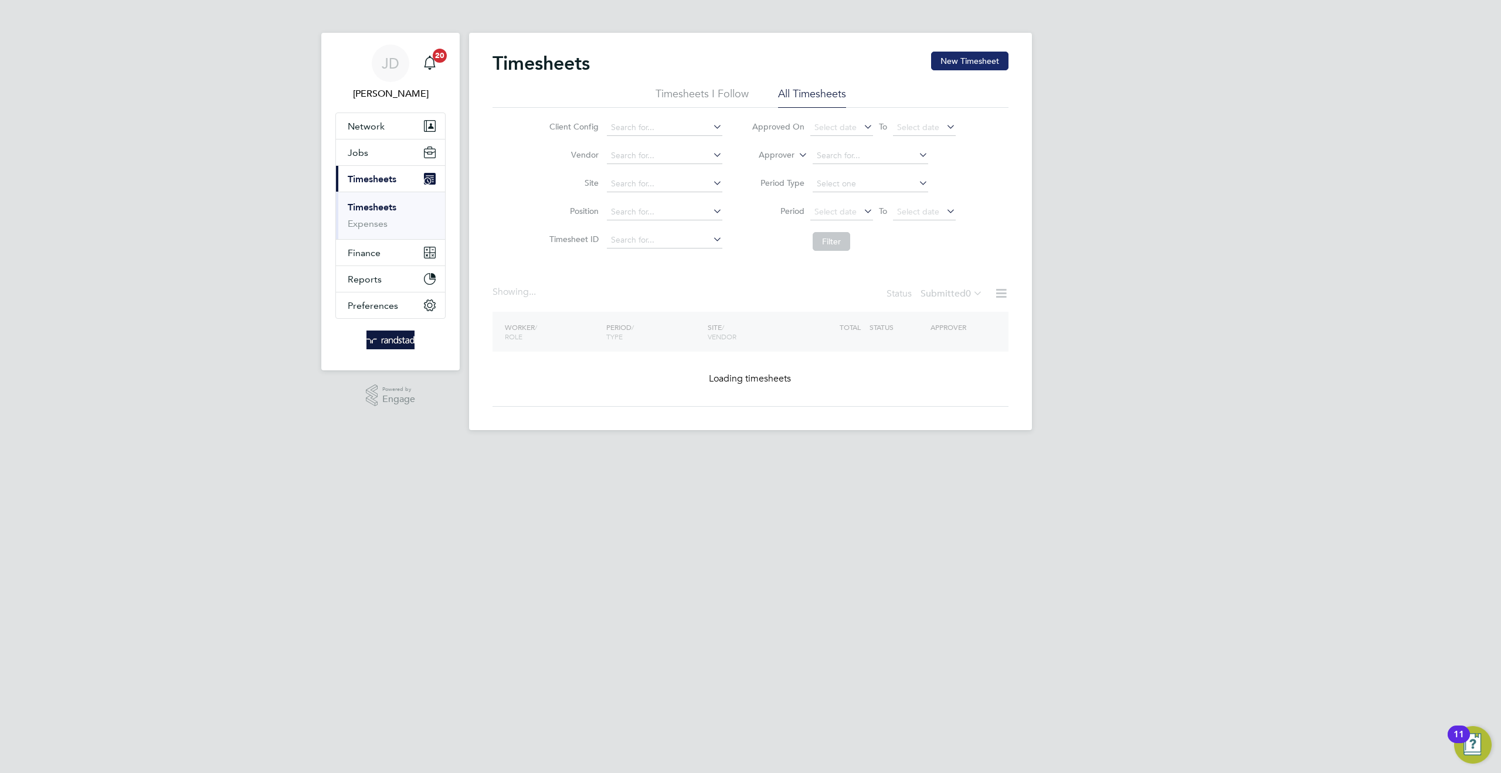
click at [977, 64] on button "New Timesheet" at bounding box center [969, 61] width 77 height 19
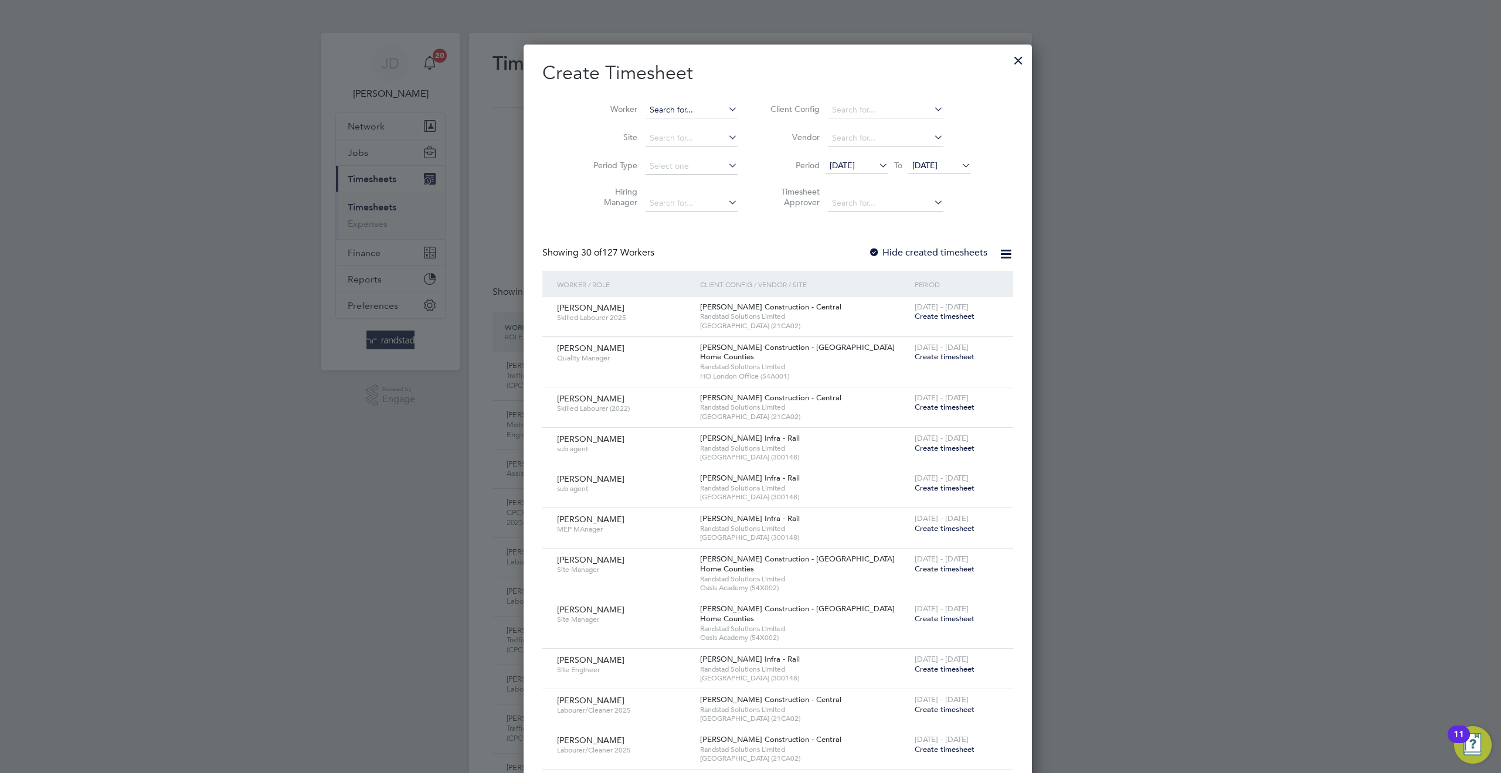
click at [646, 108] on input at bounding box center [692, 110] width 92 height 16
click at [643, 121] on li "[PERSON_NAME] [PERSON_NAME]" at bounding box center [700, 126] width 166 height 16
type input "[PERSON_NAME]"
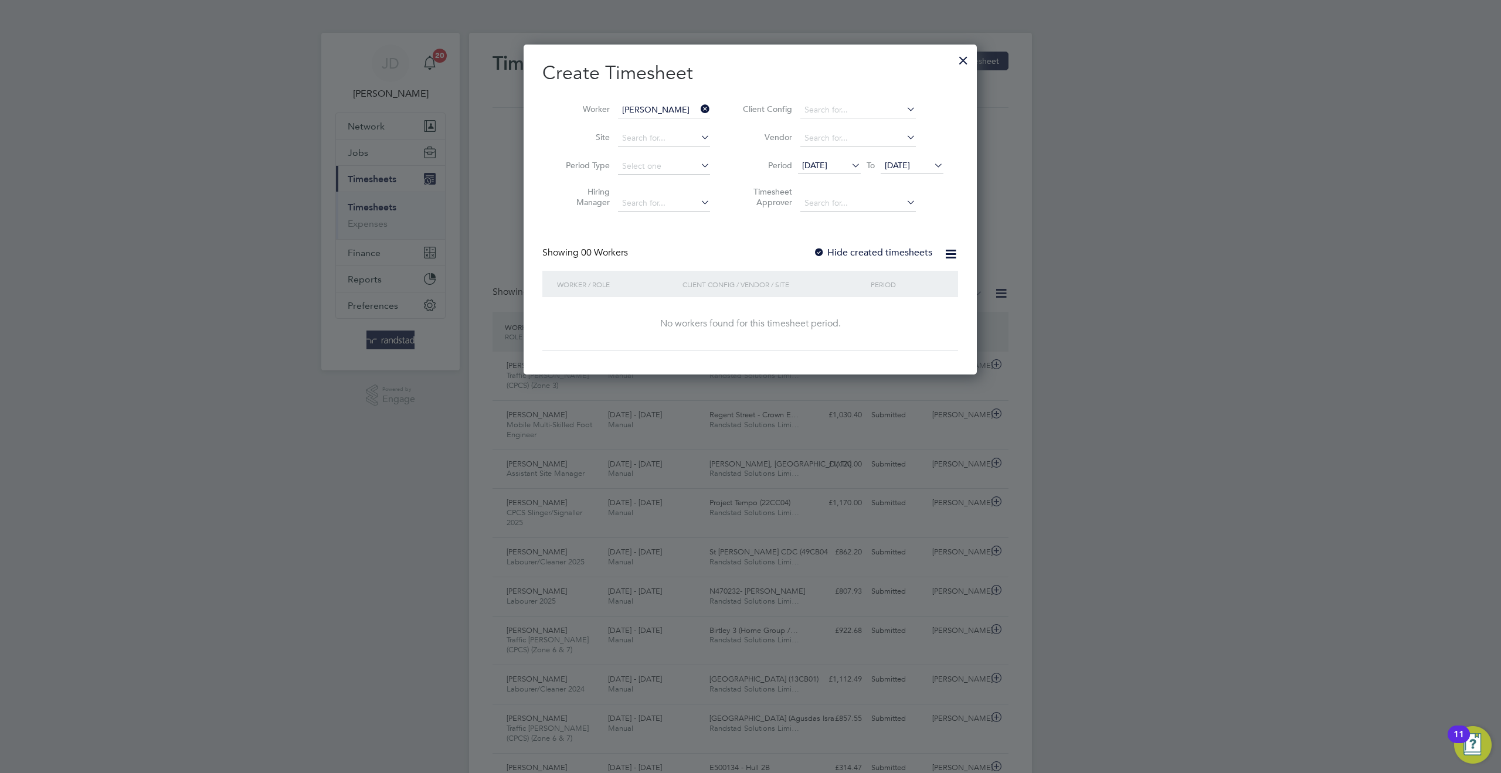
click at [910, 168] on span "[DATE]" at bounding box center [897, 165] width 25 height 11
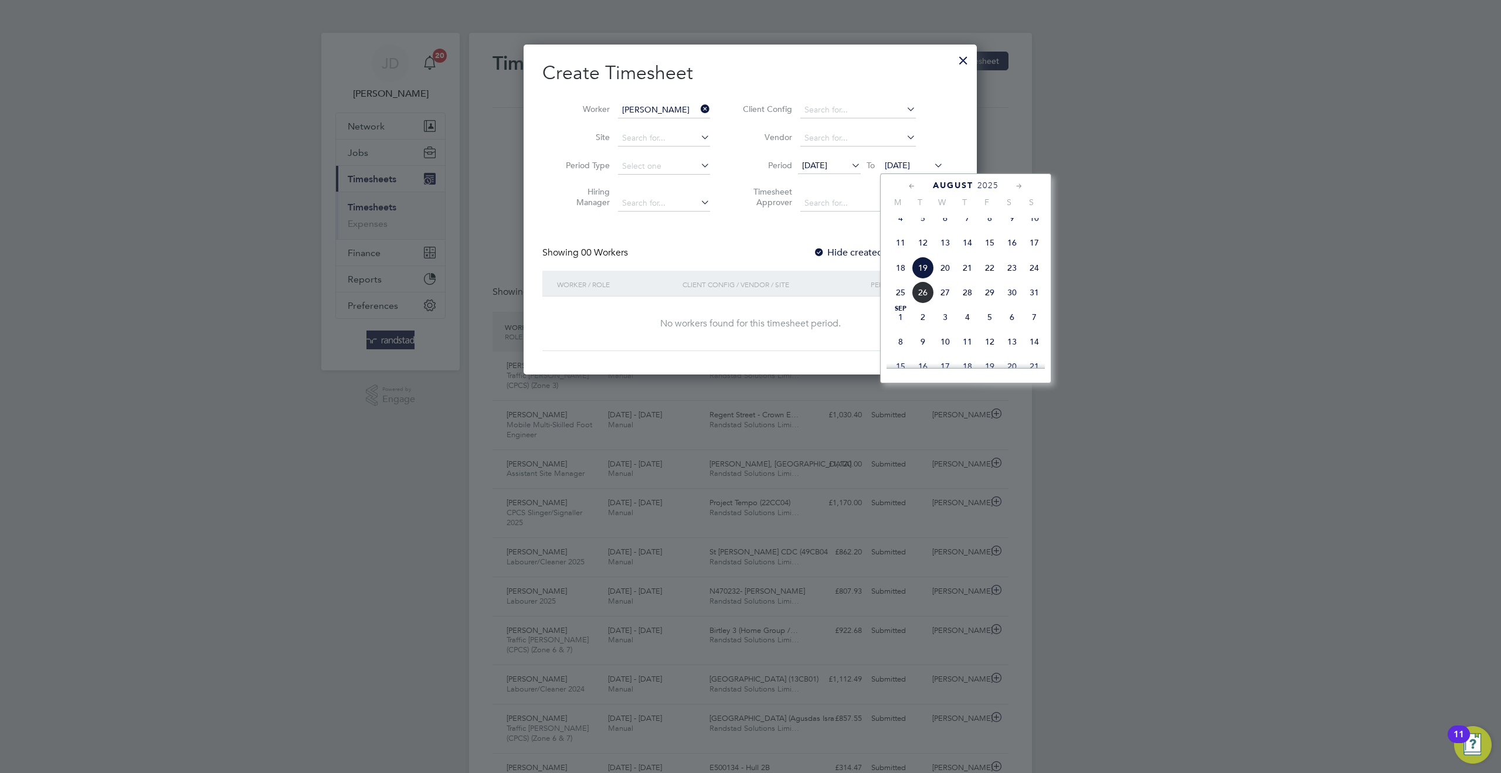
click at [1032, 275] on span "24" at bounding box center [1034, 268] width 22 height 22
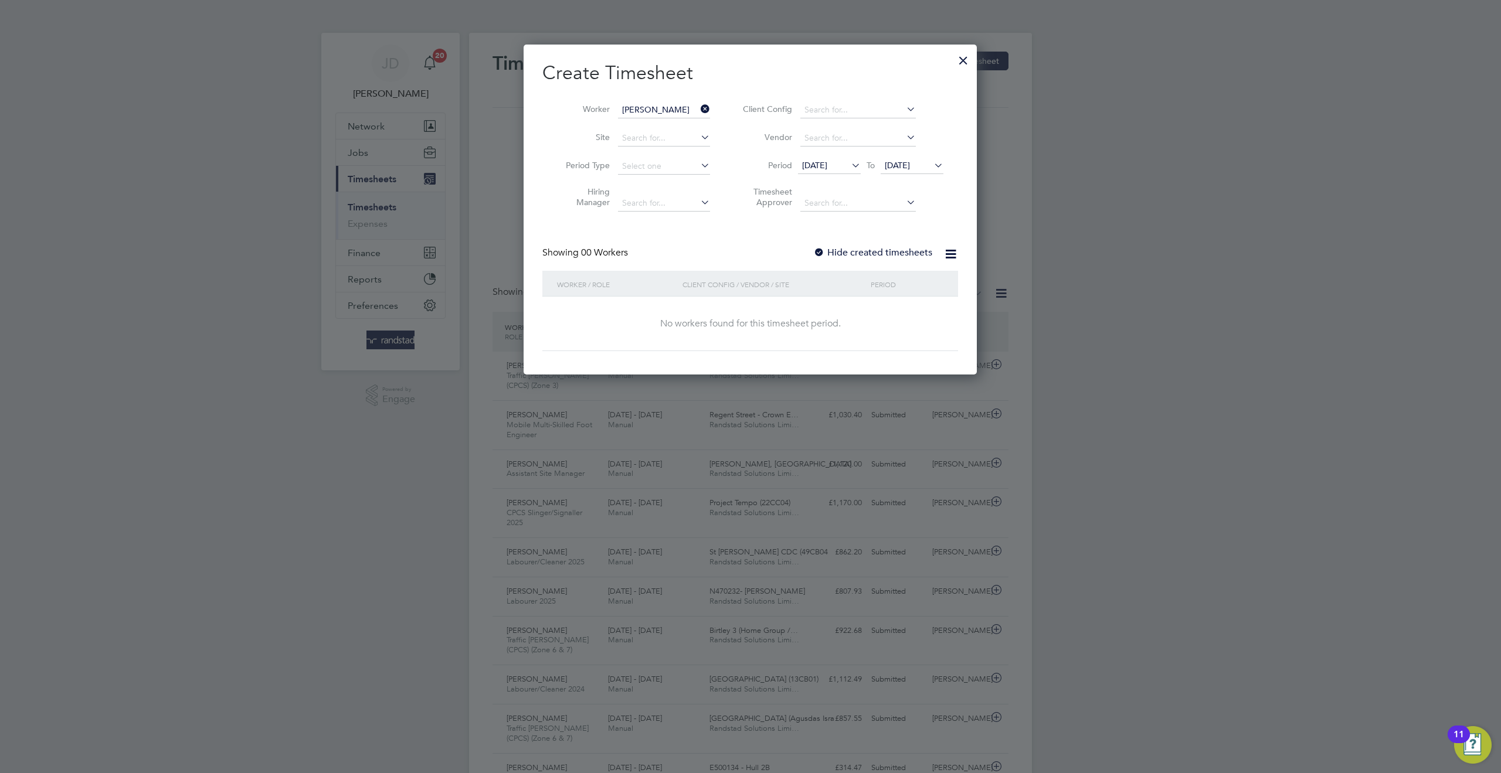
click at [948, 65] on h2 "Create Timesheet" at bounding box center [750, 73] width 416 height 25
click at [963, 58] on div at bounding box center [963, 57] width 21 height 21
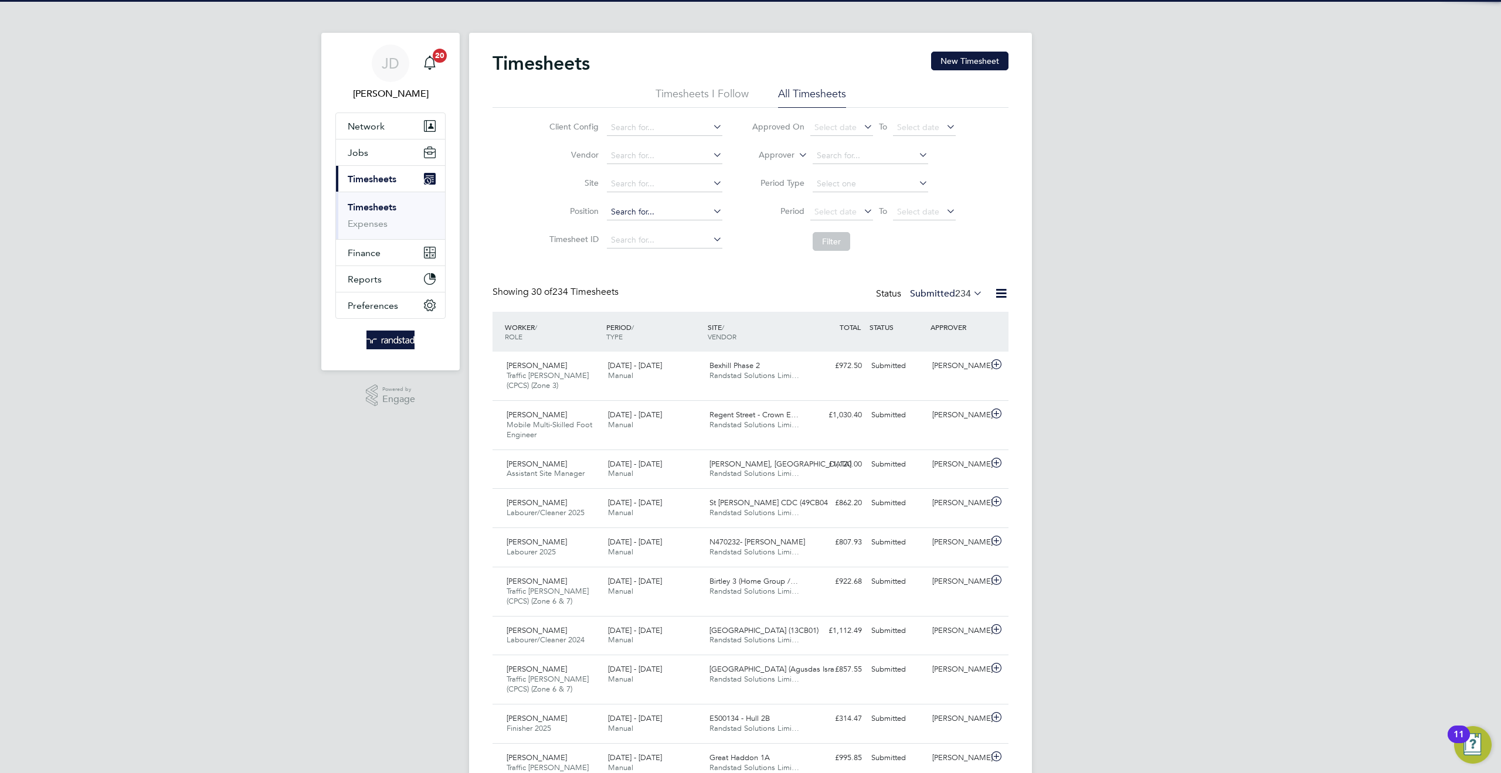
scroll to position [30, 102]
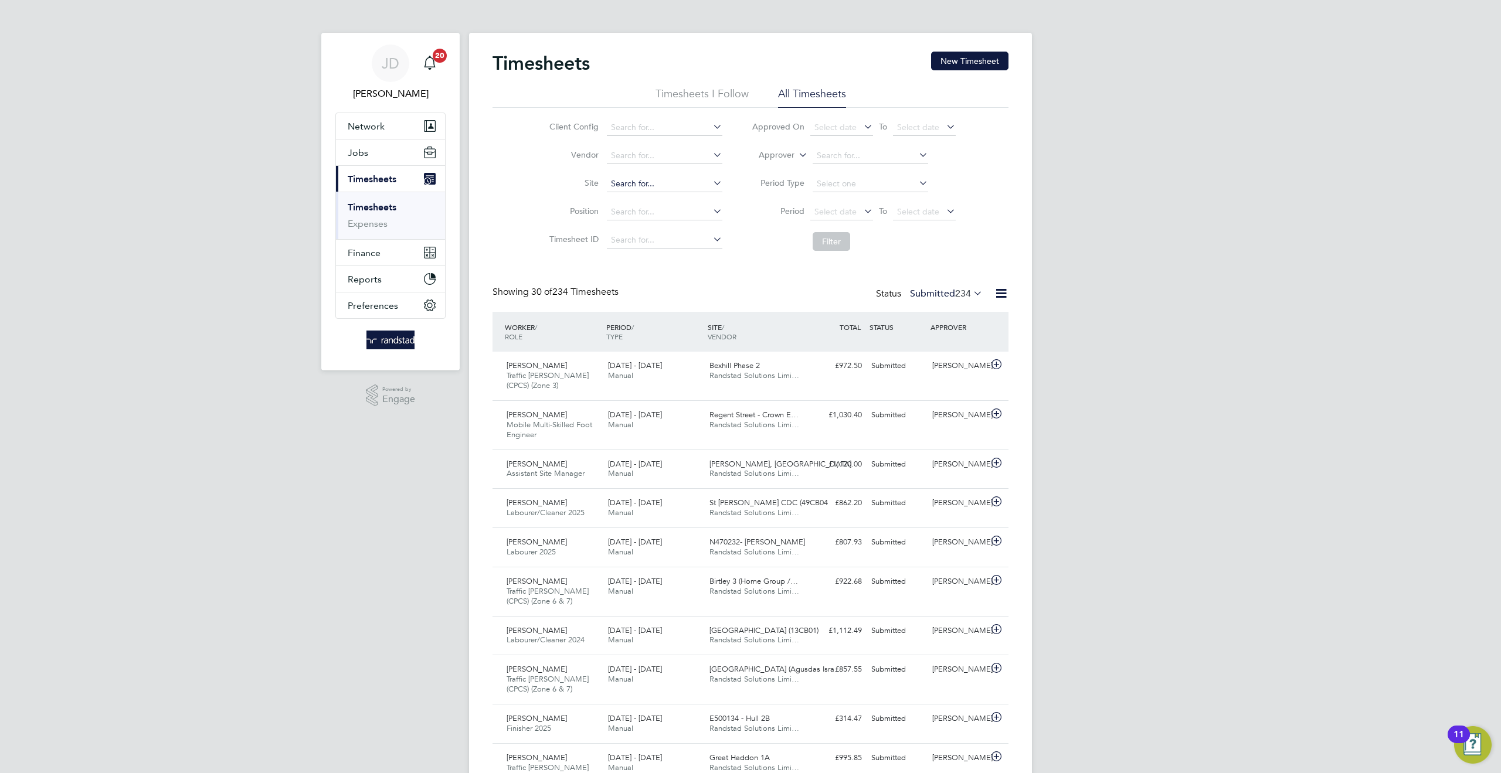
click at [619, 184] on input at bounding box center [664, 184] width 115 height 16
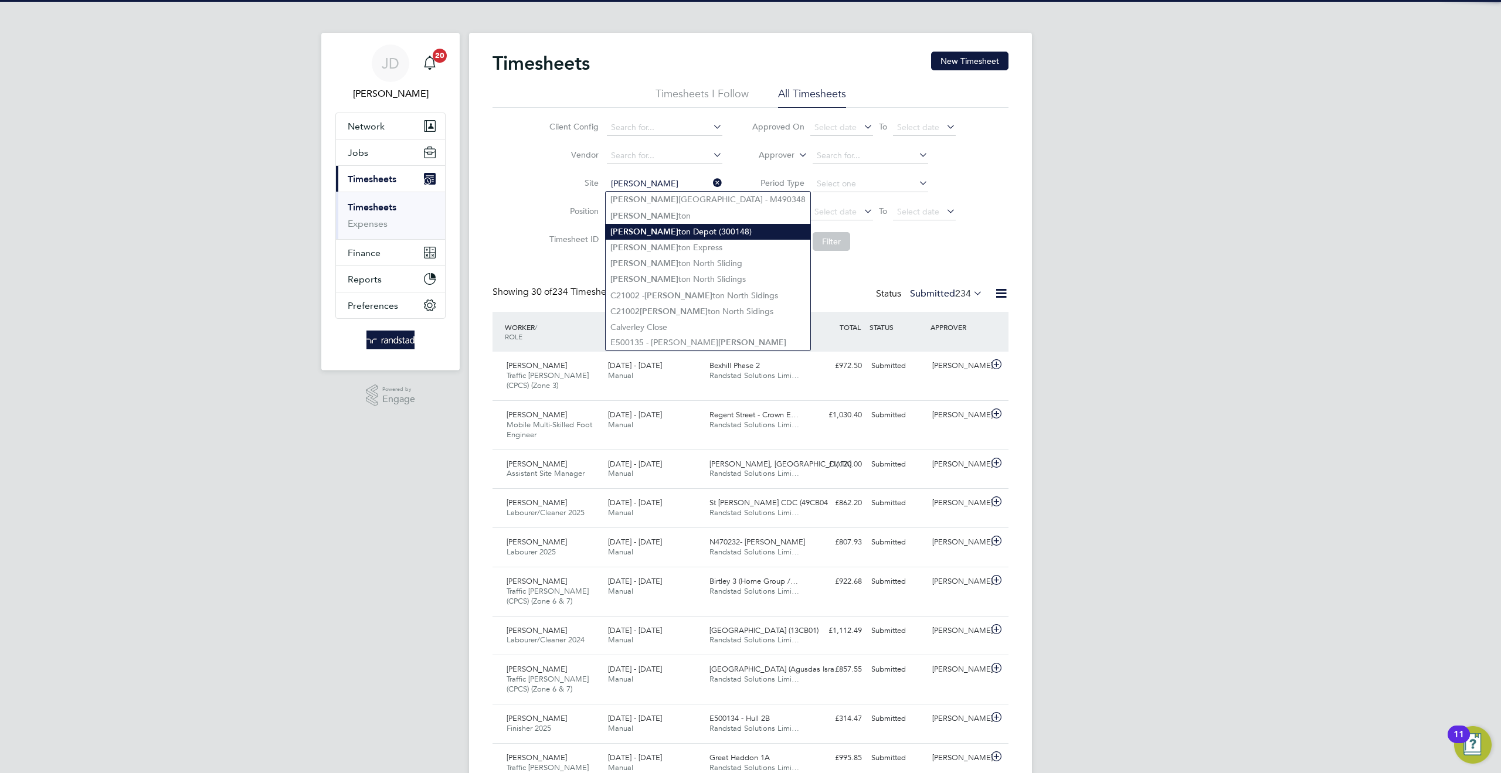
click at [657, 232] on li "[PERSON_NAME] ton Depot (300148)" at bounding box center [708, 232] width 205 height 16
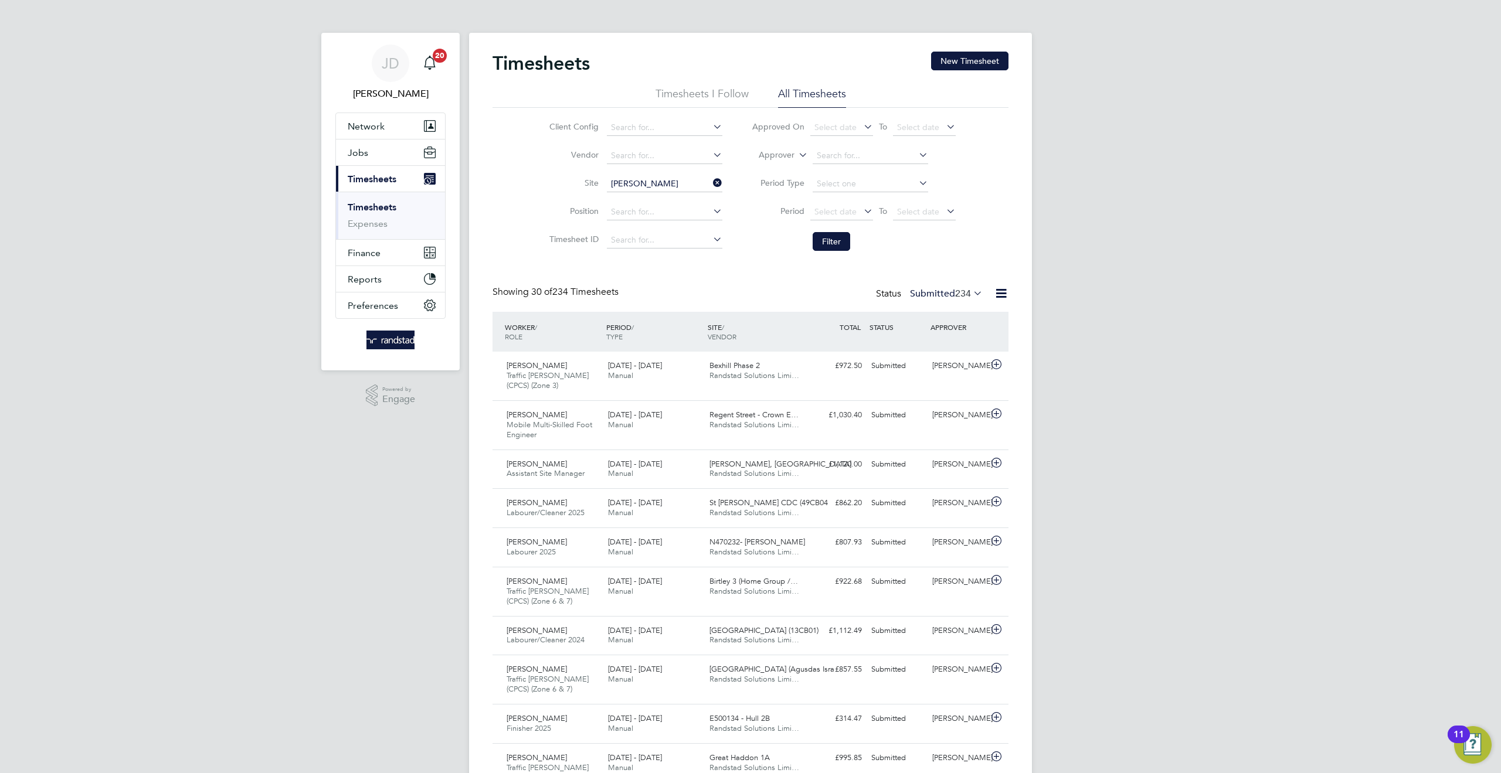
type input "[GEOGRAPHIC_DATA] (300148)"
click at [827, 246] on button "Filter" at bounding box center [832, 241] width 38 height 19
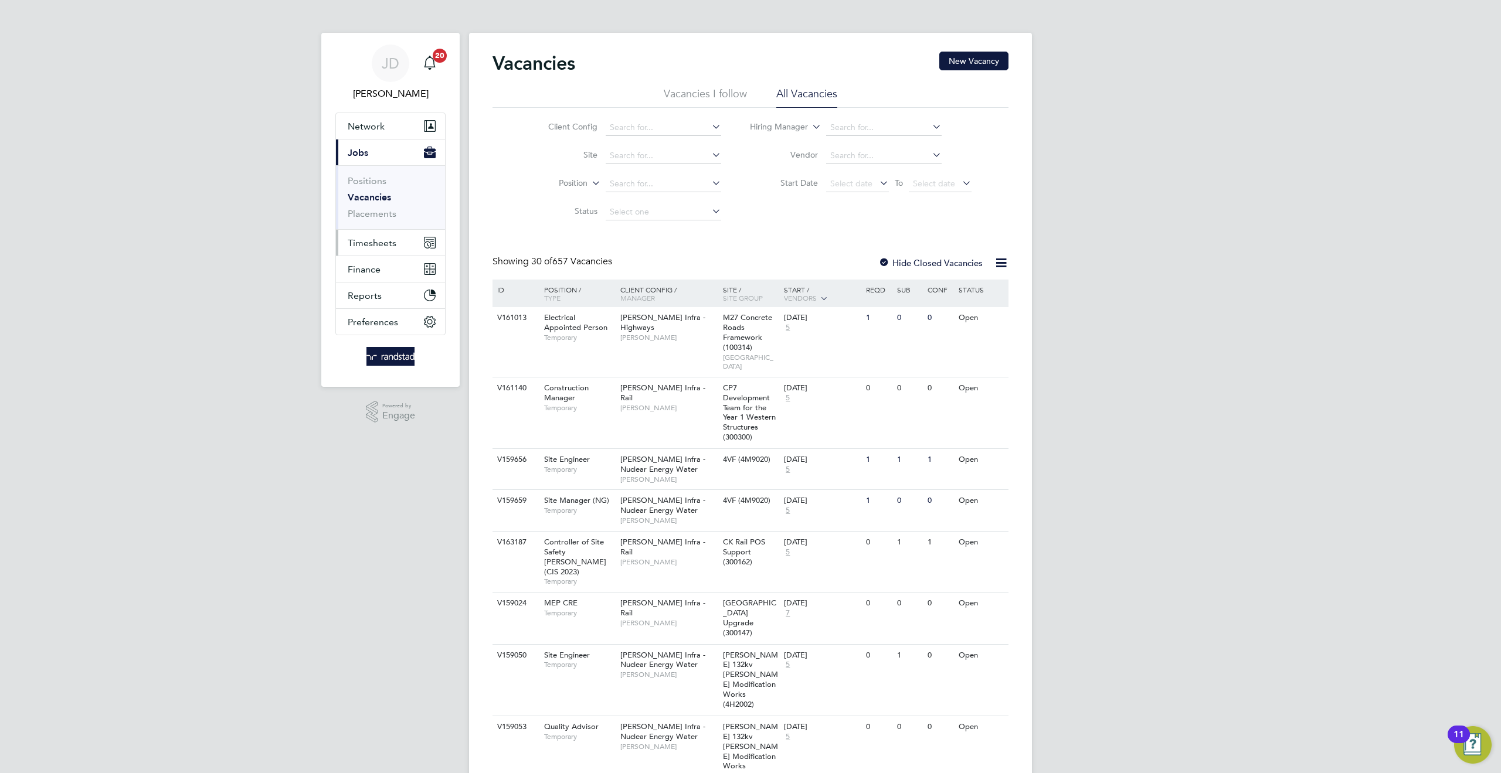
click at [368, 245] on span "Timesheets" at bounding box center [372, 242] width 49 height 11
click at [384, 205] on link "Timesheets" at bounding box center [372, 207] width 49 height 11
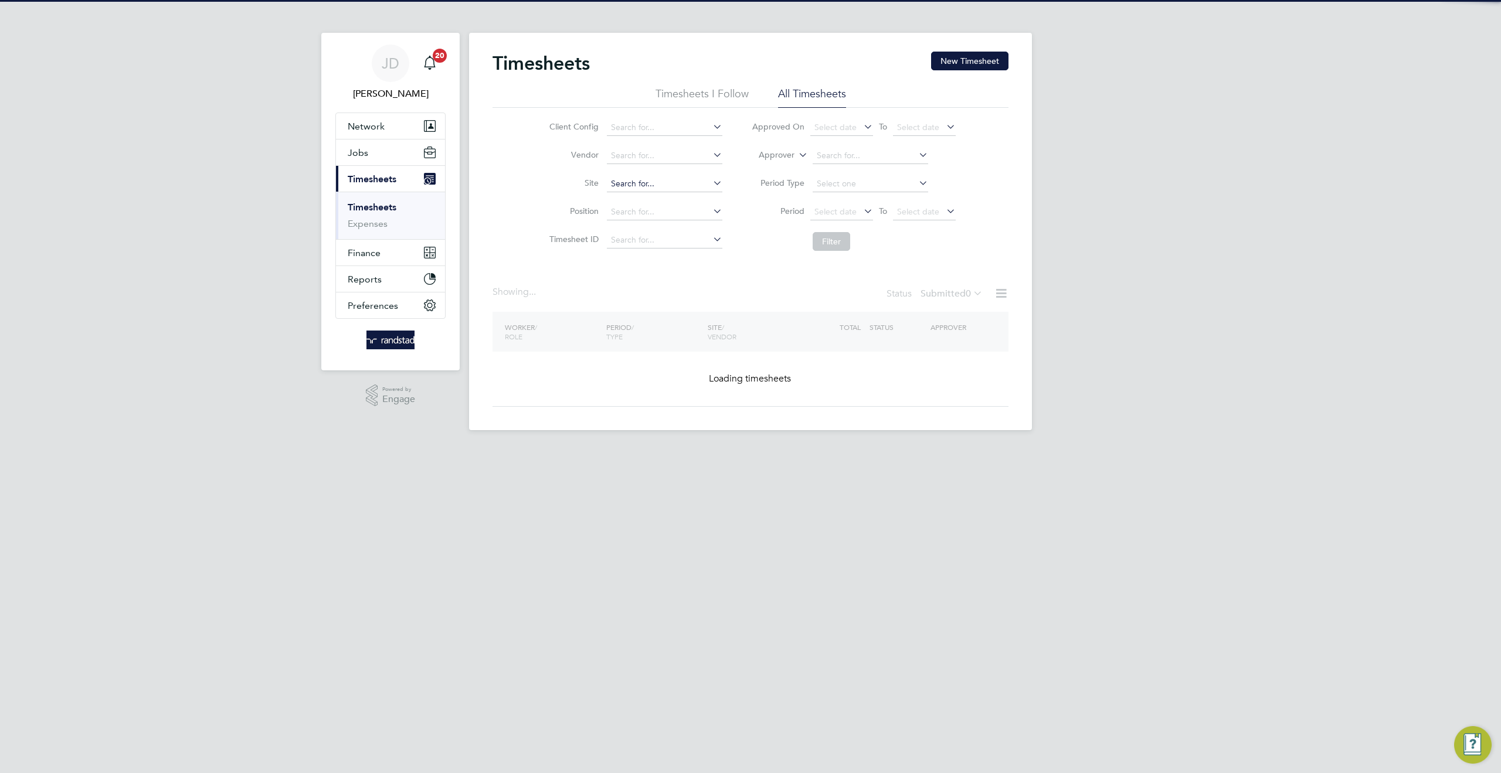
click at [616, 188] on input at bounding box center [664, 184] width 115 height 16
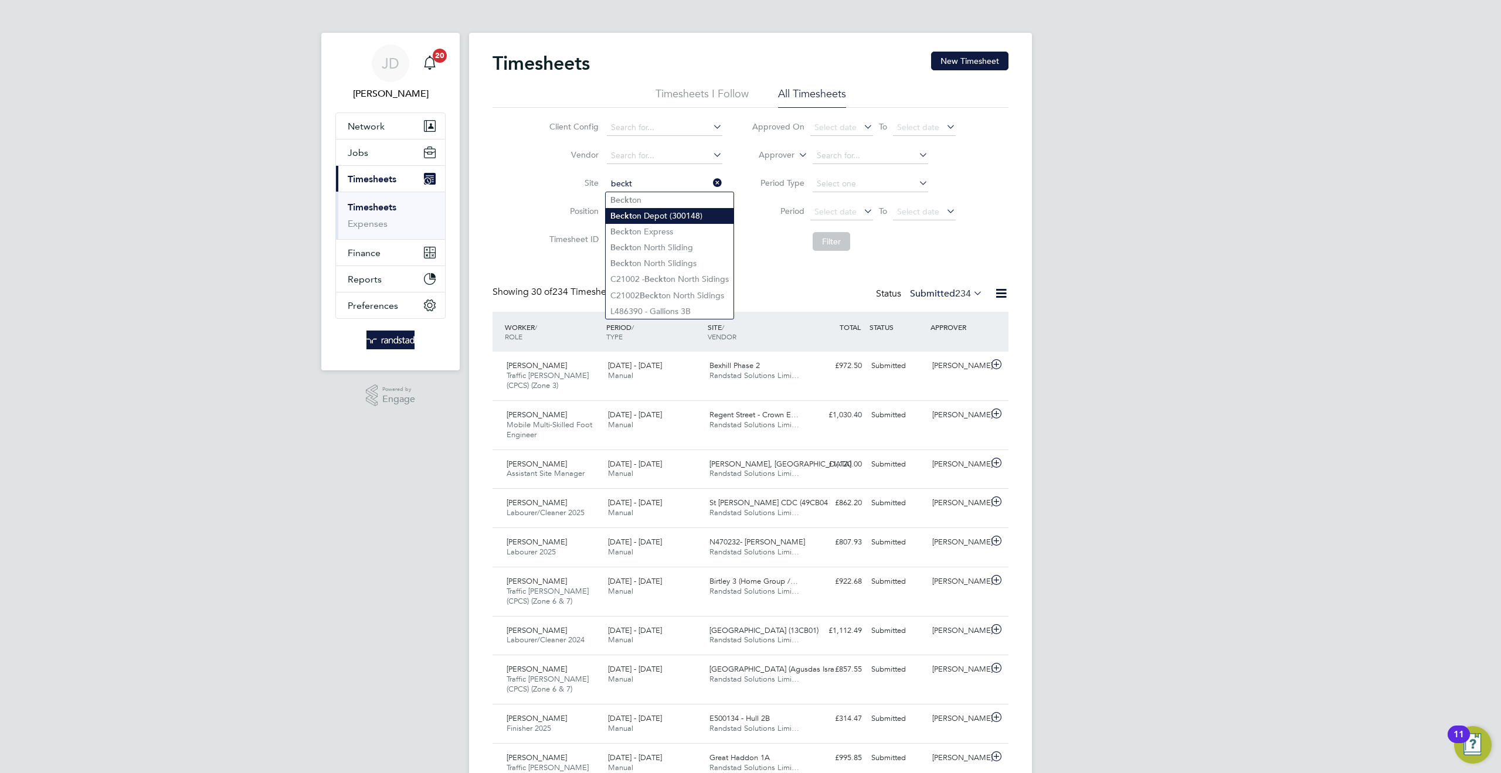
click at [646, 213] on li "Beckt on Depot (300148)" at bounding box center [670, 216] width 128 height 16
type input "[GEOGRAPHIC_DATA] (300148)"
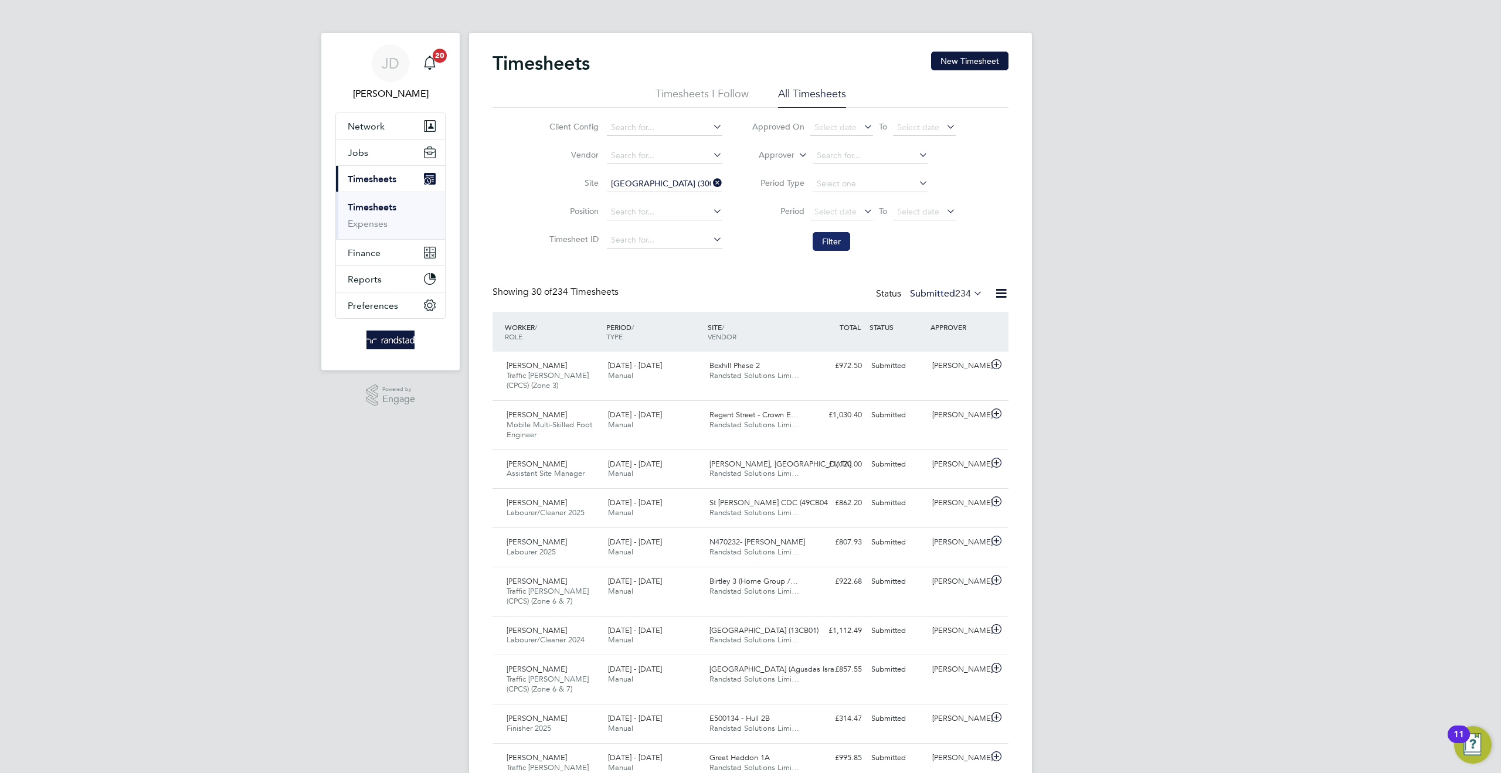
click at [821, 237] on button "Filter" at bounding box center [832, 241] width 38 height 19
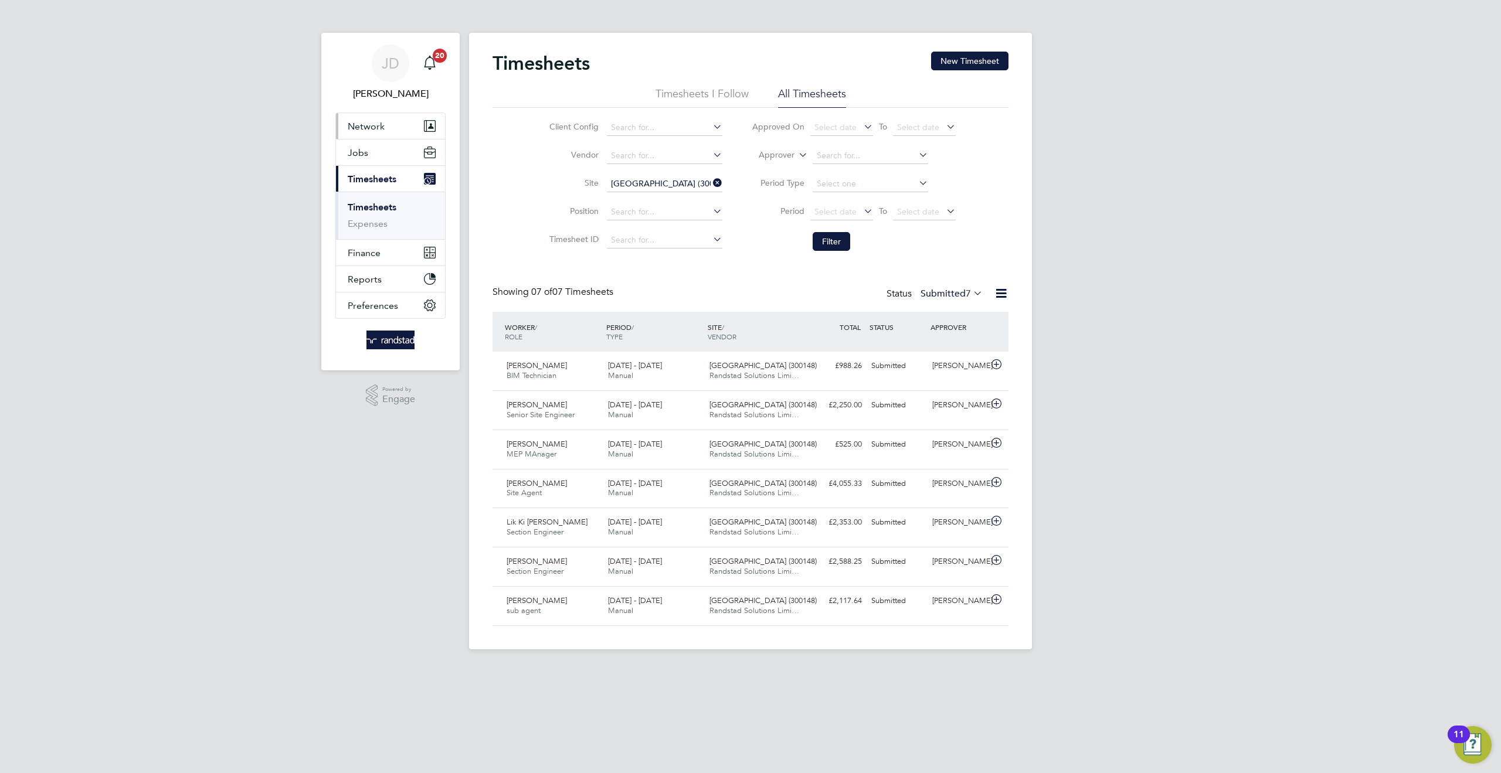
click at [362, 134] on button "Network" at bounding box center [390, 126] width 109 height 26
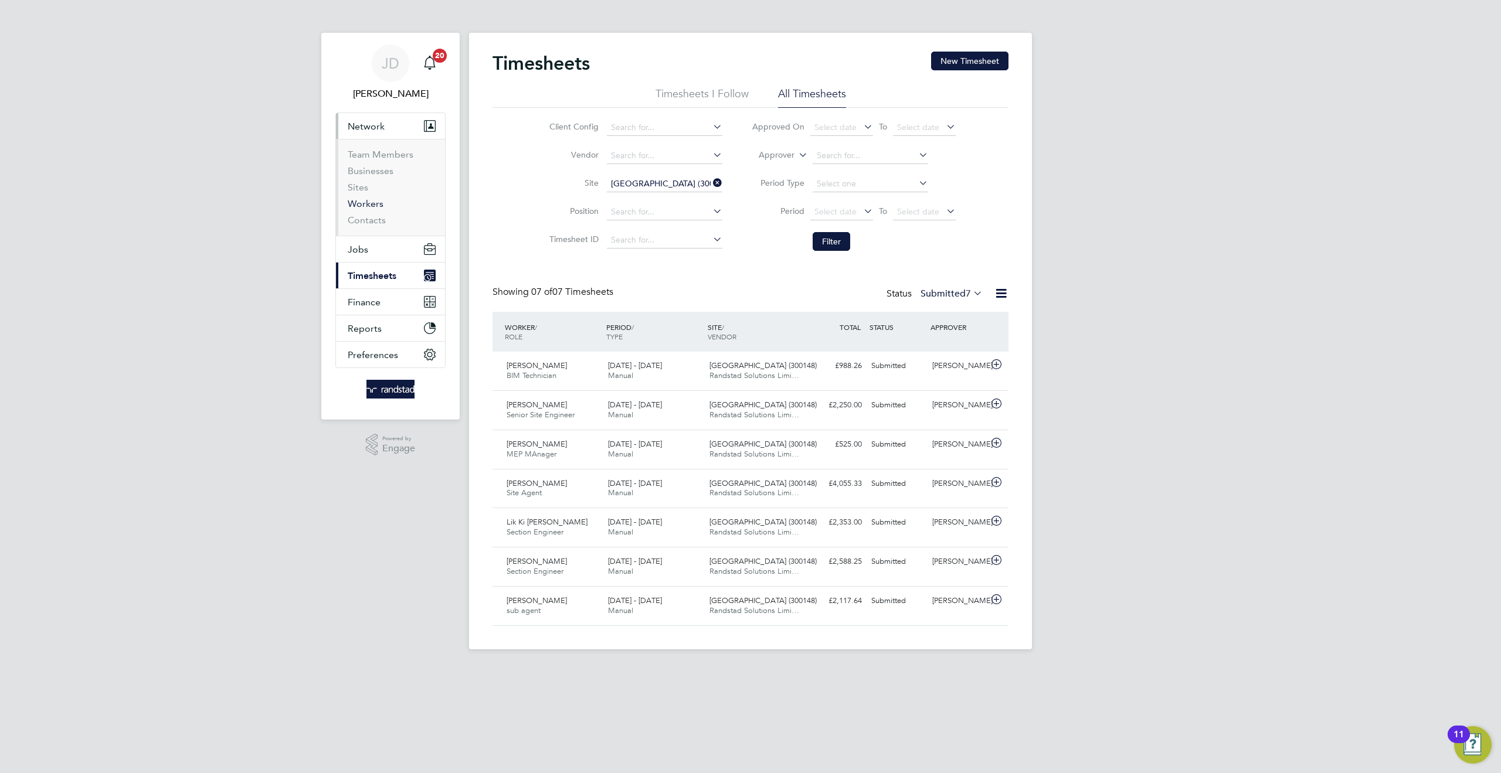
click at [370, 206] on link "Workers" at bounding box center [366, 203] width 36 height 11
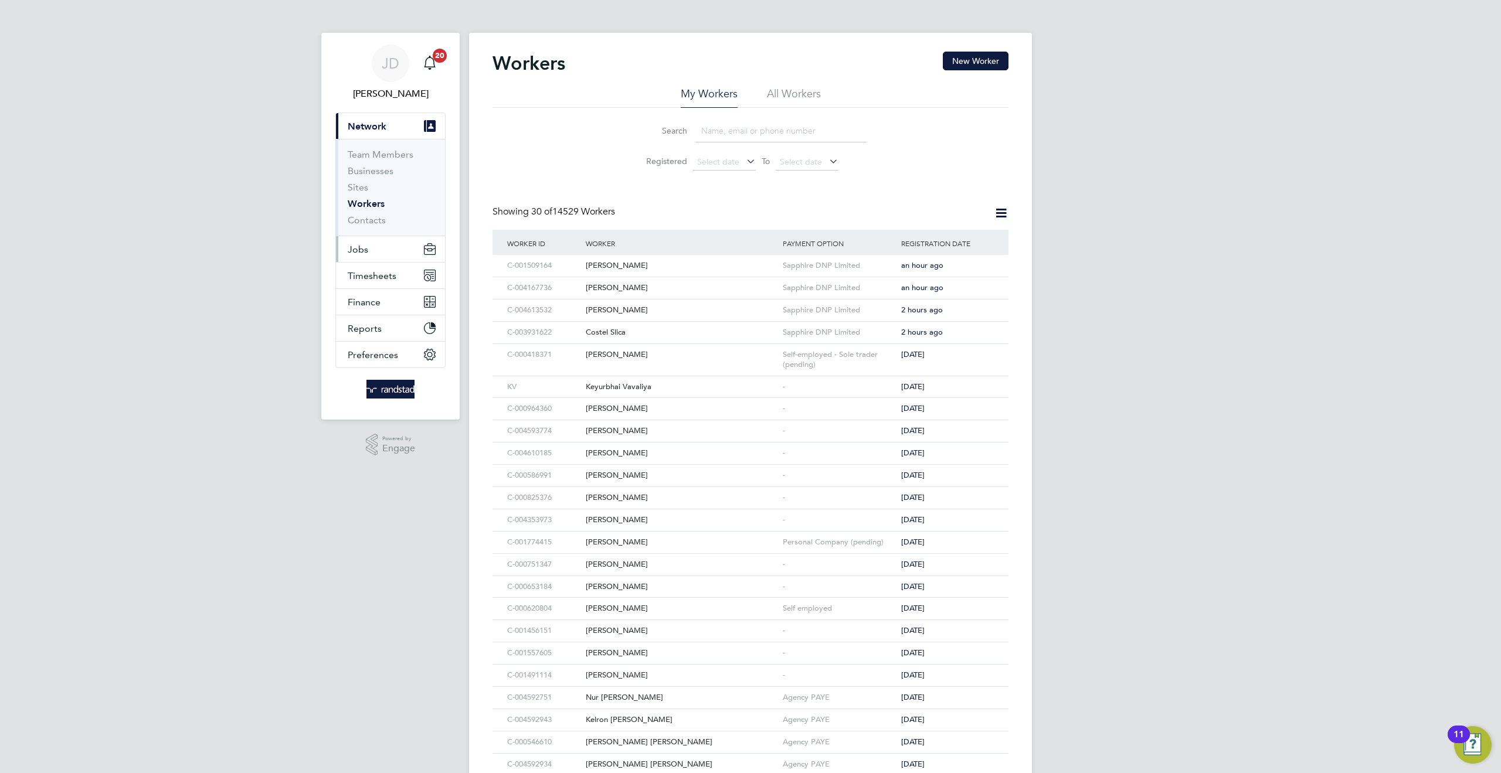
click at [364, 250] on span "Jobs" at bounding box center [358, 249] width 21 height 11
click at [381, 218] on link "Placements" at bounding box center [372, 213] width 49 height 11
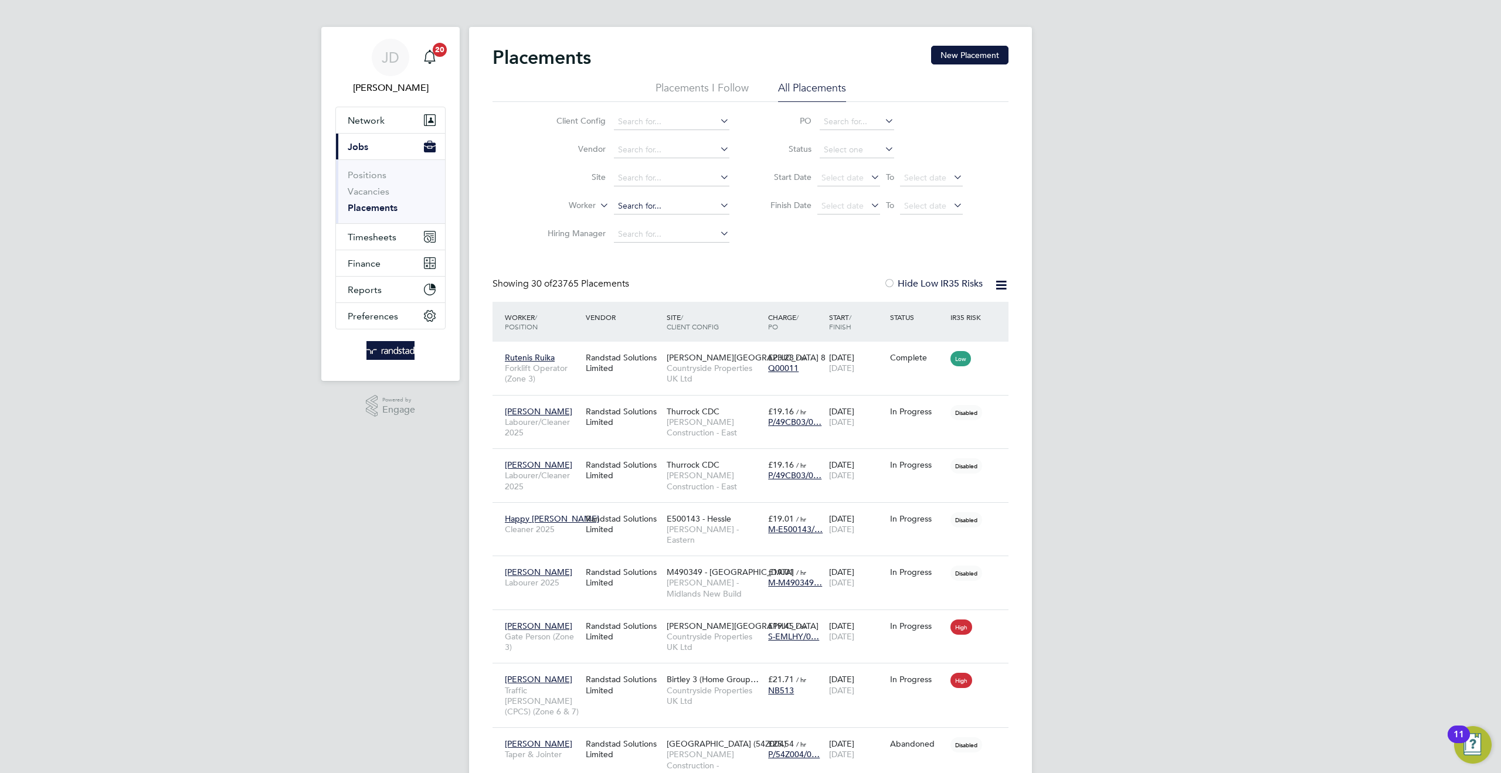
click at [624, 206] on input at bounding box center [671, 206] width 115 height 16
type input "h"
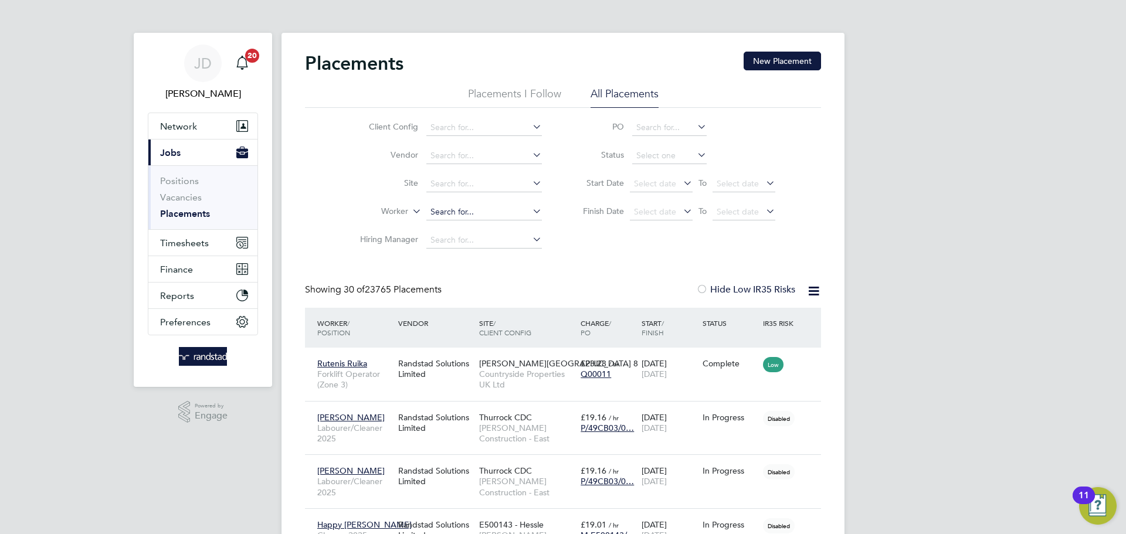
click at [454, 209] on input at bounding box center [483, 212] width 115 height 16
click at [439, 183] on input at bounding box center [483, 184] width 115 height 16
click at [476, 225] on li "Beck ton Depot (300148)" at bounding box center [528, 232] width 205 height 16
type input "[GEOGRAPHIC_DATA] (300148)"
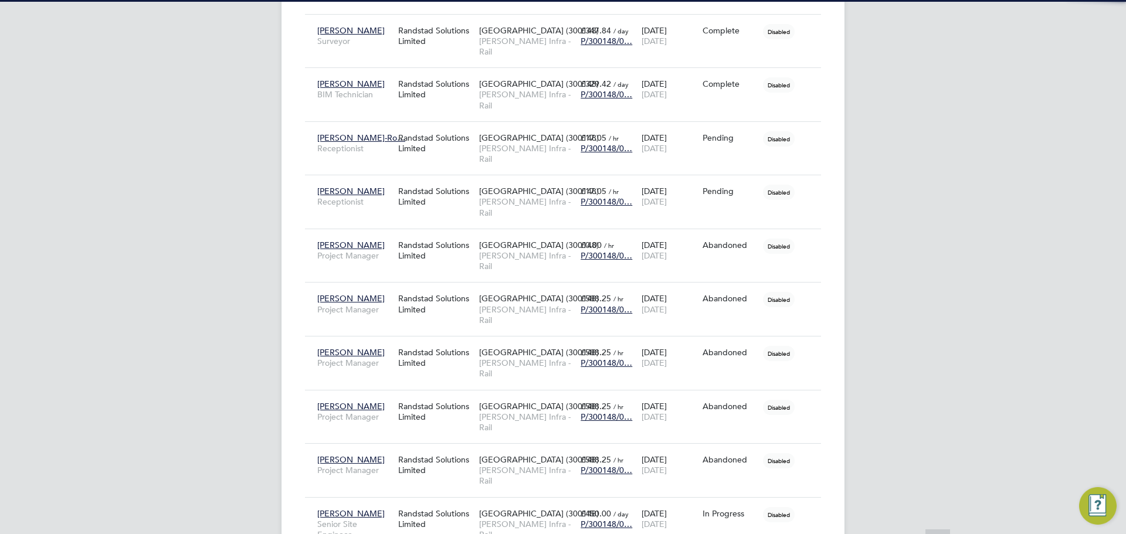
scroll to position [6, 6]
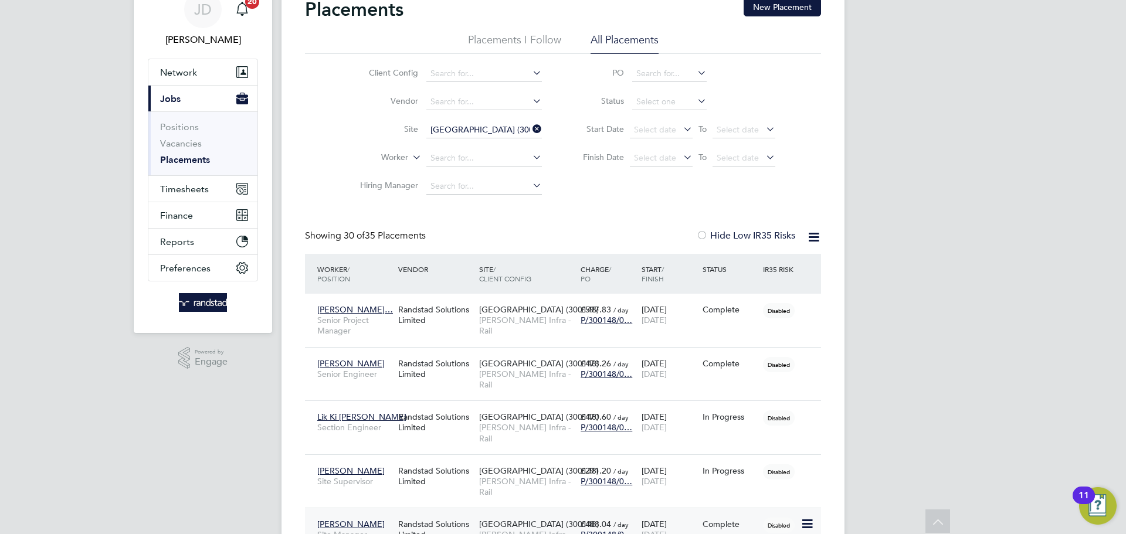
scroll to position [0, 0]
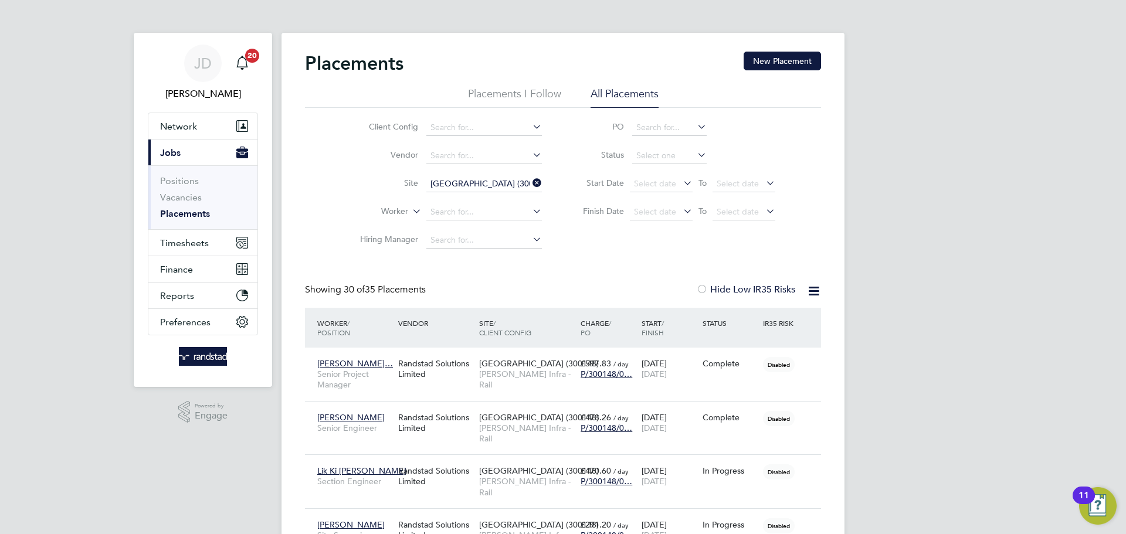
click at [184, 213] on link "Placements" at bounding box center [185, 213] width 50 height 11
click at [461, 182] on input at bounding box center [483, 184] width 115 height 16
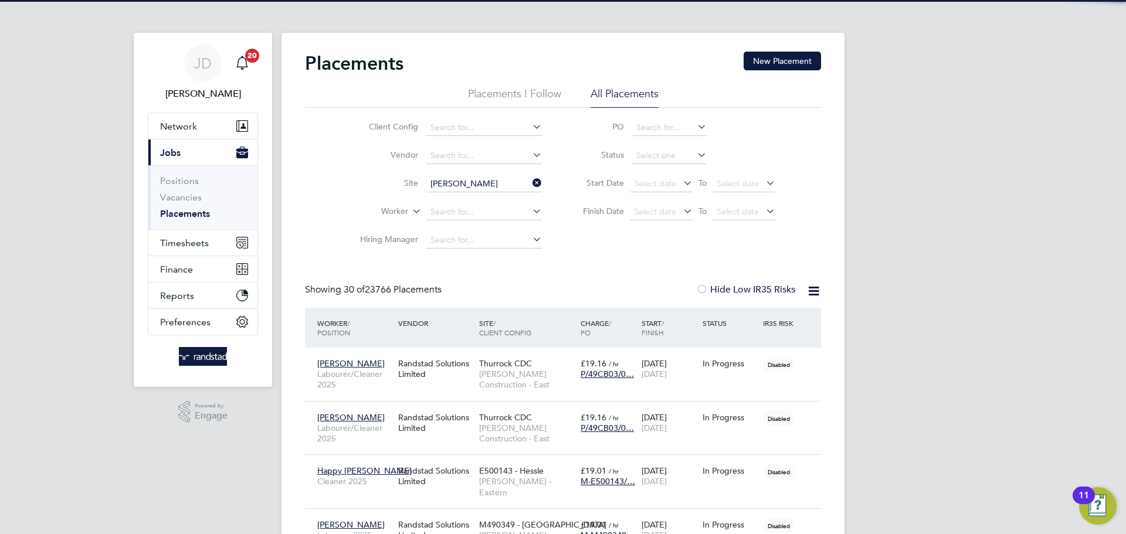
click at [484, 226] on li "Beck ton Depot (300148)" at bounding box center [528, 232] width 205 height 16
type input "[GEOGRAPHIC_DATA] (300148)"
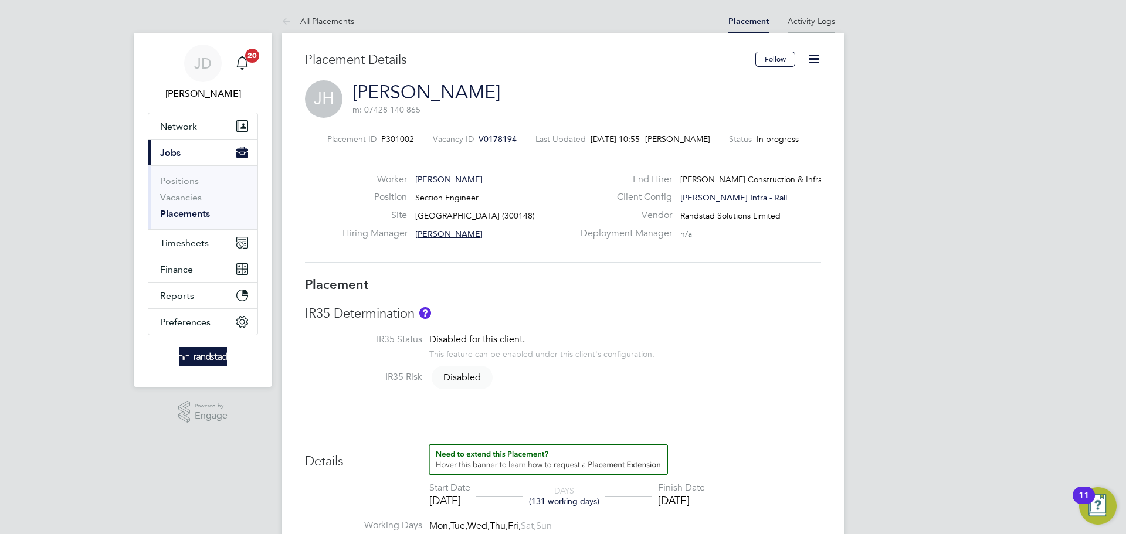
click at [807, 22] on link "Activity Logs" at bounding box center [810, 21] width 47 height 11
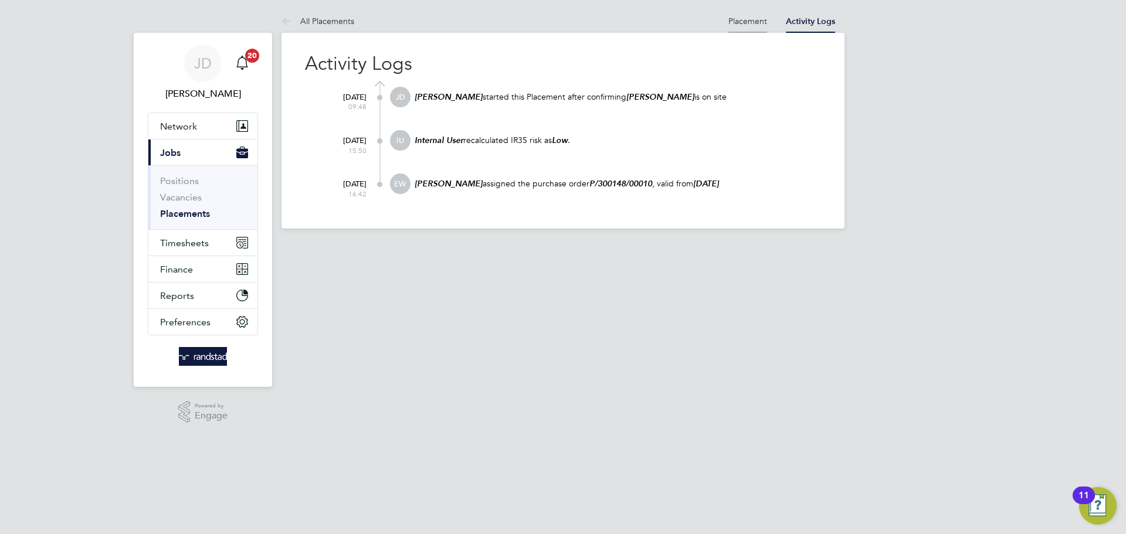
click at [754, 19] on link "Placement" at bounding box center [747, 21] width 39 height 11
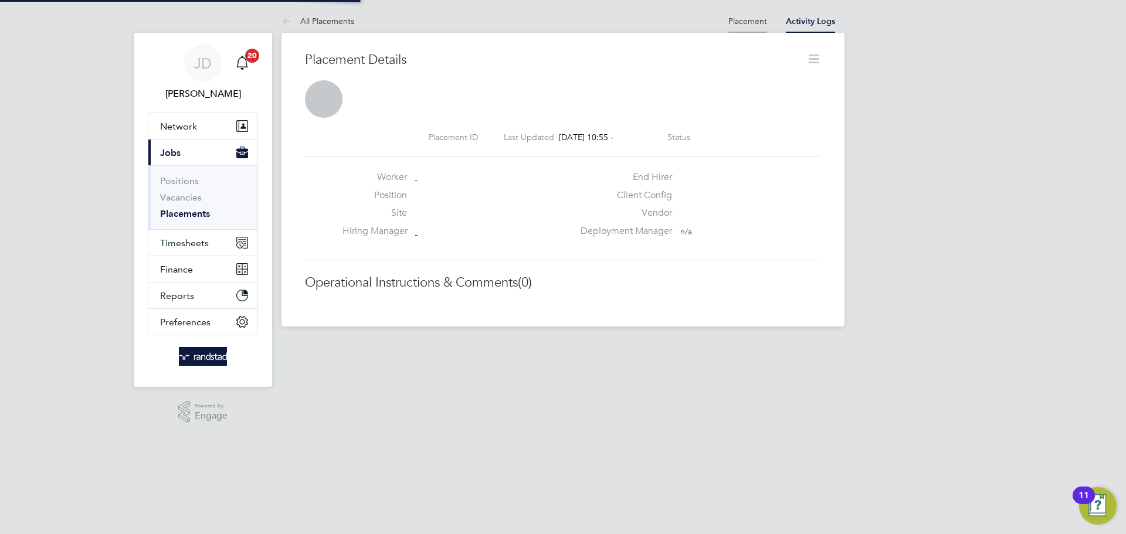
scroll to position [6, 6]
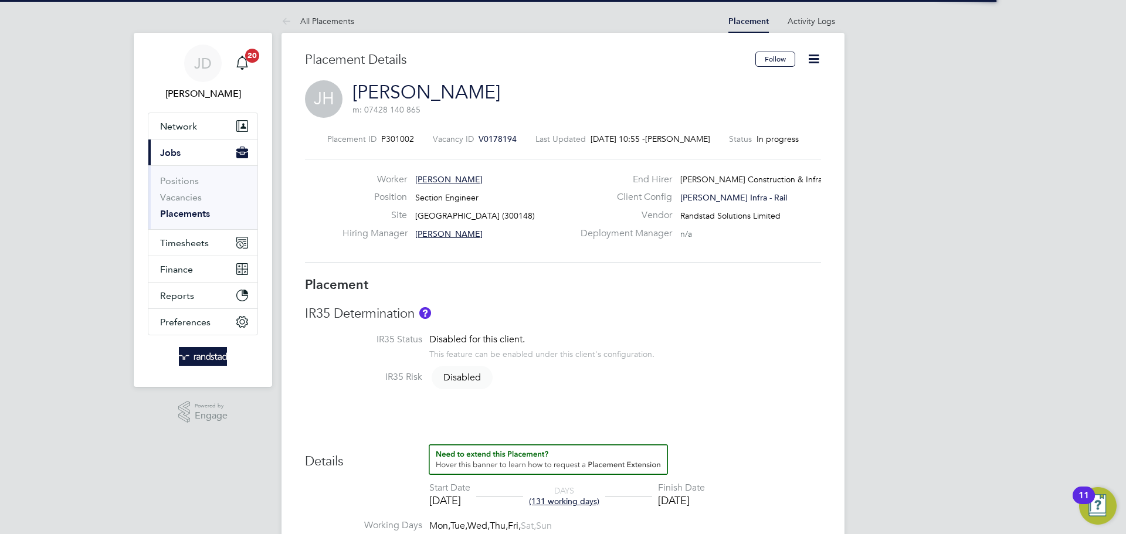
click at [811, 56] on icon at bounding box center [813, 59] width 15 height 15
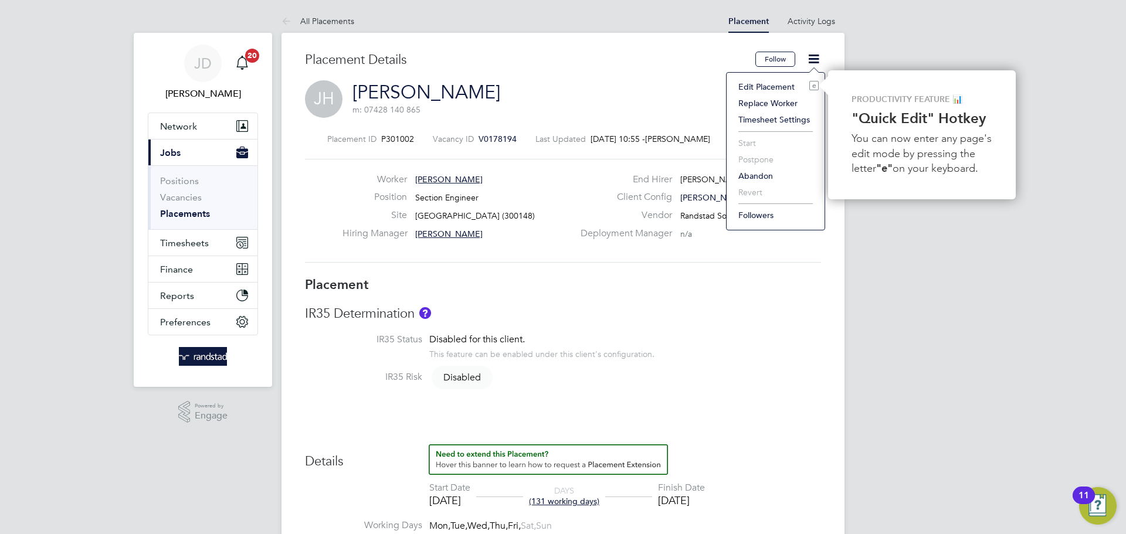
click at [668, 109] on div "JH Jonathan Harvey m: 07428 140 865" at bounding box center [563, 100] width 516 height 40
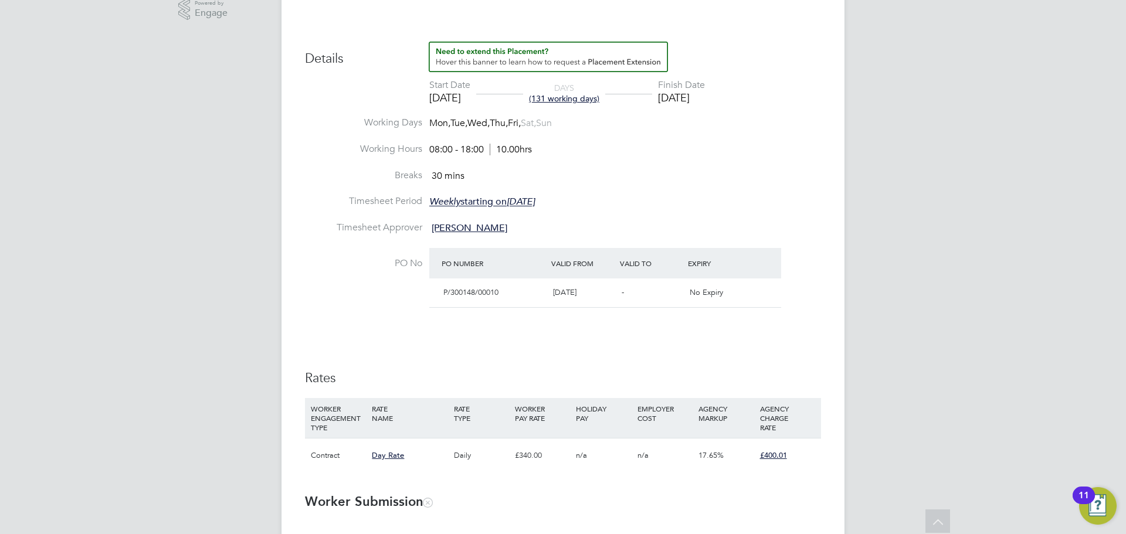
scroll to position [0, 0]
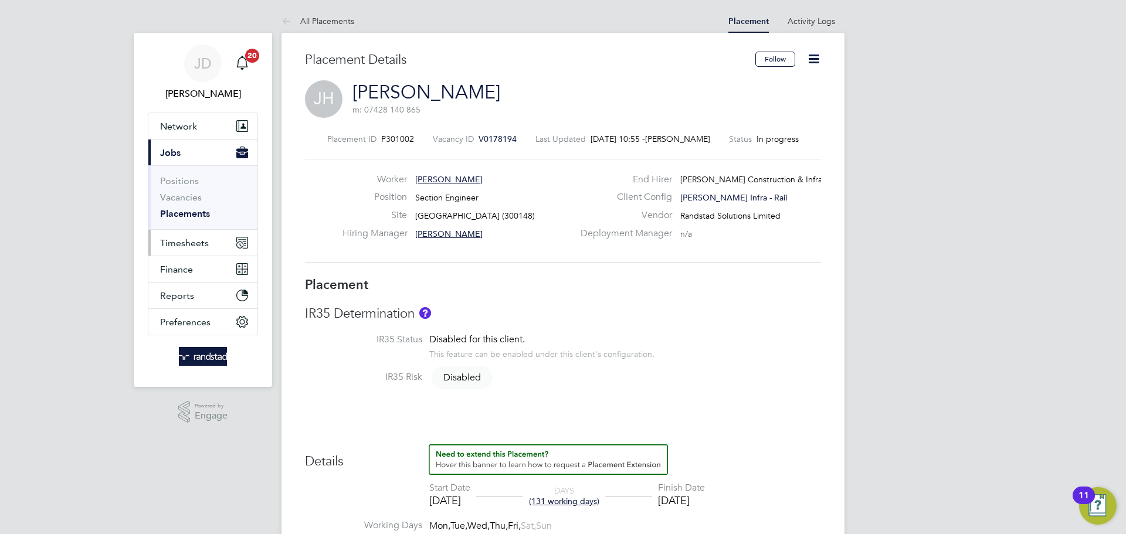
click at [178, 241] on span "Timesheets" at bounding box center [184, 242] width 49 height 11
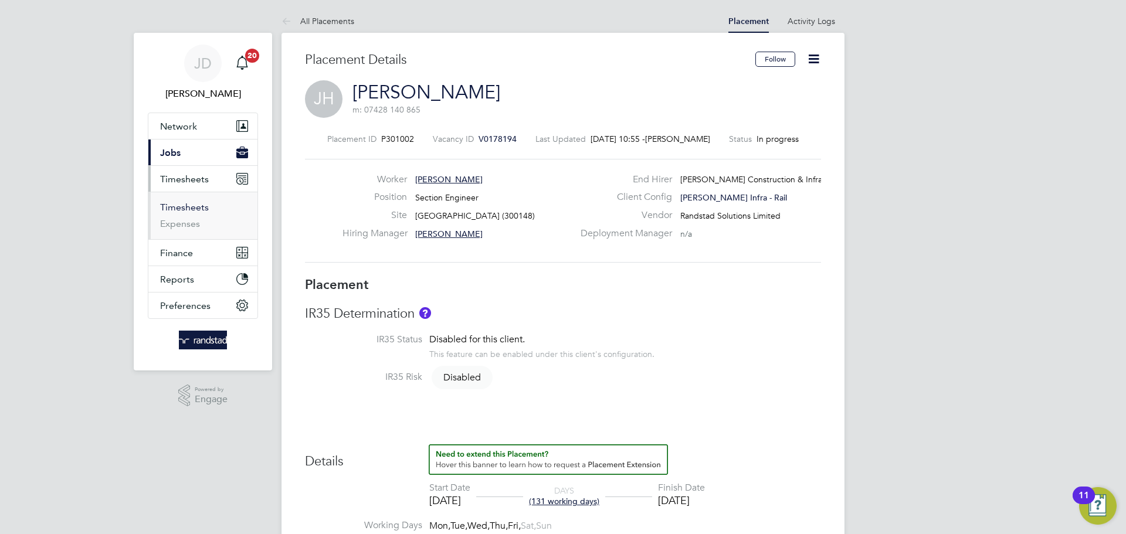
click at [190, 202] on link "Timesheets" at bounding box center [184, 207] width 49 height 11
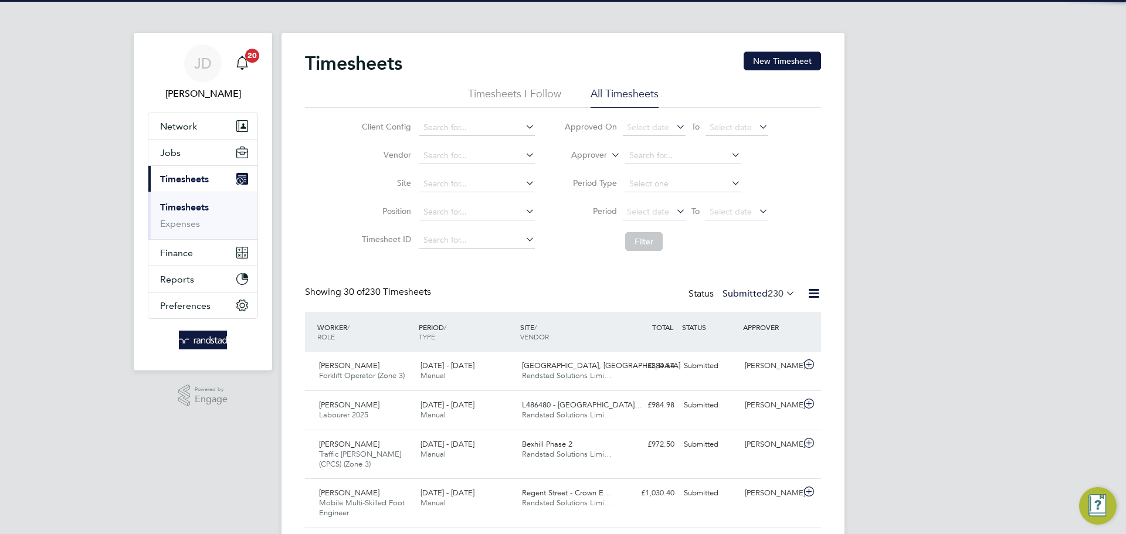
click at [609, 154] on icon at bounding box center [609, 152] width 0 height 11
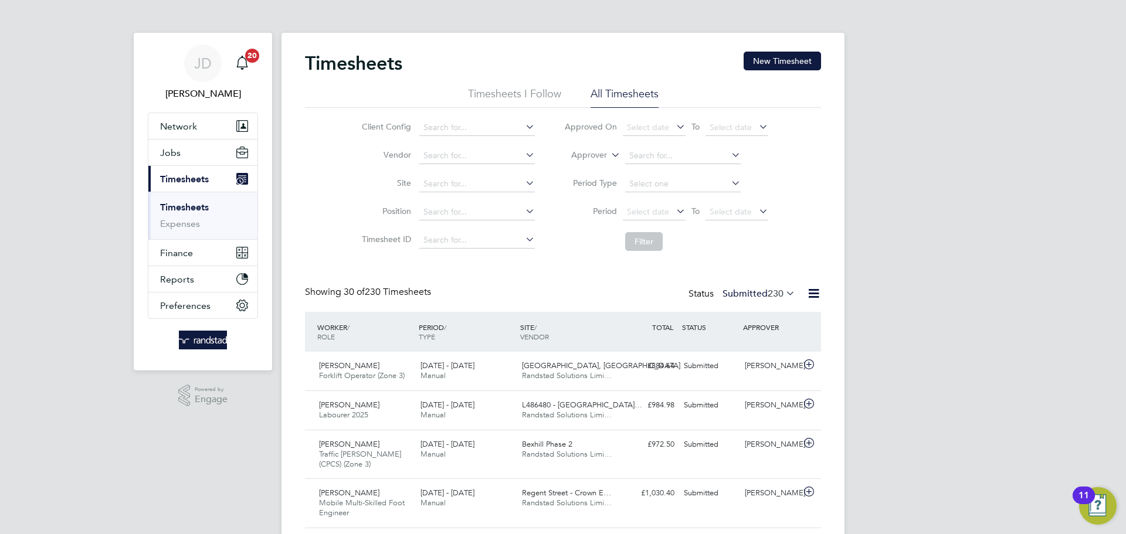
scroll to position [39, 102]
click at [579, 169] on li "Worker" at bounding box center [578, 168] width 58 height 15
click at [643, 153] on input at bounding box center [682, 156] width 115 height 16
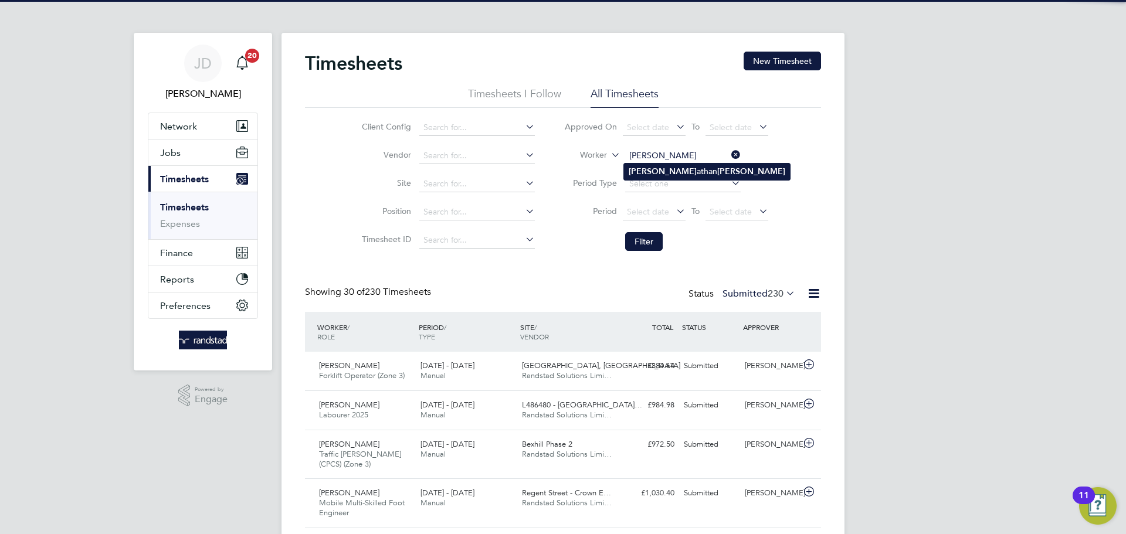
click at [660, 170] on li "[PERSON_NAME] [PERSON_NAME]" at bounding box center [707, 172] width 166 height 16
type input "[PERSON_NAME]"
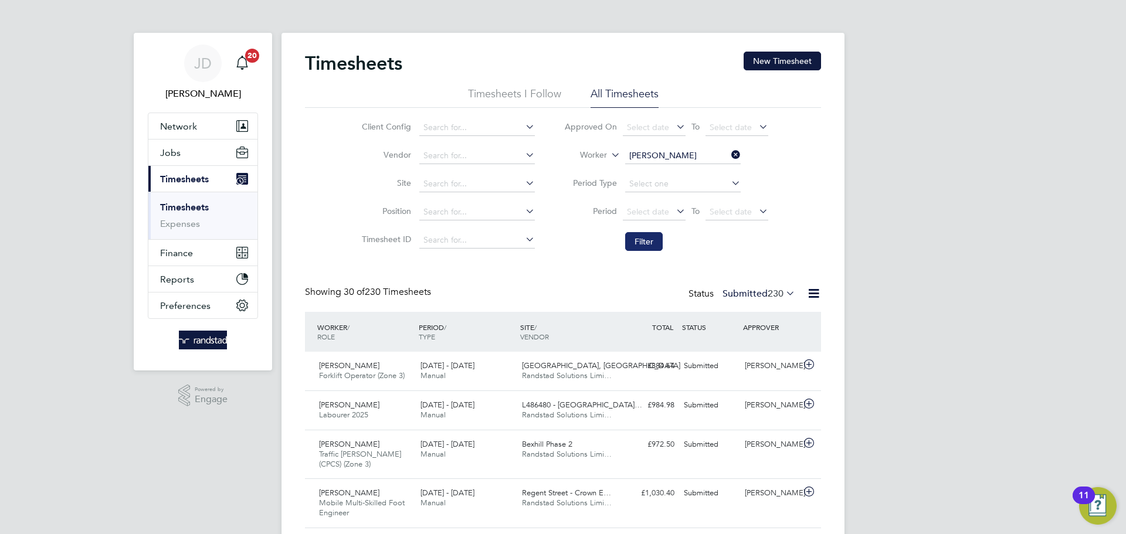
click at [646, 237] on button "Filter" at bounding box center [644, 241] width 38 height 19
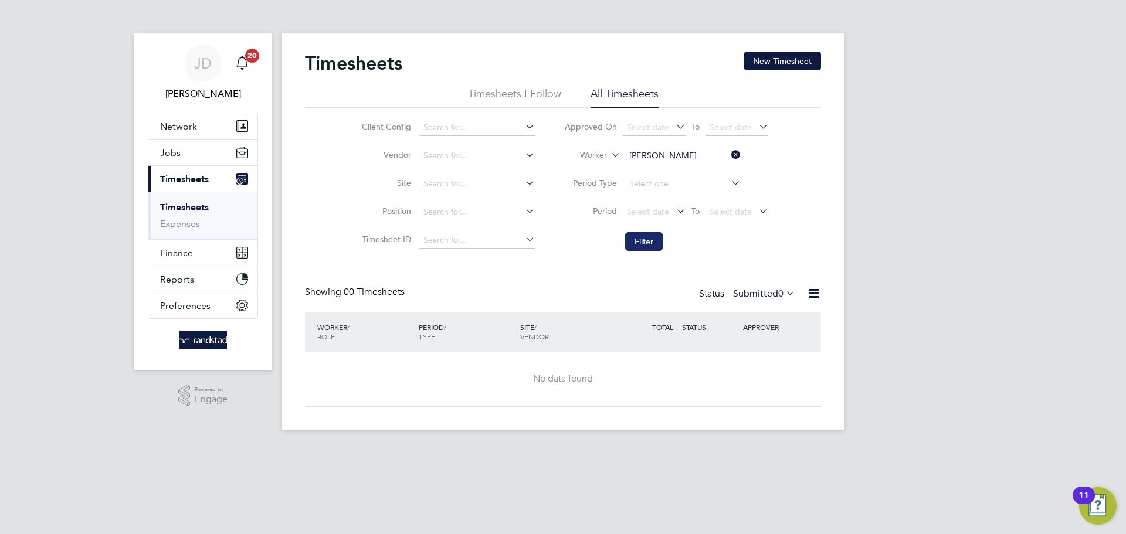
click at [650, 238] on button "Filter" at bounding box center [644, 241] width 38 height 19
click at [729, 155] on icon at bounding box center [729, 155] width 0 height 16
click at [422, 183] on input at bounding box center [476, 184] width 115 height 16
click at [375, 182] on label "Site" at bounding box center [384, 183] width 53 height 11
click at [430, 184] on input at bounding box center [476, 184] width 115 height 16
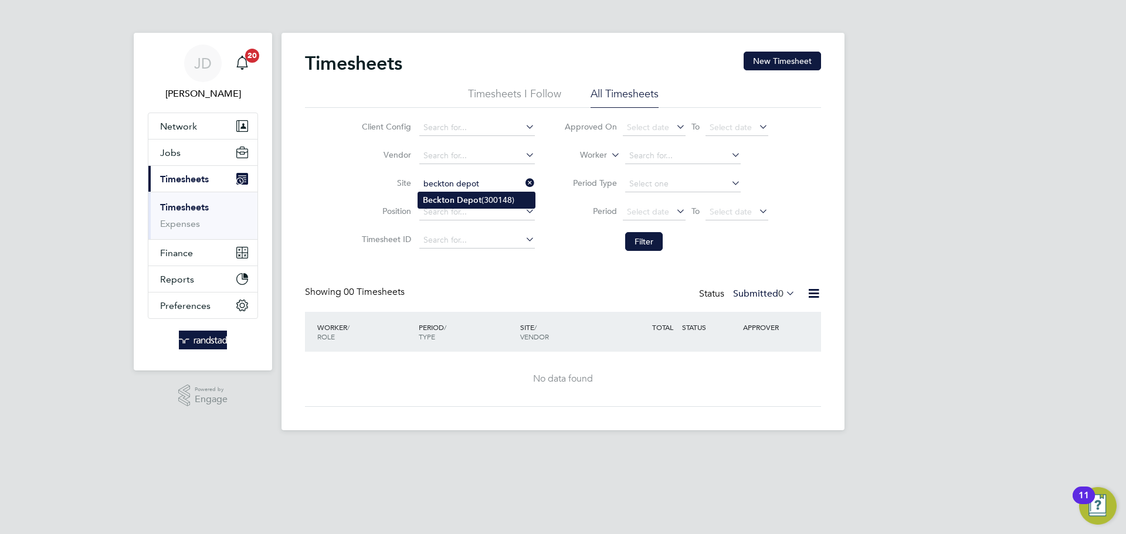
click at [436, 197] on b "Beckton" at bounding box center [439, 200] width 32 height 10
type input "[GEOGRAPHIC_DATA] (300148)"
click at [634, 240] on button "Filter" at bounding box center [644, 241] width 38 height 19
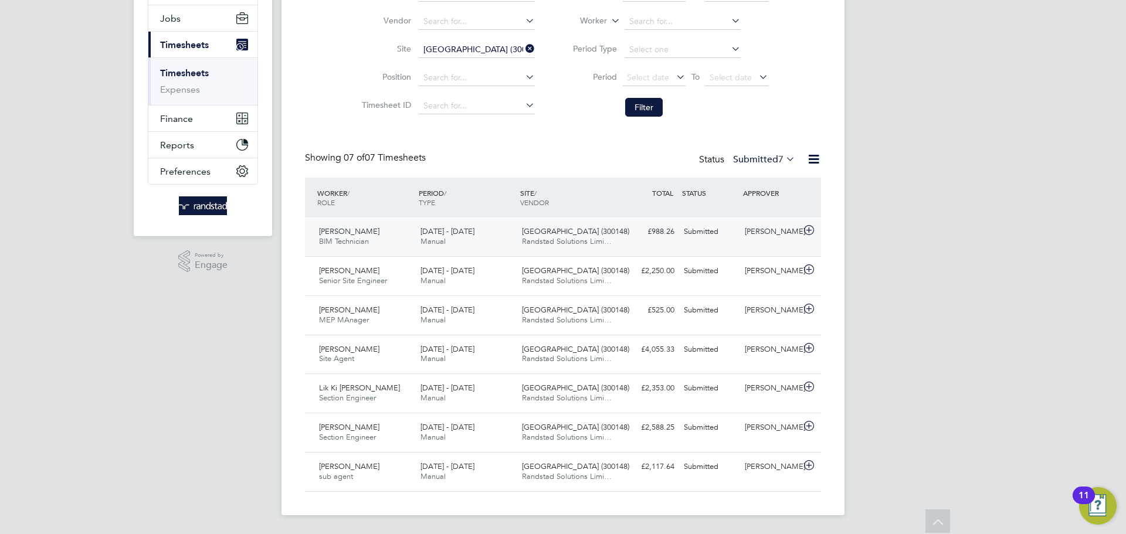
scroll to position [0, 0]
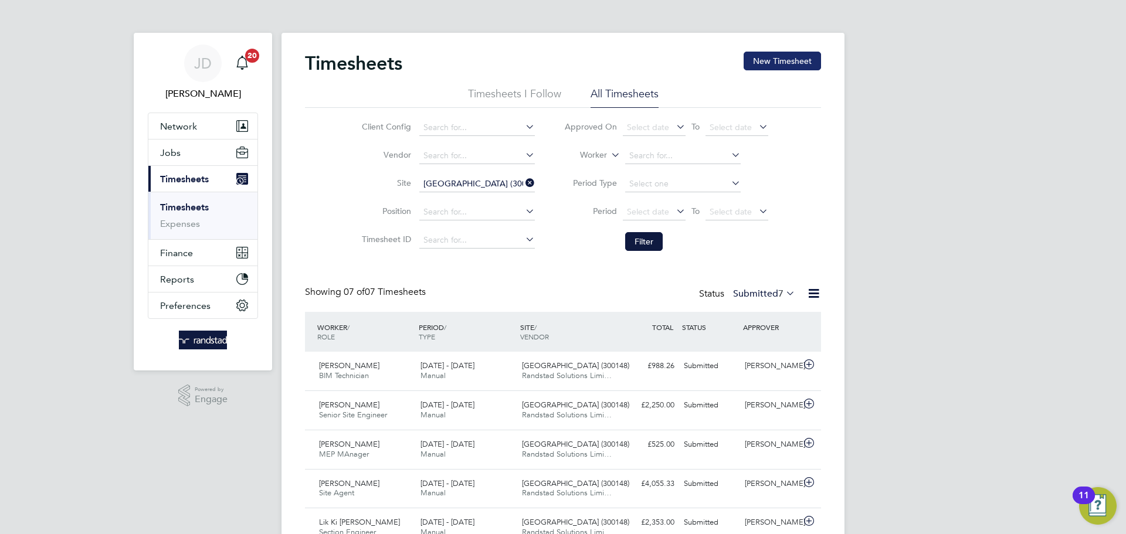
click at [776, 53] on button "New Timesheet" at bounding box center [781, 61] width 77 height 19
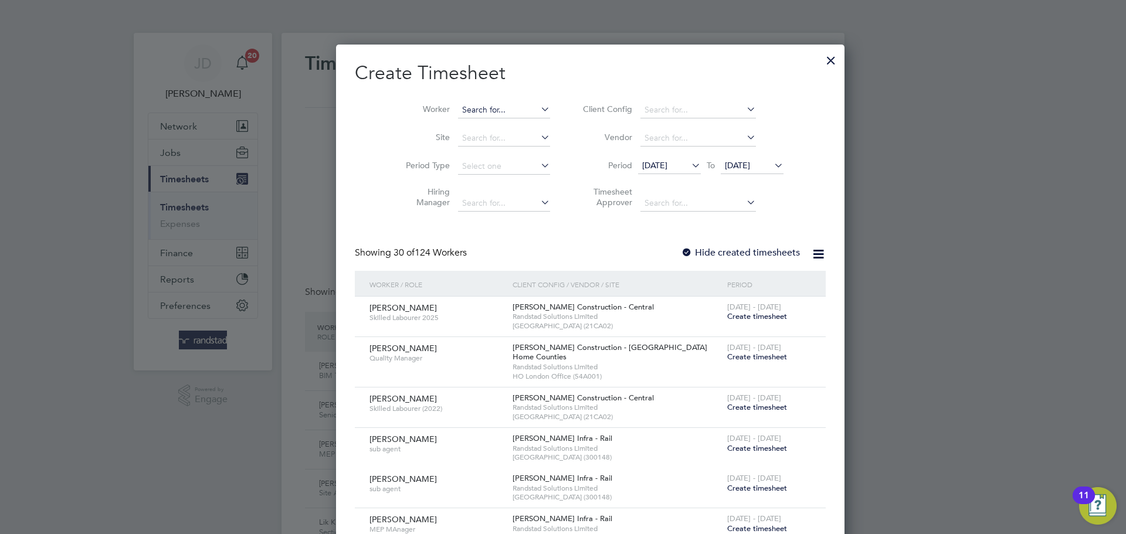
click at [464, 105] on input at bounding box center [504, 110] width 92 height 16
click at [467, 123] on li "Jon athan Harvey" at bounding box center [513, 126] width 166 height 16
type input "[PERSON_NAME]"
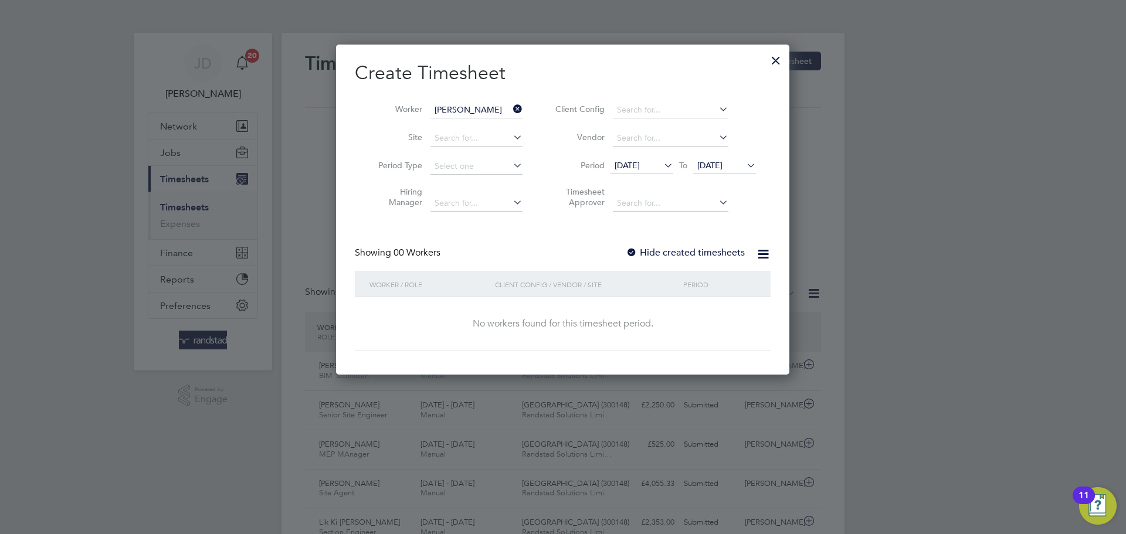
click at [764, 254] on icon at bounding box center [763, 254] width 15 height 15
click at [631, 252] on div at bounding box center [632, 253] width 12 height 12
click at [634, 252] on div at bounding box center [632, 253] width 12 height 12
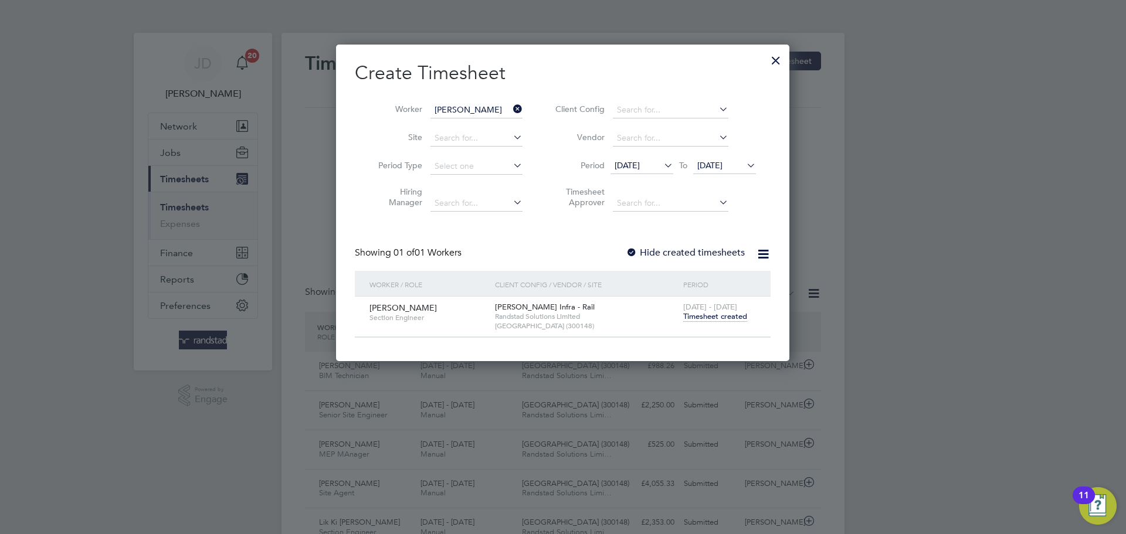
click at [708, 312] on span "Timesheet created" at bounding box center [715, 316] width 64 height 11
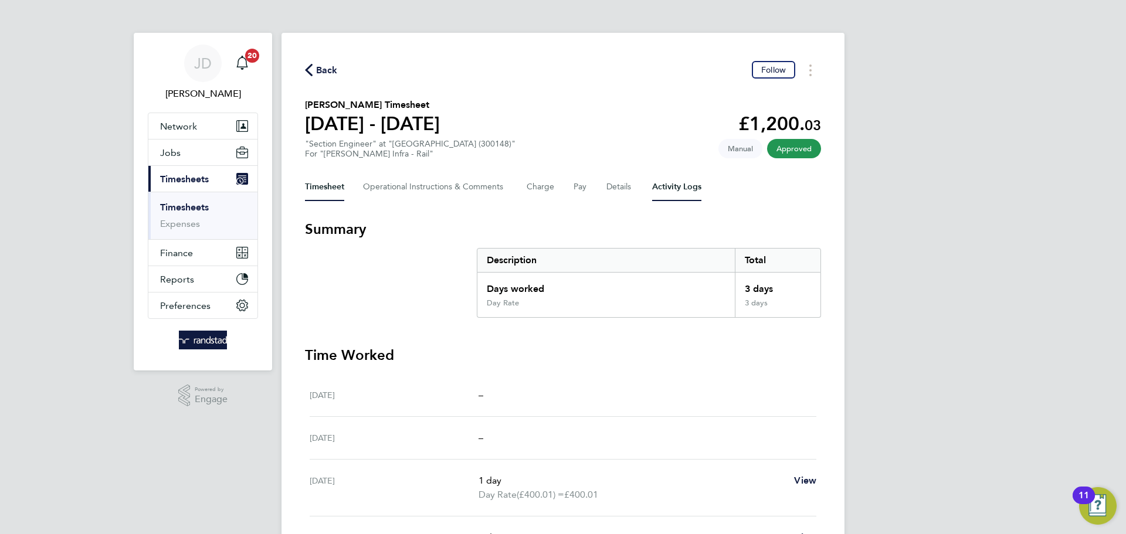
click at [672, 189] on Logs-tab "Activity Logs" at bounding box center [676, 187] width 49 height 28
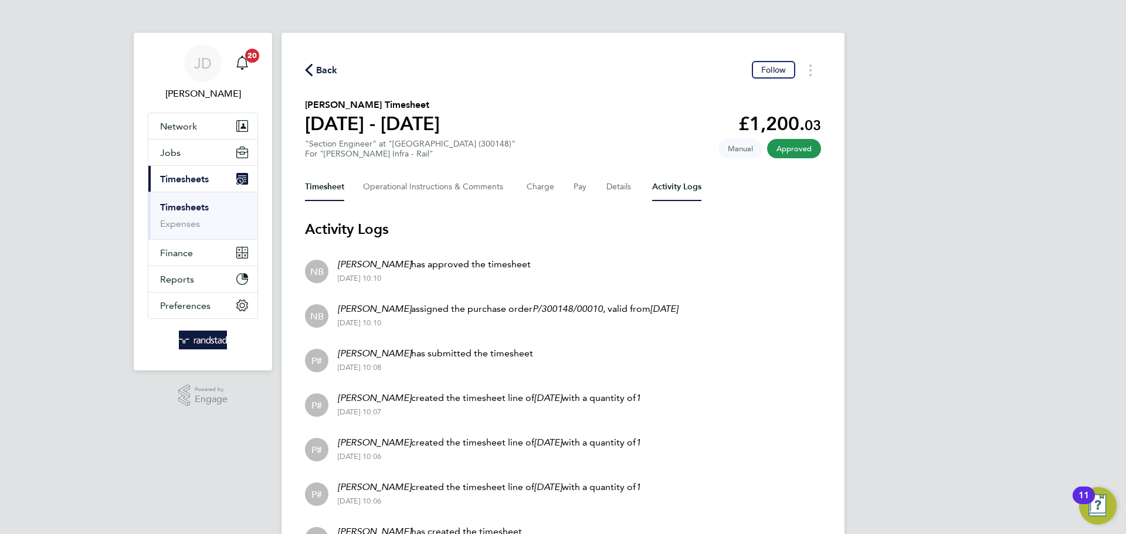
click at [321, 187] on button "Timesheet" at bounding box center [324, 187] width 39 height 28
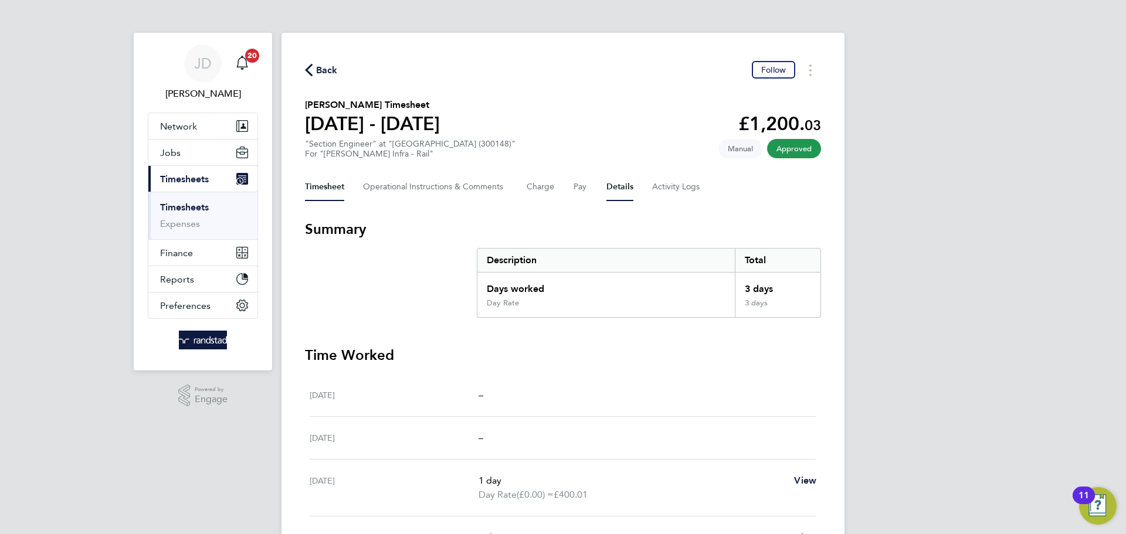
click at [610, 185] on button "Details" at bounding box center [619, 187] width 27 height 28
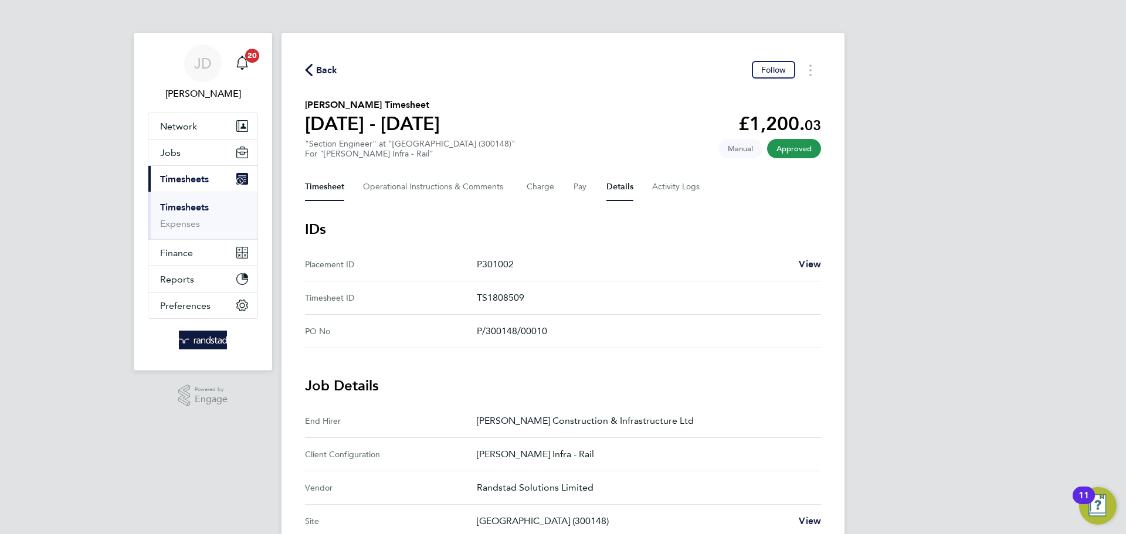
click at [331, 184] on button "Timesheet" at bounding box center [324, 187] width 39 height 28
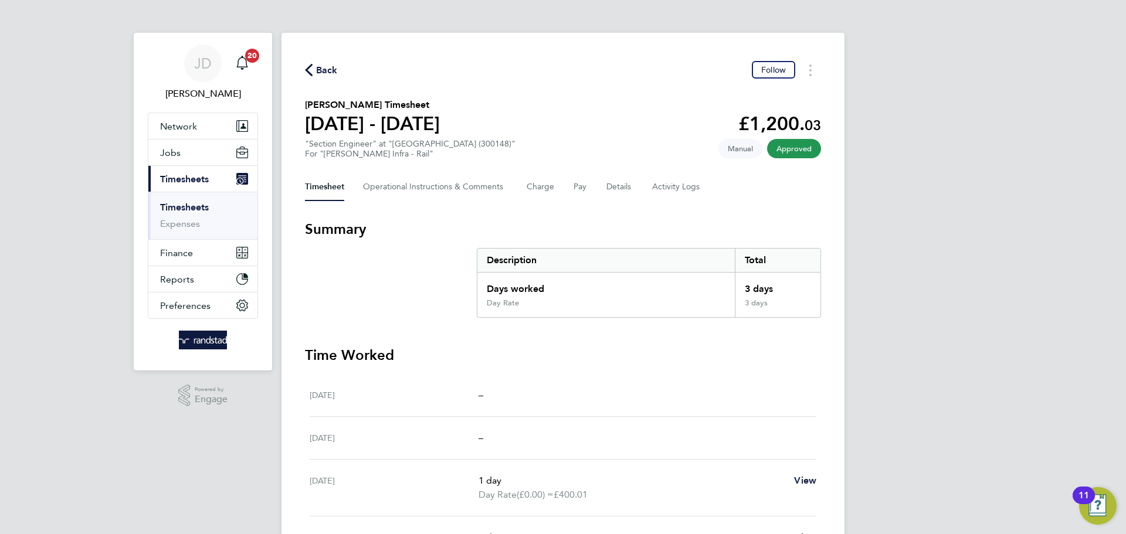
click at [329, 67] on span "Back" at bounding box center [327, 70] width 22 height 14
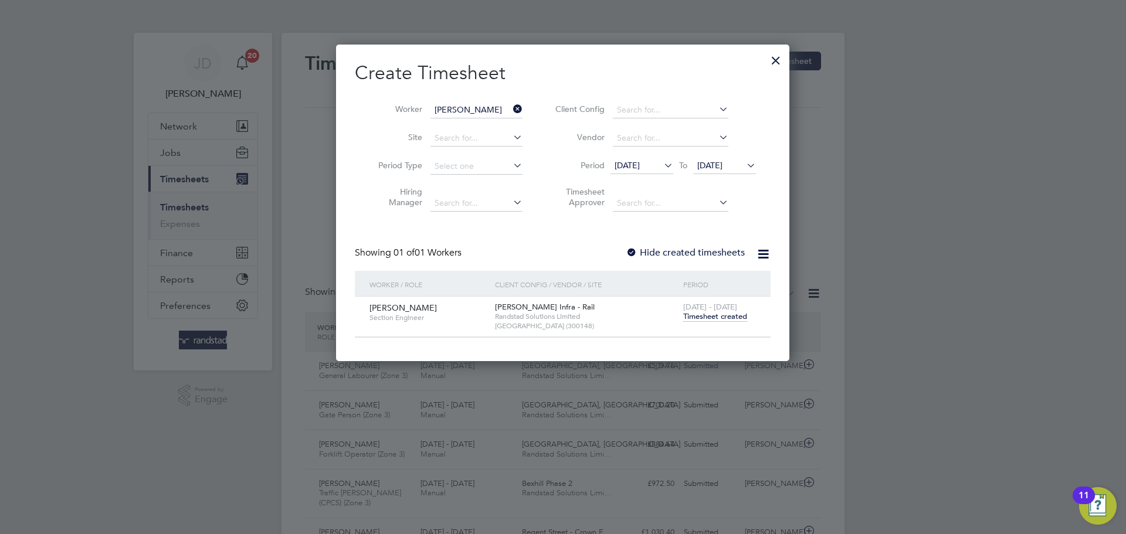
scroll to position [6, 6]
click at [695, 314] on span "Timesheet created" at bounding box center [715, 316] width 64 height 11
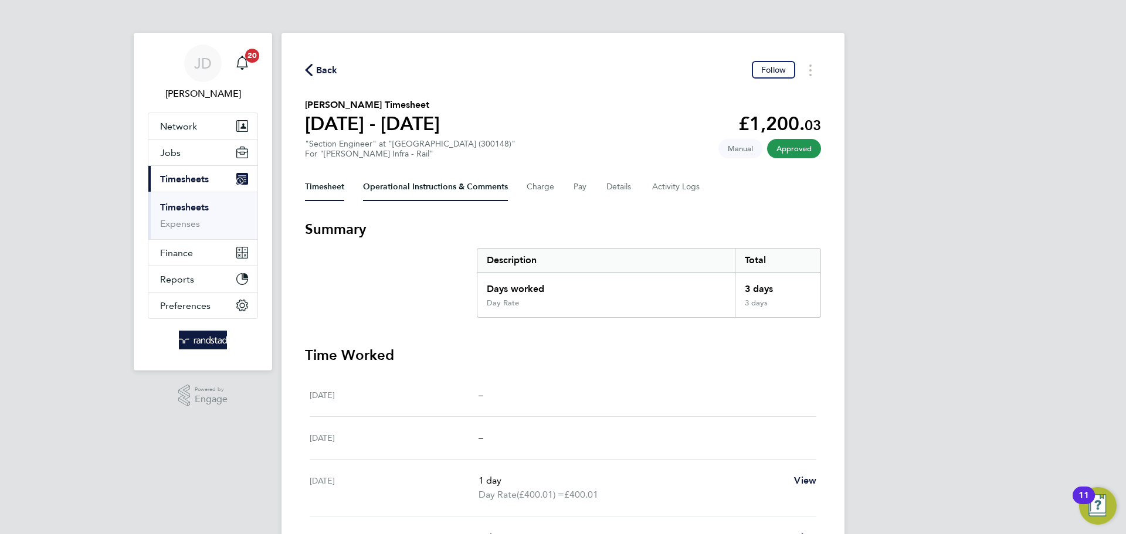
click at [406, 182] on Comments-tab "Operational Instructions & Comments" at bounding box center [435, 187] width 145 height 28
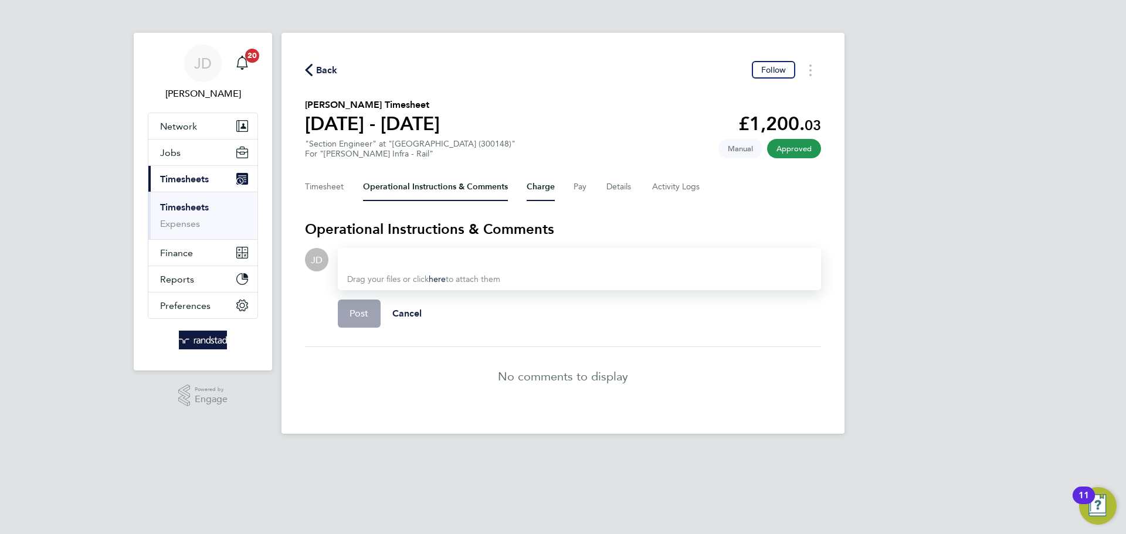
click at [542, 188] on button "Charge" at bounding box center [540, 187] width 28 height 28
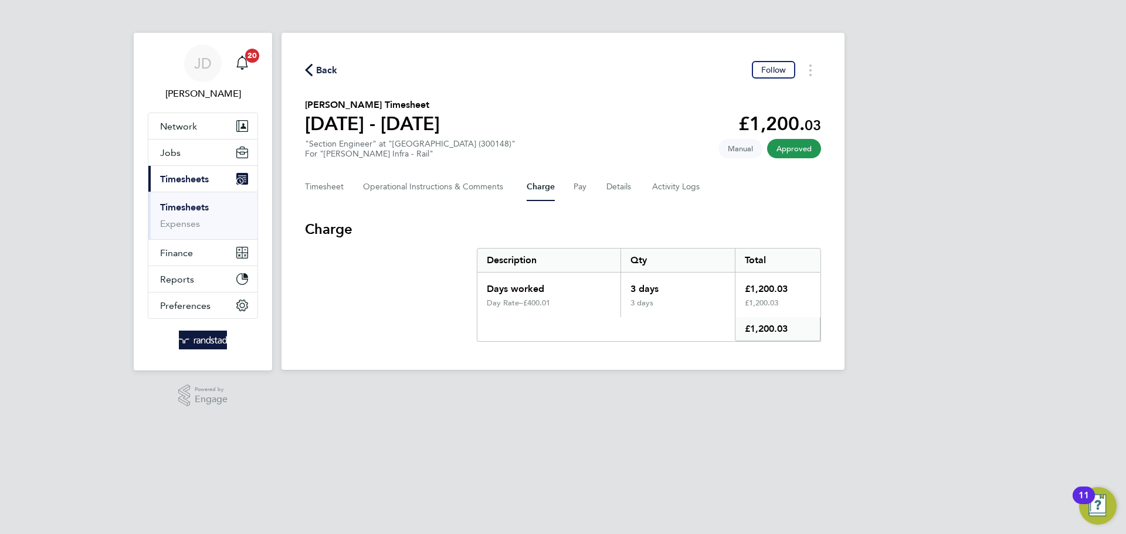
click at [587, 186] on div "Timesheet Operational Instructions & Comments Charge Pay Details Activity Logs" at bounding box center [563, 187] width 516 height 28
click at [579, 189] on button "Pay" at bounding box center [580, 187] width 14 height 28
click at [612, 186] on button "Details" at bounding box center [619, 187] width 27 height 28
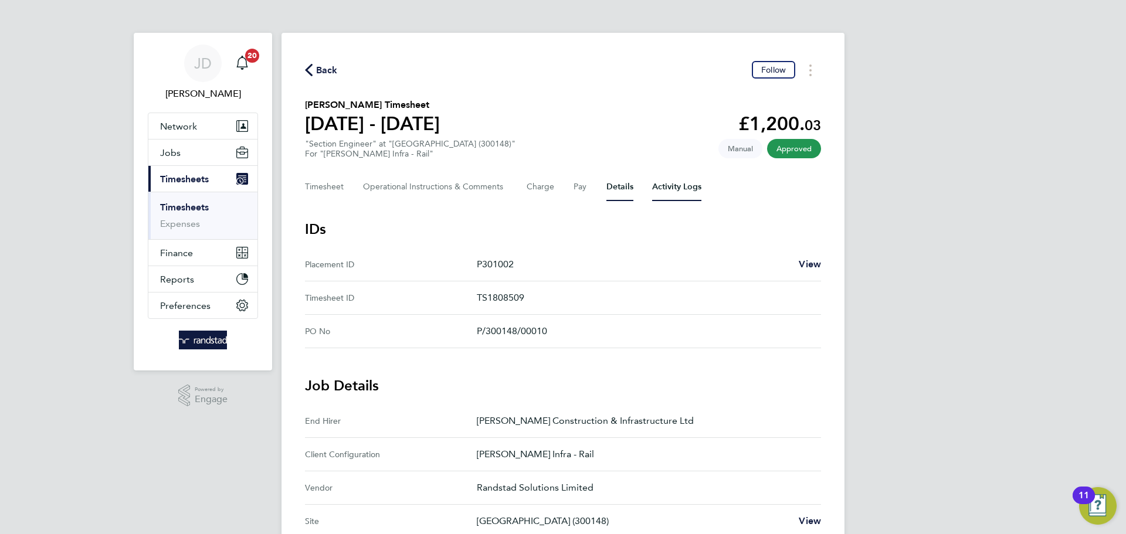
click at [680, 188] on Logs-tab "Activity Logs" at bounding box center [676, 187] width 49 height 28
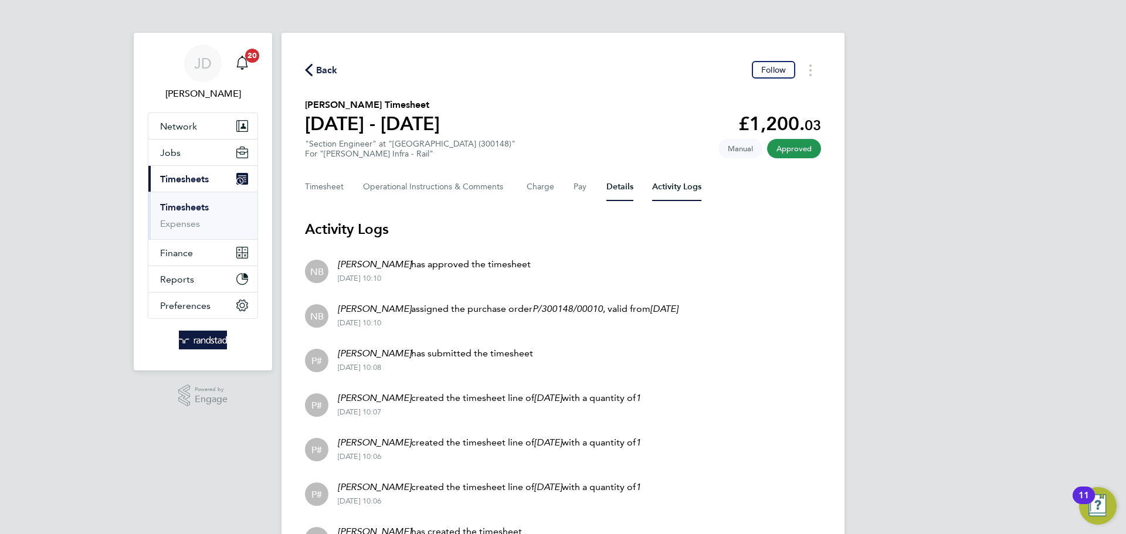
click at [615, 191] on button "Details" at bounding box center [619, 187] width 27 height 28
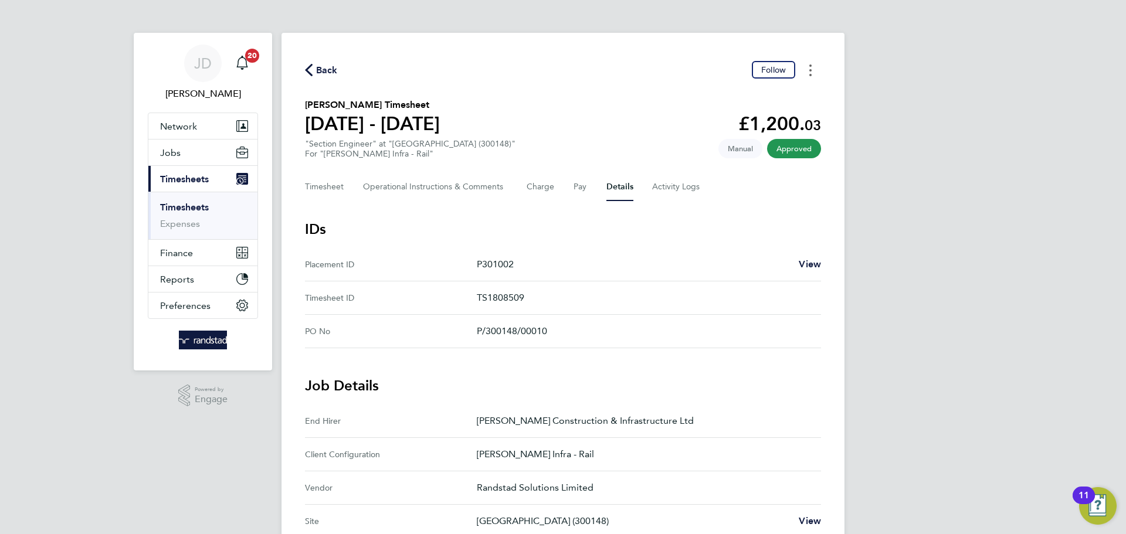
click at [810, 72] on icon "Timesheets Menu" at bounding box center [810, 70] width 2 height 12
click at [734, 154] on span "Manual" at bounding box center [740, 148] width 44 height 19
drag, startPoint x: 317, startPoint y: 191, endPoint x: 335, endPoint y: 187, distance: 18.6
click at [317, 191] on button "Timesheet" at bounding box center [324, 187] width 39 height 28
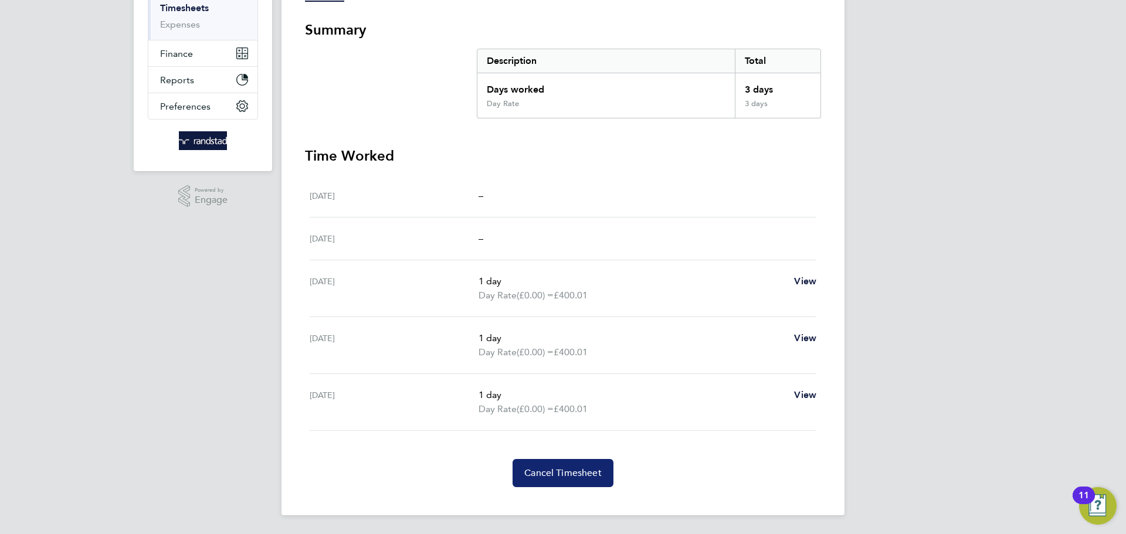
click at [568, 468] on span "Cancel Timesheet" at bounding box center [562, 473] width 77 height 12
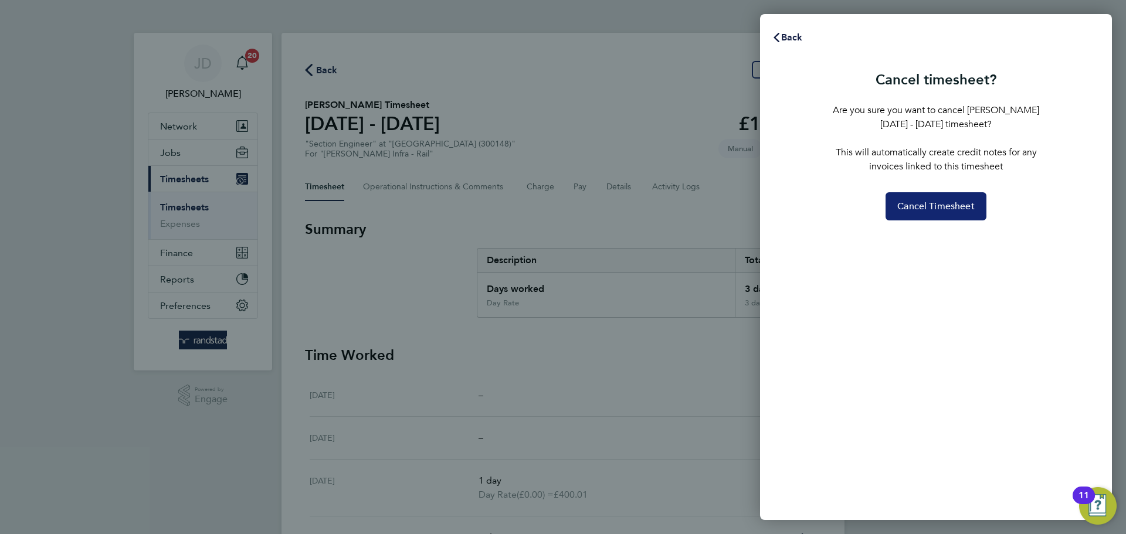
click at [925, 209] on span "Cancel Timesheet" at bounding box center [935, 207] width 77 height 12
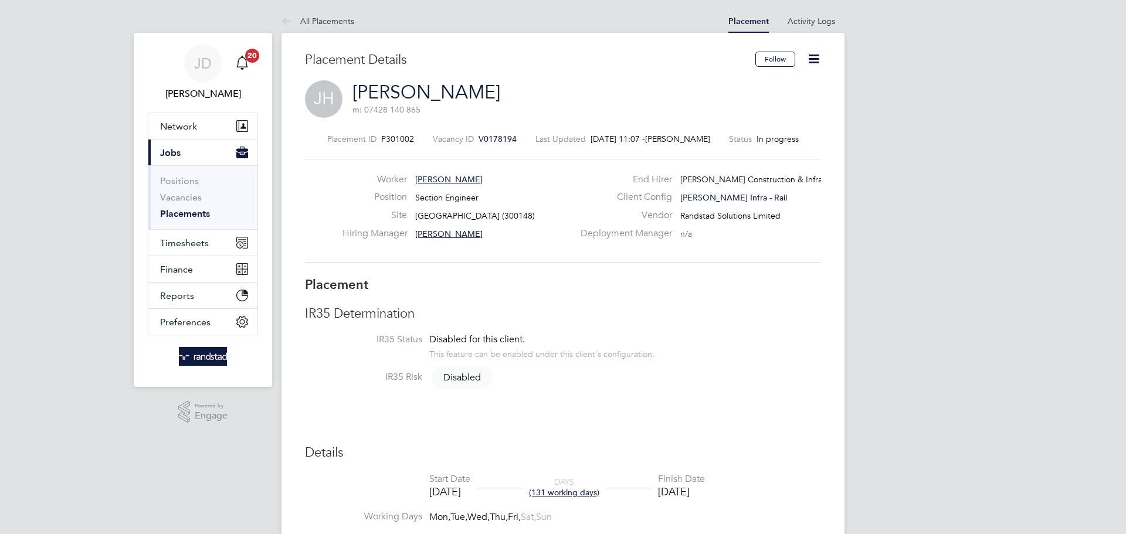
click at [818, 63] on icon at bounding box center [813, 59] width 15 height 15
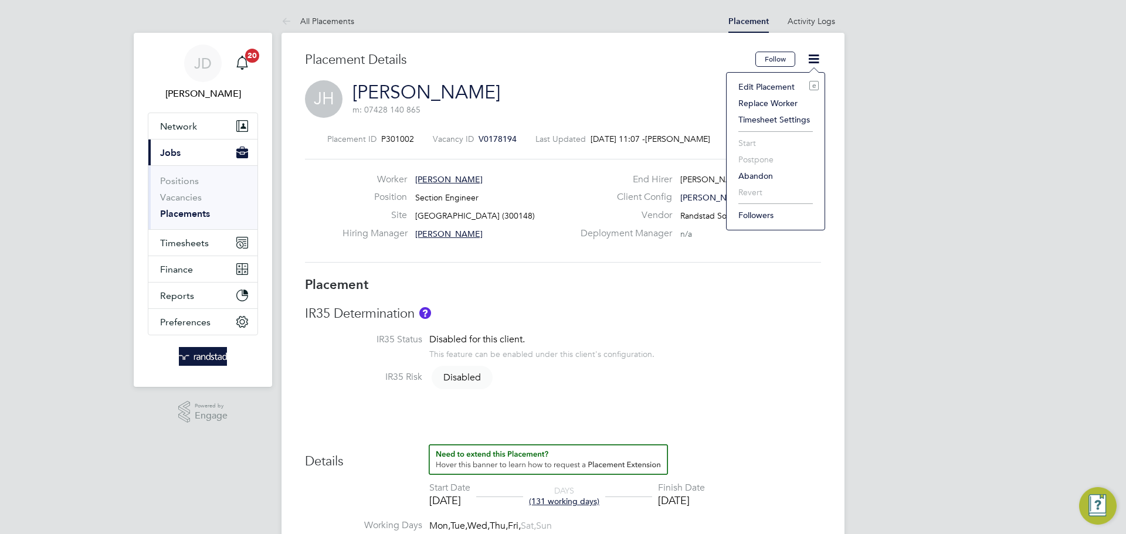
click at [769, 86] on li "Edit Placement e" at bounding box center [775, 87] width 86 height 16
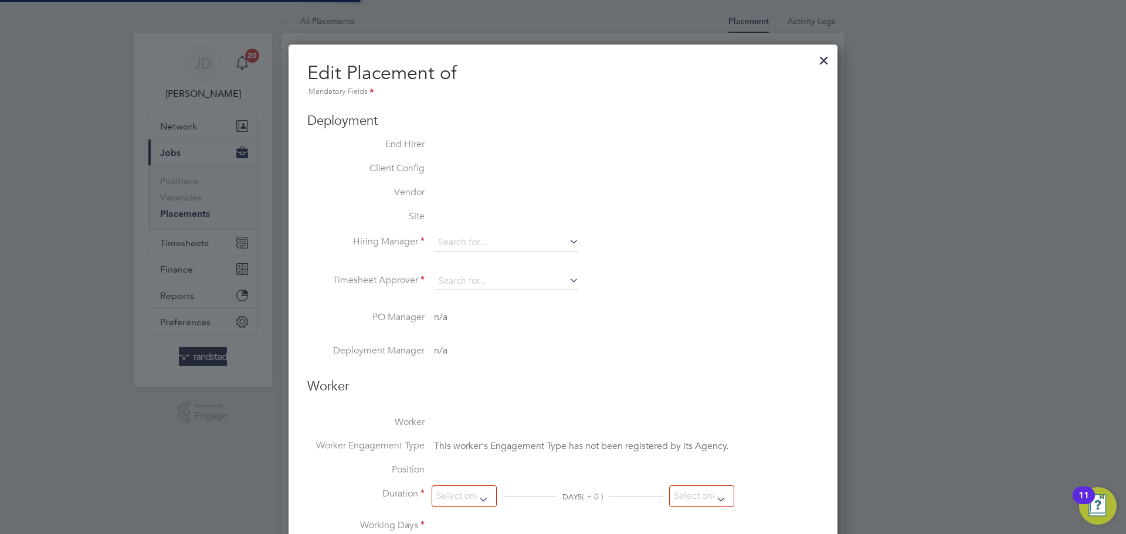
type input "[PERSON_NAME]"
type input "[DATE]"
type input "08:00"
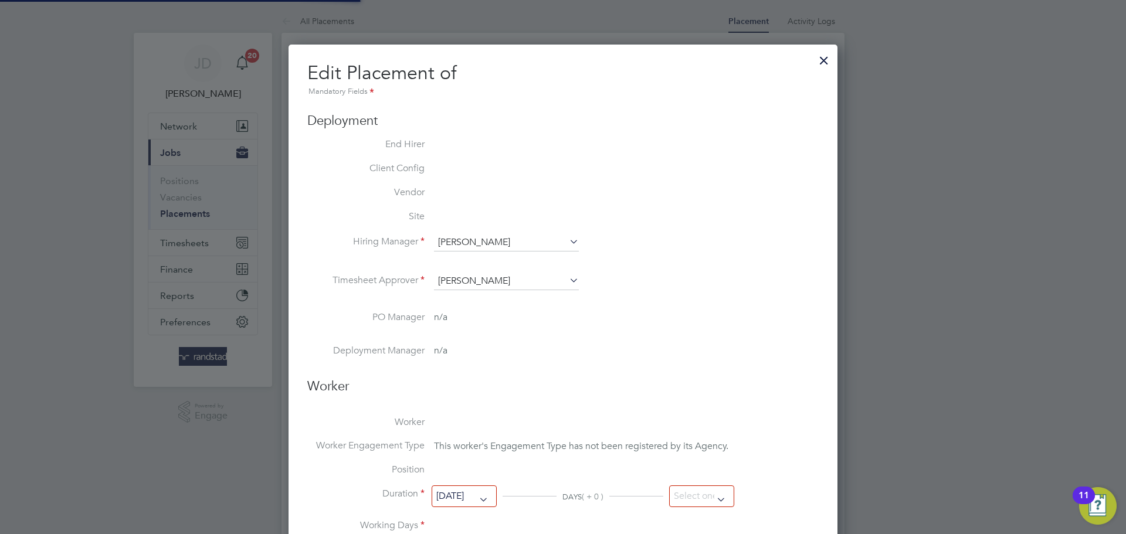
type input "18:00"
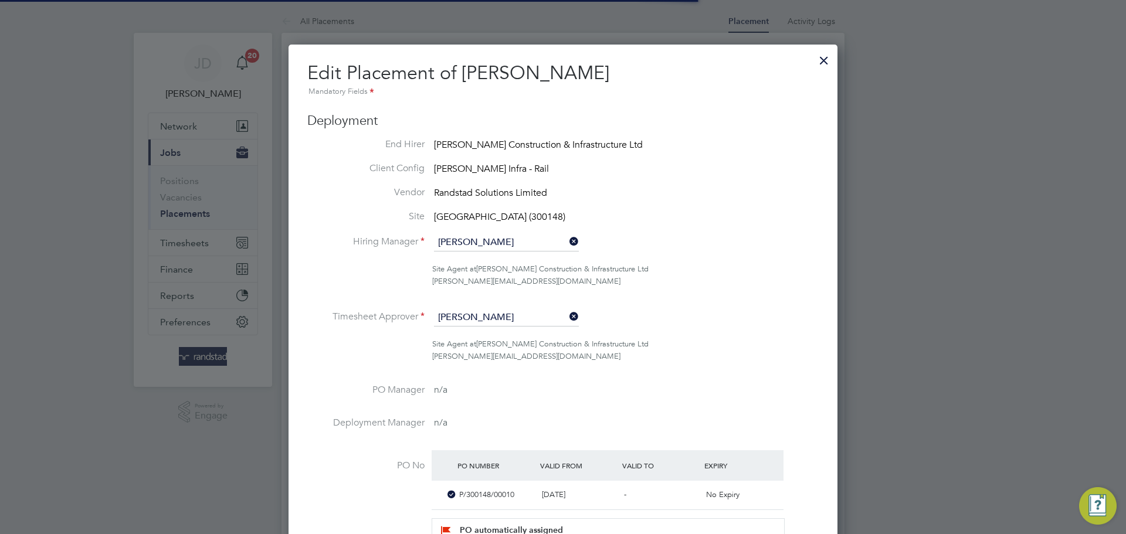
scroll to position [6, 6]
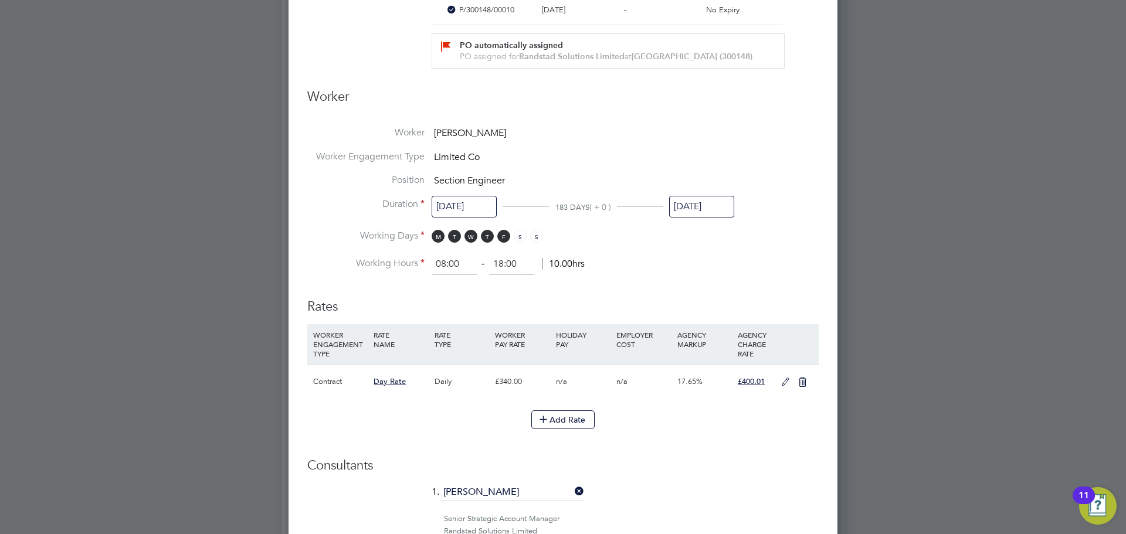
click at [783, 379] on icon at bounding box center [785, 382] width 15 height 9
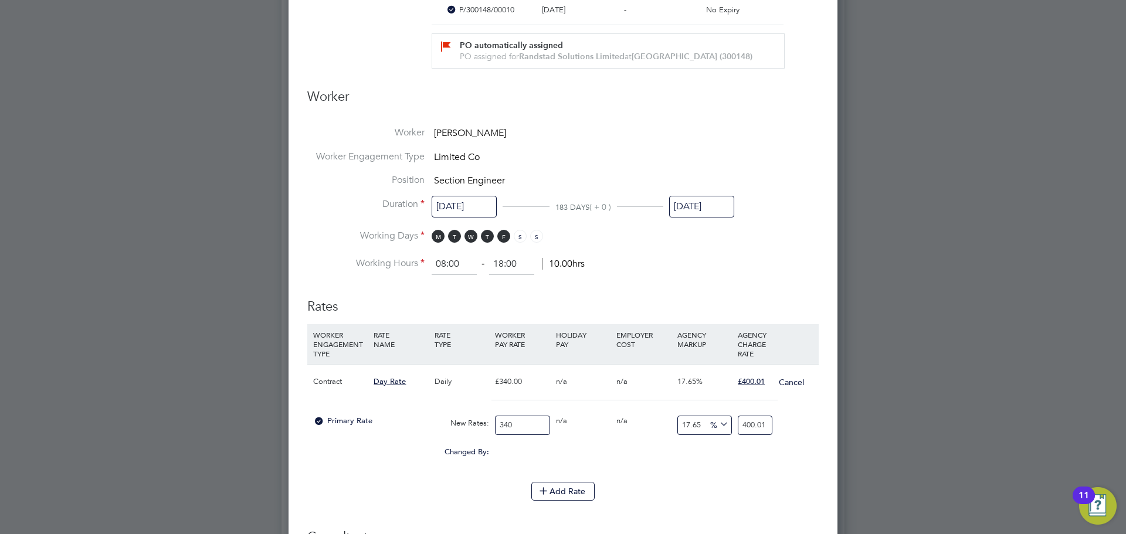
drag, startPoint x: 519, startPoint y: 427, endPoint x: 468, endPoint y: 422, distance: 51.2
click at [470, 425] on div "Primary Rate New Rates: 340 0 n/a 0 n/a 17.65 0 % 400.01" at bounding box center [562, 425] width 511 height 31
type input "3"
type input "3.5295"
type input "36"
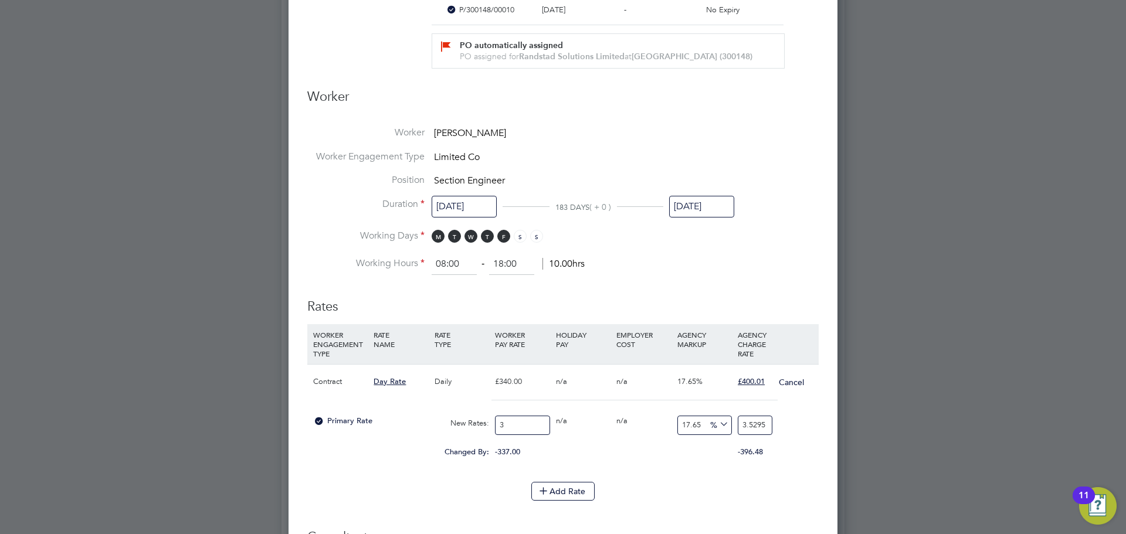
type input "42.354"
type input "360"
type input "423.54"
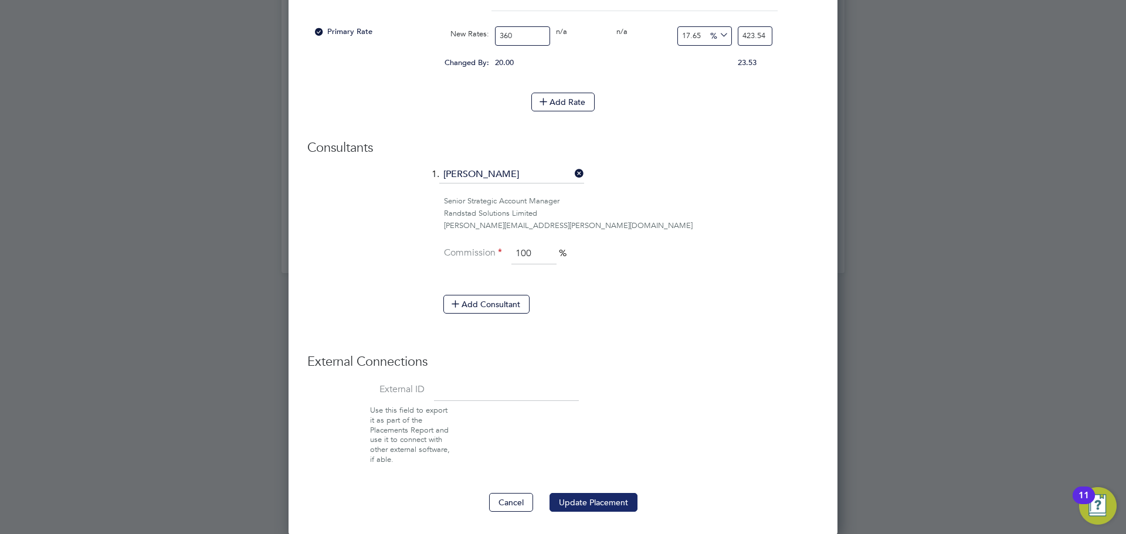
type input "360"
click at [600, 496] on button "Update Placement" at bounding box center [593, 502] width 88 height 19
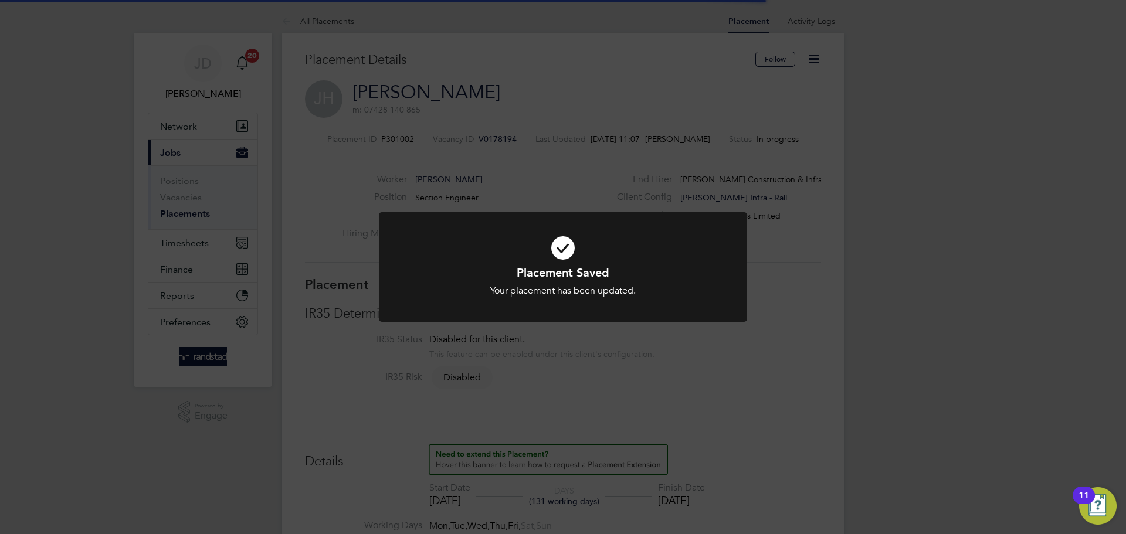
click at [760, 382] on div "Placement Saved Your placement has been updated. Cancel Okay" at bounding box center [563, 267] width 1126 height 534
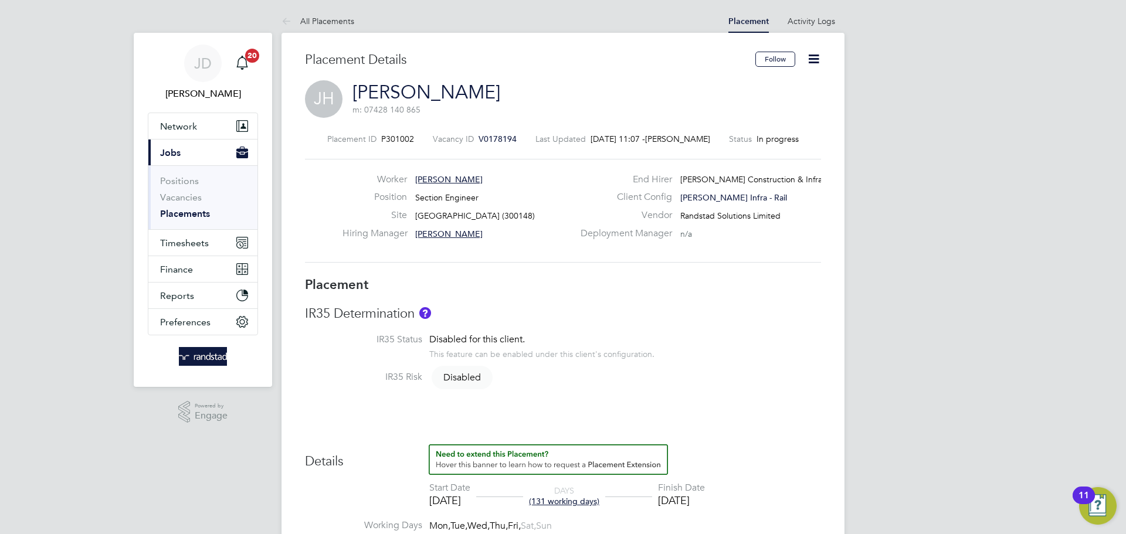
click at [814, 65] on icon at bounding box center [813, 59] width 15 height 15
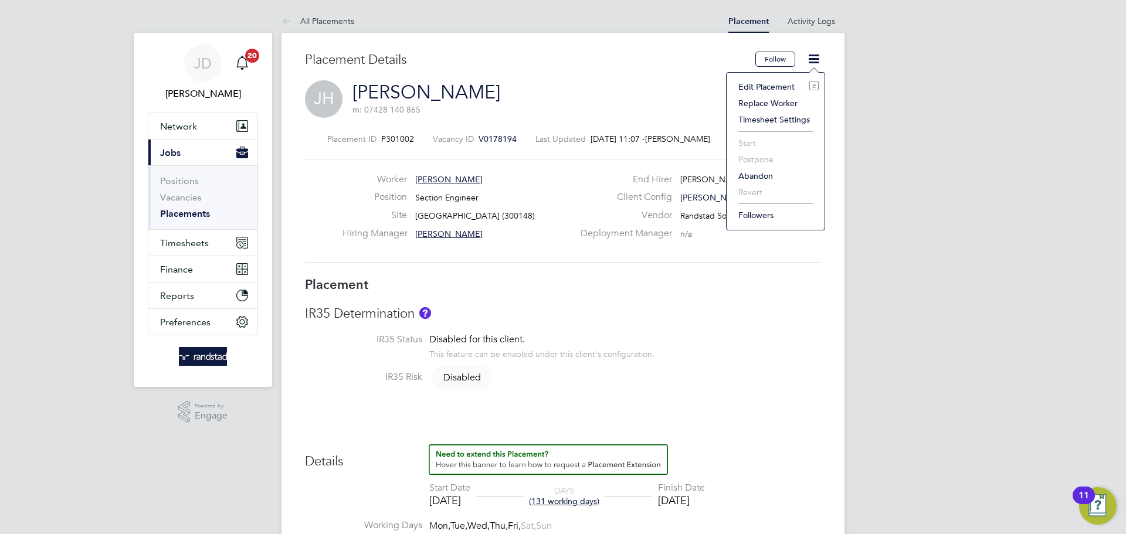
click at [767, 83] on li "Edit Placement e" at bounding box center [775, 87] width 86 height 16
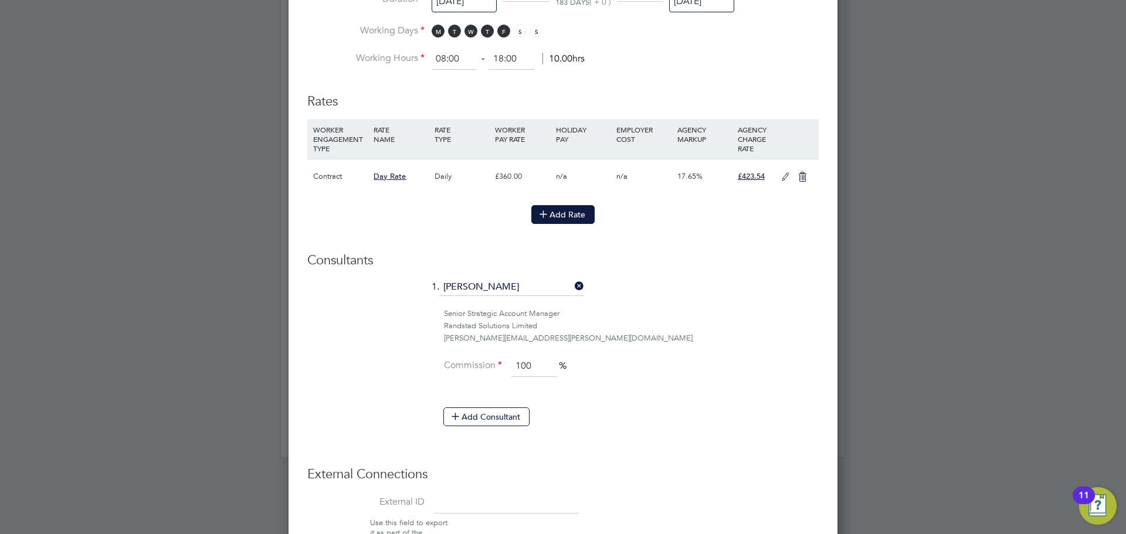
click at [566, 214] on button "Add Rate" at bounding box center [562, 214] width 63 height 19
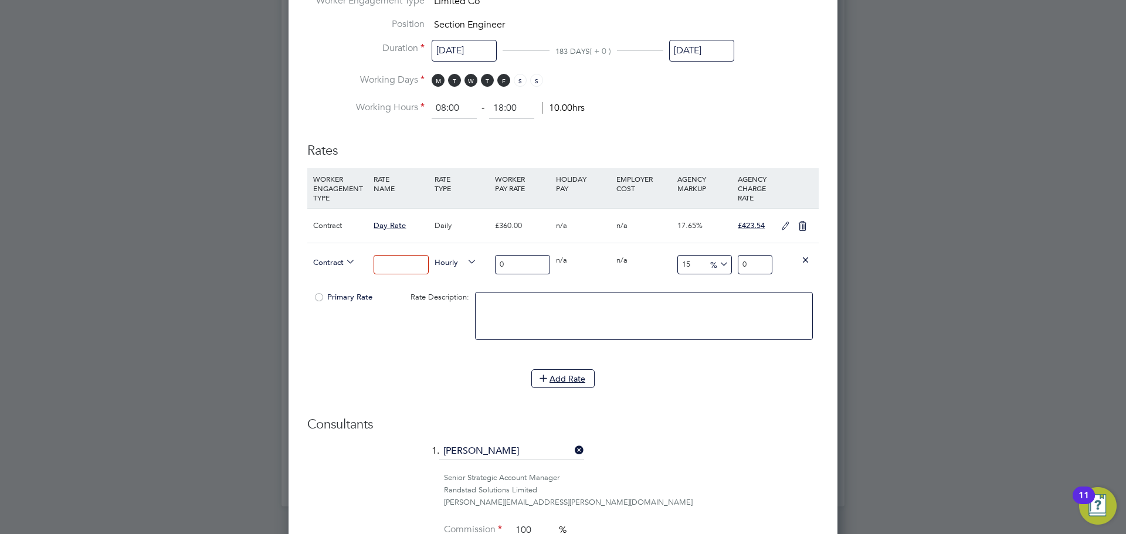
scroll to position [607, 0]
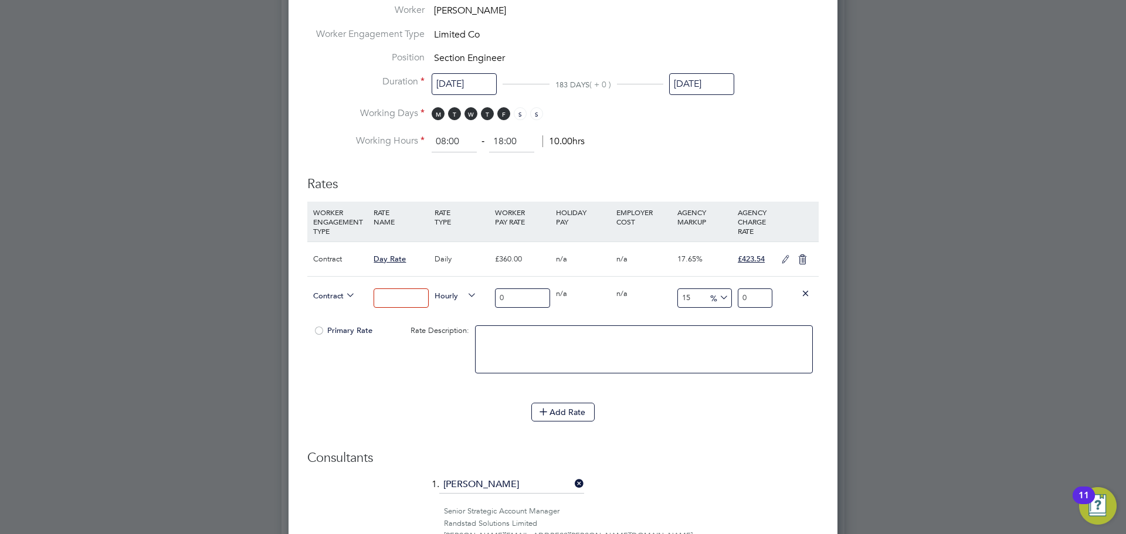
click at [393, 294] on input at bounding box center [400, 297] width 55 height 19
click at [344, 290] on icon at bounding box center [344, 295] width 0 height 16
click at [344, 294] on icon at bounding box center [344, 295] width 0 height 16
click at [390, 298] on input at bounding box center [400, 297] width 55 height 19
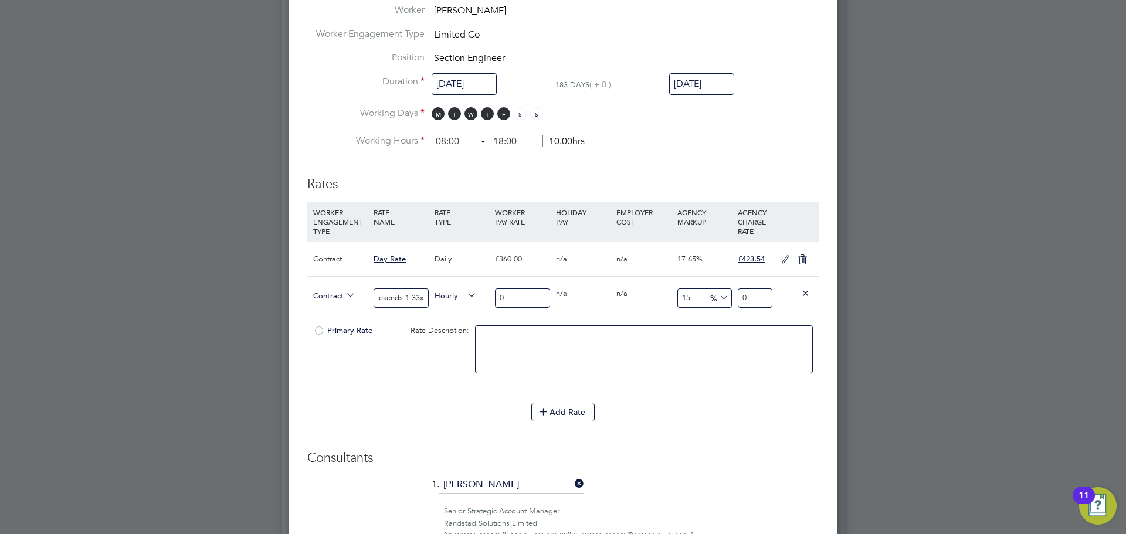
type input "weekends 1.33x"
click at [512, 293] on input "0" at bounding box center [522, 297] width 55 height 19
type input "0"
click at [667, 298] on div "Contract weekends 1.33x Hourly 0 0 n/a 0 n/a 15 0 % 0" at bounding box center [562, 297] width 511 height 43
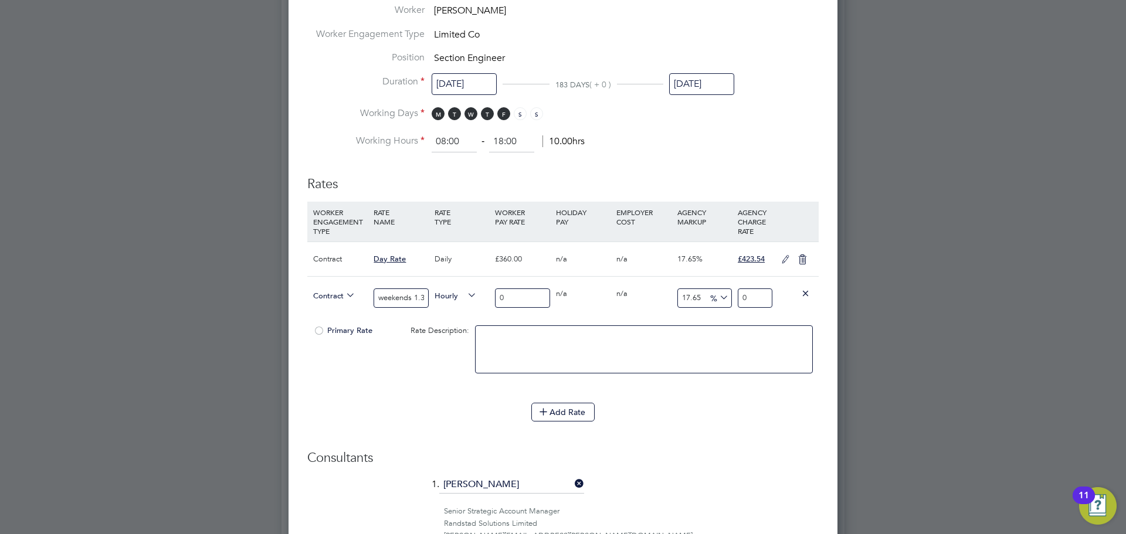
type input "17.65"
click at [513, 294] on input "0" at bounding box center [522, 297] width 55 height 19
drag, startPoint x: 402, startPoint y: 295, endPoint x: 432, endPoint y: 294, distance: 29.4
click at [432, 294] on div "Contract weekends 1.33x Hourly 0 0 n/a 0 n/a 17.65 0 % 0" at bounding box center [562, 297] width 511 height 43
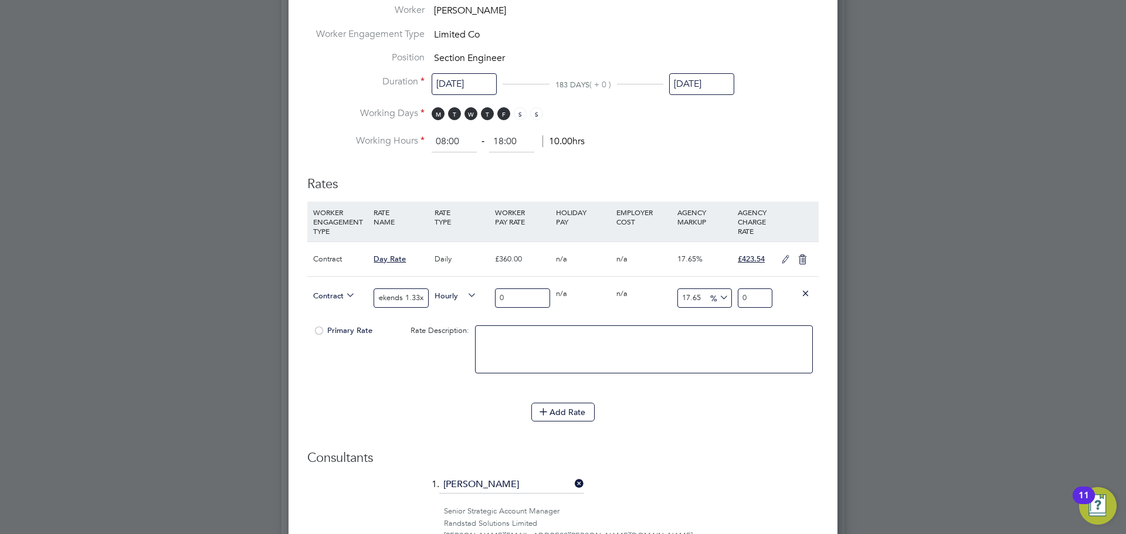
drag, startPoint x: 418, startPoint y: 298, endPoint x: 428, endPoint y: 297, distance: 10.0
click at [430, 297] on div "weekends 1.33x" at bounding box center [401, 298] width 60 height 43
click at [511, 294] on input "0" at bounding box center [522, 297] width 55 height 19
type input "5"
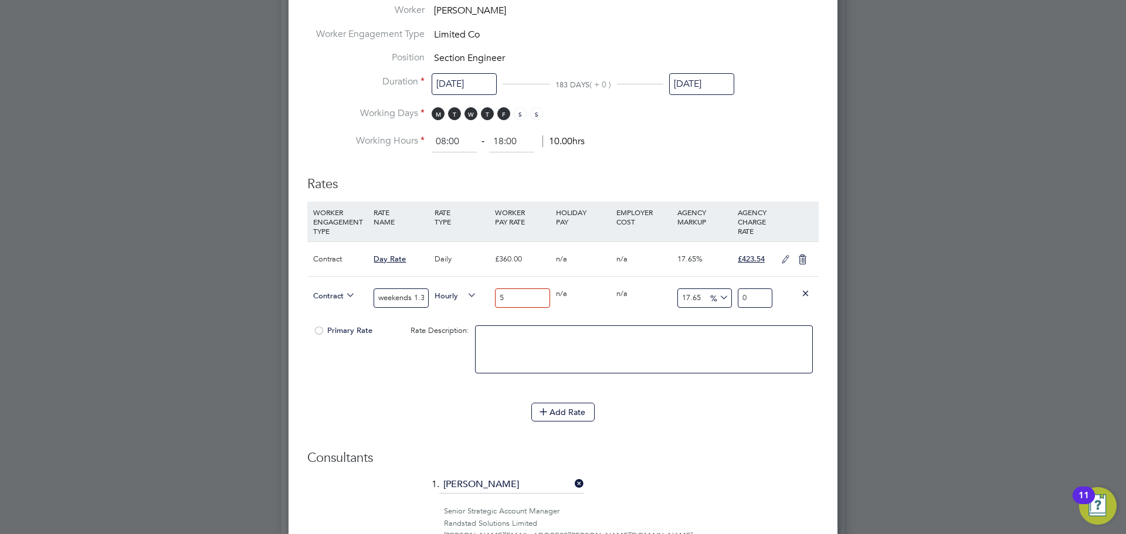
type input "5.8825"
type input "57"
type input "67.0605"
type input "578"
type input "680.017"
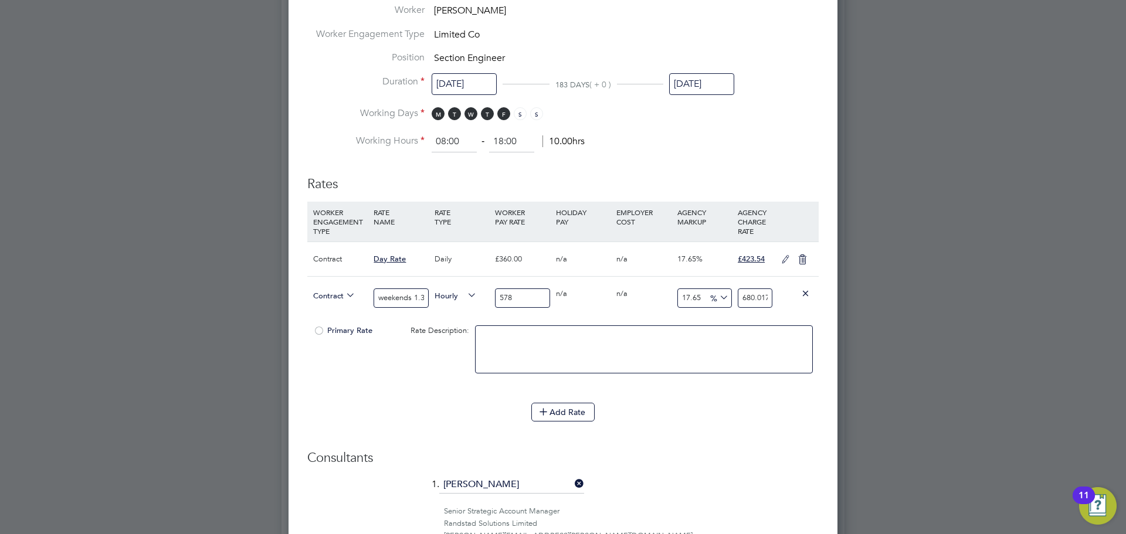
type input "57"
type input "67.0605"
type input "5"
type input "5.8825"
type input "4"
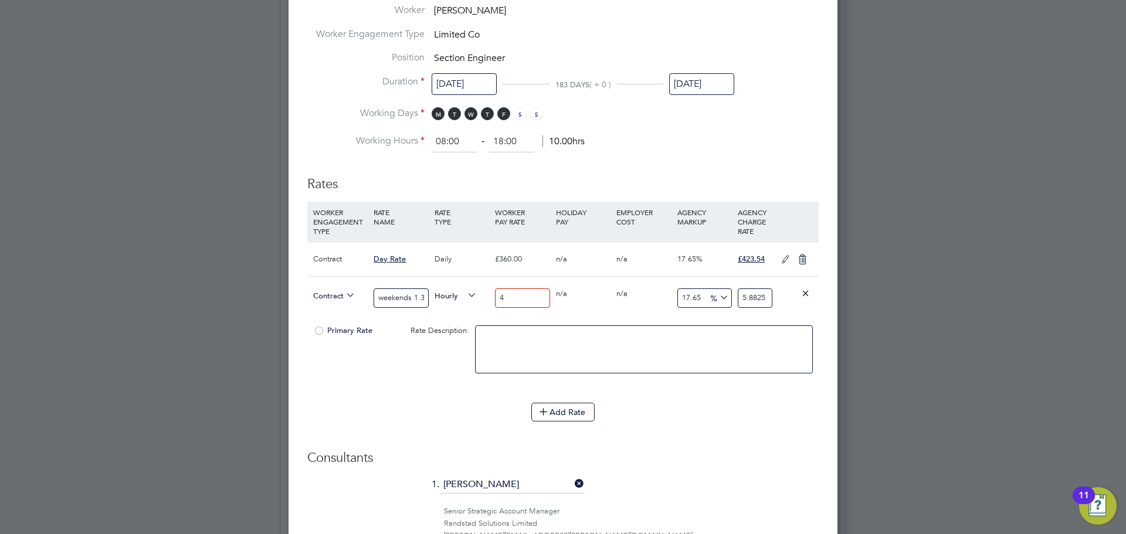
type input "4.706"
type input "47"
type input "55.2955"
type input "478"
type input "562.367"
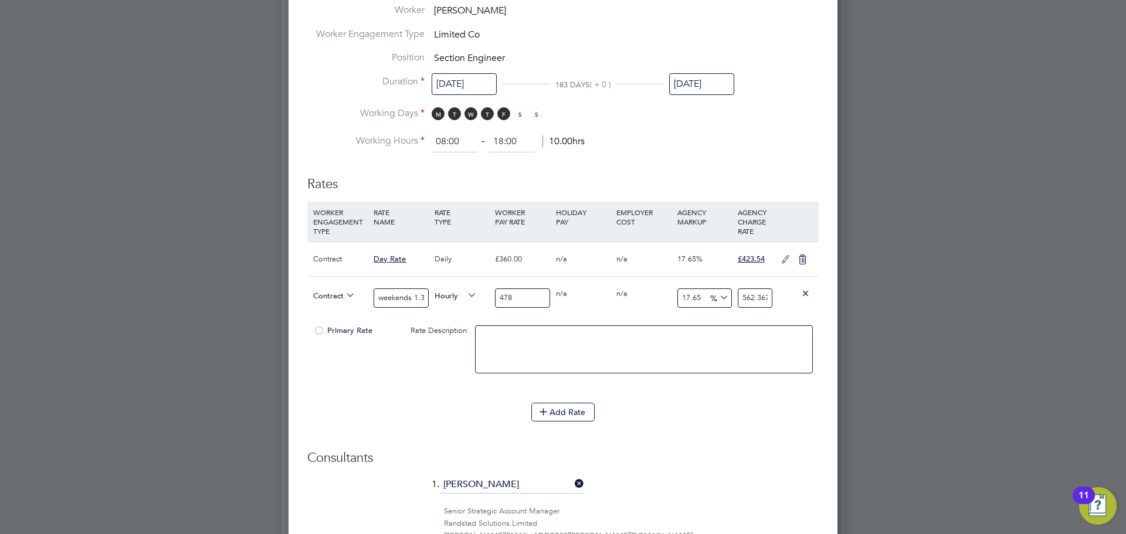
type input "478.8"
type input "563.3082"
type input "478.8"
click at [692, 299] on input "17.65" at bounding box center [704, 297] width 55 height 19
click at [630, 306] on div "0 n/a" at bounding box center [643, 294] width 60 height 34
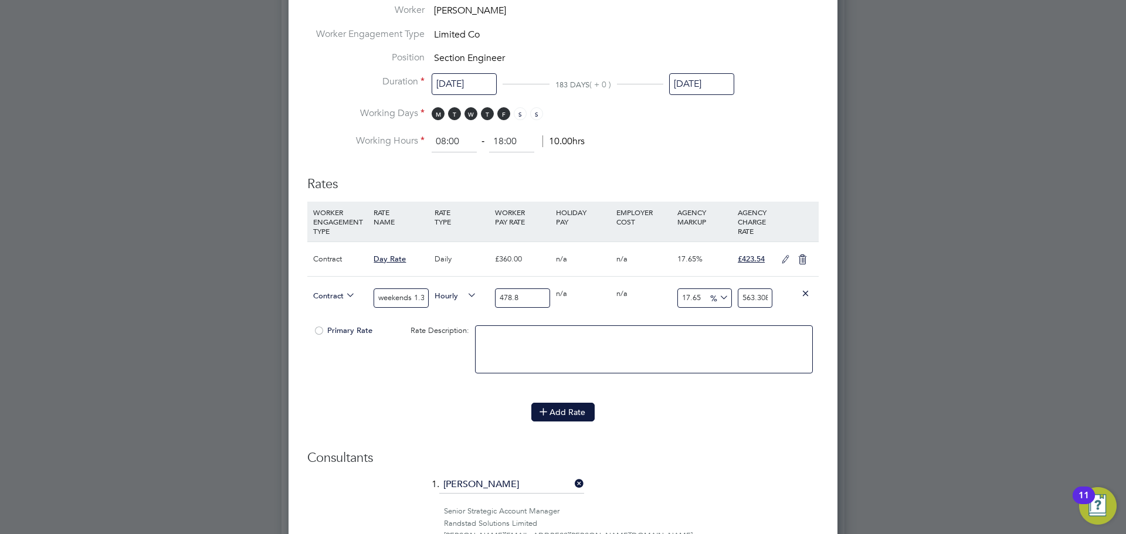
click at [548, 415] on icon at bounding box center [543, 411] width 9 height 9
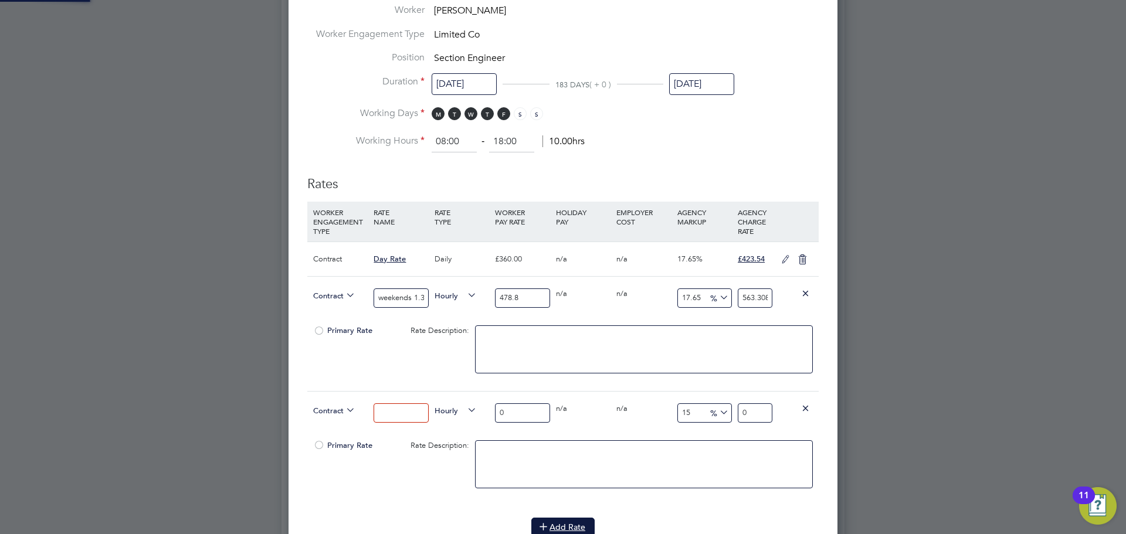
scroll to position [1523, 549]
click at [391, 412] on input at bounding box center [400, 412] width 55 height 19
click at [395, 413] on input at bounding box center [400, 412] width 55 height 19
click at [353, 375] on div "Primary Rate Rate Description:" at bounding box center [562, 356] width 511 height 72
click at [388, 412] on input at bounding box center [400, 412] width 55 height 19
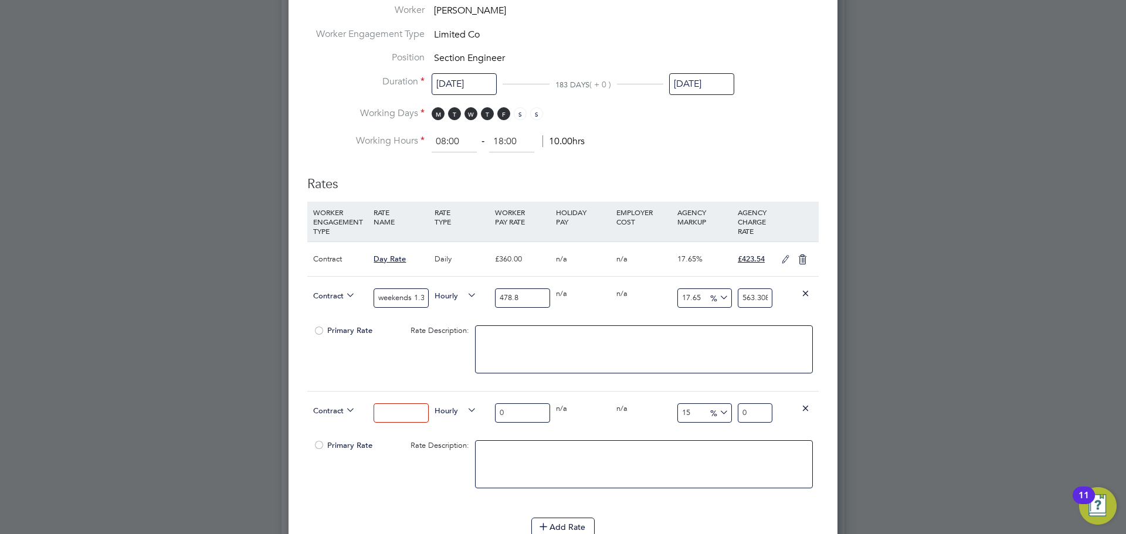
click at [395, 409] on input at bounding box center [400, 412] width 55 height 19
type input "Nights 1.15"
drag, startPoint x: 694, startPoint y: 415, endPoint x: 680, endPoint y: 413, distance: 13.6
click at [678, 415] on input "15" at bounding box center [704, 412] width 55 height 19
type input "17.65"
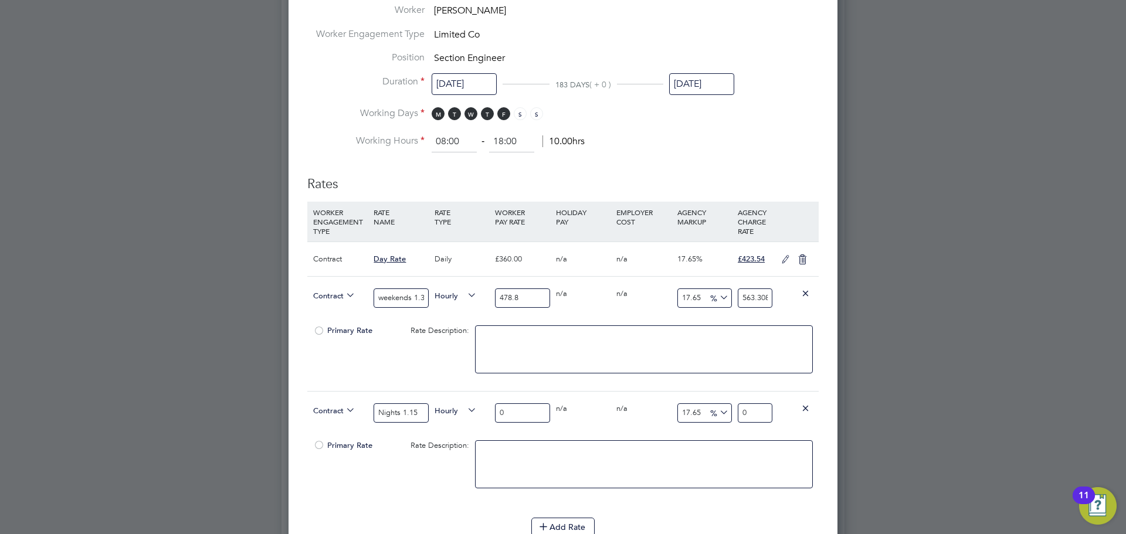
click at [524, 412] on input "0" at bounding box center [522, 412] width 55 height 19
type input "4"
type input "4.706"
type input "421"
type input "495.3065"
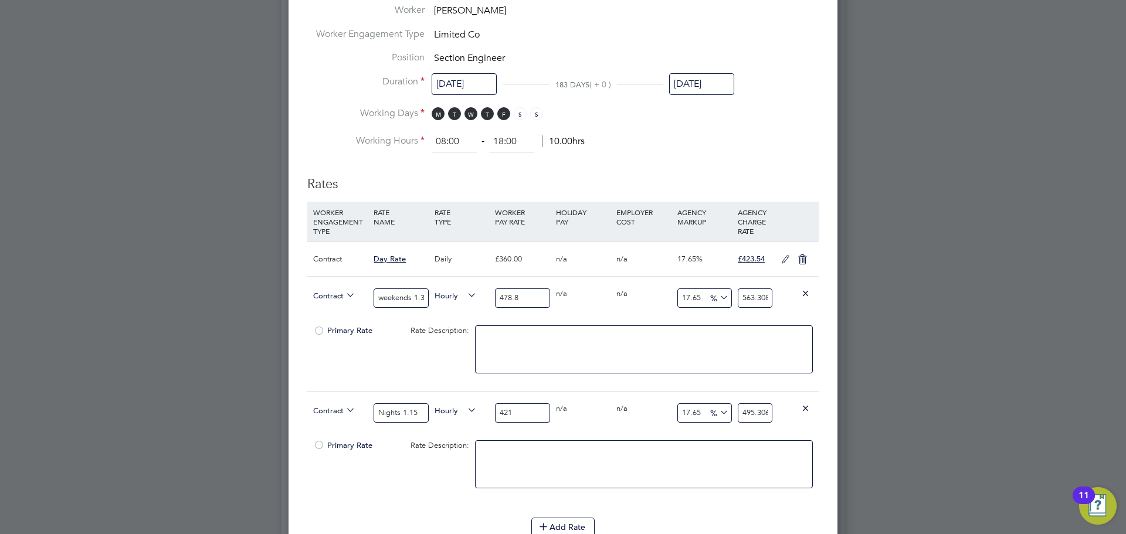
type input "4214"
type input "4957.771"
type input "421"
type input "495.3065"
type input "42"
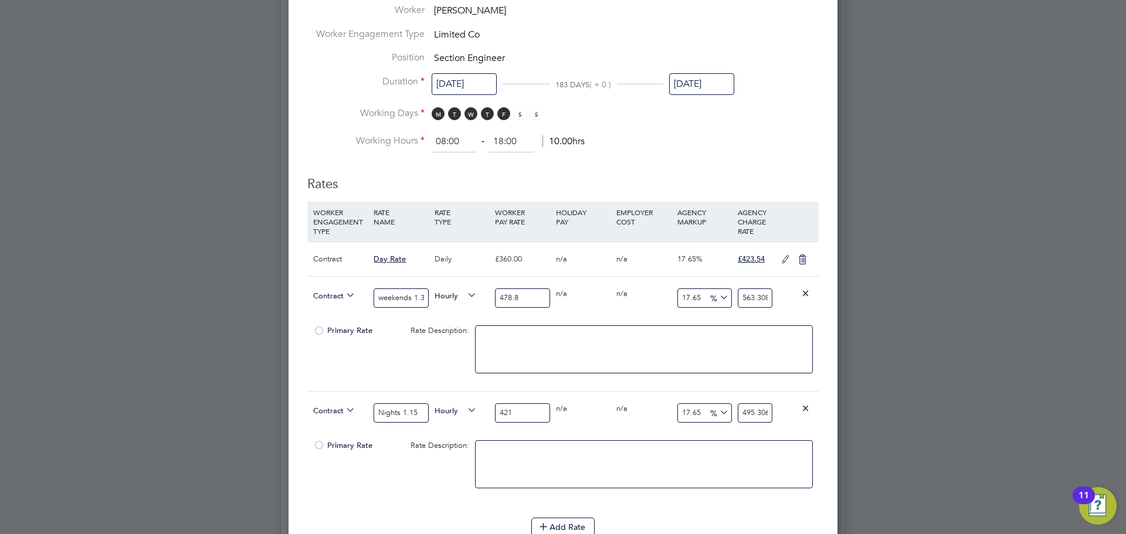
type input "49.413"
type input "4"
type input "4.706"
type input "41"
type input "48.2365"
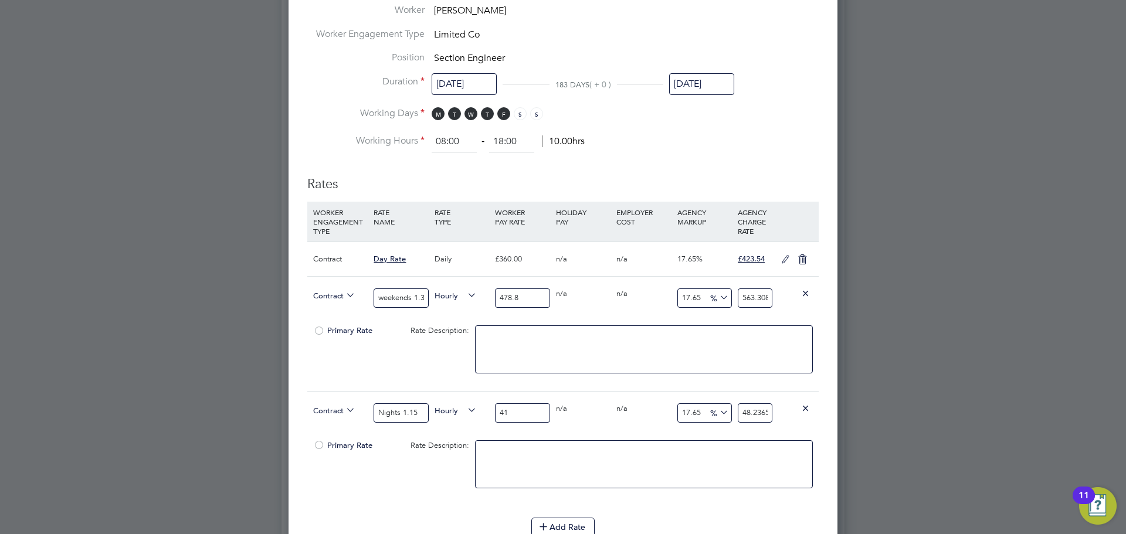
type input "414"
type input "487.071"
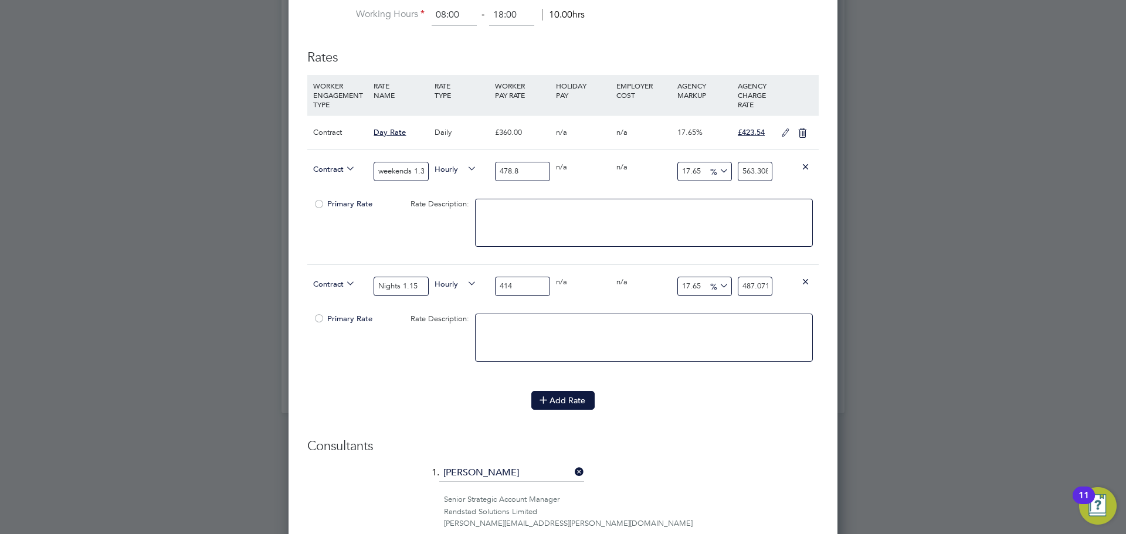
scroll to position [735, 0]
type input "414"
click at [560, 404] on button "Add Rate" at bounding box center [562, 399] width 63 height 19
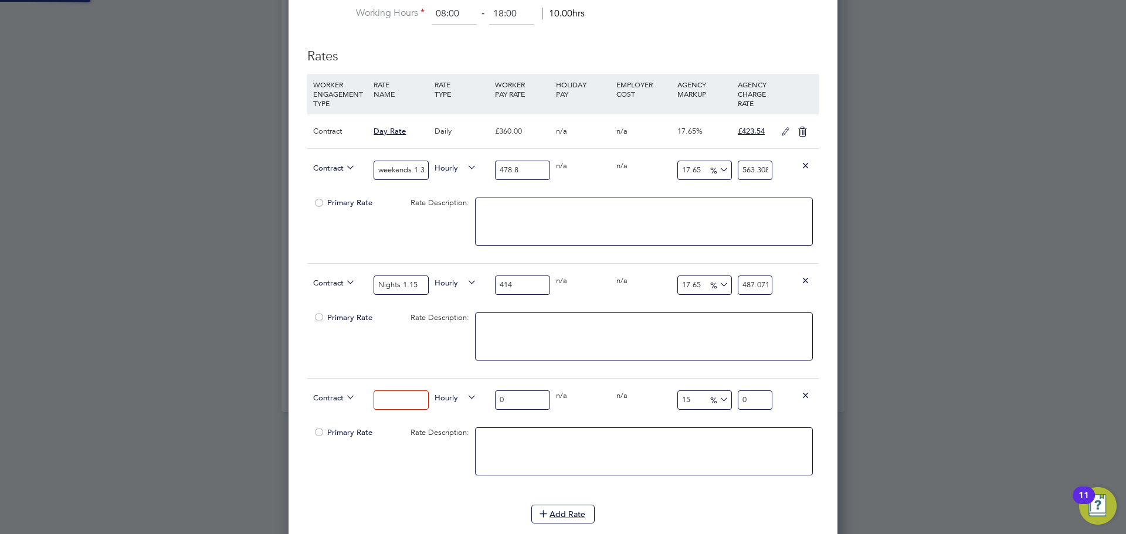
scroll to position [1638, 549]
click at [389, 400] on input at bounding box center [400, 399] width 55 height 19
click at [390, 401] on input at bounding box center [400, 399] width 55 height 19
click at [332, 359] on div "Primary Rate Rate Description:" at bounding box center [562, 343] width 511 height 72
click at [392, 399] on input at bounding box center [400, 399] width 55 height 19
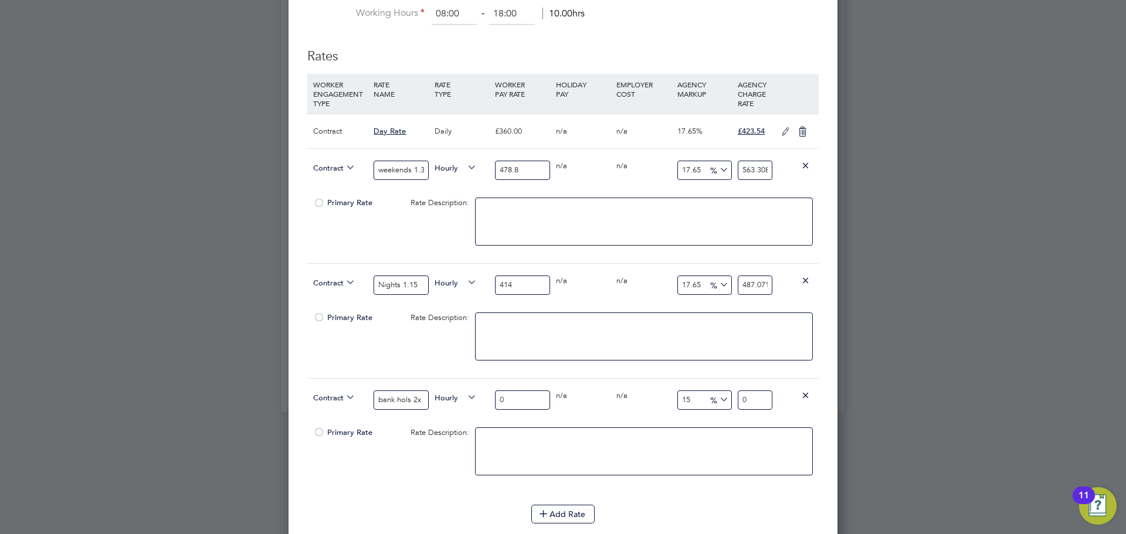
type input "bank hols 2x"
click at [524, 394] on input "0" at bounding box center [522, 399] width 55 height 19
type input "7"
type input "8.05"
type input "72"
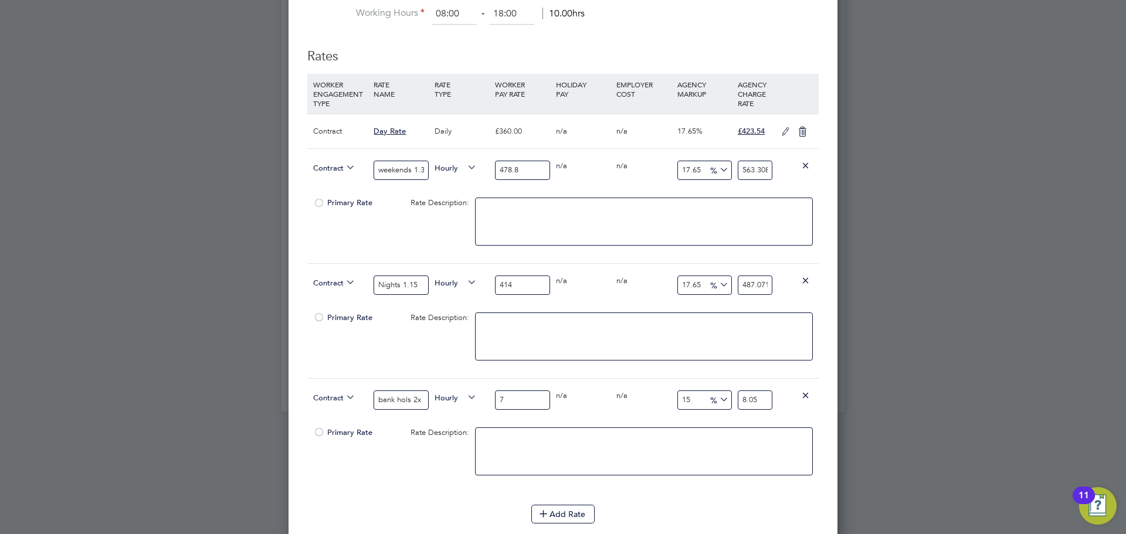
type input "82.8"
type input "720"
type input "828"
type input "720"
drag, startPoint x: 700, startPoint y: 400, endPoint x: 667, endPoint y: 398, distance: 32.9
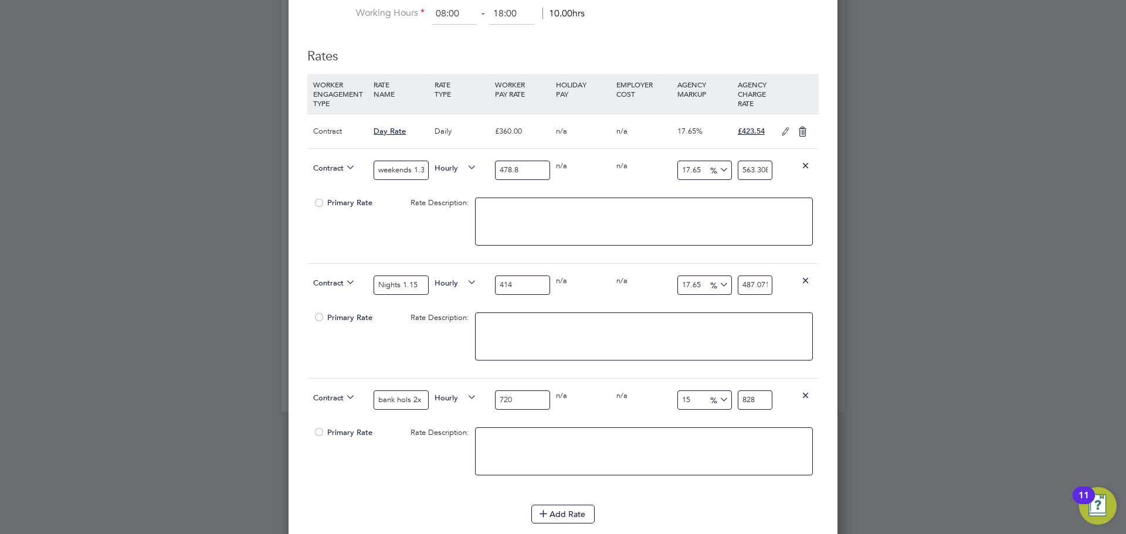
click at [668, 399] on div "Contract bank hols 2x Hourly 720 0 n/a 0 n/a 15 108 % 828" at bounding box center [562, 399] width 511 height 43
type input "1"
type input "727.2"
type input "17"
type input "842.4"
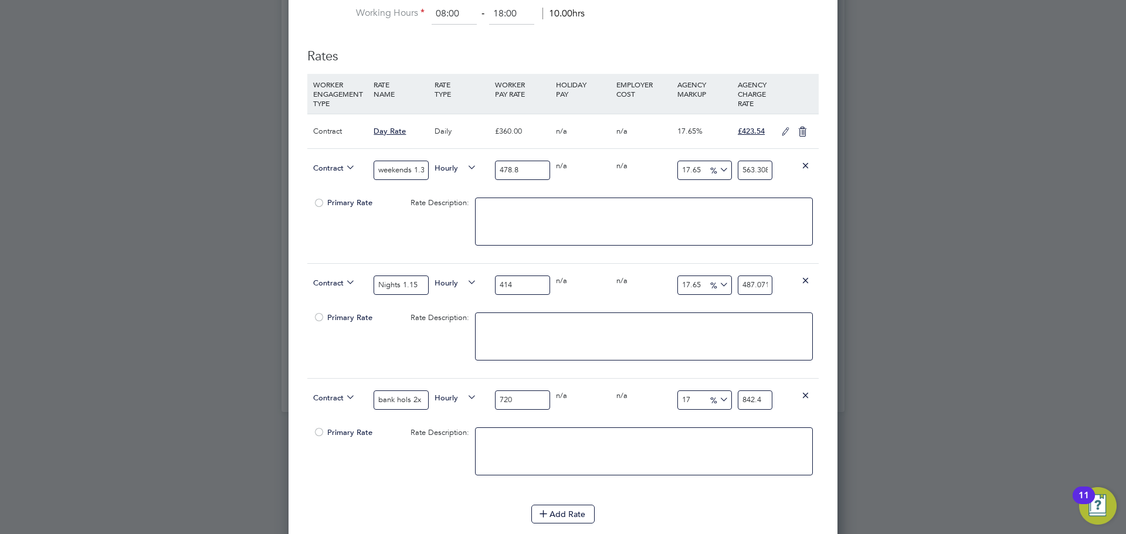
type input "17.7"
type input "847.44"
type input "17"
type input "842.4"
type input "17.6"
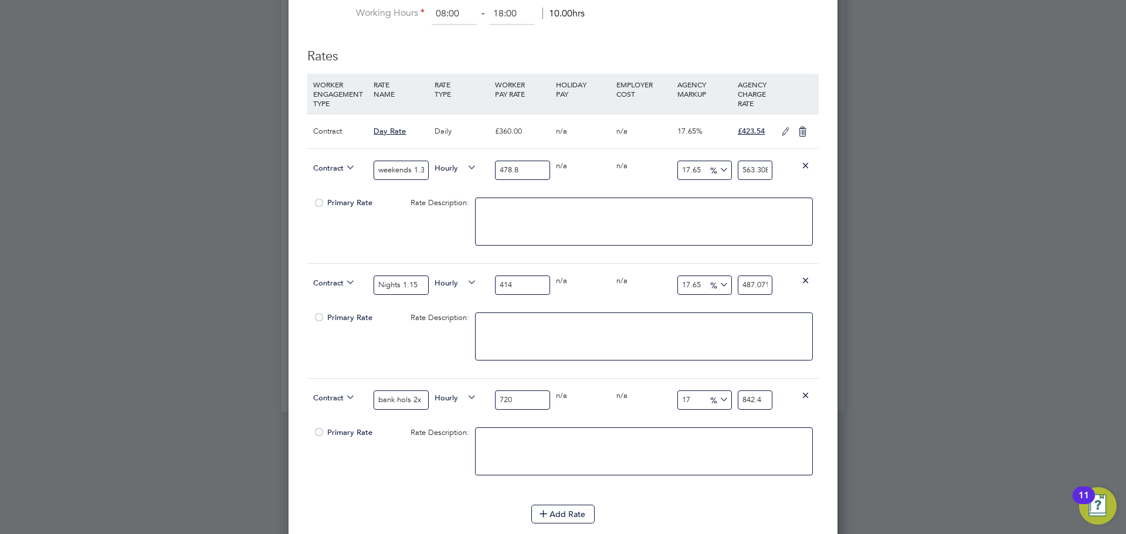
type input "846.72"
type input "17.65"
type input "847.08"
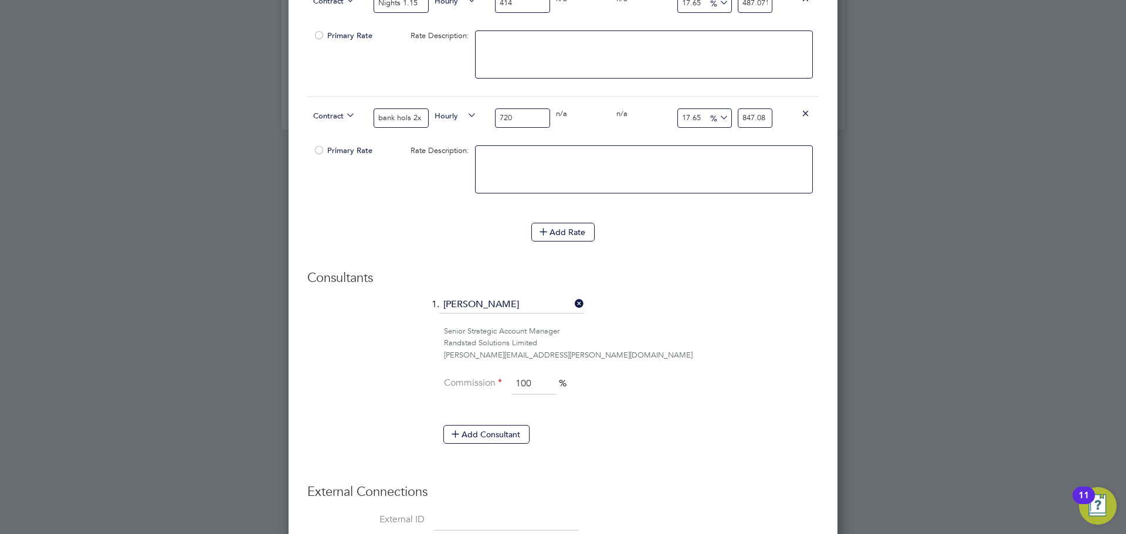
scroll to position [1147, 0]
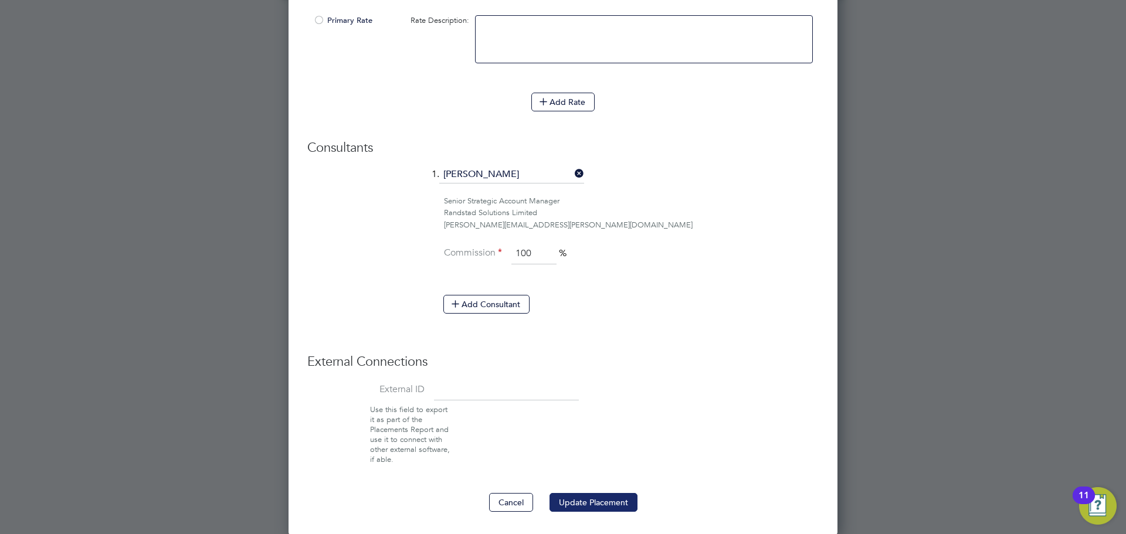
type input "17.65"
click at [580, 502] on button "Update Placement" at bounding box center [593, 502] width 88 height 19
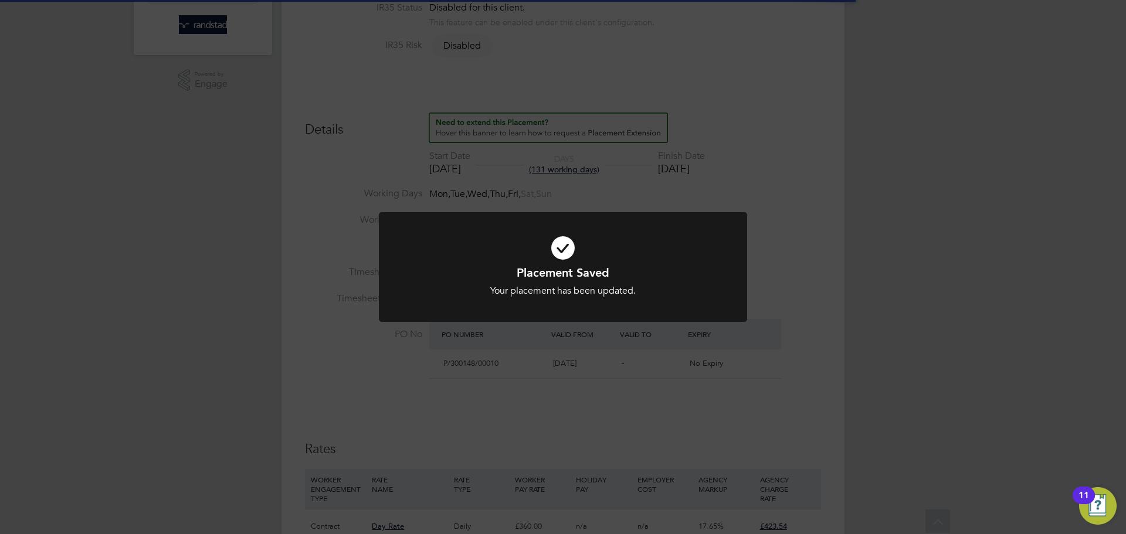
scroll to position [736, 0]
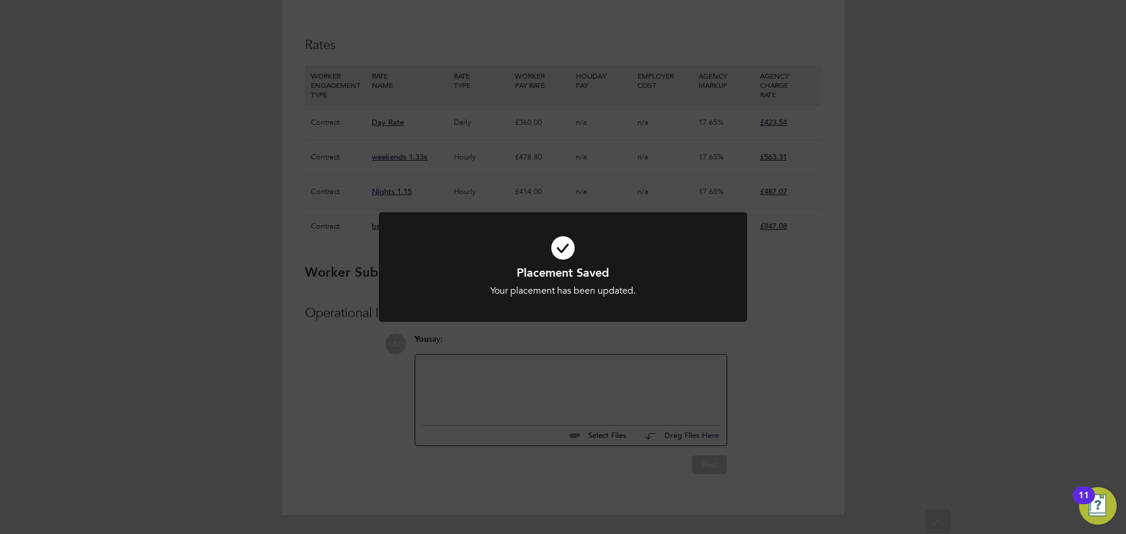
click at [808, 320] on div "Placement Saved Your placement has been updated. Cancel Okay" at bounding box center [563, 267] width 1126 height 534
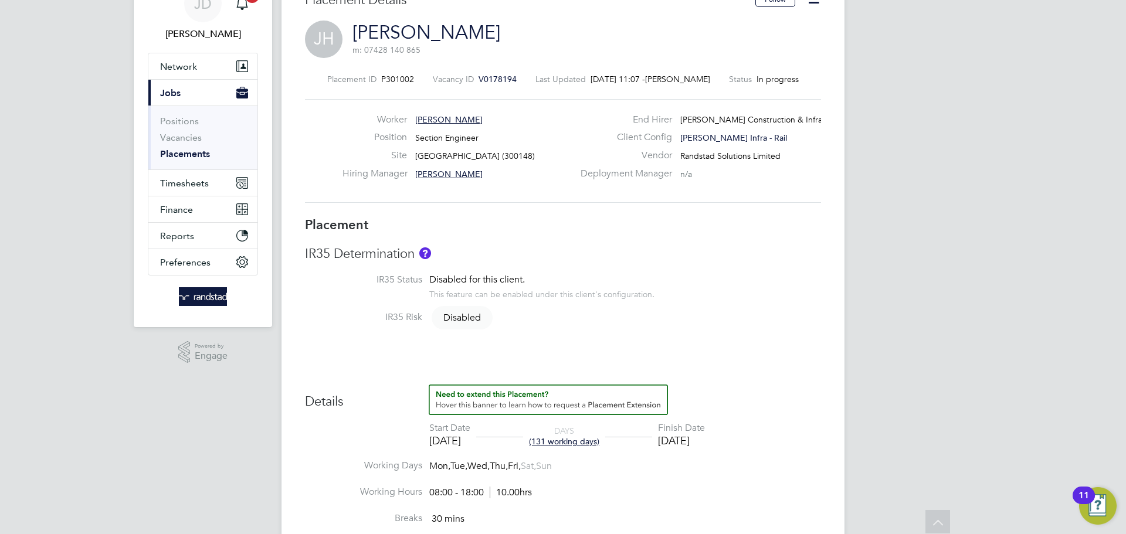
scroll to position [0, 0]
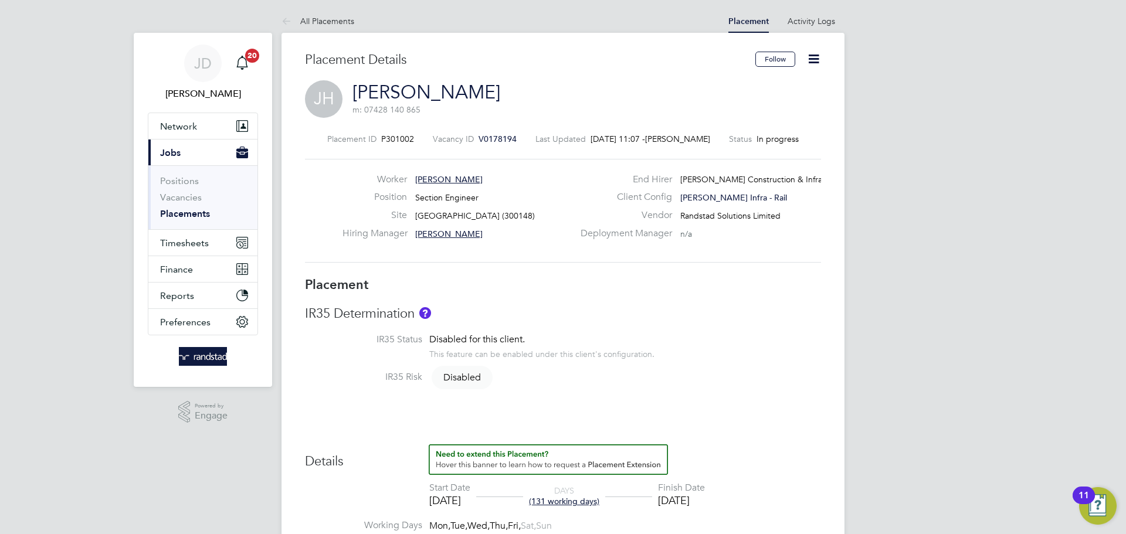
click at [817, 56] on icon at bounding box center [813, 59] width 15 height 15
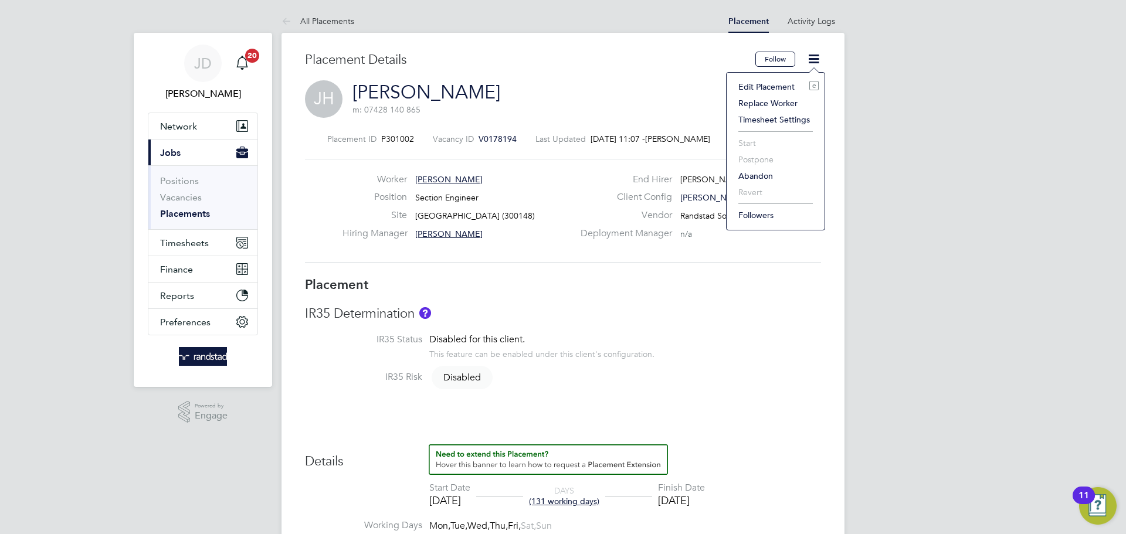
click at [769, 121] on li "Timesheet Settings" at bounding box center [775, 119] width 86 height 16
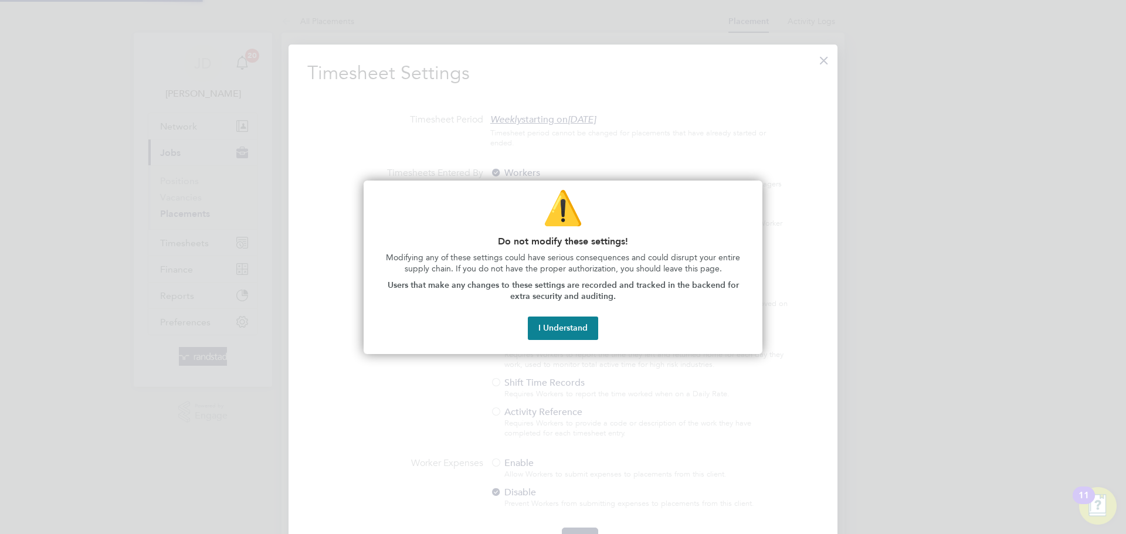
scroll to position [538, 549]
click at [567, 322] on button "I Understand" at bounding box center [563, 328] width 70 height 23
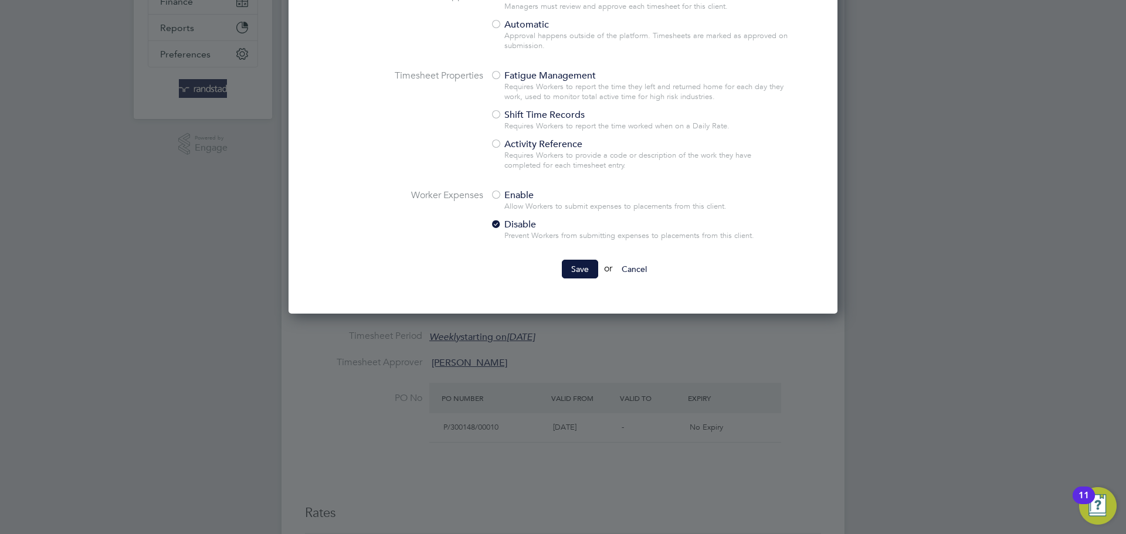
scroll to position [282, 0]
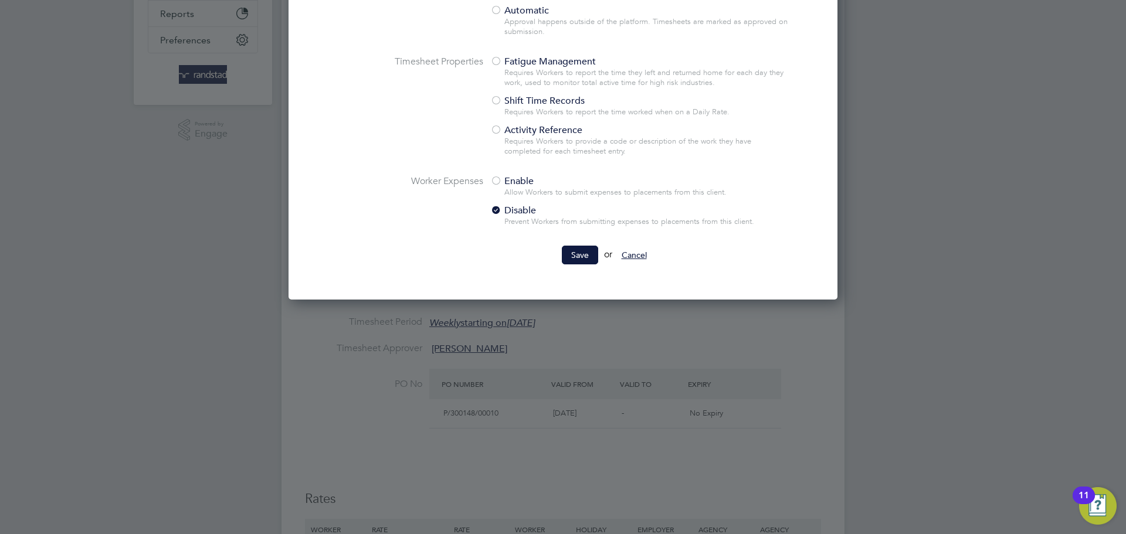
click at [646, 260] on button "Cancel" at bounding box center [634, 255] width 44 height 19
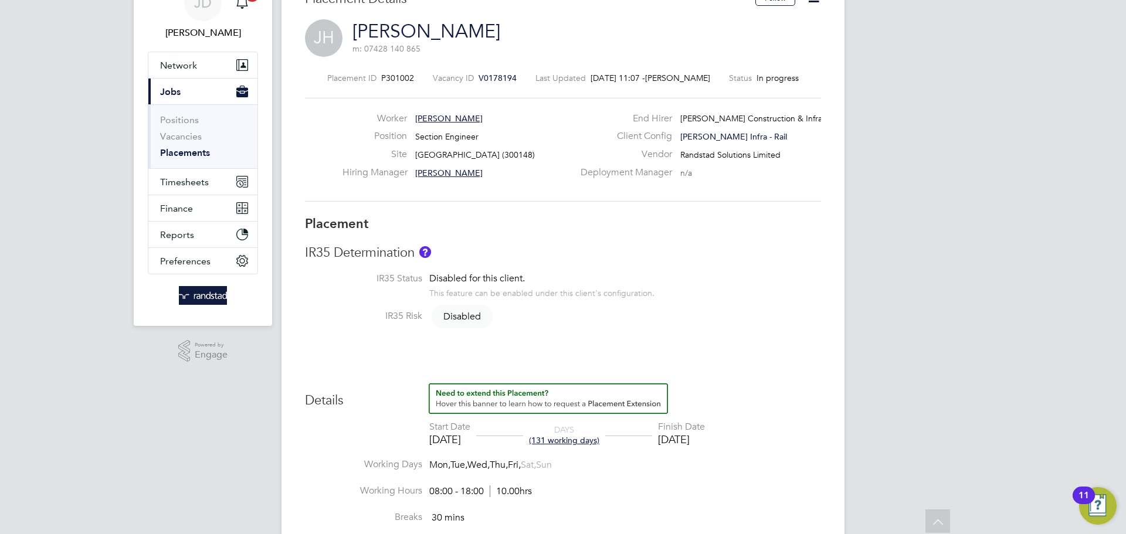
scroll to position [0, 0]
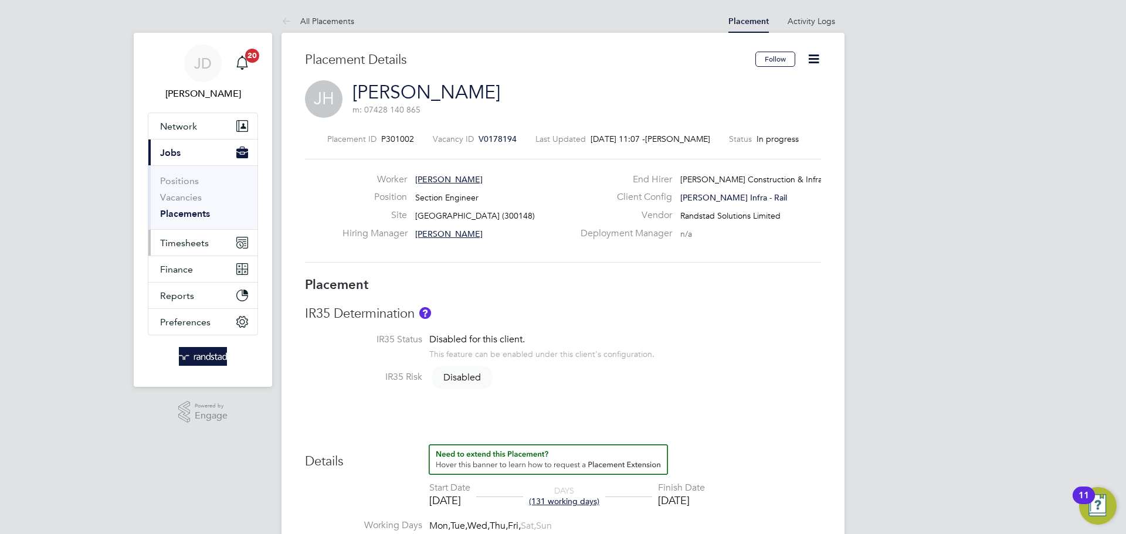
click at [190, 244] on span "Timesheets" at bounding box center [184, 242] width 49 height 11
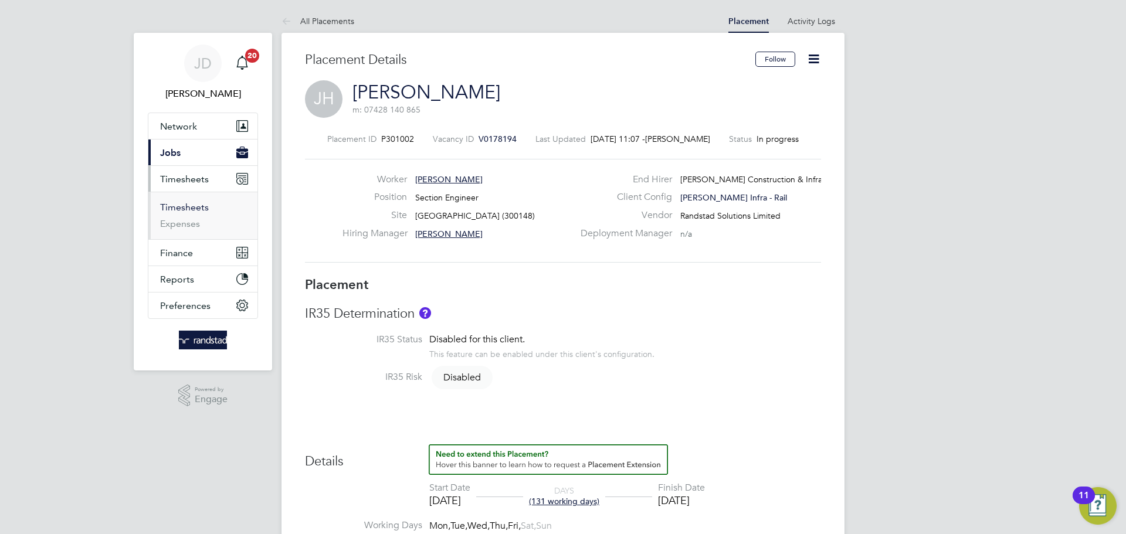
click at [191, 202] on link "Timesheets" at bounding box center [184, 207] width 49 height 11
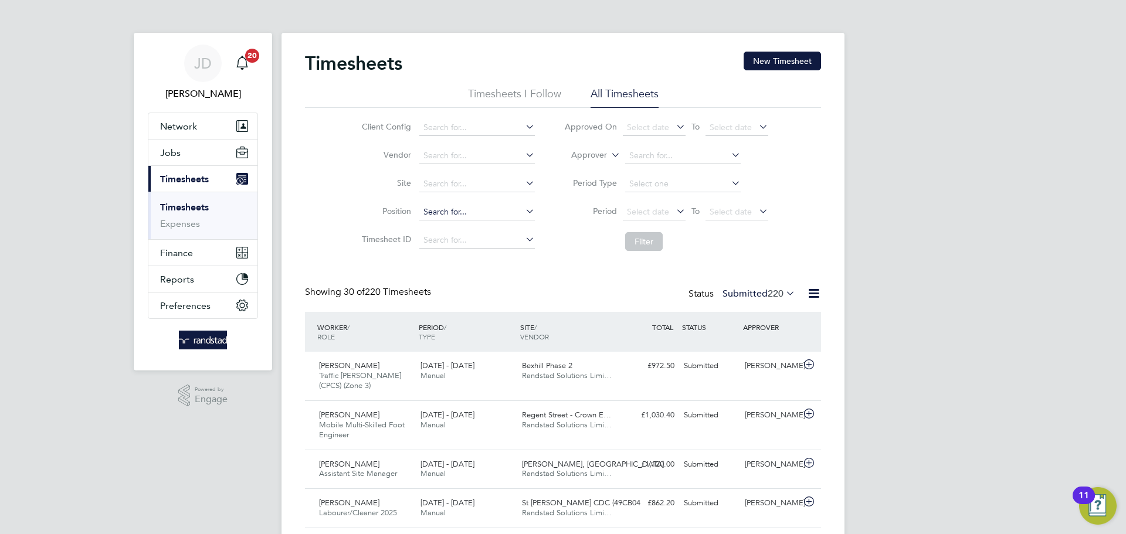
scroll to position [39, 102]
click at [765, 62] on button "New Timesheet" at bounding box center [781, 61] width 77 height 19
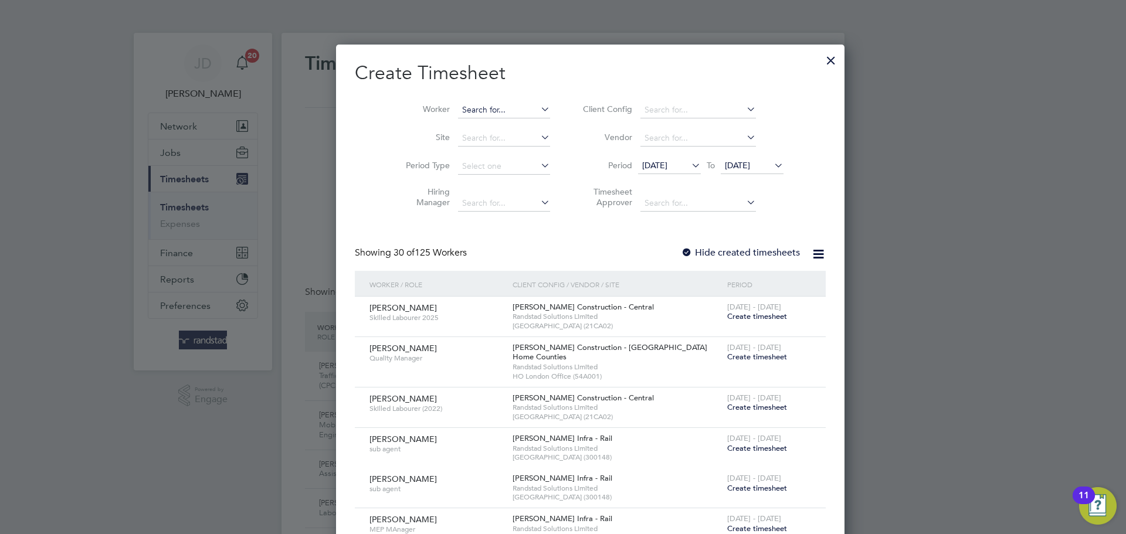
click at [458, 110] on input at bounding box center [504, 110] width 92 height 16
click at [456, 124] on li "Jon athan Harvey" at bounding box center [513, 126] width 166 height 16
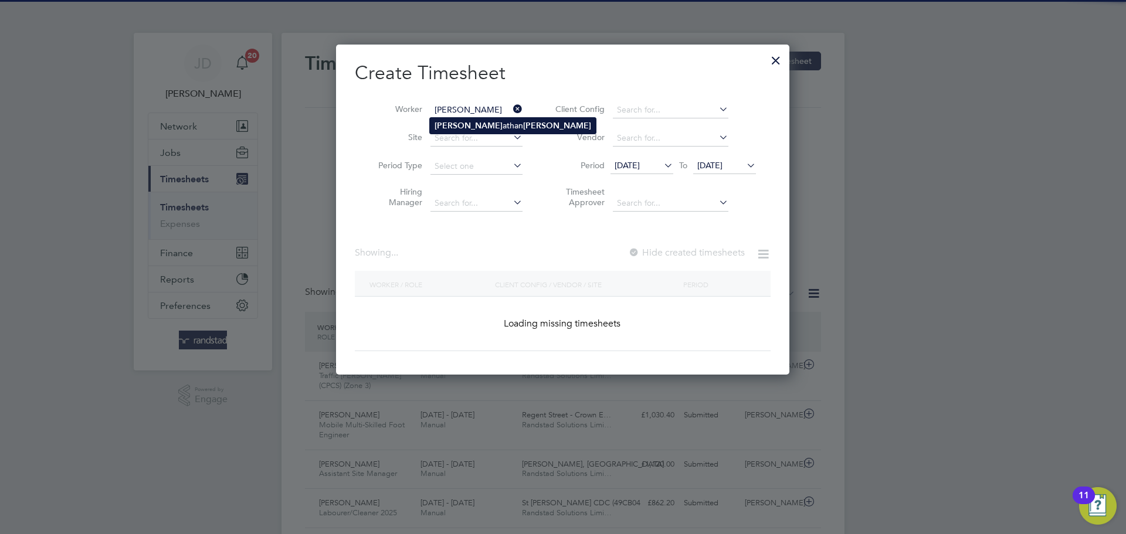
type input "[PERSON_NAME]"
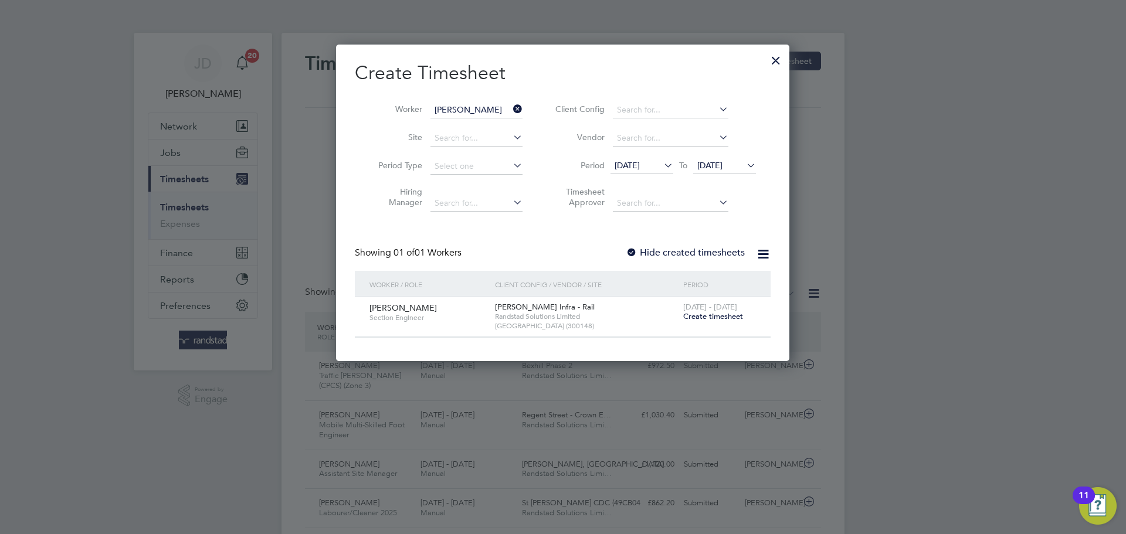
click at [692, 315] on span "Create timesheet" at bounding box center [713, 316] width 60 height 10
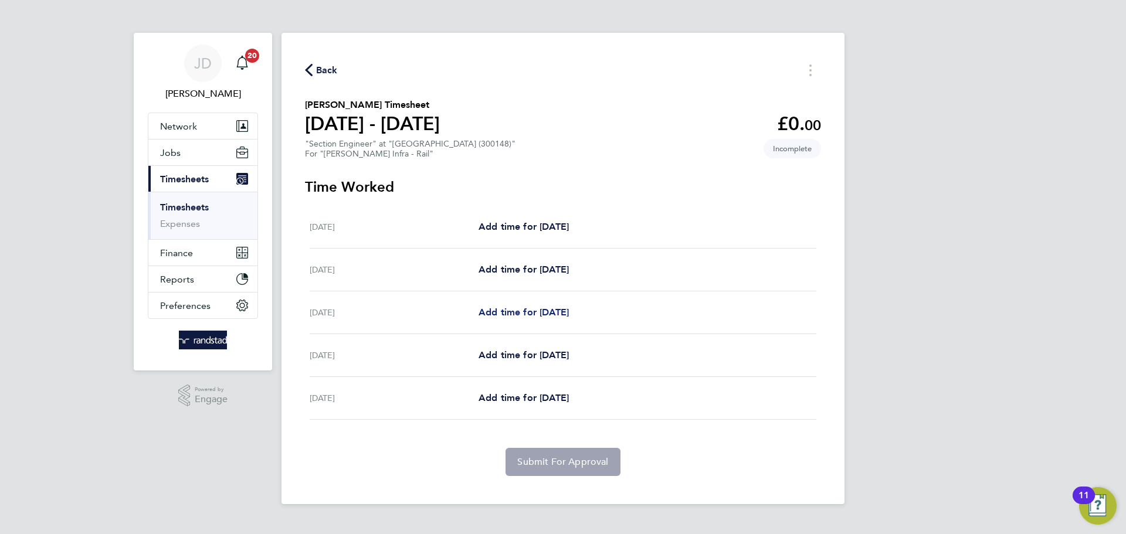
click at [551, 311] on span "Add time for Wed 20 Aug" at bounding box center [523, 312] width 90 height 11
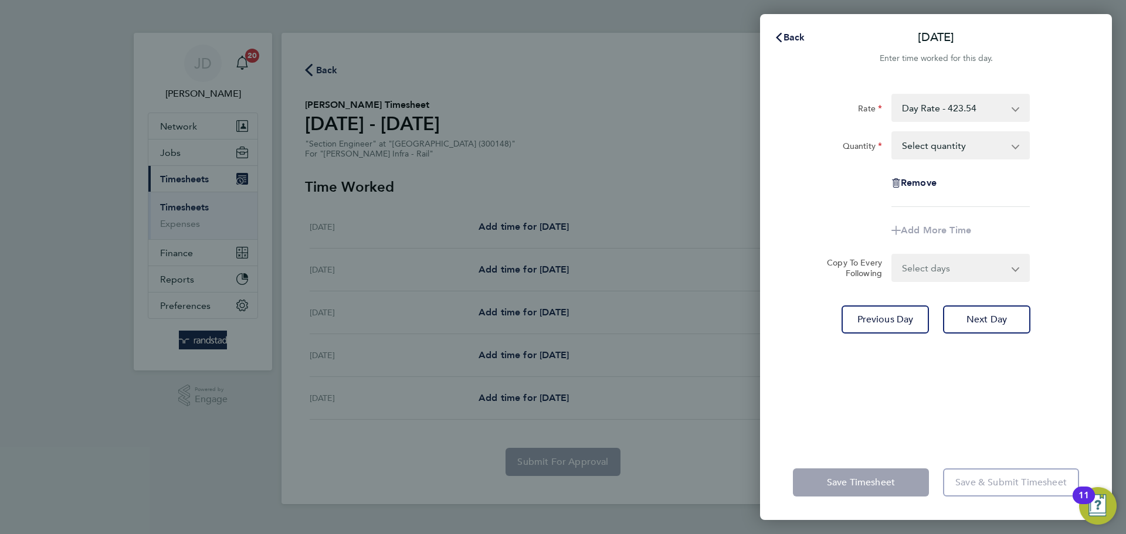
click at [942, 144] on select "Select quantity 0.5 1" at bounding box center [953, 146] width 122 height 26
select select "1"
click at [892, 133] on select "Select quantity 0.5 1" at bounding box center [953, 146] width 122 height 26
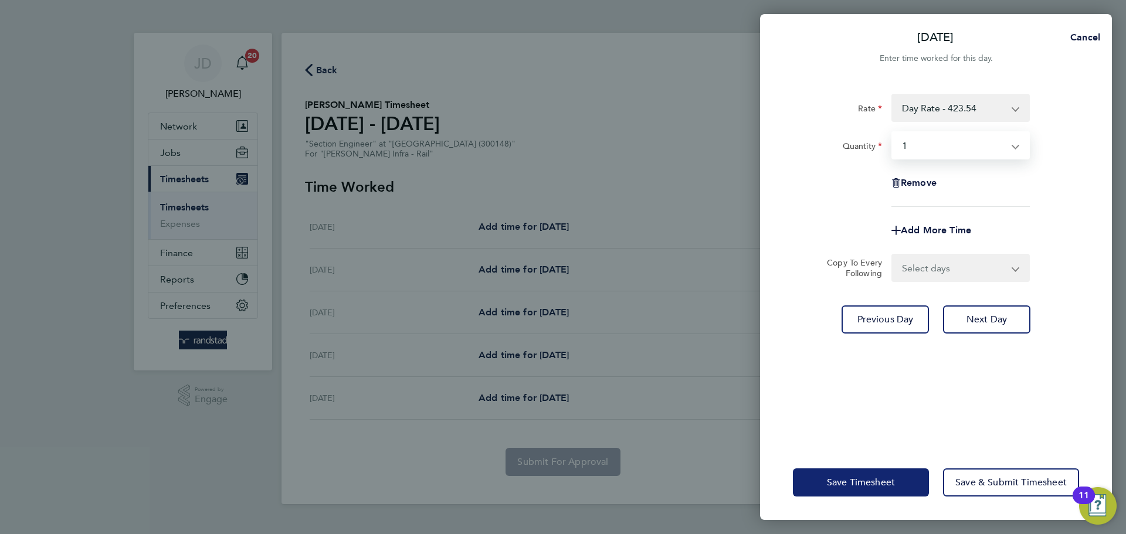
click at [881, 487] on span "Save Timesheet" at bounding box center [861, 483] width 68 height 12
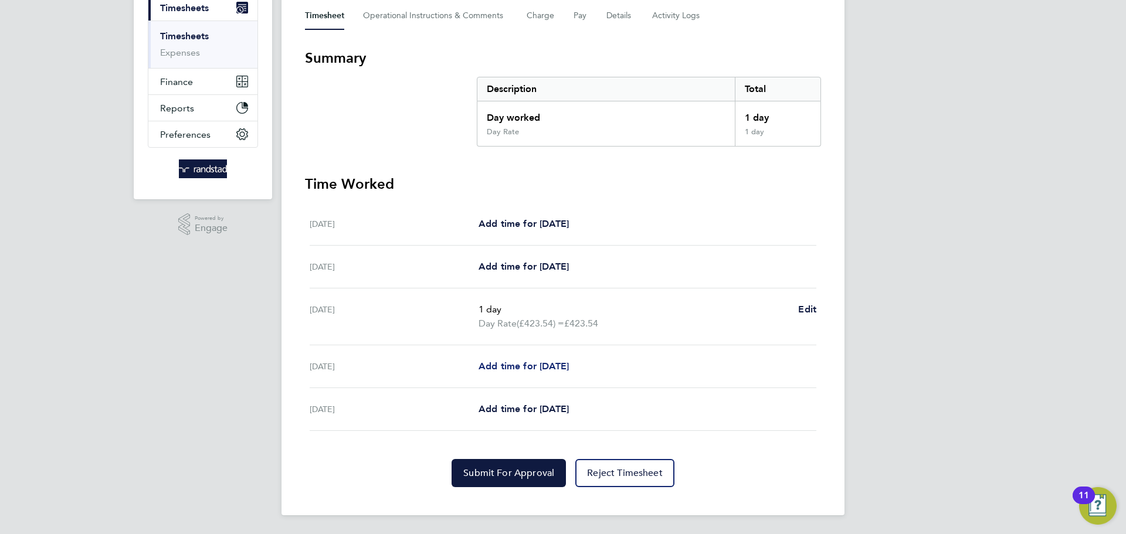
click at [531, 363] on span "Add time for Thu 21 Aug" at bounding box center [523, 366] width 90 height 11
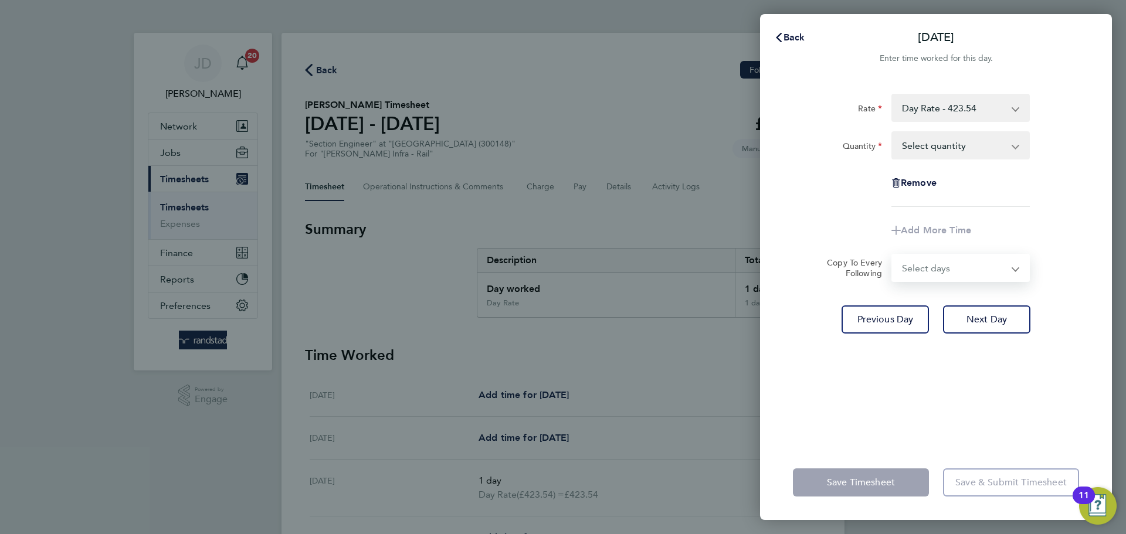
click at [936, 265] on select "Select days Friday" at bounding box center [953, 268] width 123 height 26
select select "FRI"
click at [892, 255] on select "Select days Friday" at bounding box center [953, 268] width 123 height 26
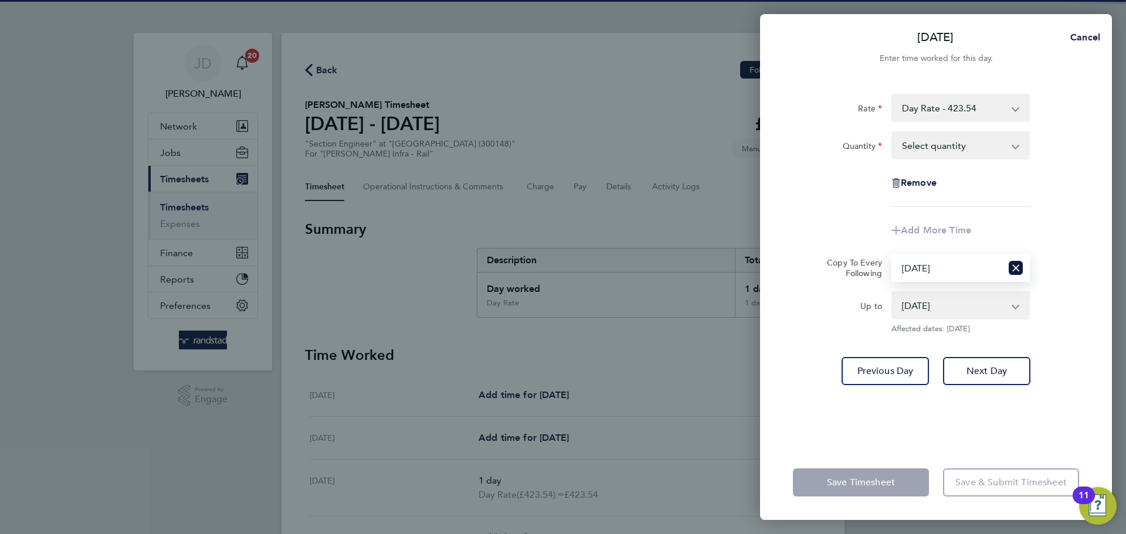
click at [933, 148] on select "Select quantity 0.5 1" at bounding box center [953, 146] width 122 height 26
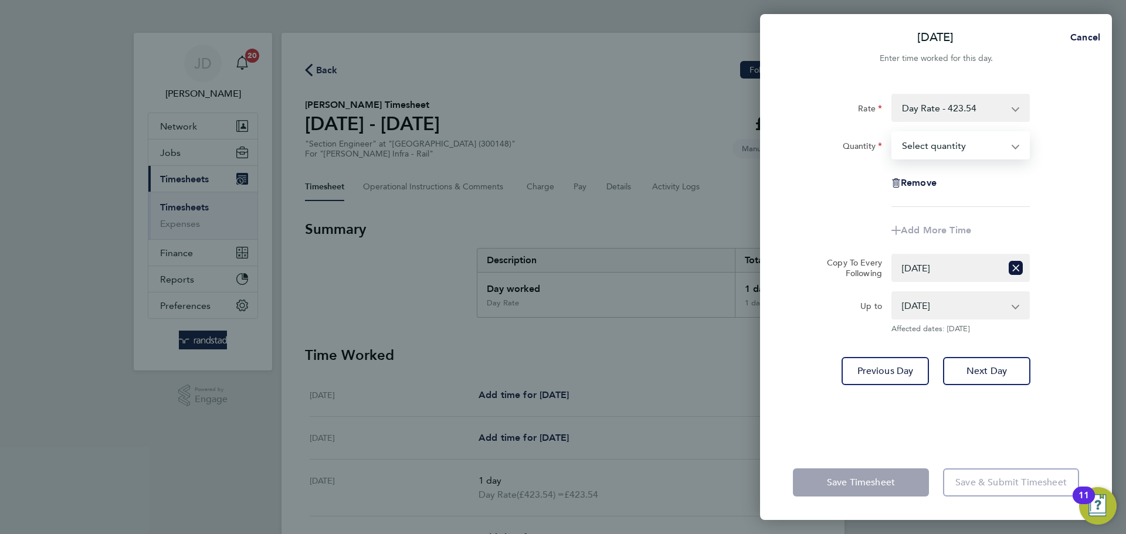
select select "1"
click at [892, 133] on select "Select quantity 0.5 1" at bounding box center [953, 146] width 122 height 26
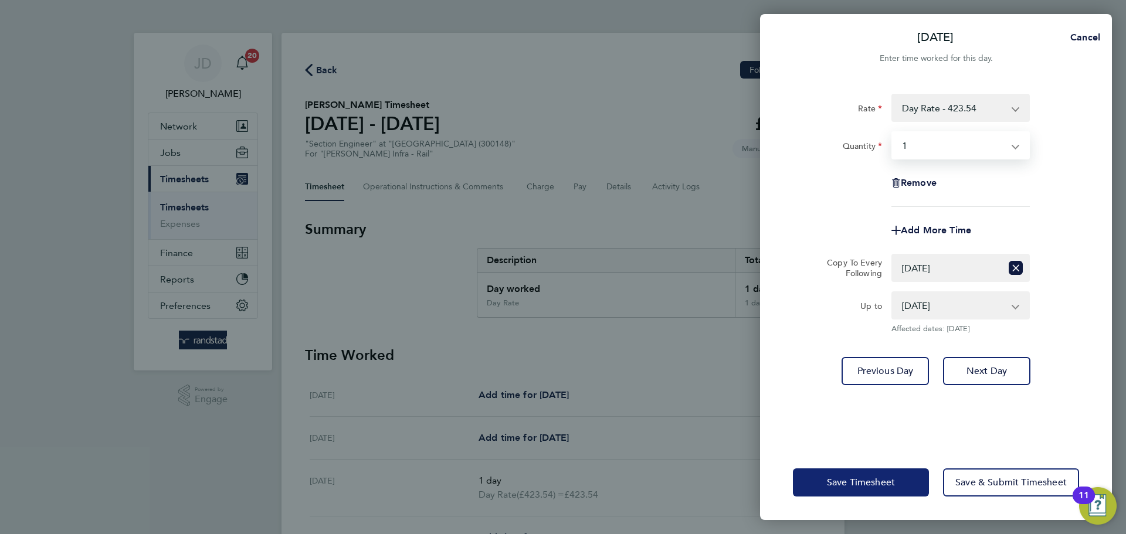
click at [884, 483] on span "Save Timesheet" at bounding box center [861, 483] width 68 height 12
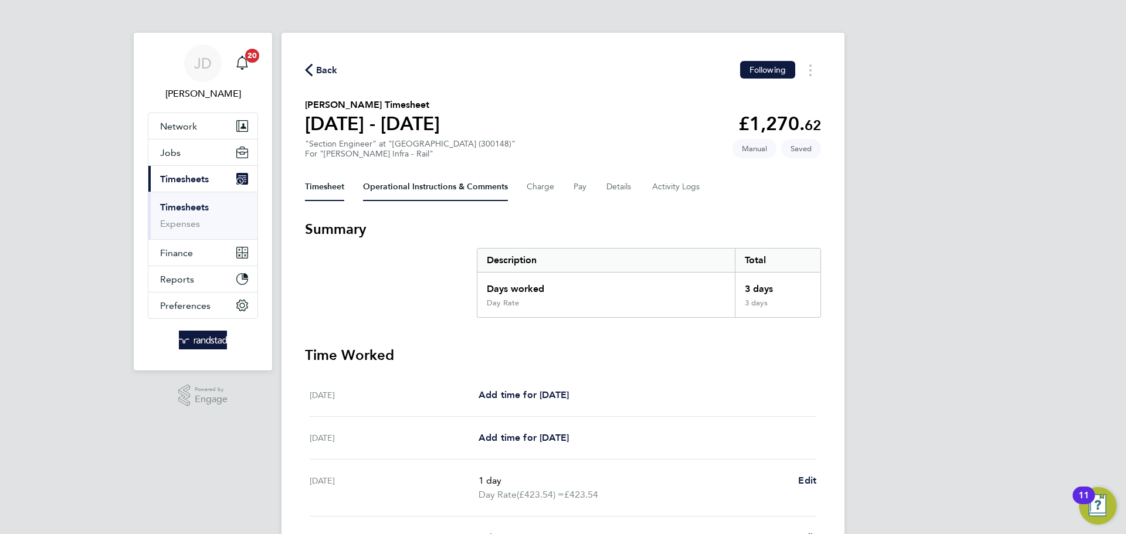
click at [444, 190] on Comments-tab "Operational Instructions & Comments" at bounding box center [435, 187] width 145 height 28
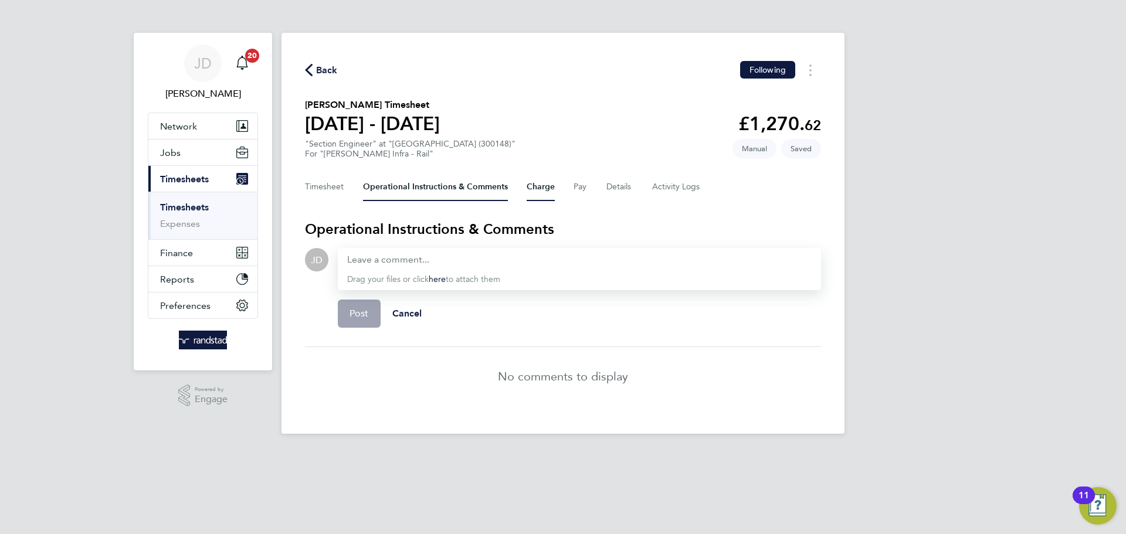
click at [538, 185] on button "Charge" at bounding box center [540, 187] width 28 height 28
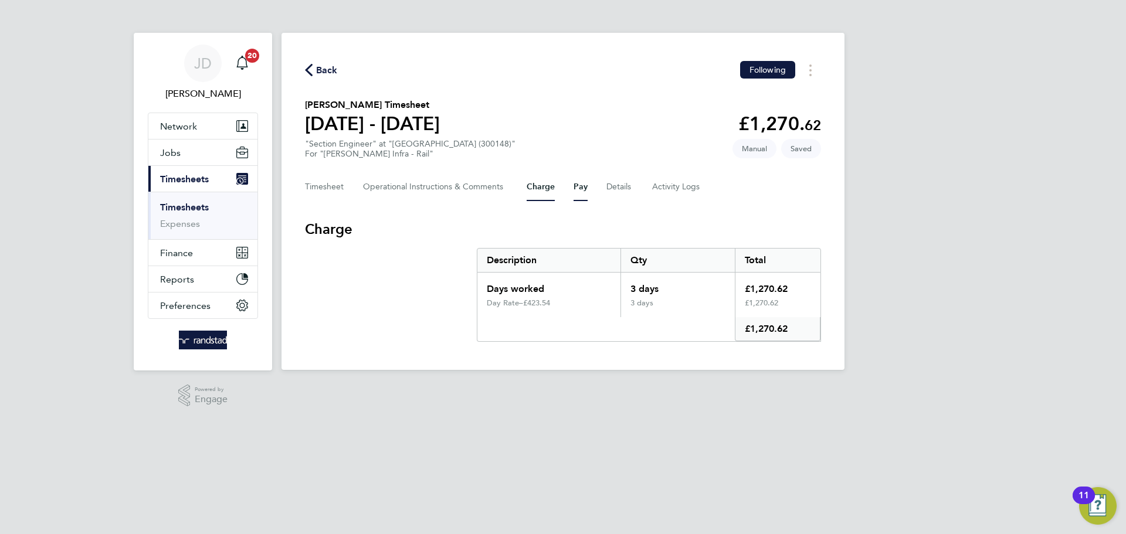
click at [586, 184] on button "Pay" at bounding box center [580, 187] width 14 height 28
click at [616, 185] on button "Details" at bounding box center [619, 187] width 27 height 28
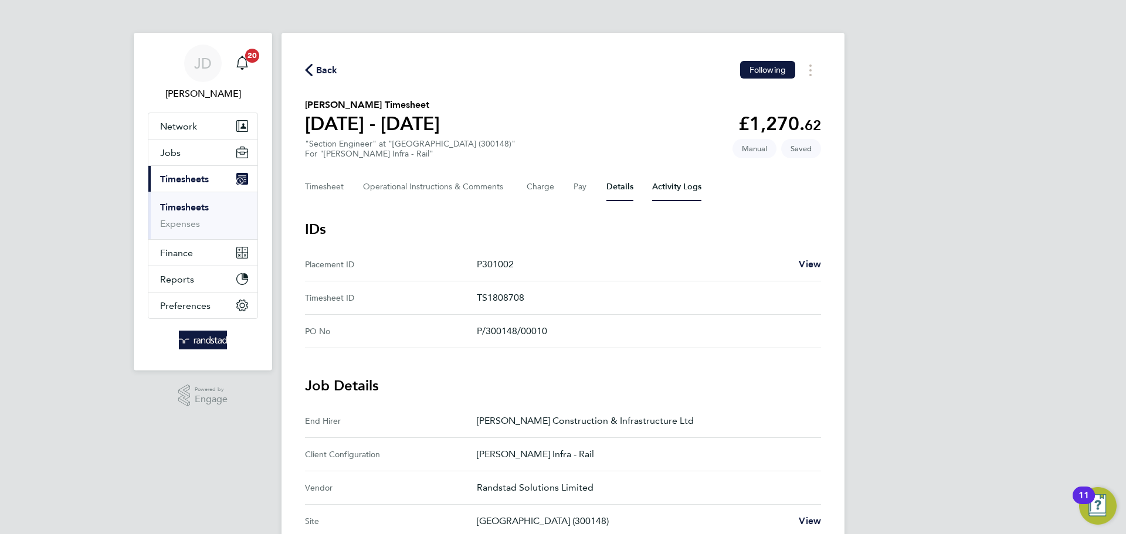
click at [673, 187] on Logs-tab "Activity Logs" at bounding box center [676, 187] width 49 height 28
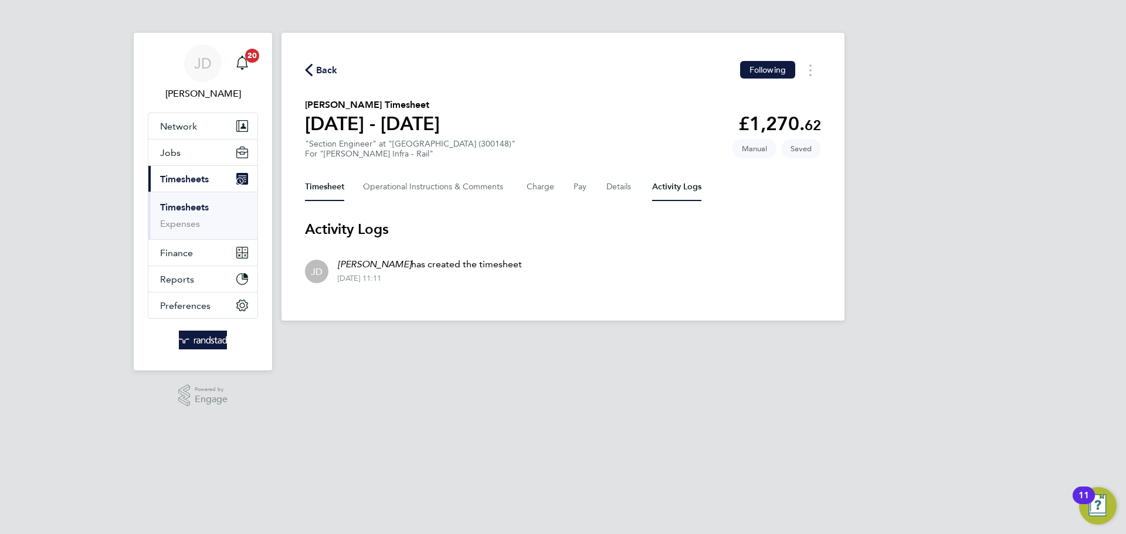
click at [334, 181] on button "Timesheet" at bounding box center [324, 187] width 39 height 28
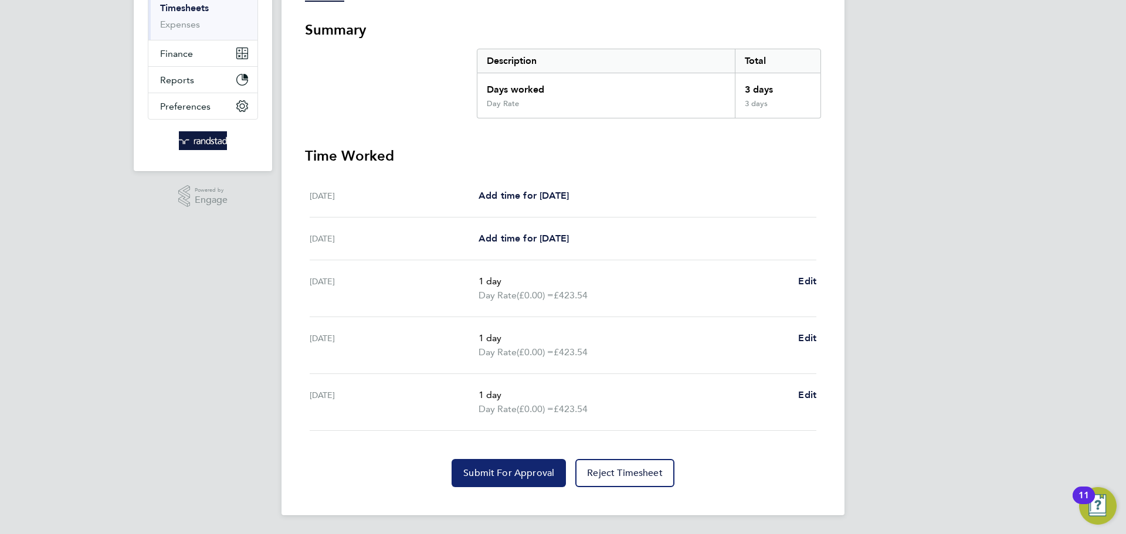
click at [502, 469] on span "Submit For Approval" at bounding box center [508, 473] width 91 height 12
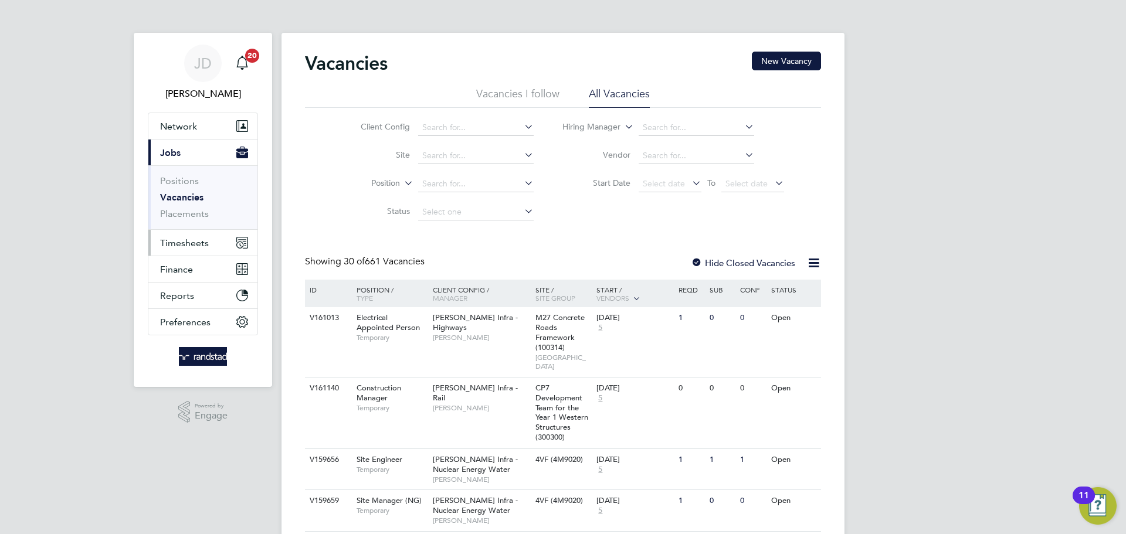
click at [193, 240] on span "Timesheets" at bounding box center [184, 242] width 49 height 11
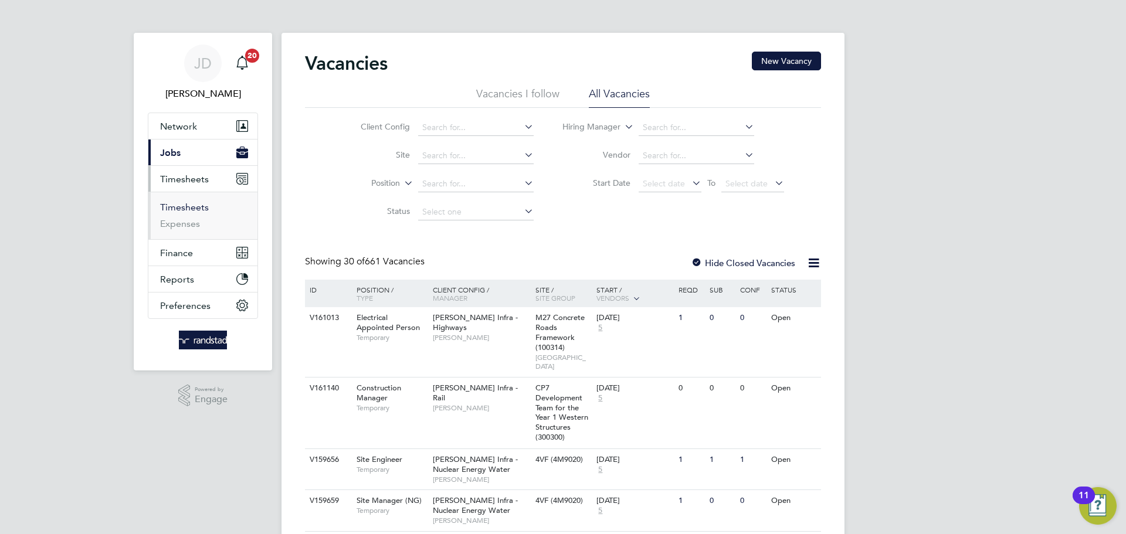
click at [190, 202] on link "Timesheets" at bounding box center [184, 207] width 49 height 11
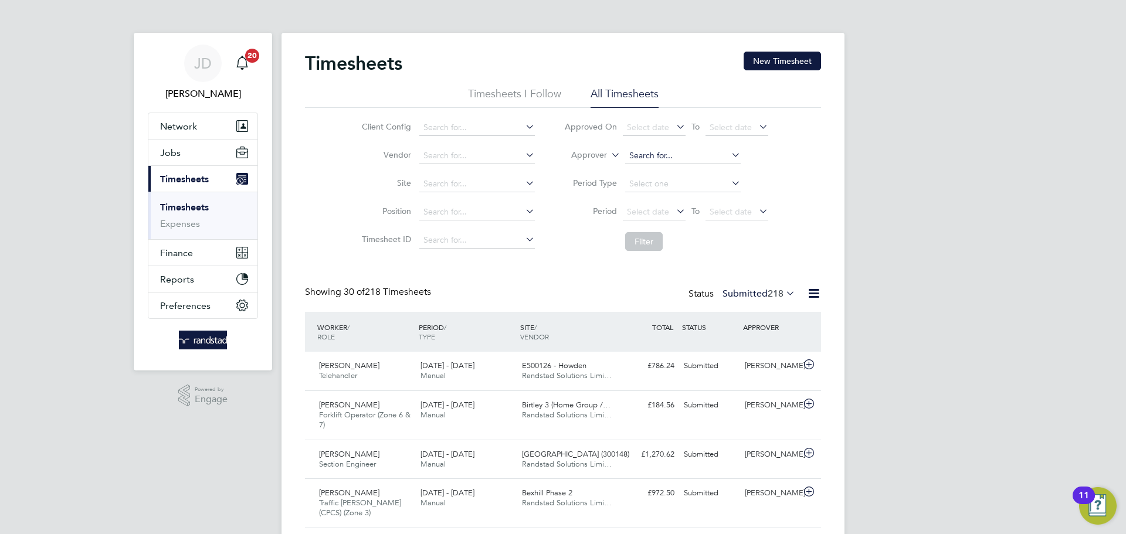
click at [632, 154] on input at bounding box center [682, 156] width 115 height 16
type input "b"
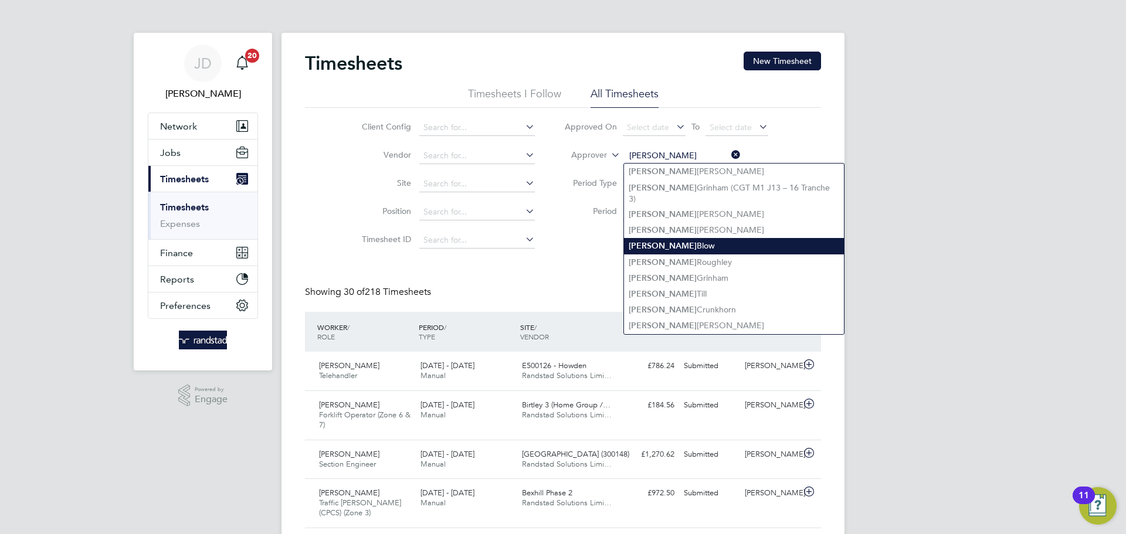
click at [665, 238] on li "[PERSON_NAME]" at bounding box center [734, 246] width 220 height 16
type input "[PERSON_NAME]"
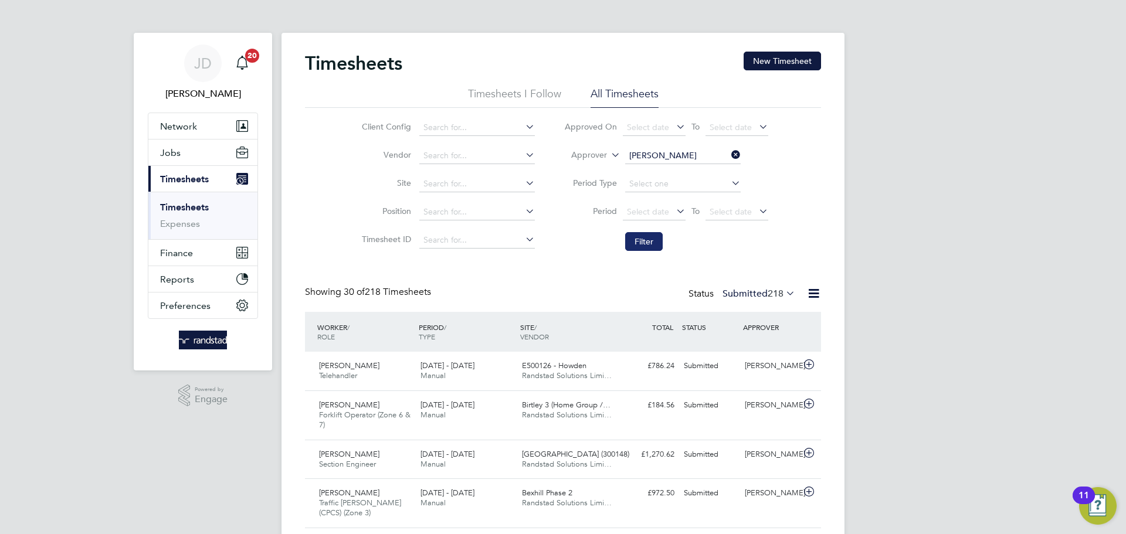
click at [659, 241] on button "Filter" at bounding box center [644, 241] width 38 height 19
